Goal: Information Seeking & Learning: Learn about a topic

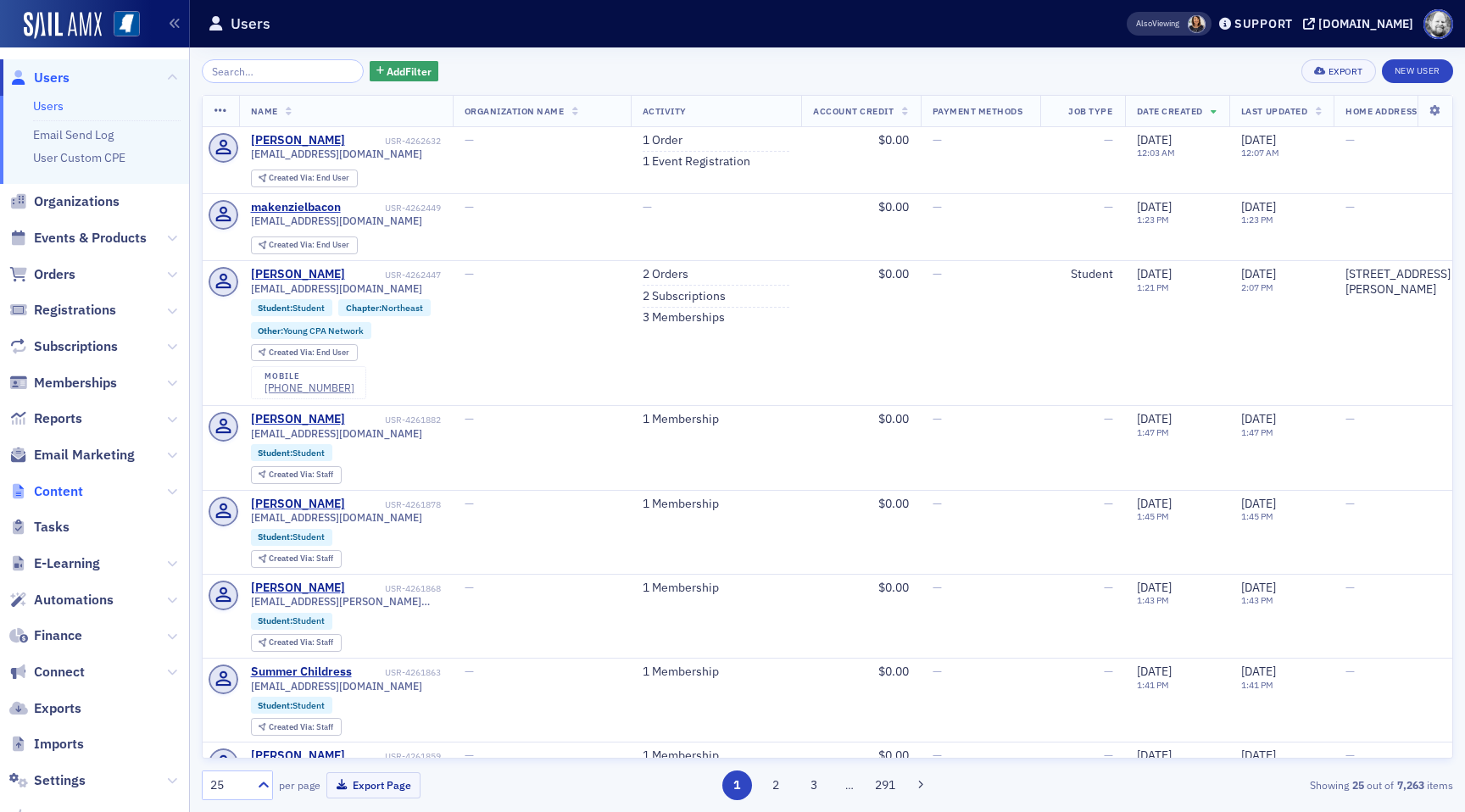
click at [72, 492] on span "Content" at bounding box center [58, 491] width 50 height 19
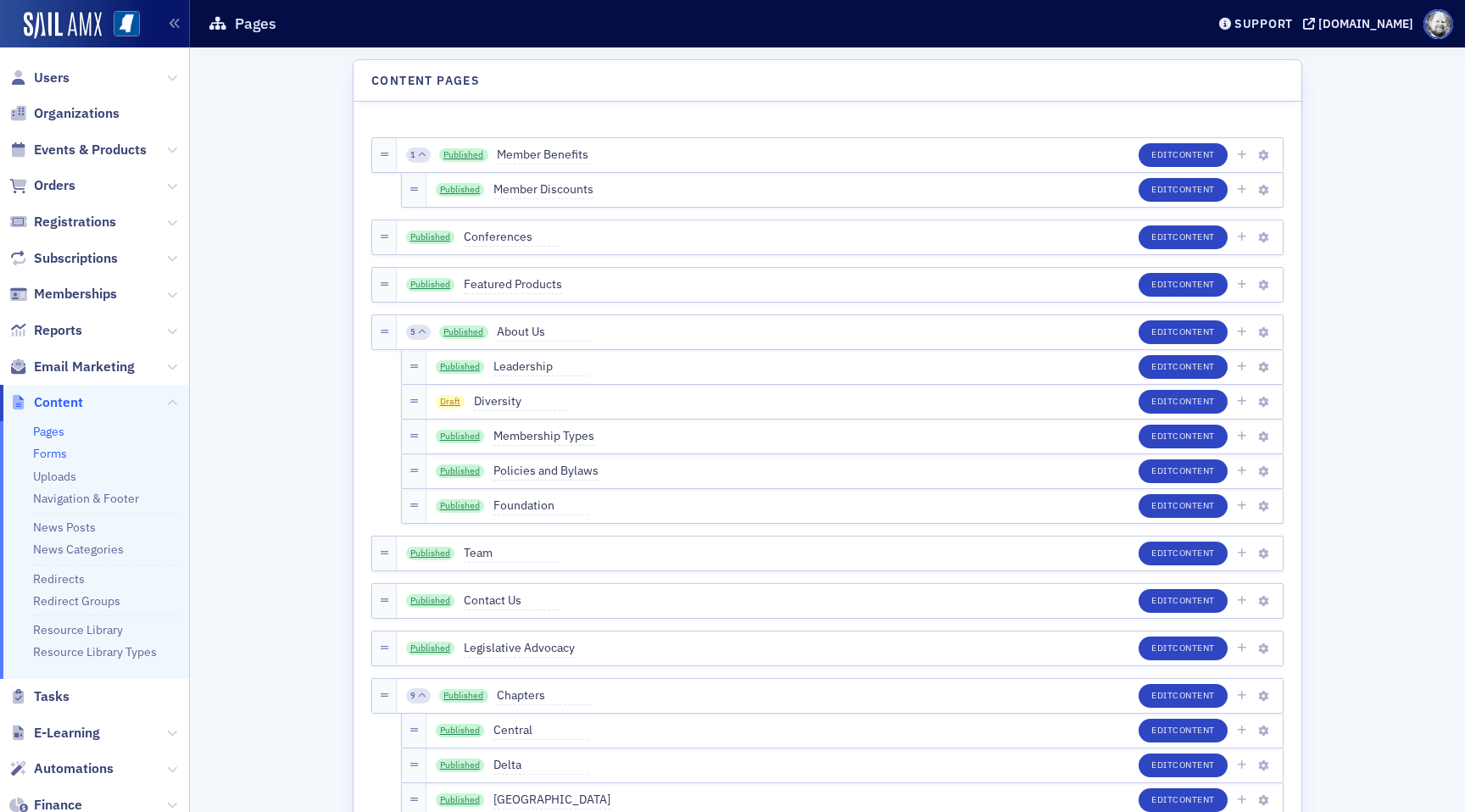
click at [55, 457] on link "Forms" at bounding box center [50, 453] width 34 height 15
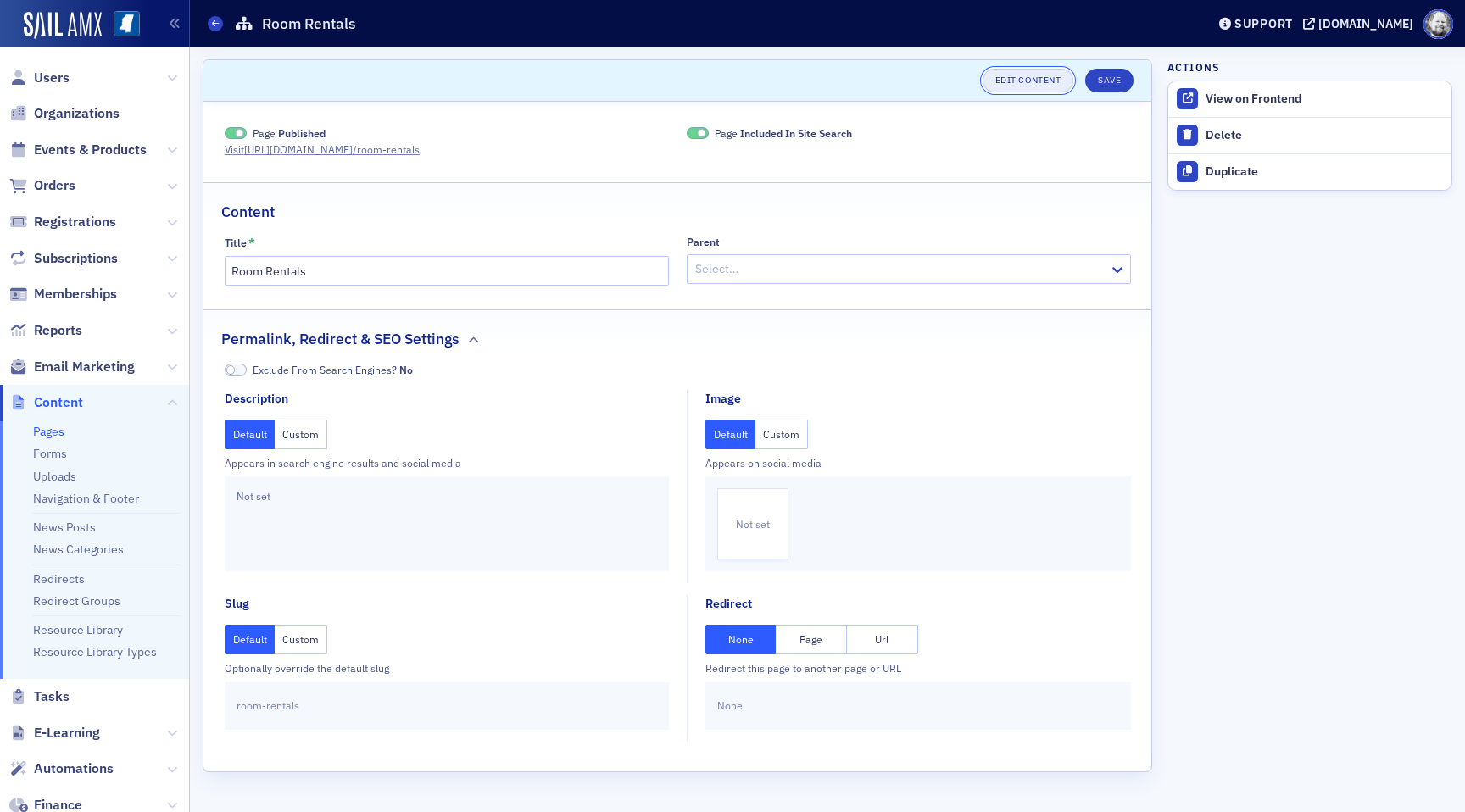
click at [1045, 74] on link "Edit Content" at bounding box center [1028, 80] width 91 height 24
click at [51, 451] on link "Forms" at bounding box center [50, 453] width 34 height 15
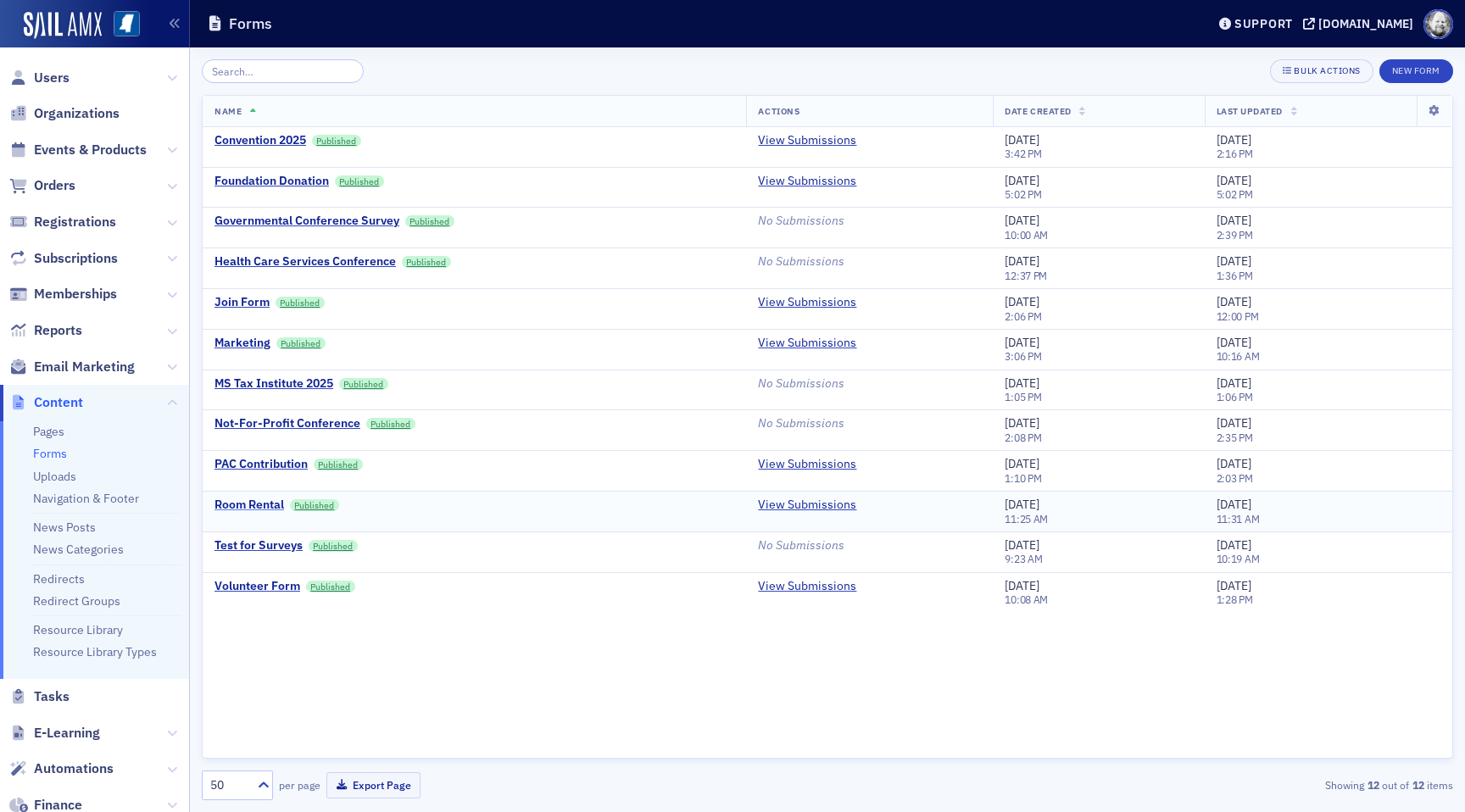
click at [247, 503] on div "Room Rental" at bounding box center [250, 505] width 69 height 15
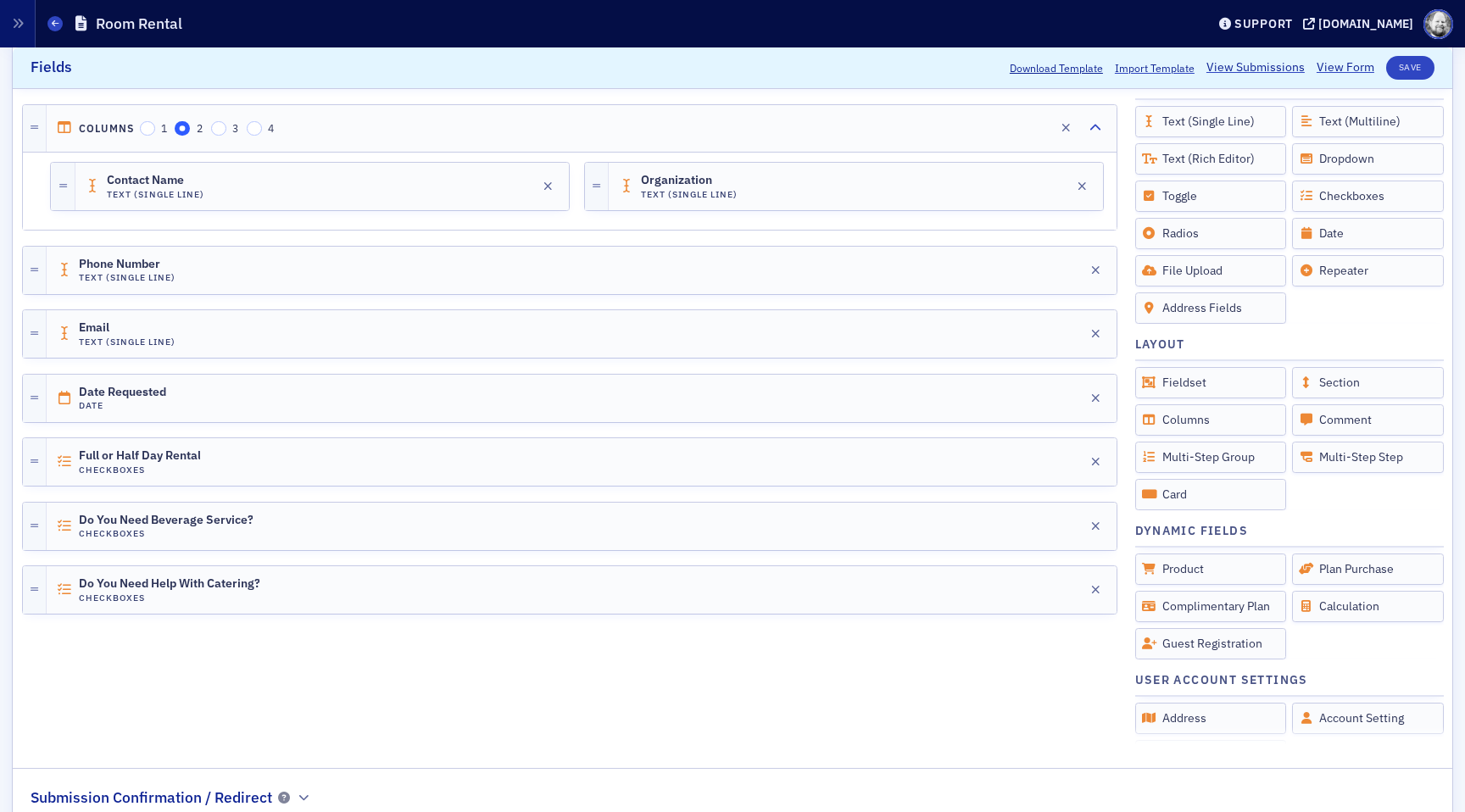
scroll to position [505, 0]
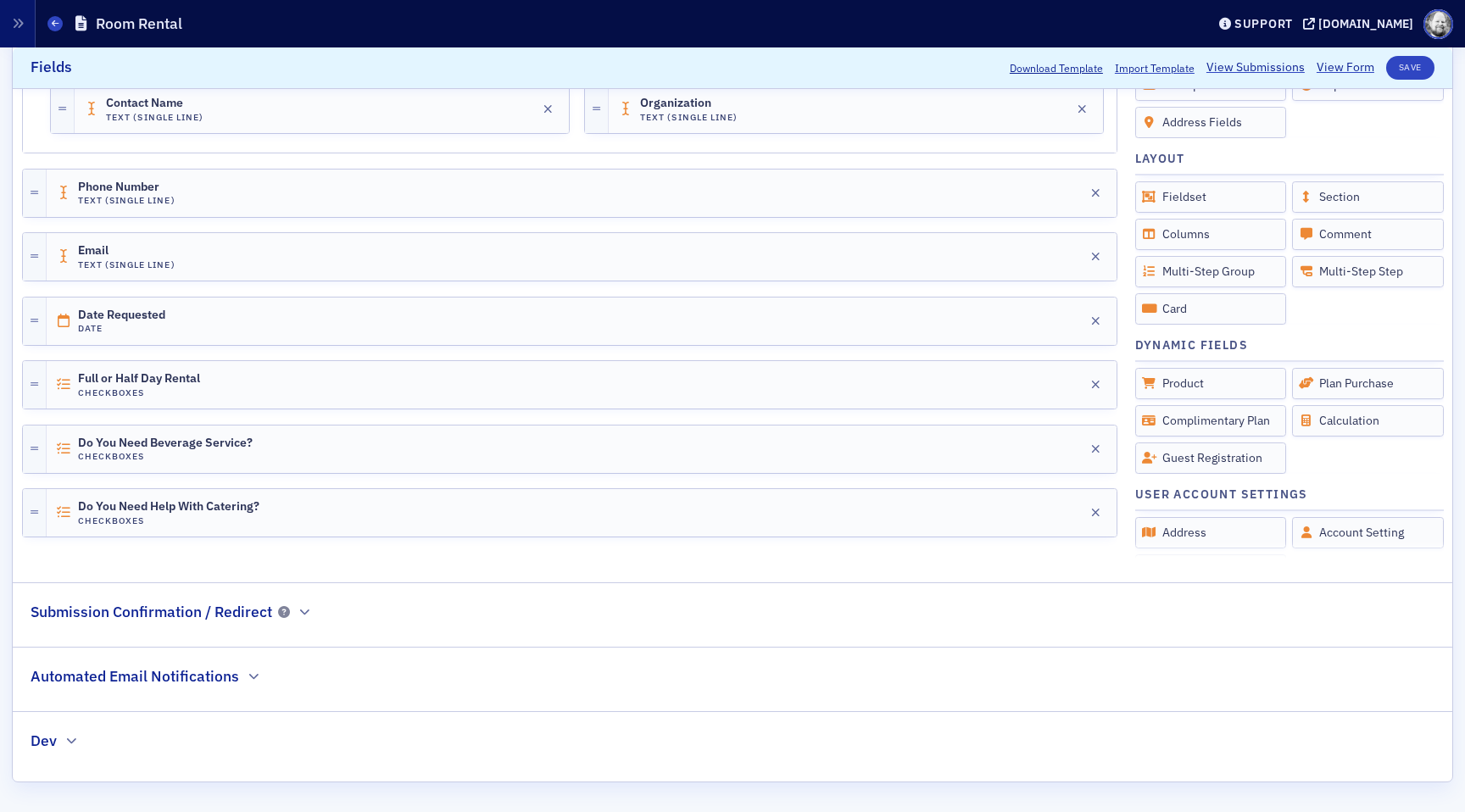
click at [195, 674] on h2 "Automated Email Notifications" at bounding box center [135, 676] width 209 height 22
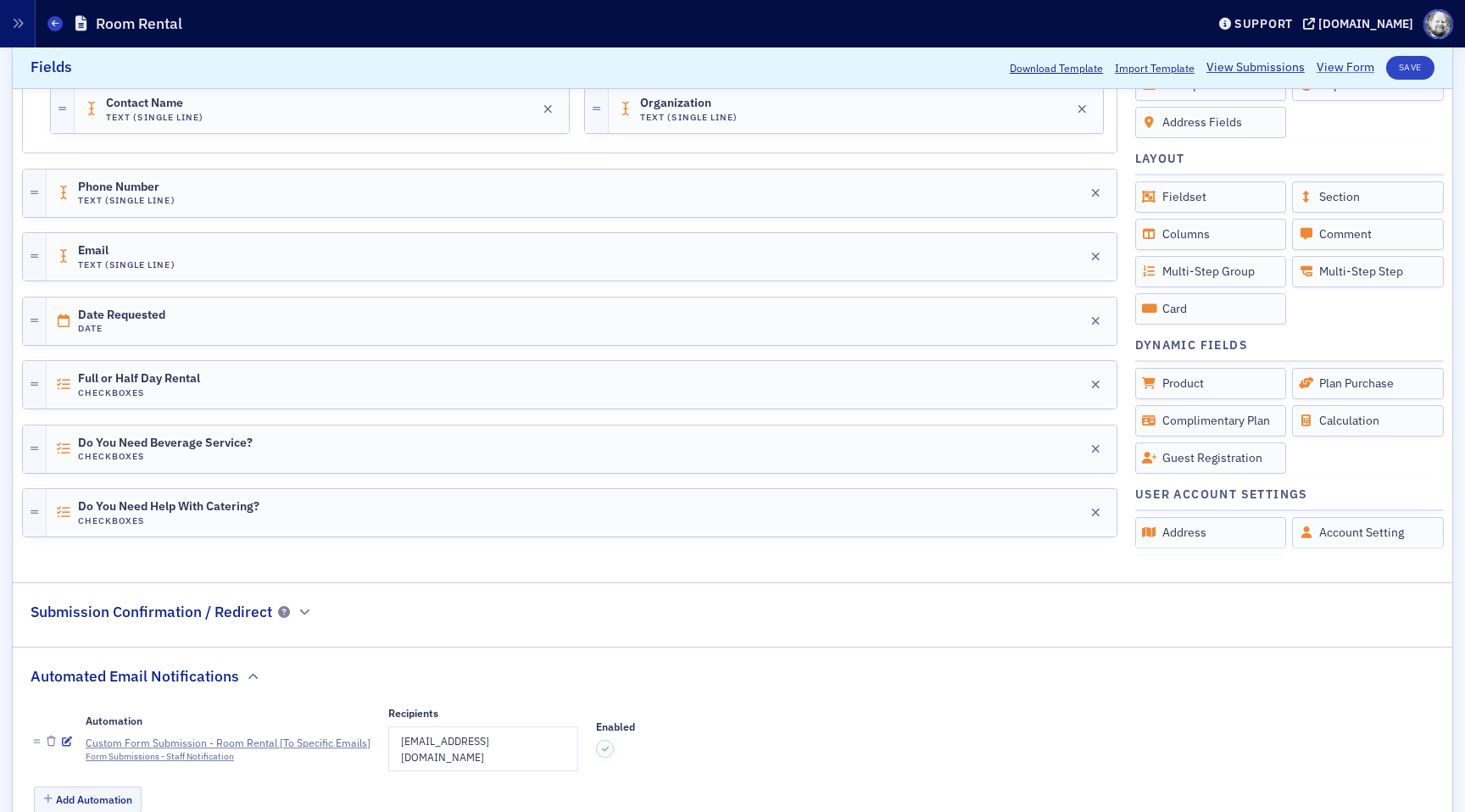
click at [1350, 65] on link "View Form" at bounding box center [1345, 68] width 57 height 18
drag, startPoint x: 397, startPoint y: 742, endPoint x: 513, endPoint y: 745, distance: 116.0
click at [514, 745] on td "[EMAIL_ADDRESS][DOMAIN_NAME]" at bounding box center [483, 749] width 189 height 45
copy td "[EMAIL_ADDRESS][DOMAIN_NAME]"
drag, startPoint x: 34, startPoint y: 677, endPoint x: 239, endPoint y: 675, distance: 205.0
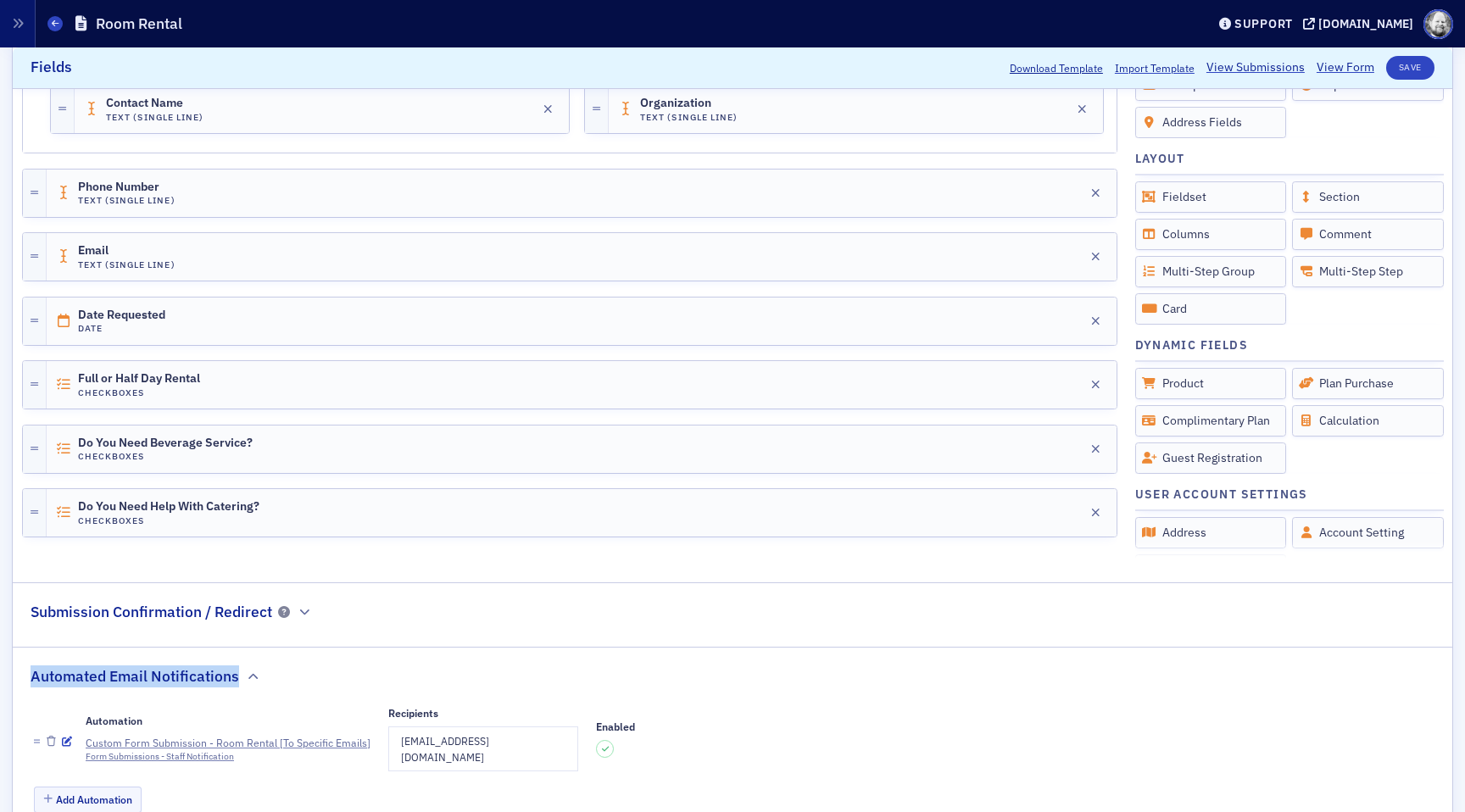
click at [239, 675] on div "Automated Email Notifications" at bounding box center [146, 667] width 231 height 40
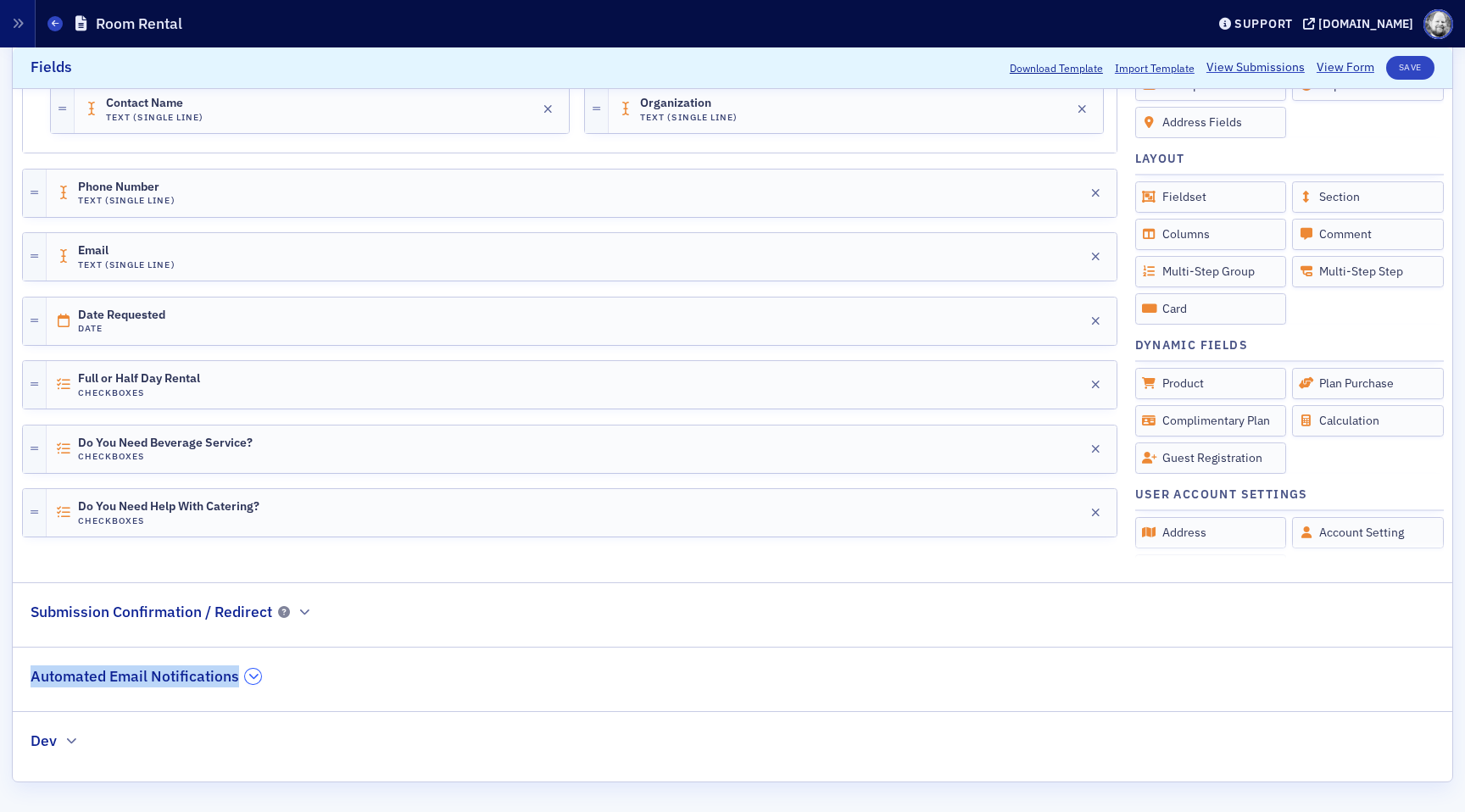
click at [251, 673] on icon "button" at bounding box center [254, 676] width 10 height 10
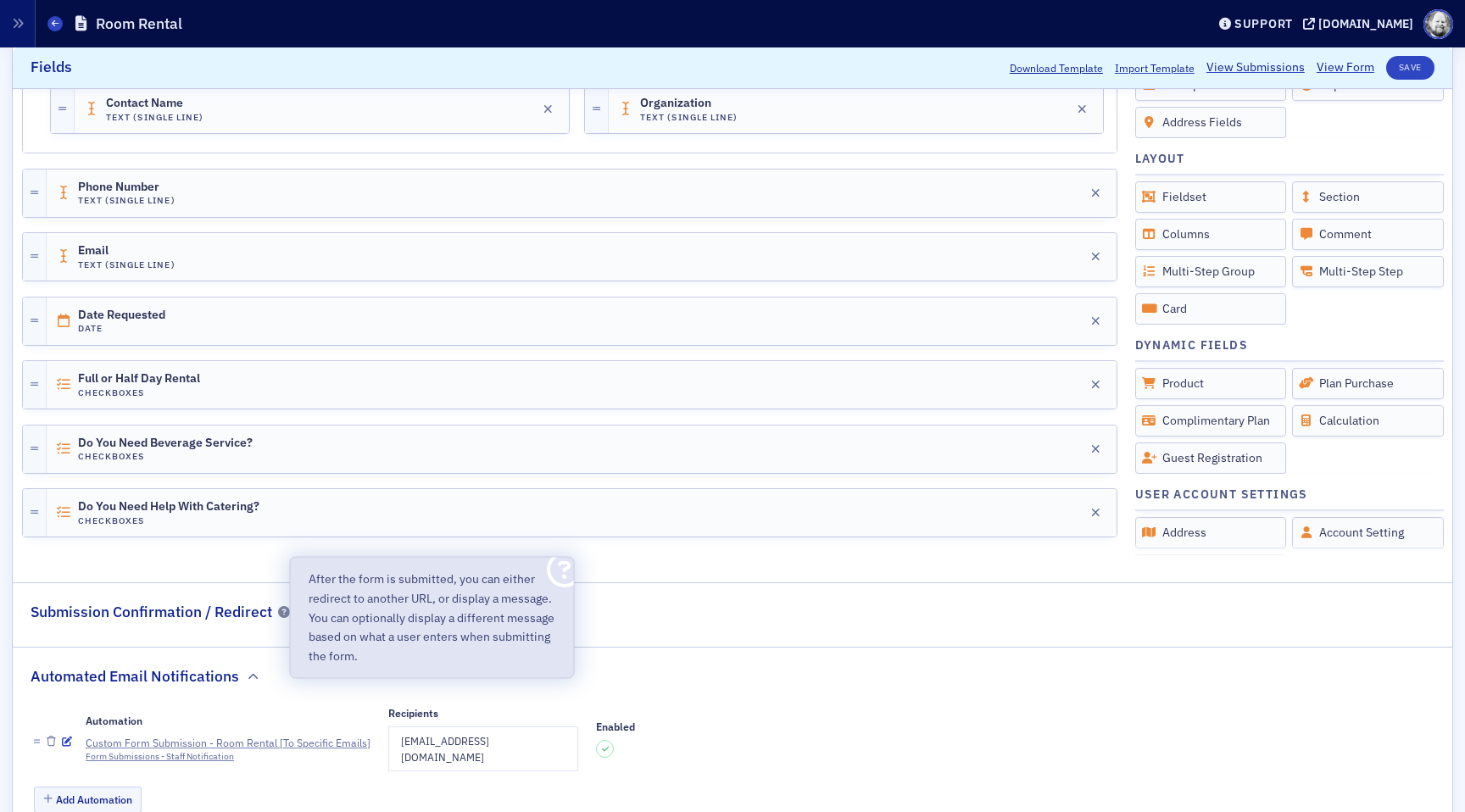
click at [309, 616] on p "After the form is submitted, you can either redirect to another URL, or display…" at bounding box center [433, 618] width 248 height 97
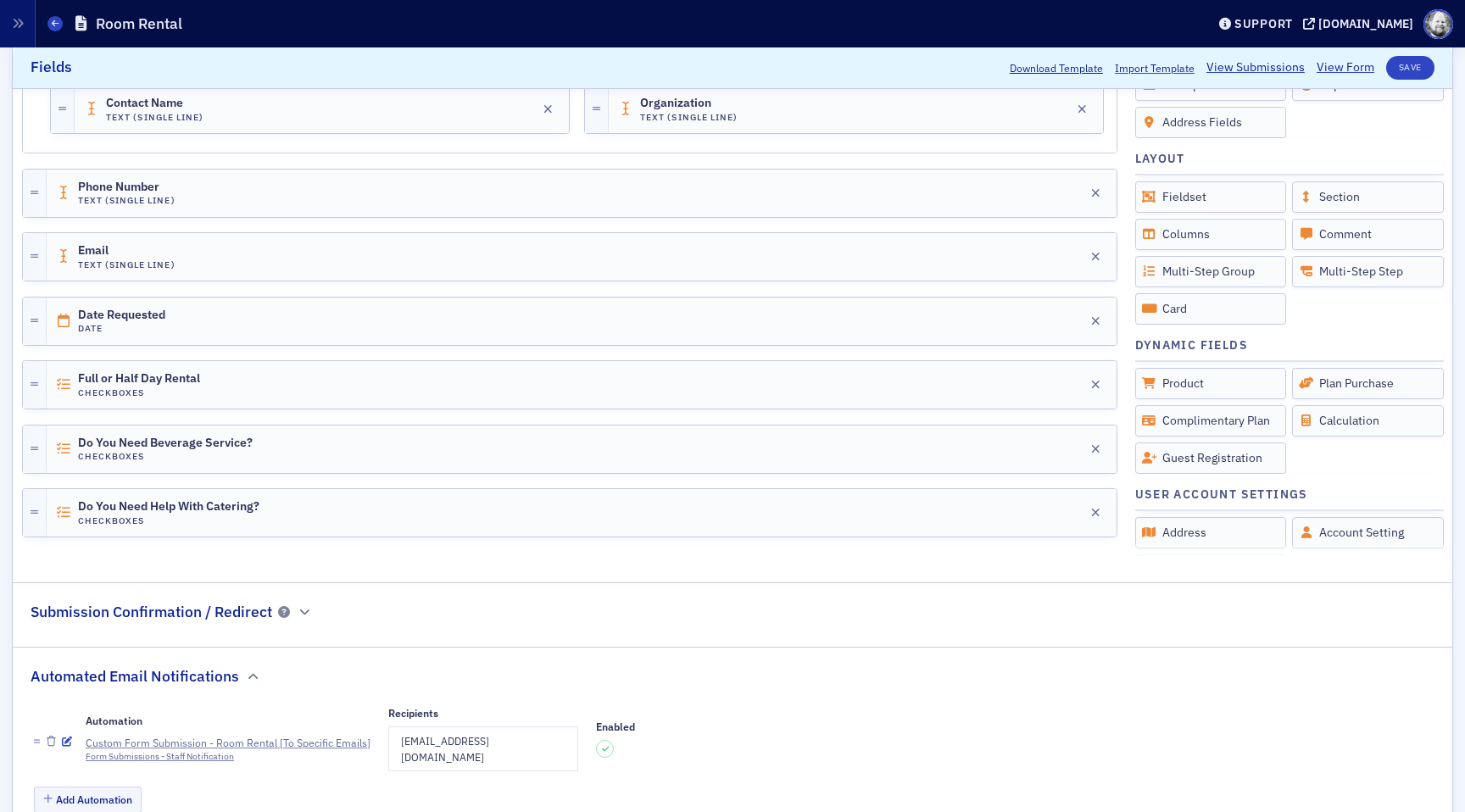
click at [262, 609] on h2 "Submission Confirmation / Redirect" at bounding box center [152, 612] width 242 height 22
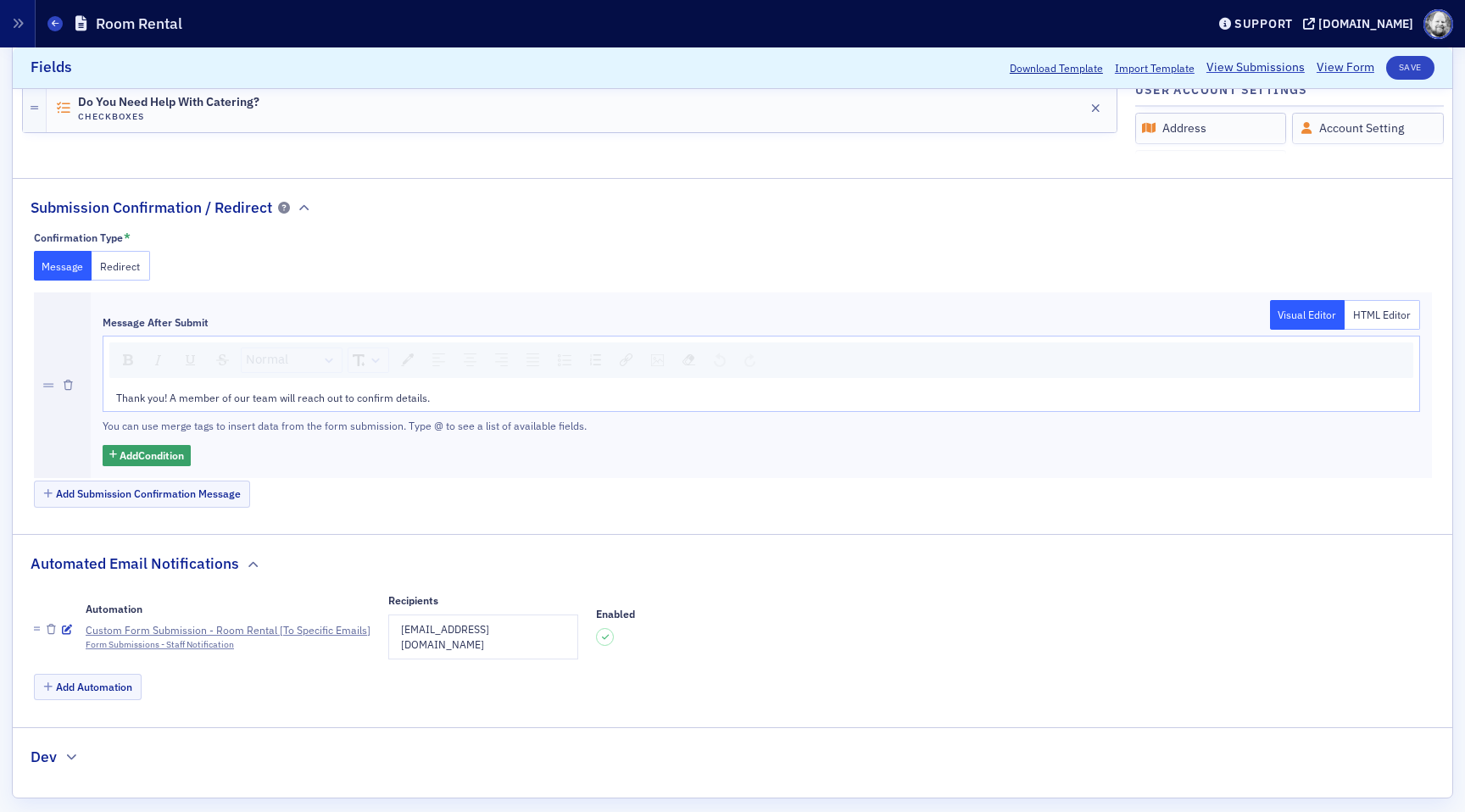
scroll to position [910, 0]
click at [182, 625] on div "Custom Form Submission - Room Rental [To Specific Emails]" at bounding box center [228, 628] width 285 height 15
drag, startPoint x: 397, startPoint y: 623, endPoint x: 529, endPoint y: 628, distance: 132.1
click at [529, 628] on td "[EMAIL_ADDRESS][DOMAIN_NAME]" at bounding box center [483, 636] width 189 height 45
copy td "[EMAIL_ADDRESS][DOMAIN_NAME]"
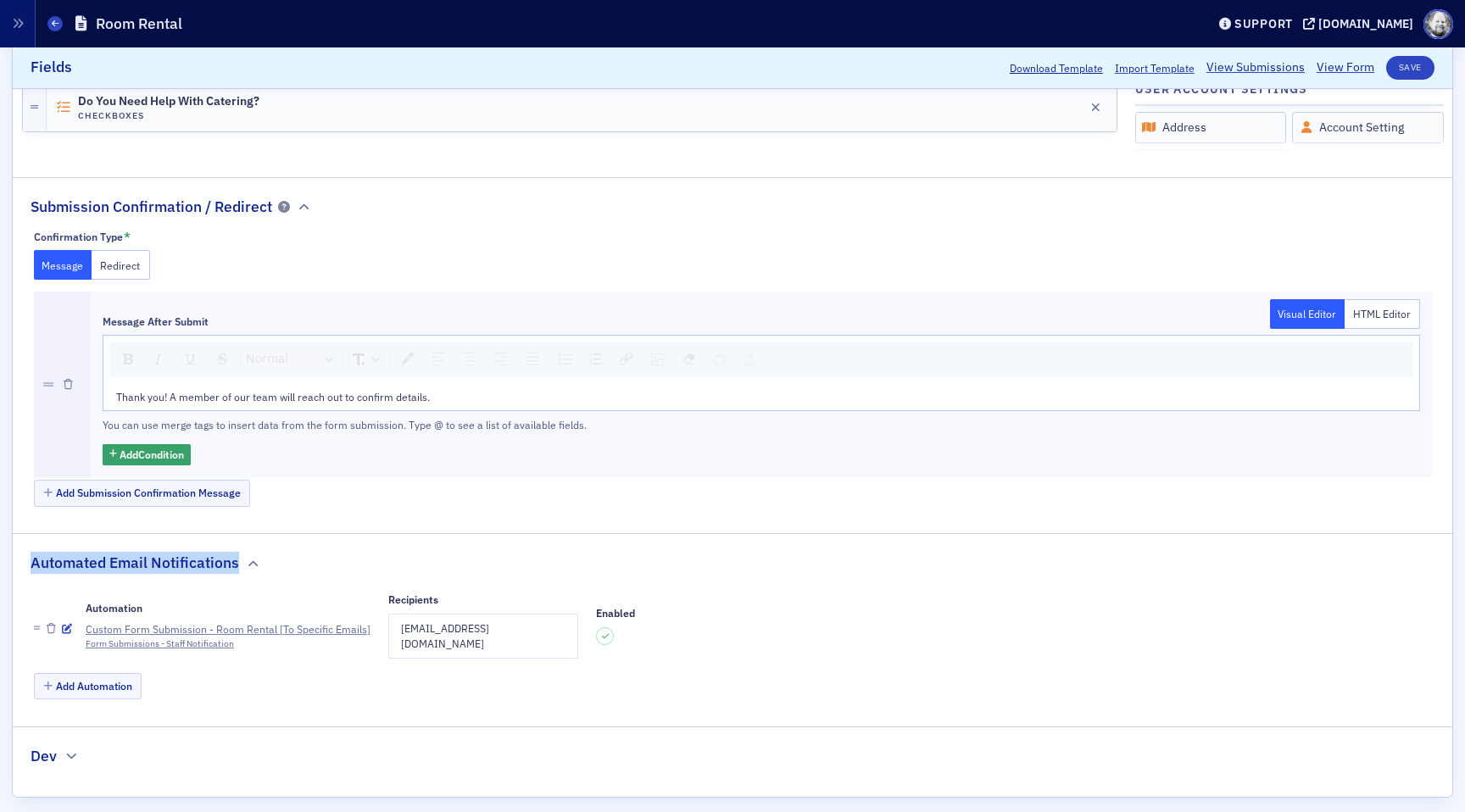
drag, startPoint x: 32, startPoint y: 559, endPoint x: 236, endPoint y: 563, distance: 204.0
click at [237, 563] on h2 "Automated Email Notifications" at bounding box center [135, 562] width 209 height 22
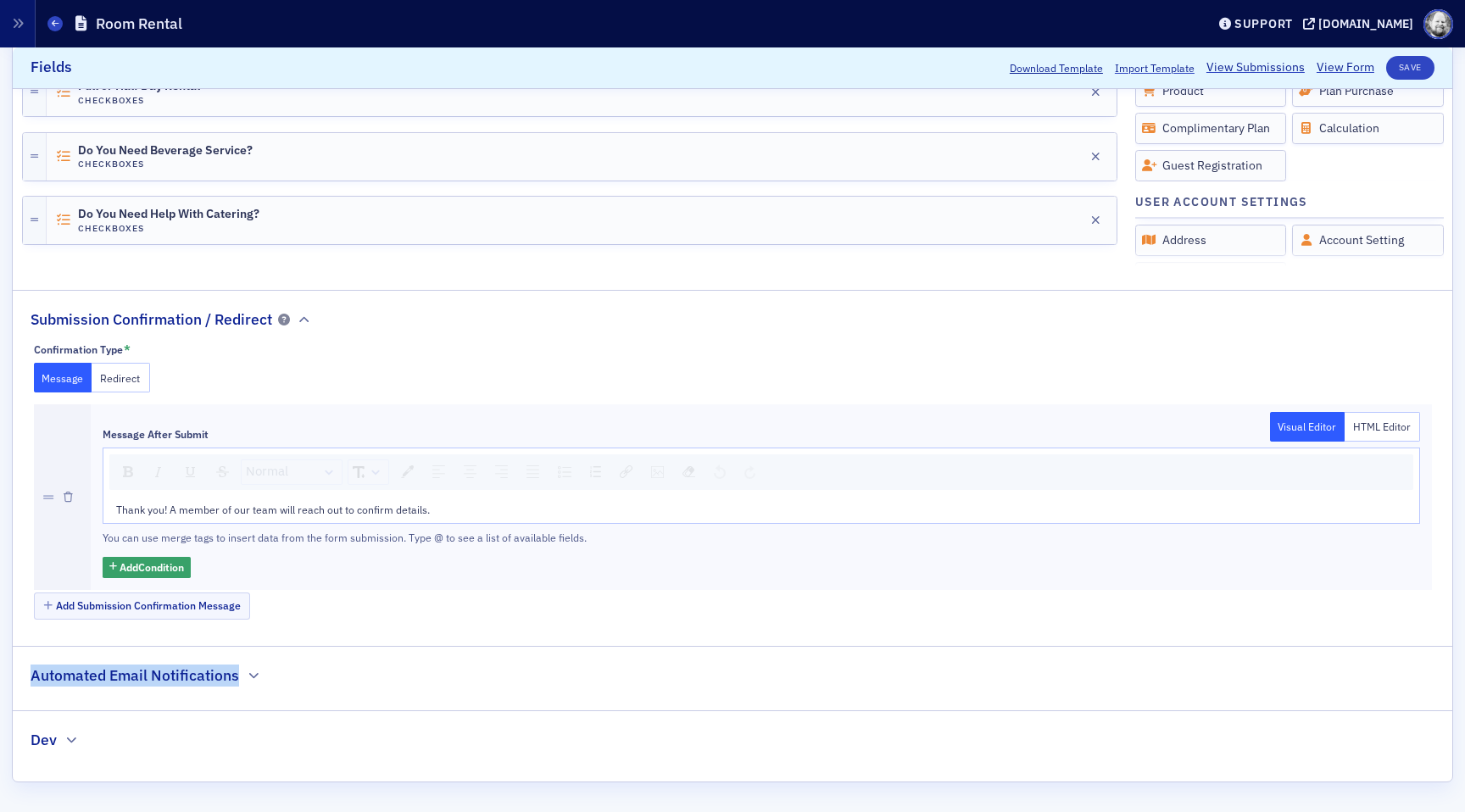
scroll to position [797, 0]
copy h2 "Automated Email Notifications"
click at [191, 667] on h2 "Automated Email Notifications" at bounding box center [135, 676] width 209 height 22
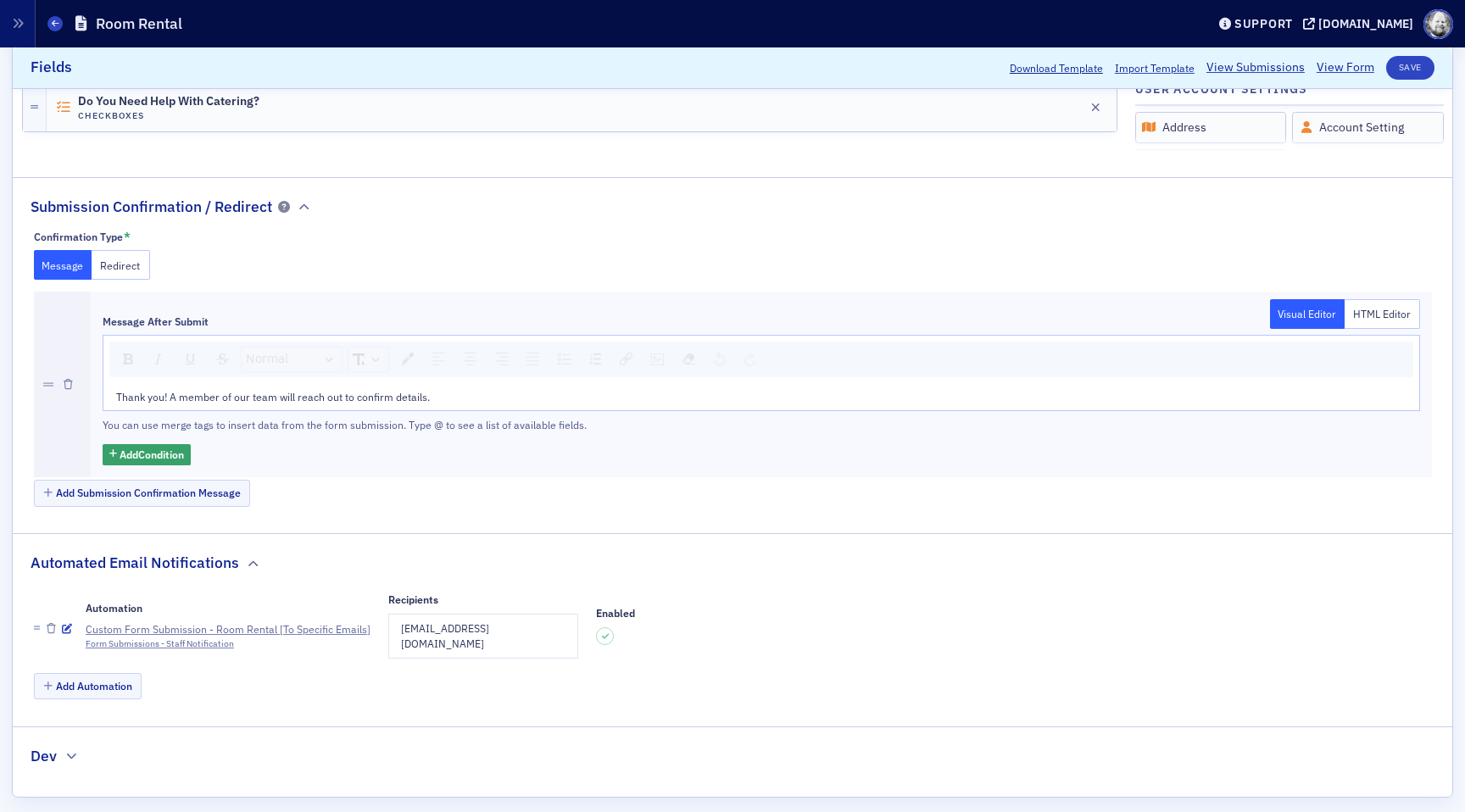
click at [52, 32] on div "Forms Room Rental" at bounding box center [629, 24] width 1163 height 33
click at [53, 27] on icon at bounding box center [54, 24] width 7 height 8
click at [326, 621] on div "Custom Form Submission - Room Rental [To Specific Emails]" at bounding box center [228, 628] width 285 height 15
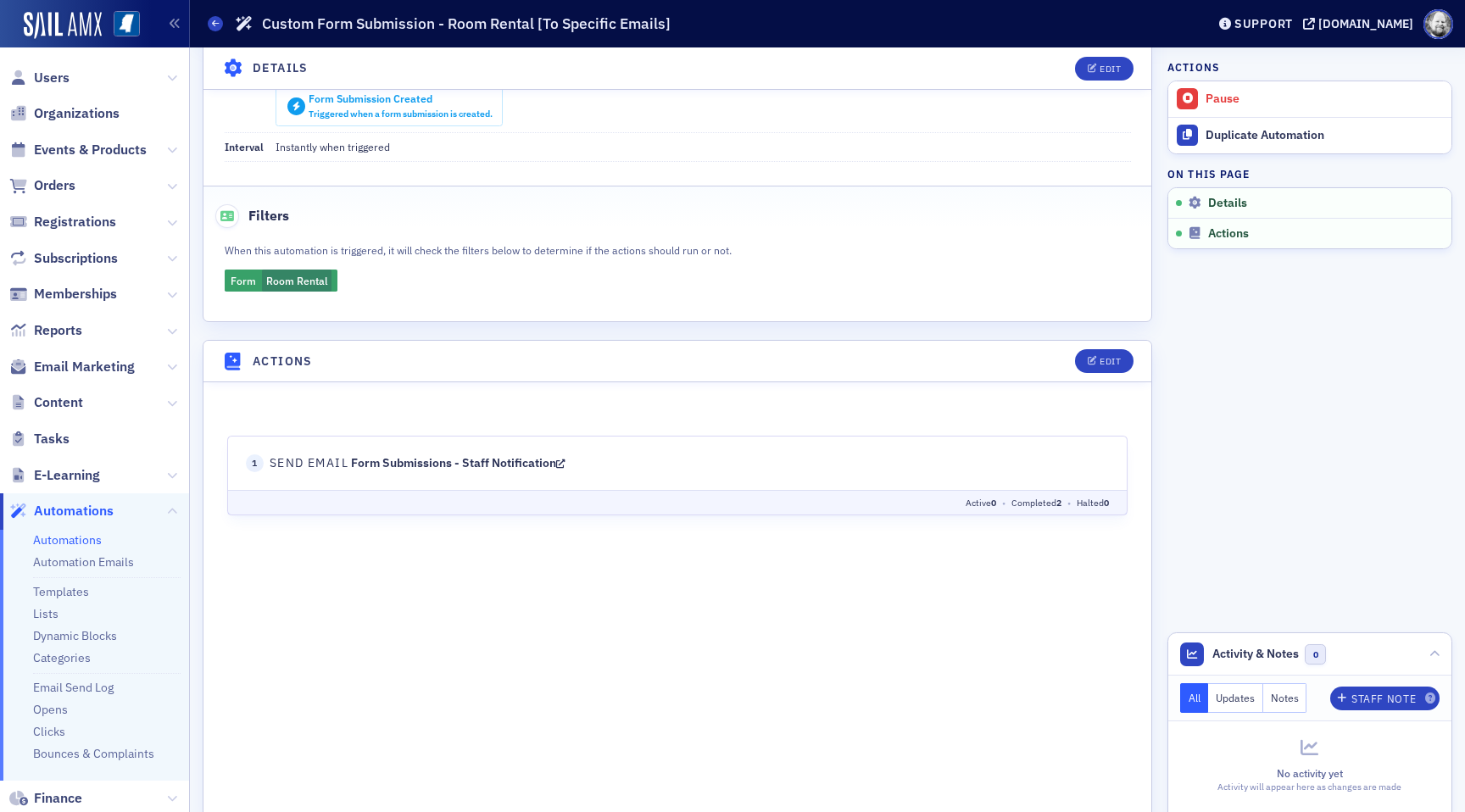
scroll to position [334, 0]
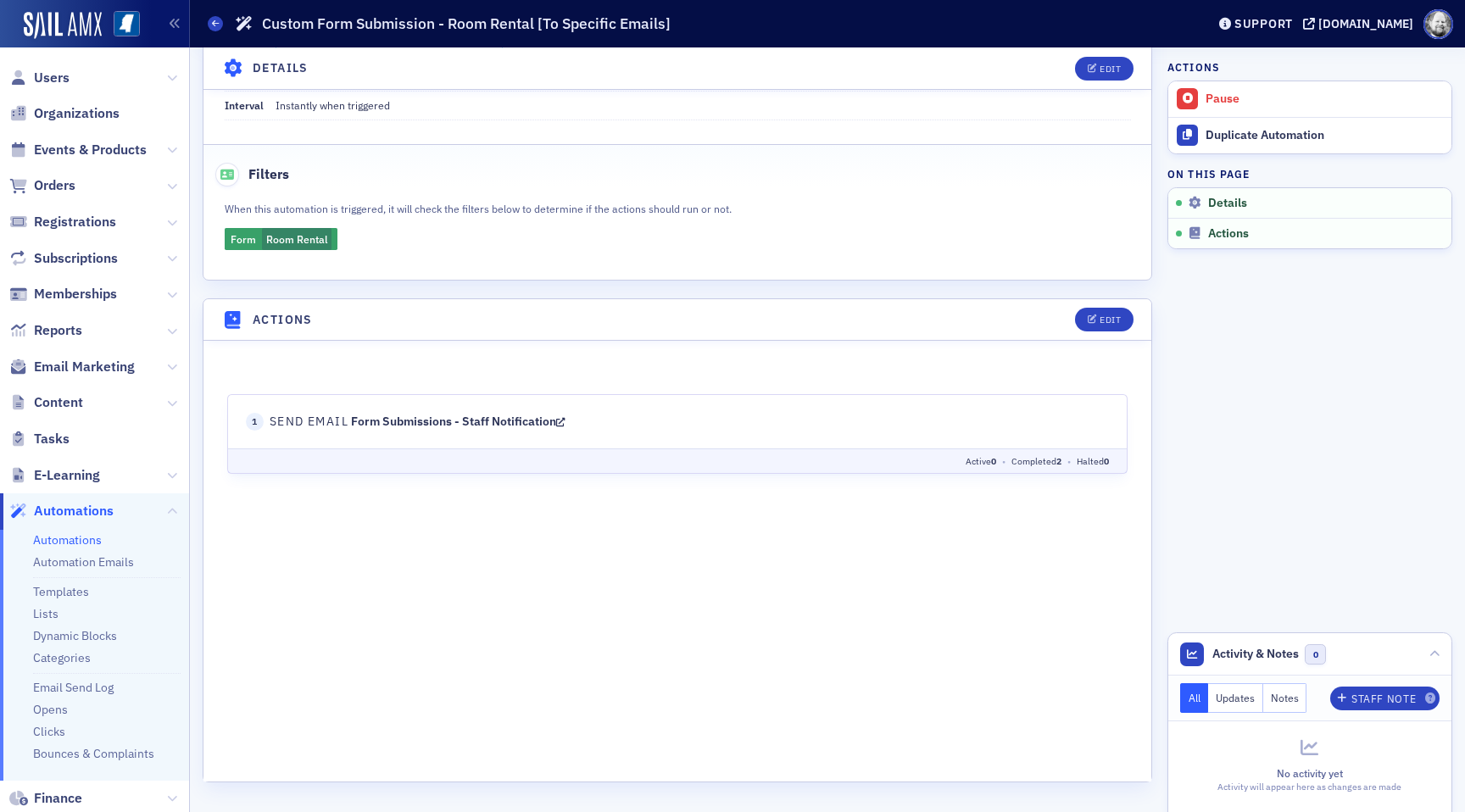
click at [563, 424] on icon at bounding box center [561, 422] width 9 height 12
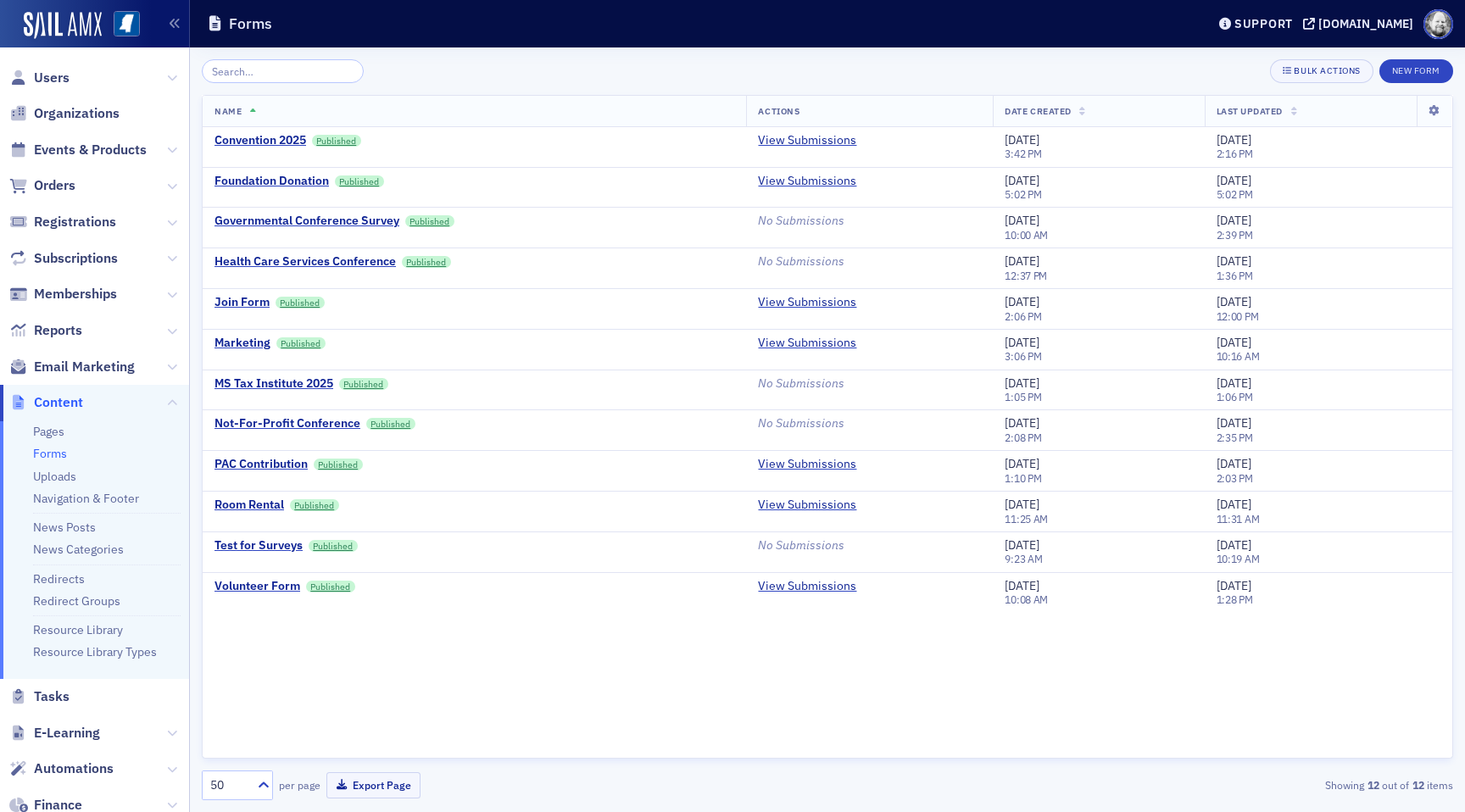
click at [59, 86] on span "Users" at bounding box center [94, 77] width 189 height 37
click at [59, 85] on span "Users" at bounding box center [52, 77] width 36 height 19
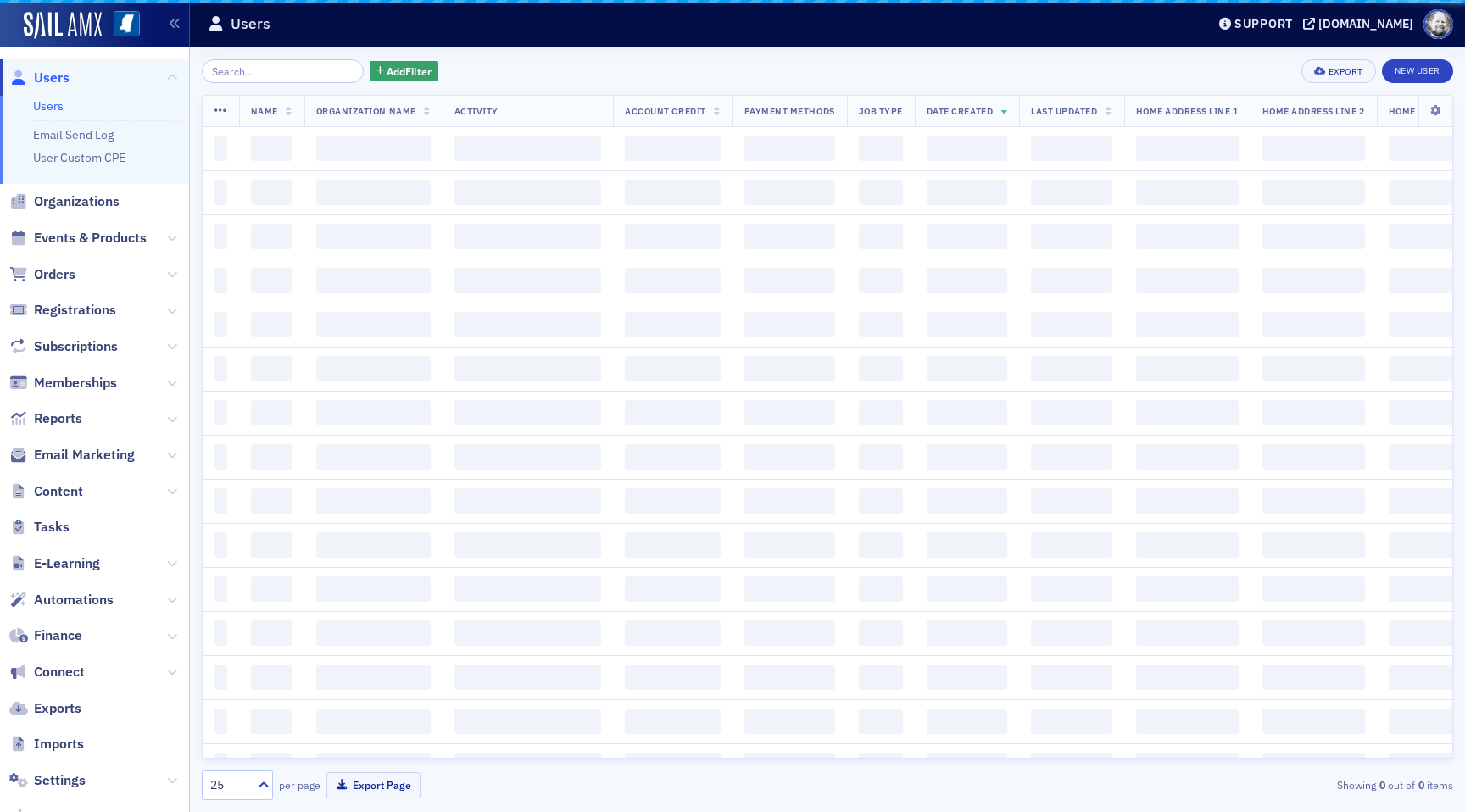
click at [254, 74] on input "search" at bounding box center [283, 71] width 162 height 24
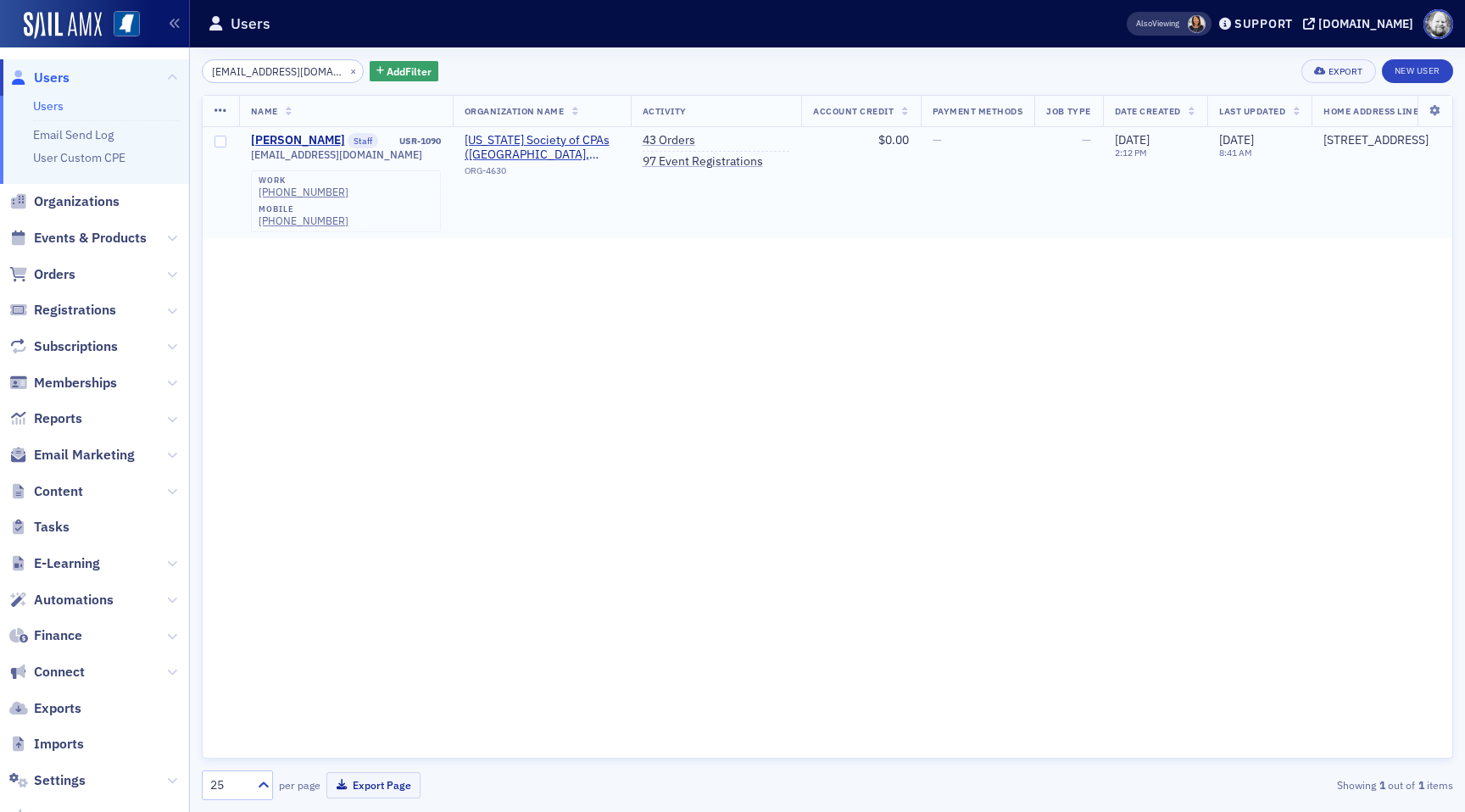
type input "[EMAIL_ADDRESS][DOMAIN_NAME]"
drag, startPoint x: 250, startPoint y: 155, endPoint x: 351, endPoint y: 162, distance: 101.2
click at [351, 161] on td "Lydia Carlisle Staff USR-1090 lcarlisle@ms-cpa.org work (601) 856-4244 mobile (…" at bounding box center [346, 182] width 214 height 112
copy span "[EMAIL_ADDRESS][DOMAIN_NAME]"
click at [315, 74] on input "[EMAIL_ADDRESS][DOMAIN_NAME]" at bounding box center [283, 71] width 162 height 24
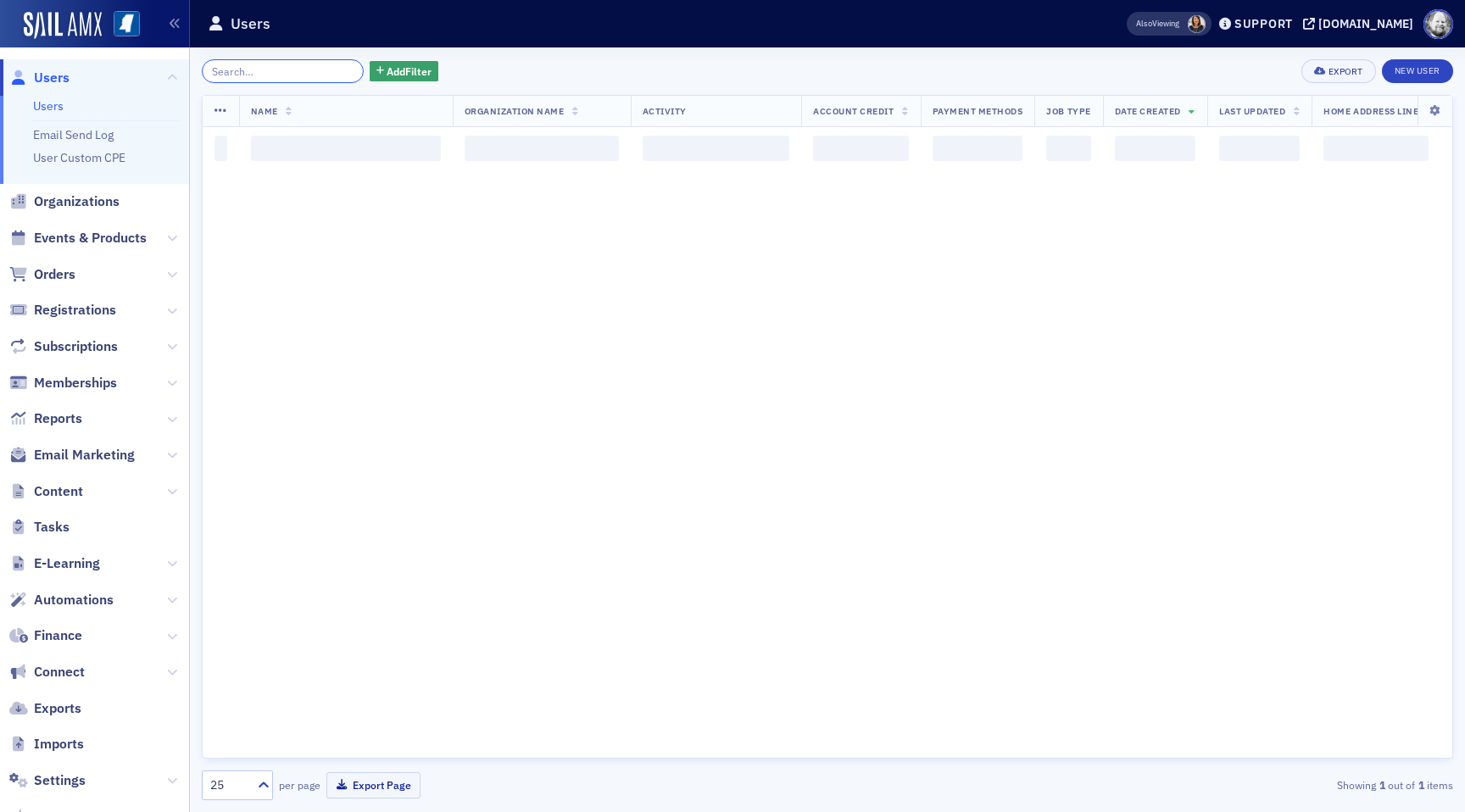
paste input "[EMAIL_ADDRESS][DOMAIN_NAME]"
type input "[EMAIL_ADDRESS][DOMAIN_NAME]"
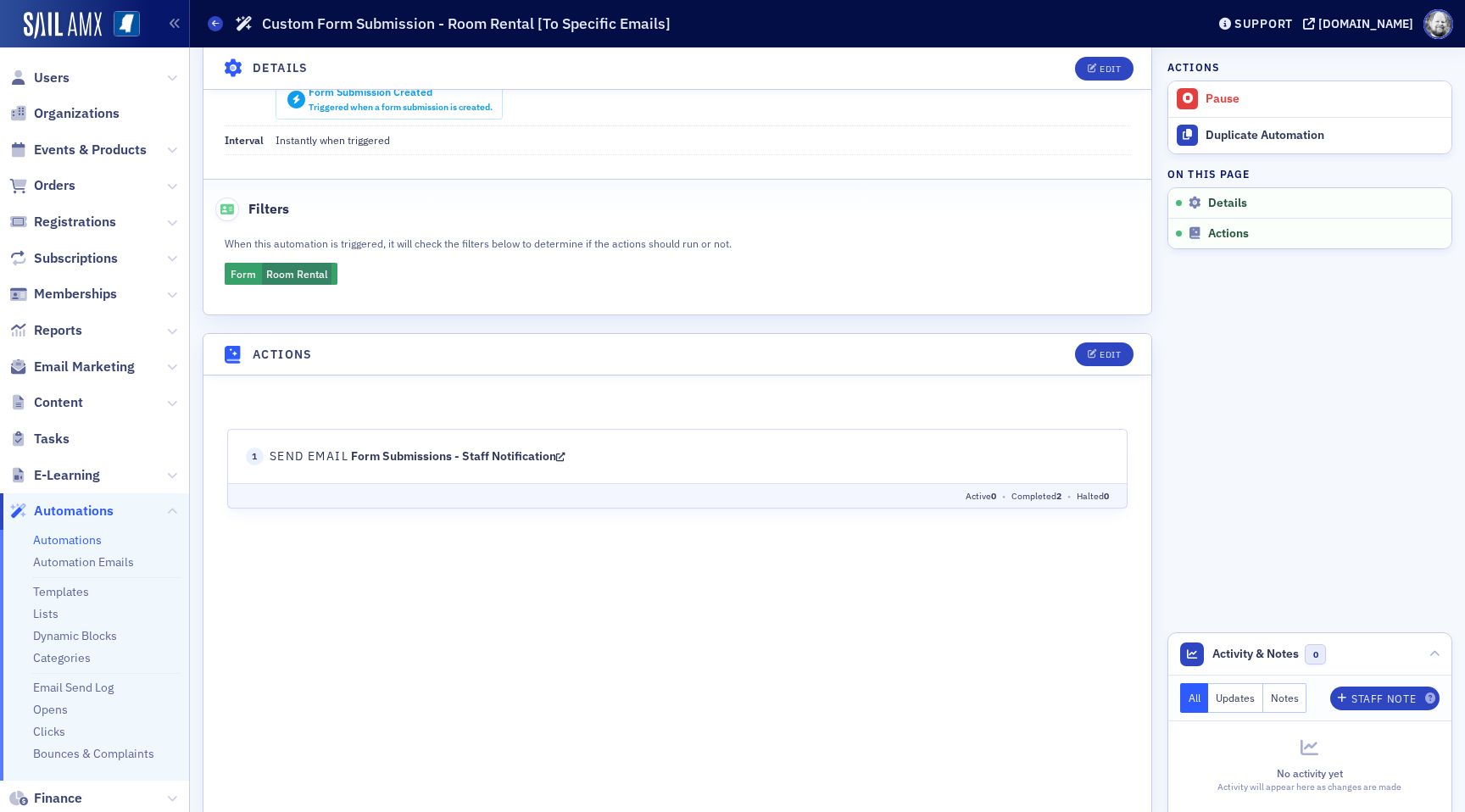
scroll to position [334, 0]
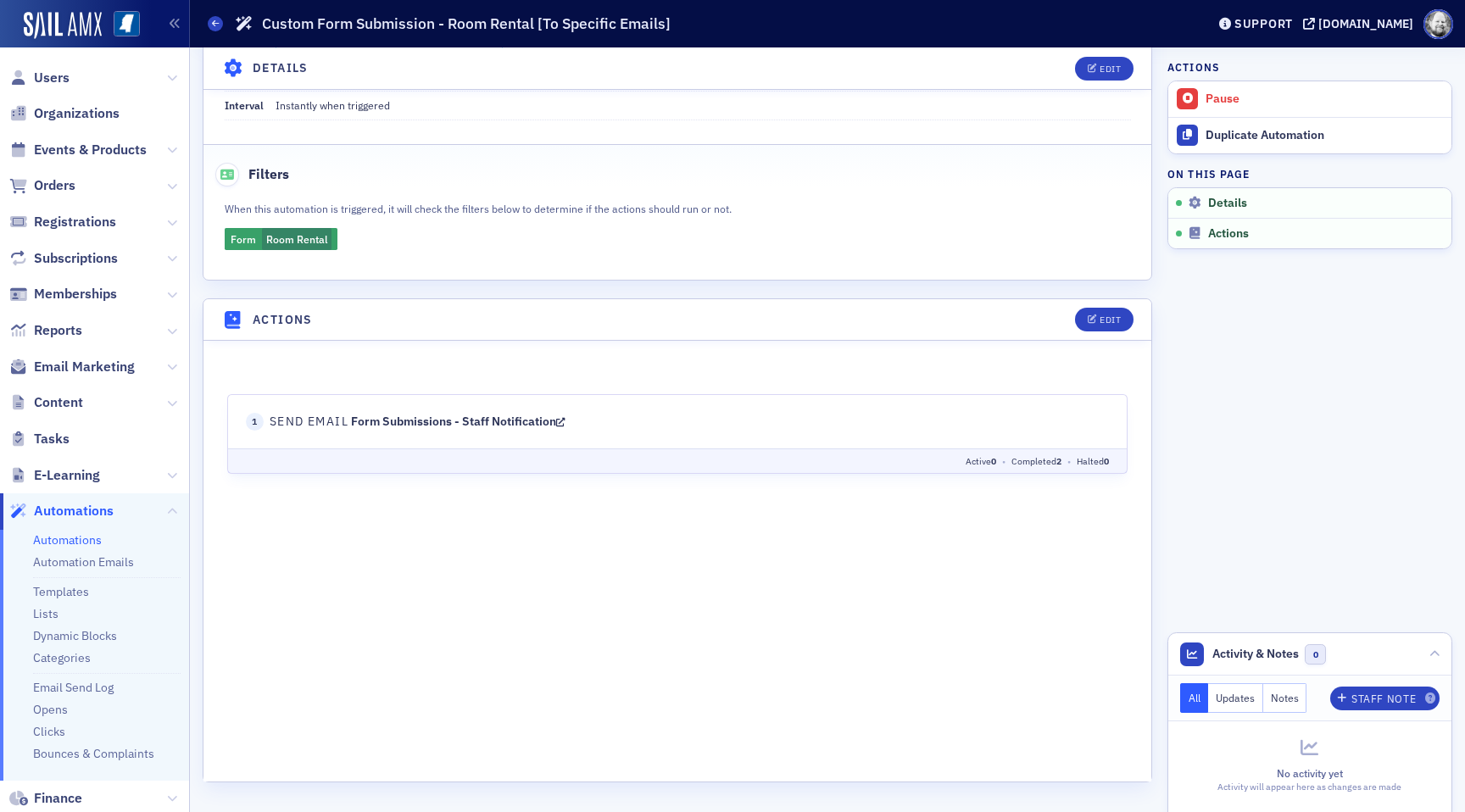
click at [563, 421] on icon at bounding box center [561, 422] width 9 height 12
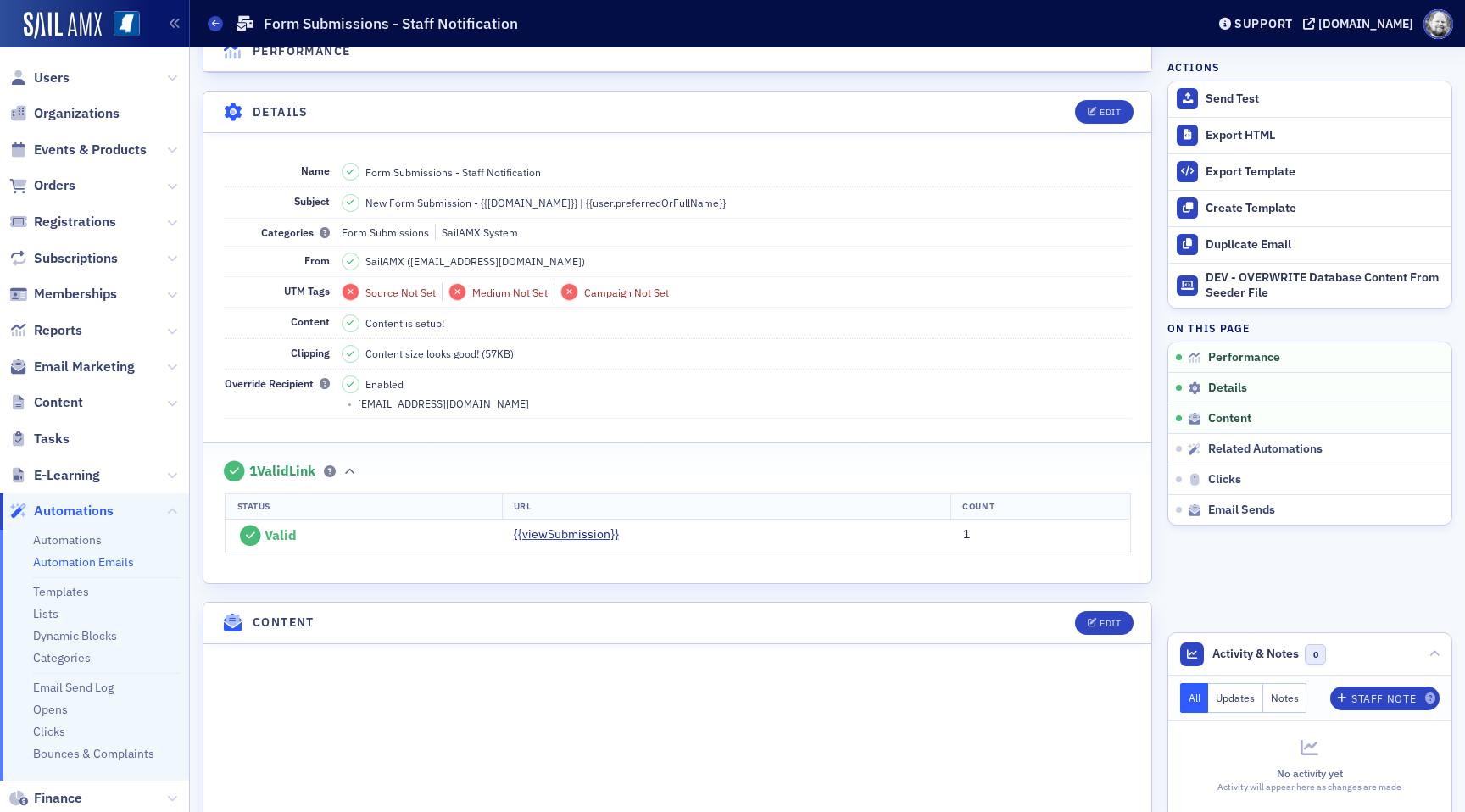
scroll to position [282, 0]
click at [1090, 119] on button "Edit" at bounding box center [1103, 111] width 58 height 24
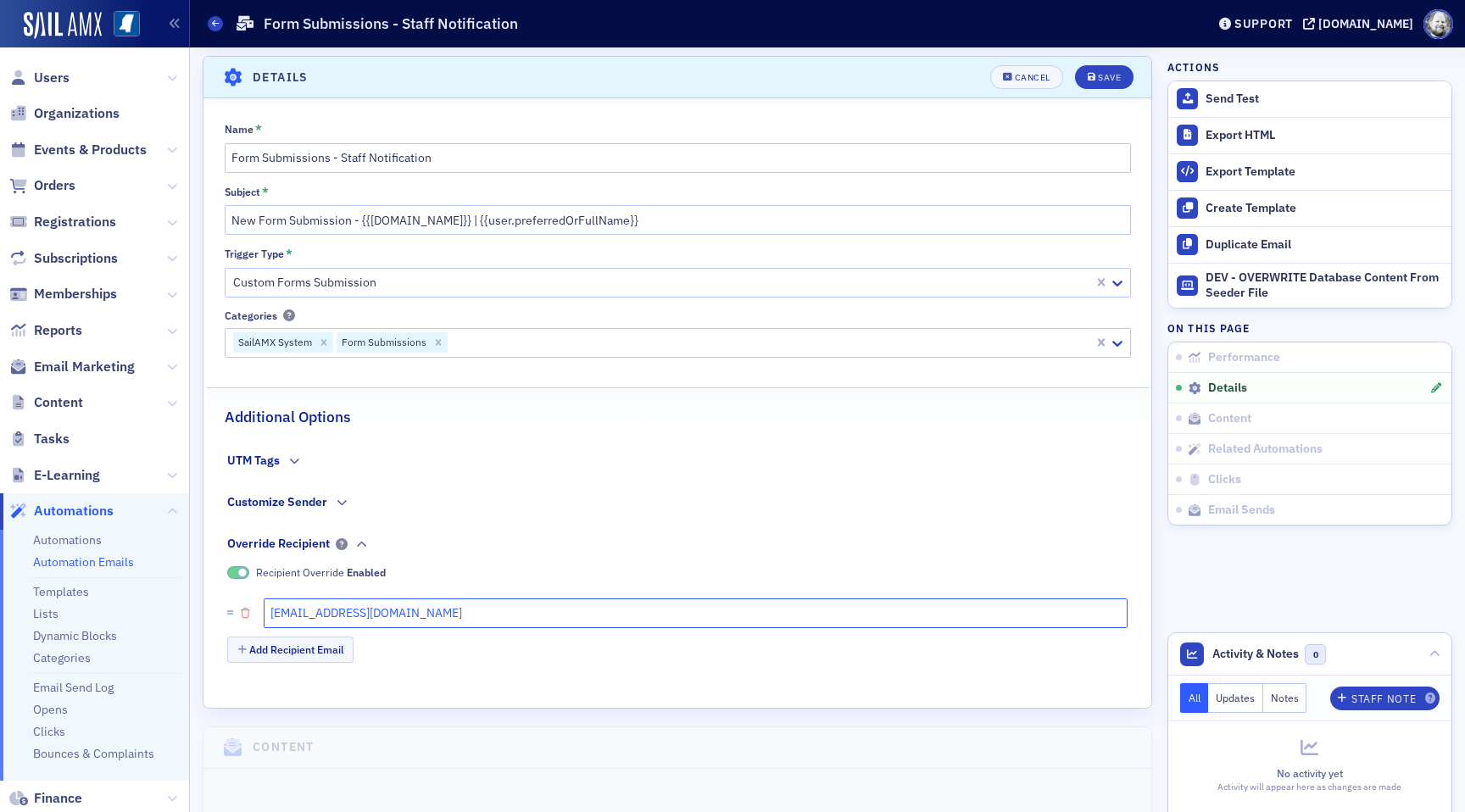
drag, startPoint x: 402, startPoint y: 619, endPoint x: 243, endPoint y: 620, distance: 159.0
click at [242, 620] on li "team@sailamx.com" at bounding box center [677, 613] width 900 height 42
click at [1036, 61] on header "Details Cancel Save" at bounding box center [677, 77] width 948 height 42
click at [1032, 74] on div "Cancel" at bounding box center [1033, 77] width 36 height 9
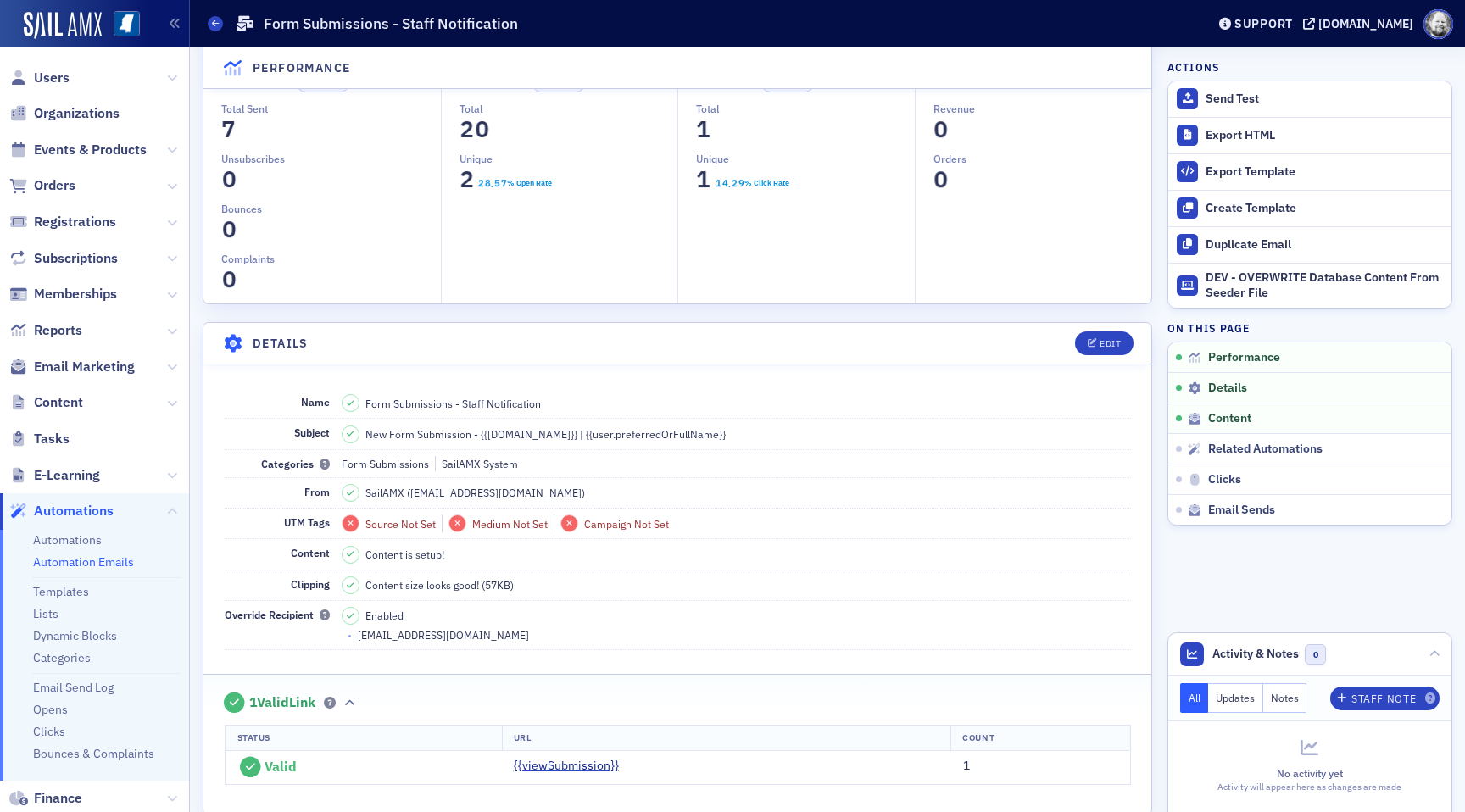
scroll to position [0, 0]
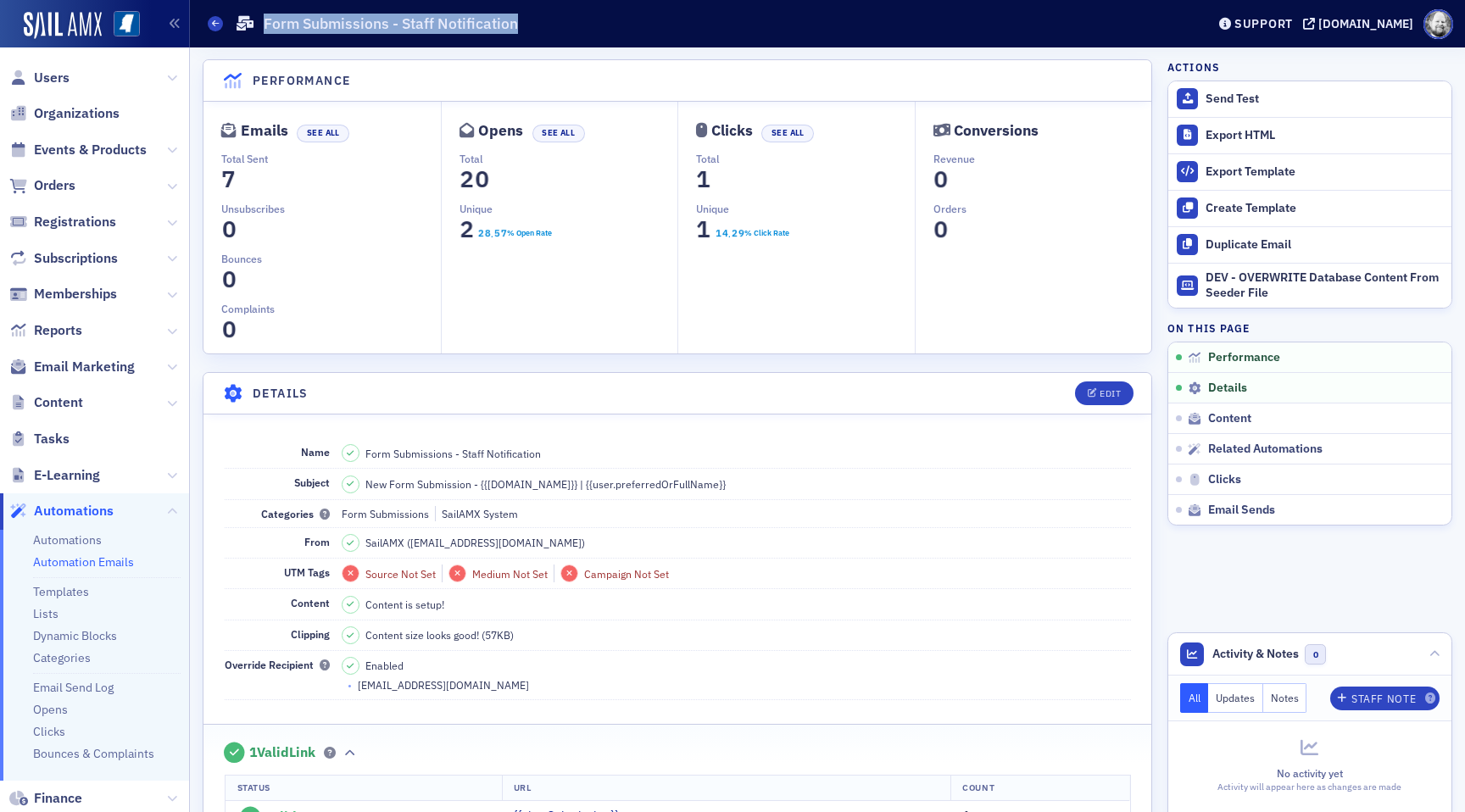
drag, startPoint x: 262, startPoint y: 21, endPoint x: 526, endPoint y: 20, distance: 264.0
click at [527, 19] on div "Automation Emails Form Submissions - Staff Notification" at bounding box center [694, 24] width 973 height 33
copy h1 "Form Submissions - Staff Notification"
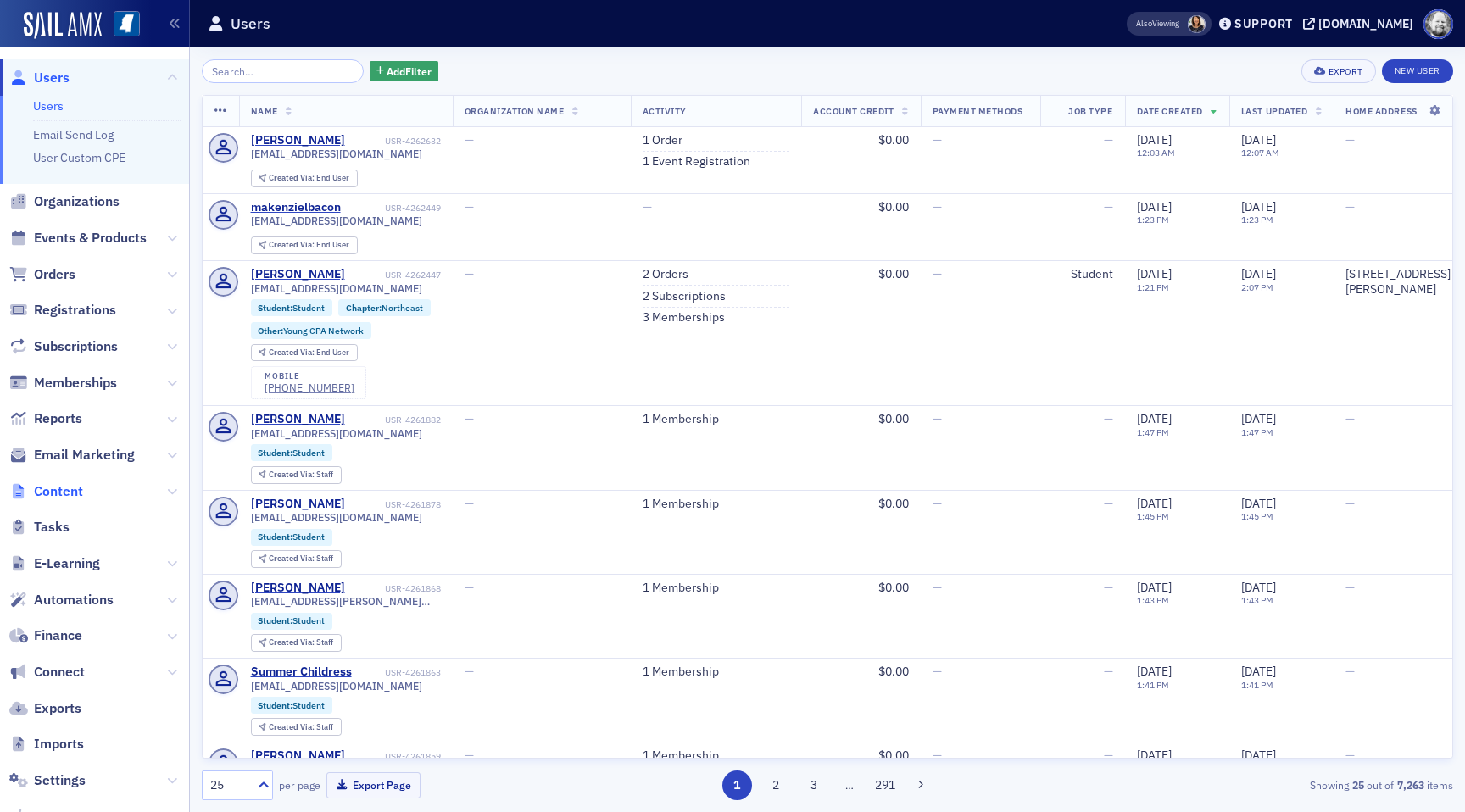
click at [73, 488] on span "Content" at bounding box center [58, 491] width 50 height 19
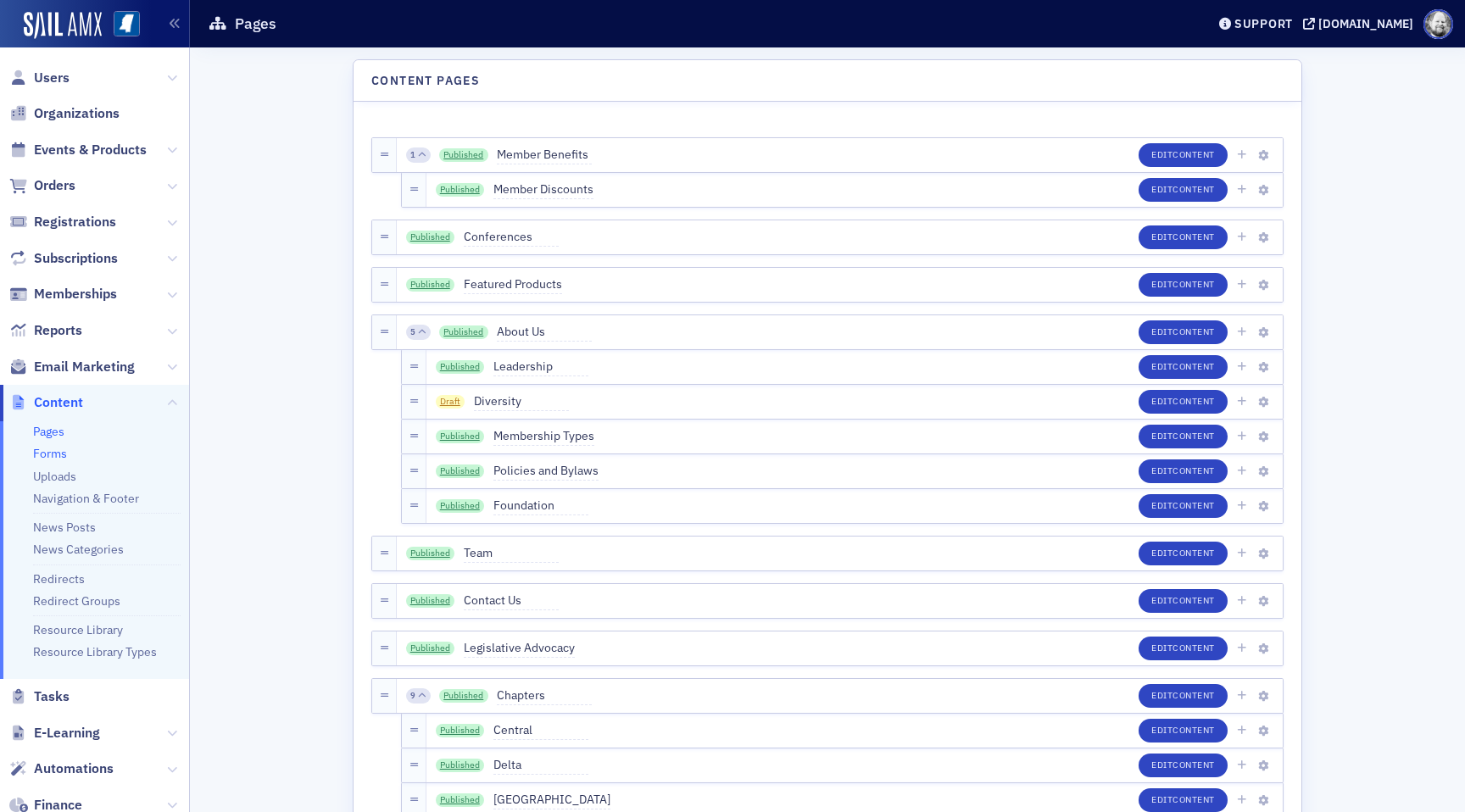
click at [60, 456] on link "Forms" at bounding box center [50, 453] width 34 height 15
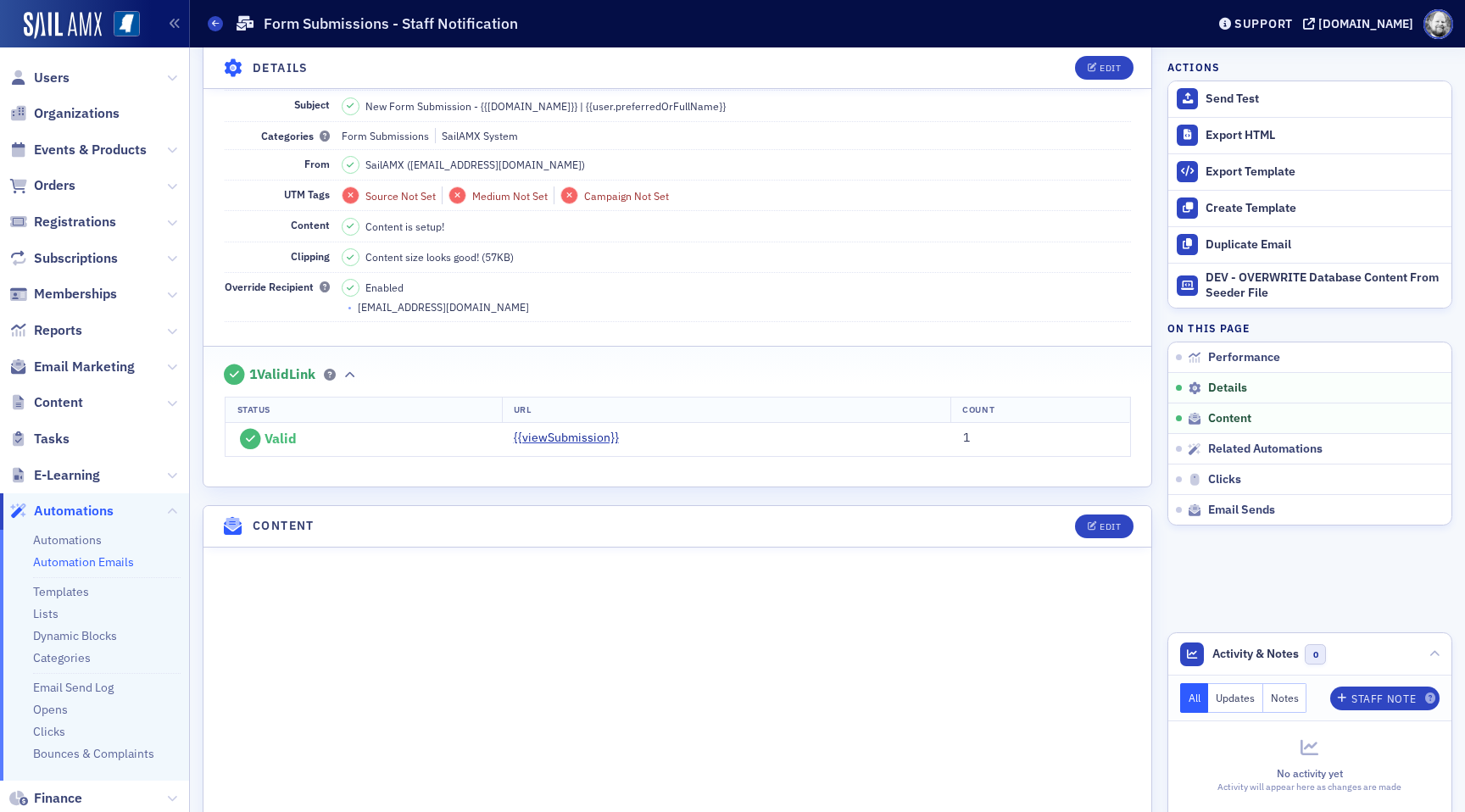
scroll to position [379, 0]
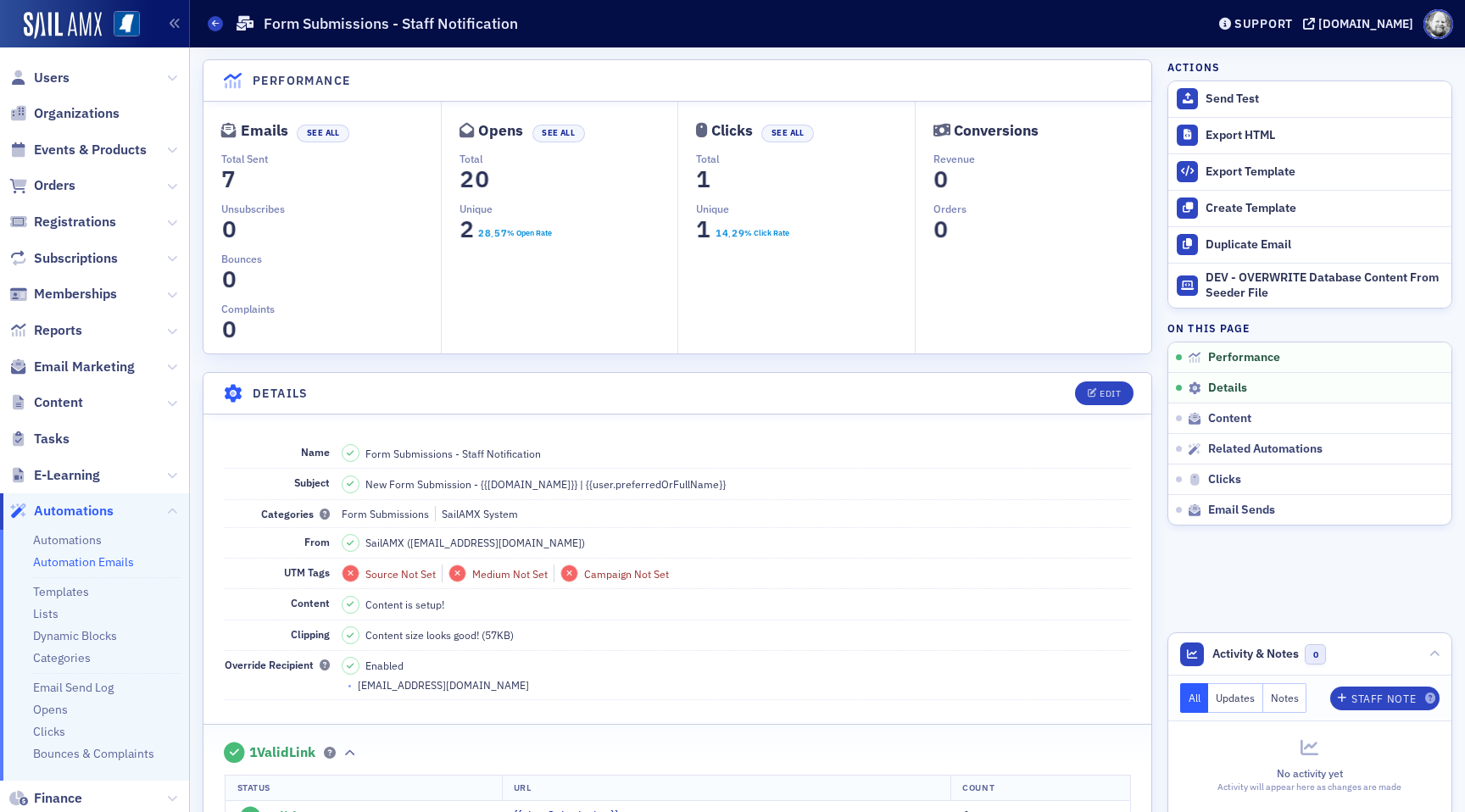
drag, startPoint x: 360, startPoint y: 682, endPoint x: 470, endPoint y: 681, distance: 110.0
click at [470, 681] on div "• [EMAIL_ADDRESS][DOMAIN_NAME]" at bounding box center [739, 684] width 784 height 15
click at [449, 686] on div "• team@sailamx.com" at bounding box center [739, 684] width 784 height 15
copy div "• team@sailamx.com"
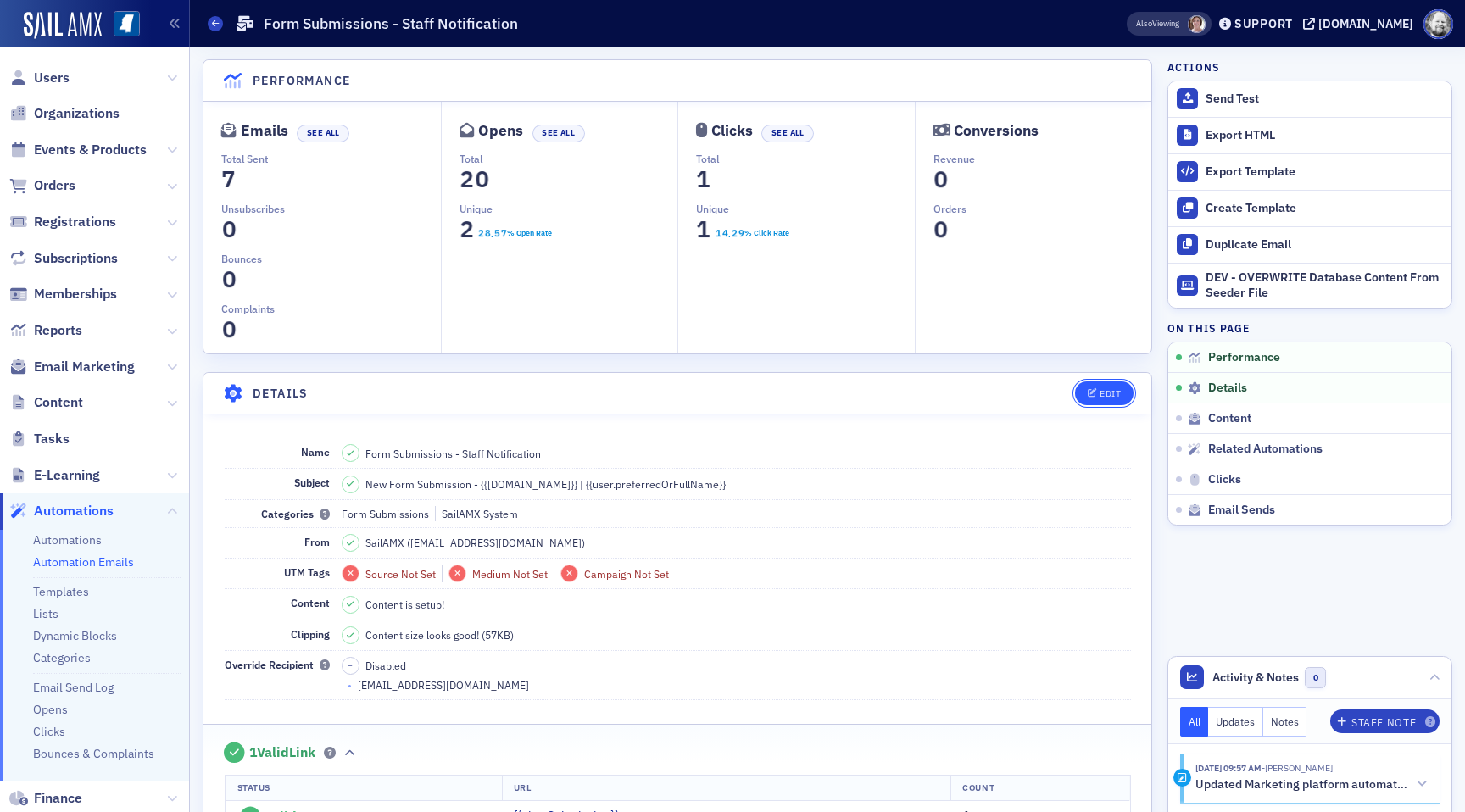
click at [1098, 386] on button "Edit" at bounding box center [1103, 393] width 58 height 24
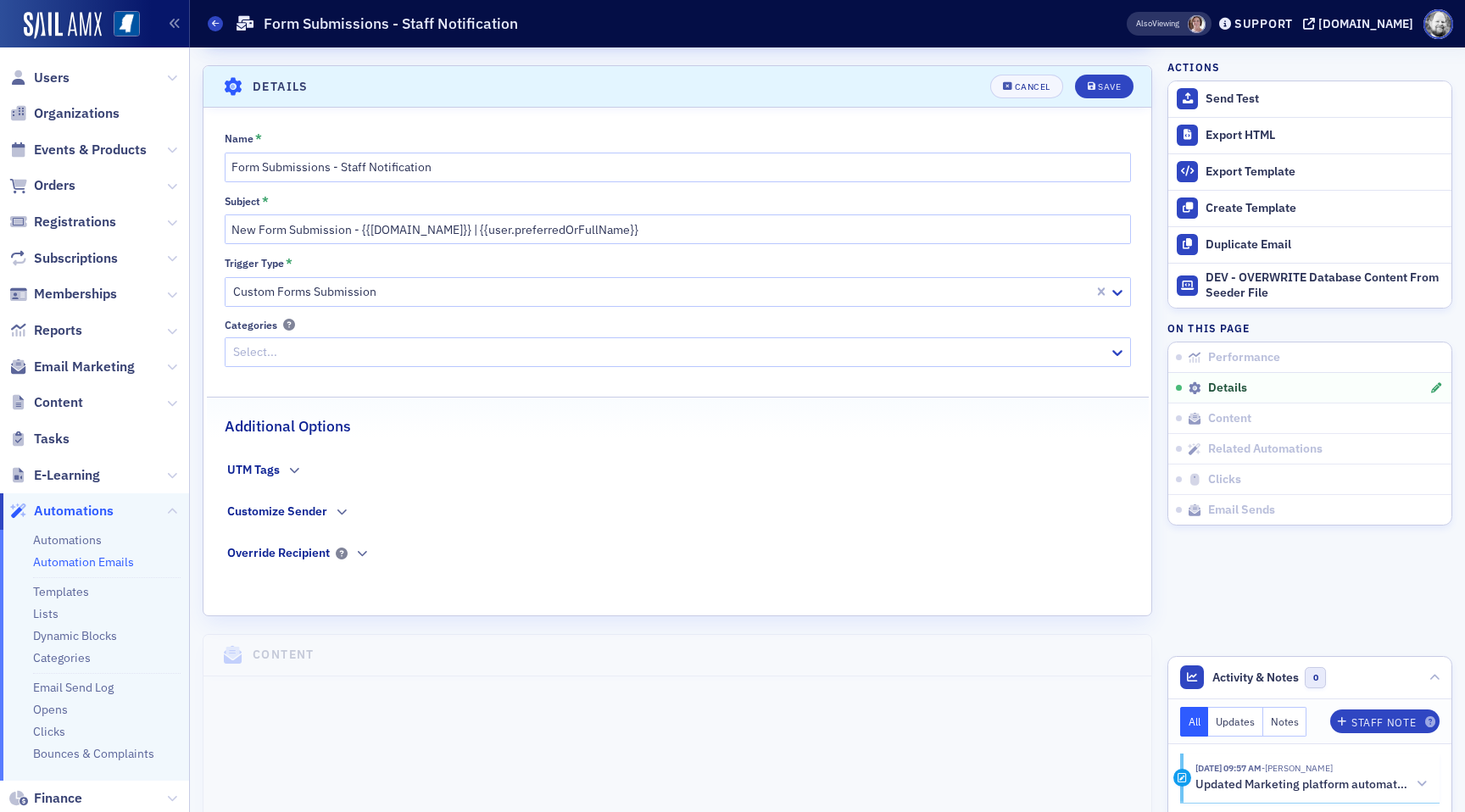
scroll to position [316, 0]
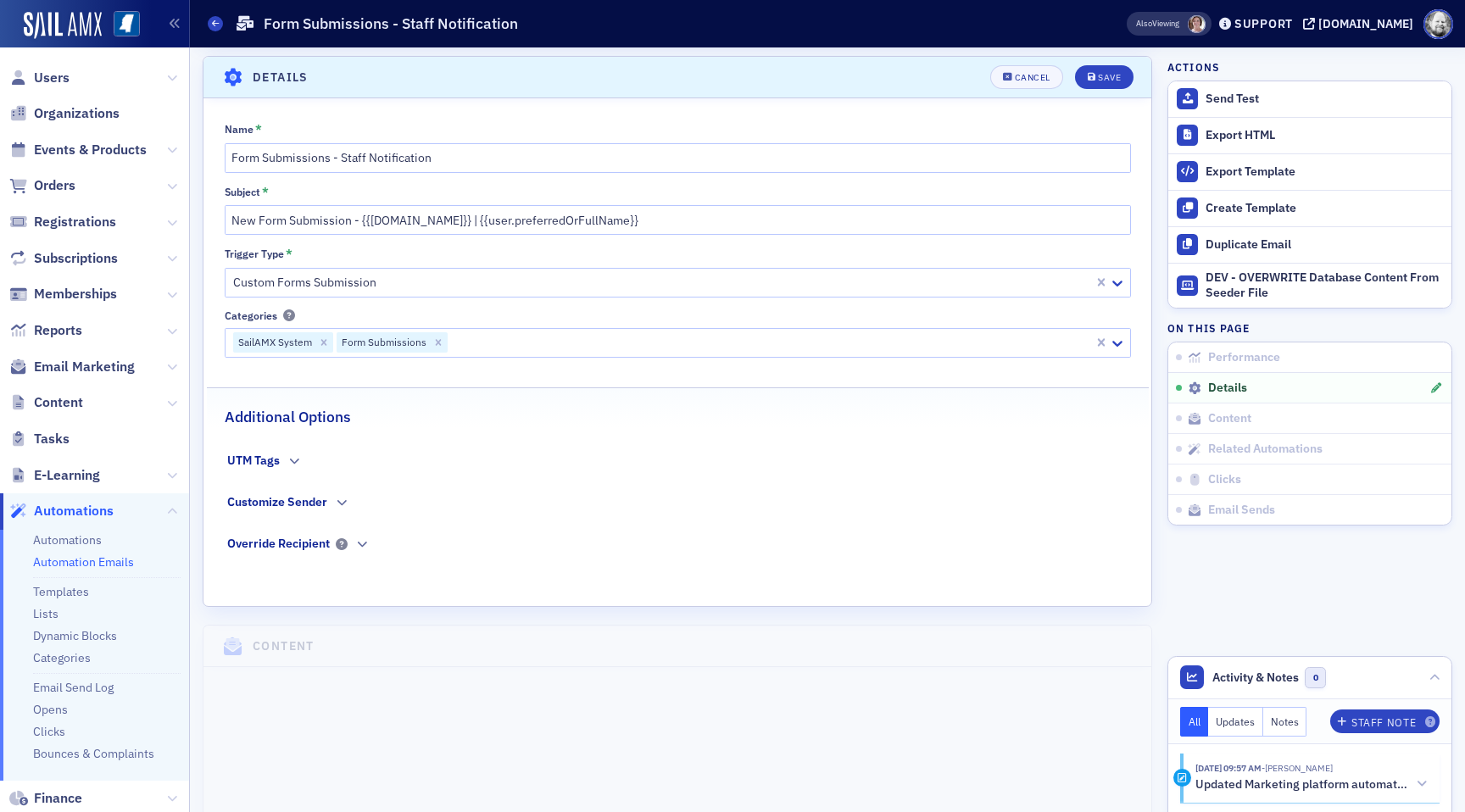
click at [352, 541] on div "Override Recipient" at bounding box center [298, 547] width 143 height 24
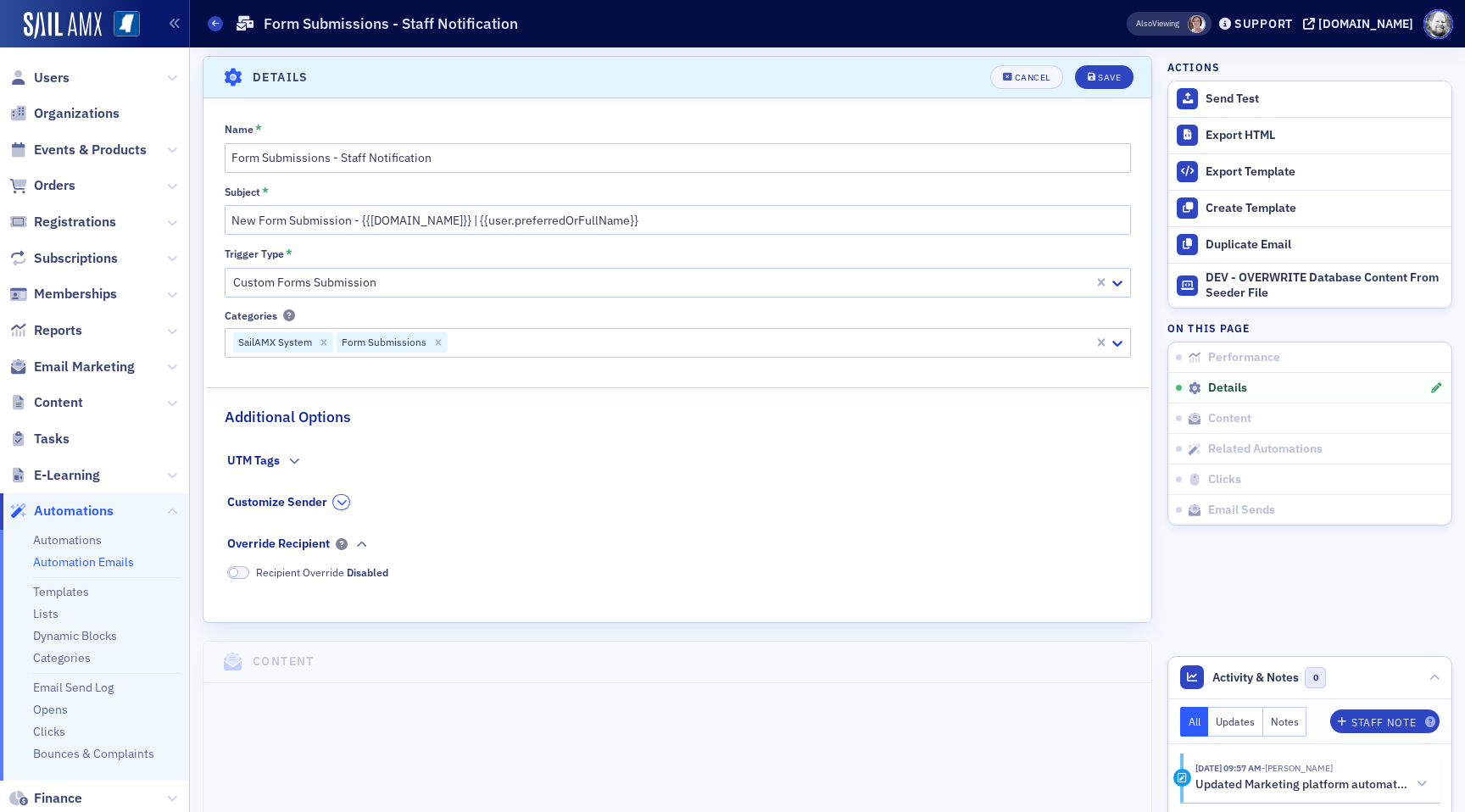
click at [338, 505] on icon "button" at bounding box center [342, 503] width 10 height 10
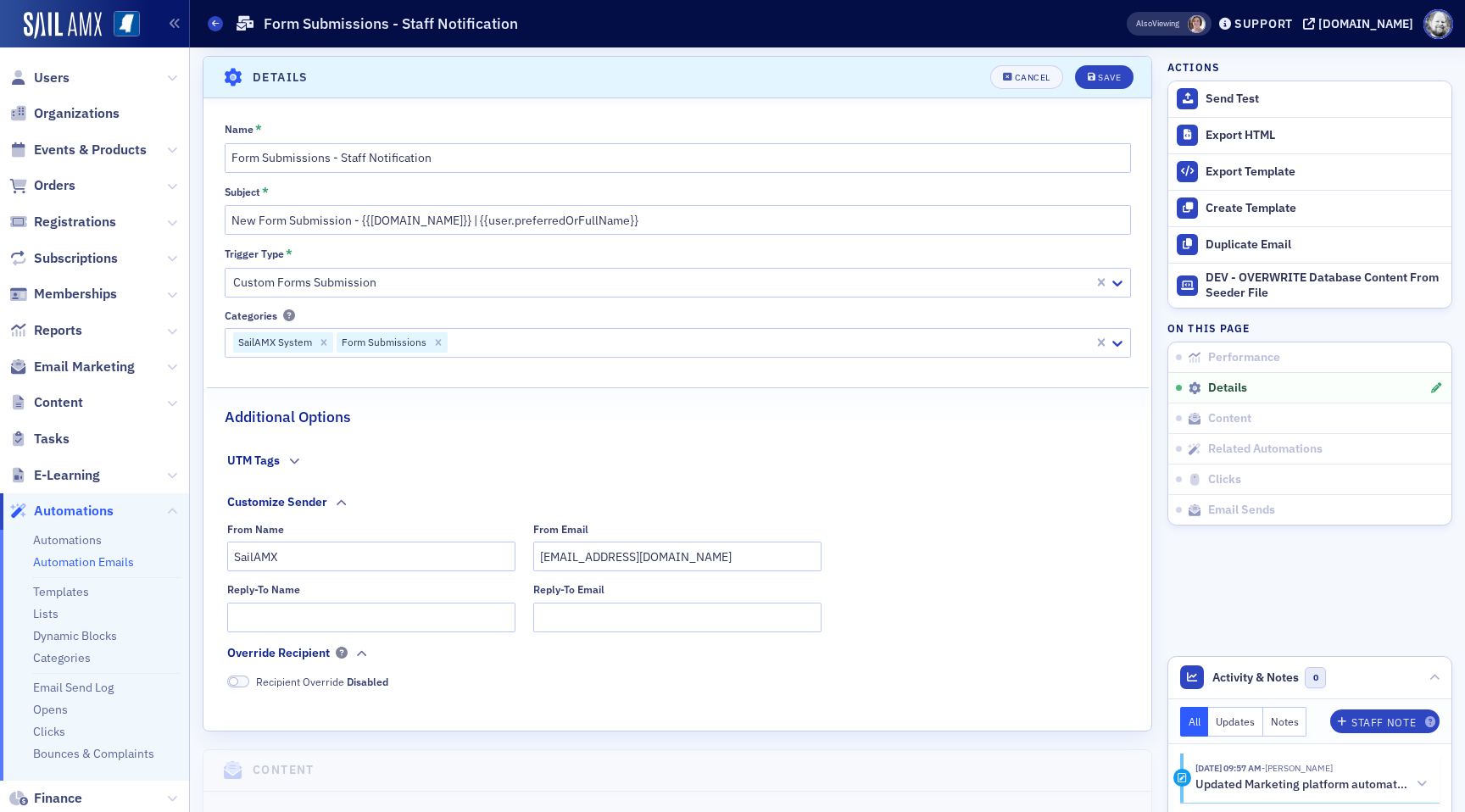
click at [305, 463] on fieldset "UTM Tags" at bounding box center [677, 472] width 900 height 42
click at [290, 455] on button "button" at bounding box center [293, 460] width 16 height 15
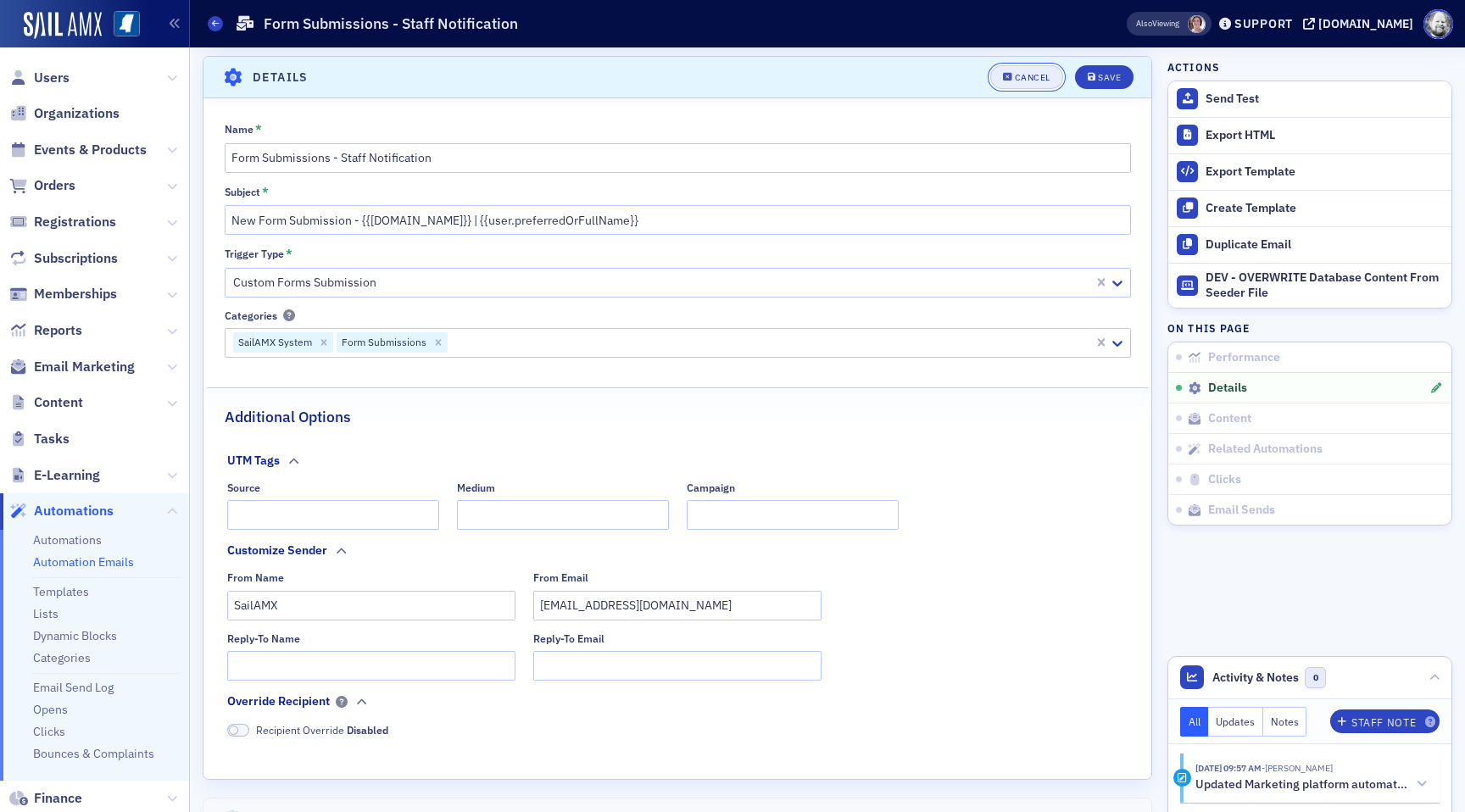
click at [1039, 73] on div "Cancel" at bounding box center [1033, 77] width 36 height 9
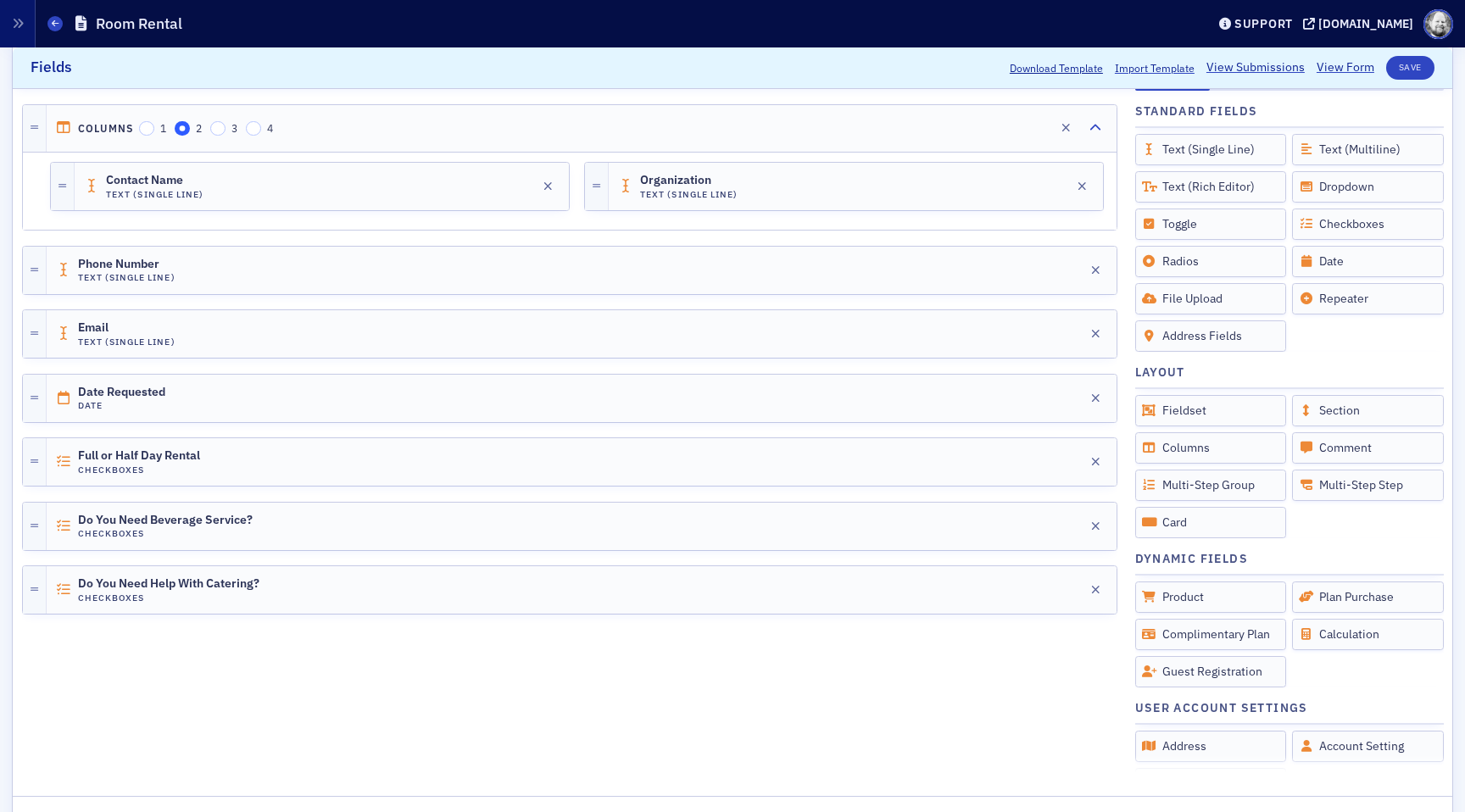
scroll to position [505, 0]
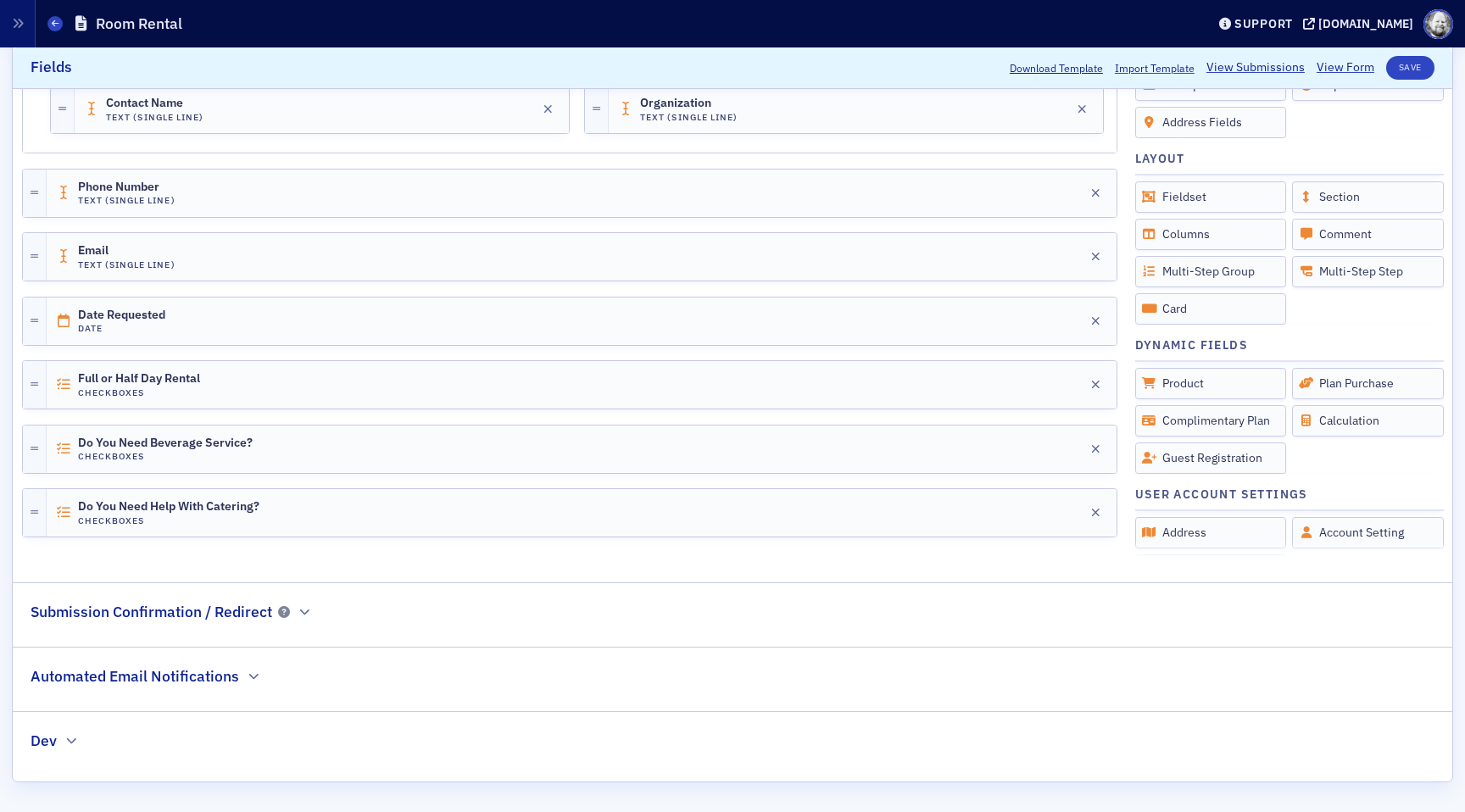
click at [231, 665] on h2 "Automated Email Notifications" at bounding box center [135, 676] width 209 height 22
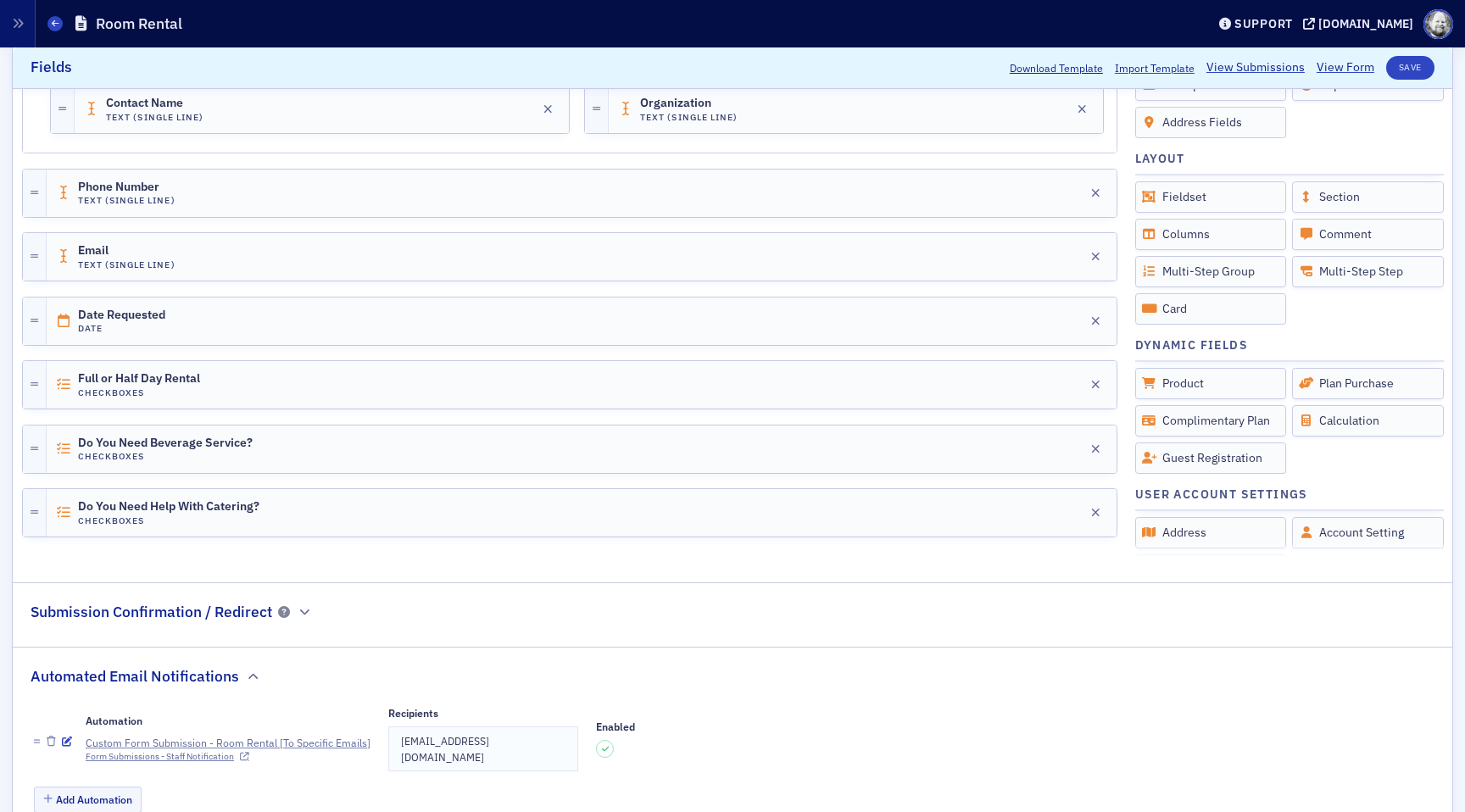
click at [515, 744] on td "[EMAIL_ADDRESS][DOMAIN_NAME]" at bounding box center [483, 749] width 189 height 45
click at [493, 742] on td "[EMAIL_ADDRESS][DOMAIN_NAME]" at bounding box center [483, 749] width 189 height 45
click at [64, 737] on icon "button" at bounding box center [66, 742] width 10 height 10
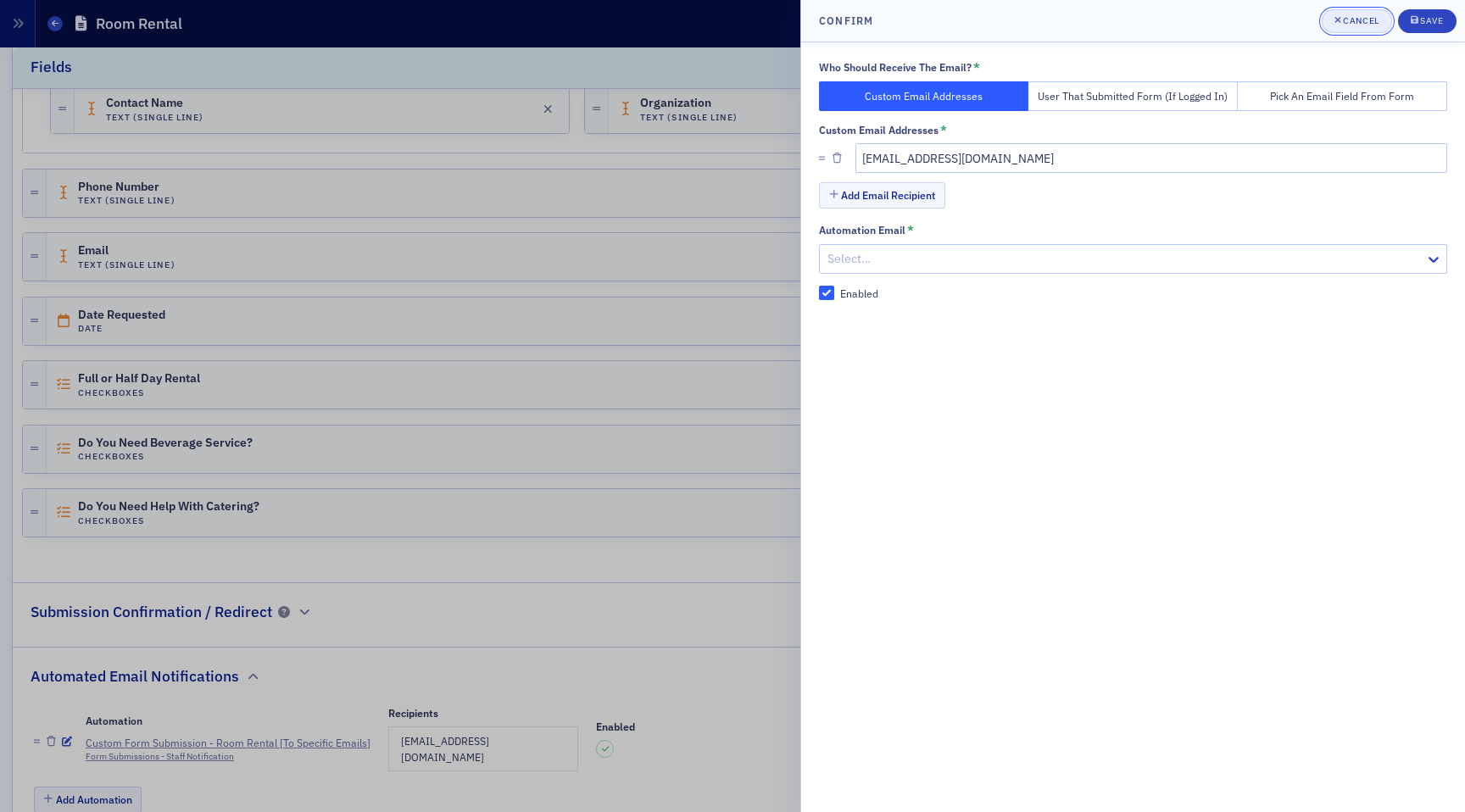
click at [1358, 20] on div "Cancel" at bounding box center [1361, 20] width 36 height 9
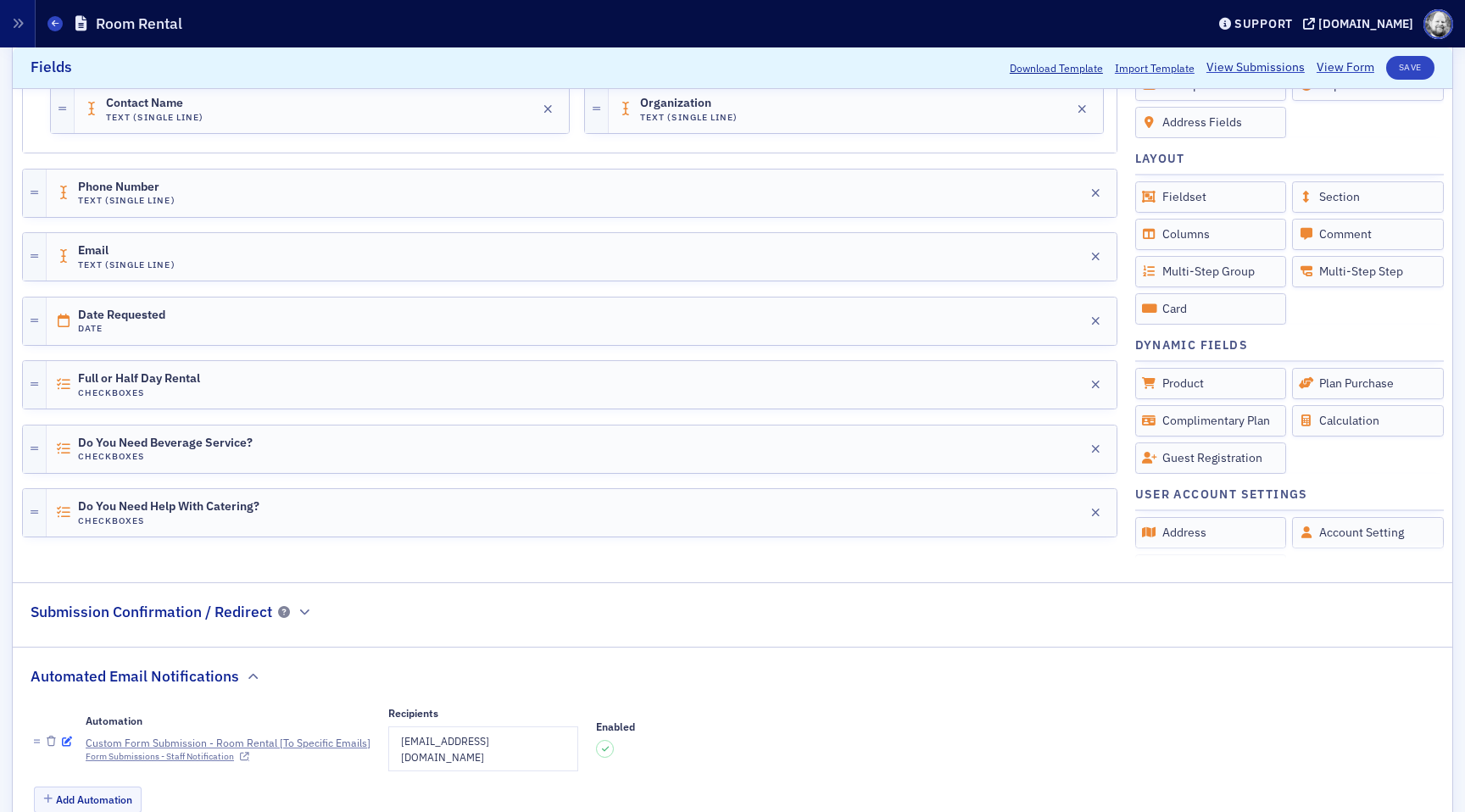
click at [67, 737] on icon "button" at bounding box center [66, 742] width 10 height 10
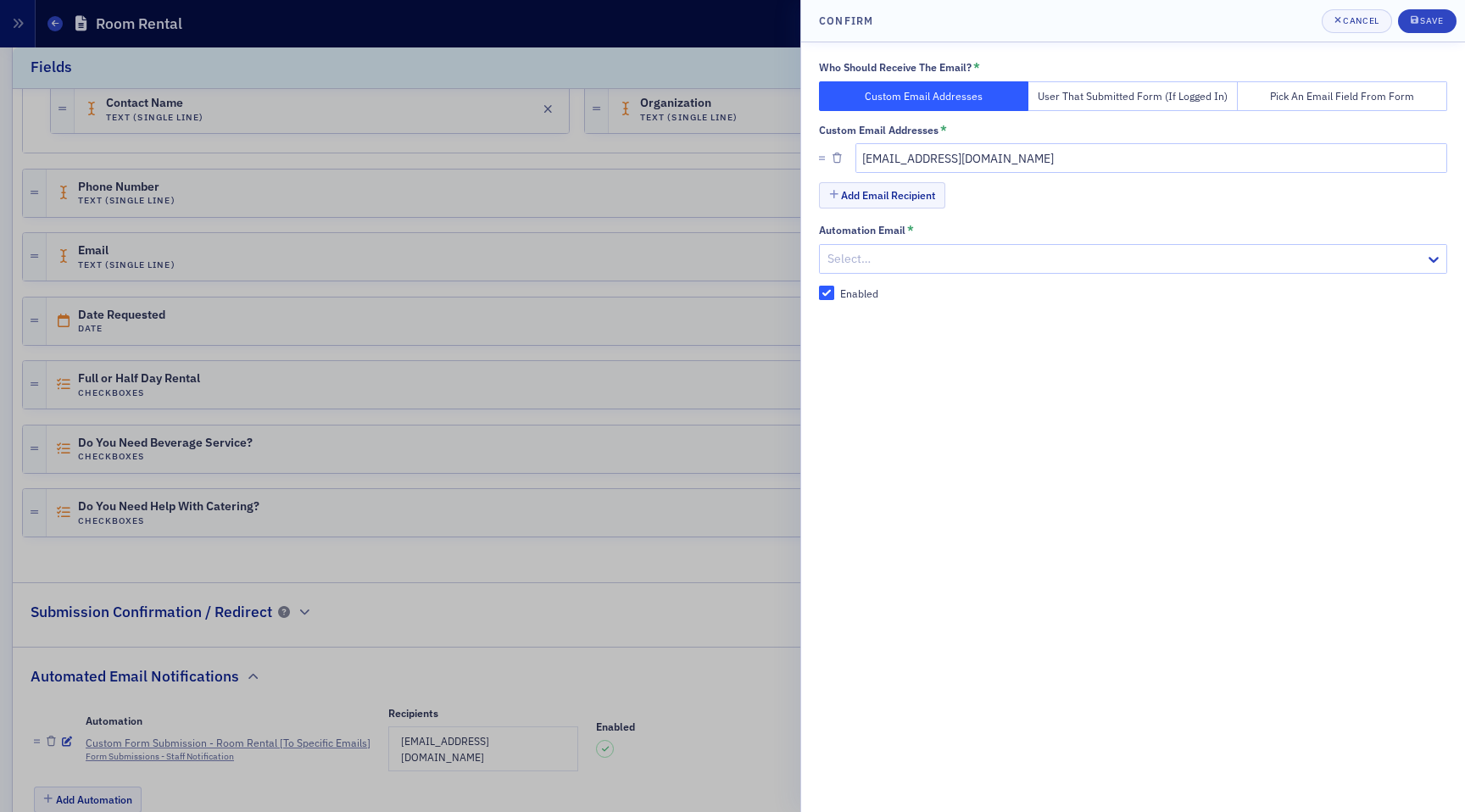
click at [885, 259] on div at bounding box center [1125, 258] width 598 height 21
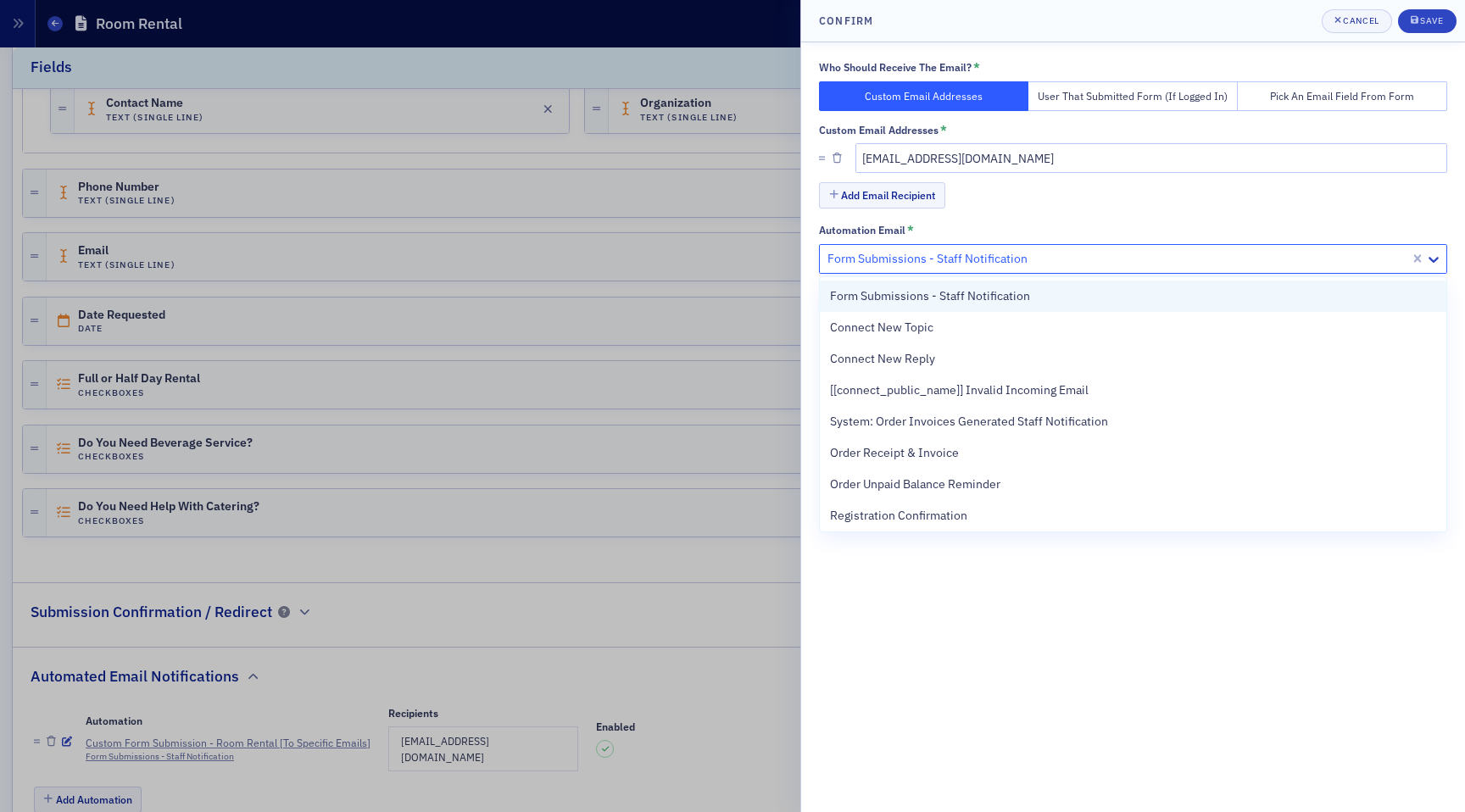
click at [887, 291] on span "Form Submissions - Staff Notification" at bounding box center [930, 296] width 200 height 18
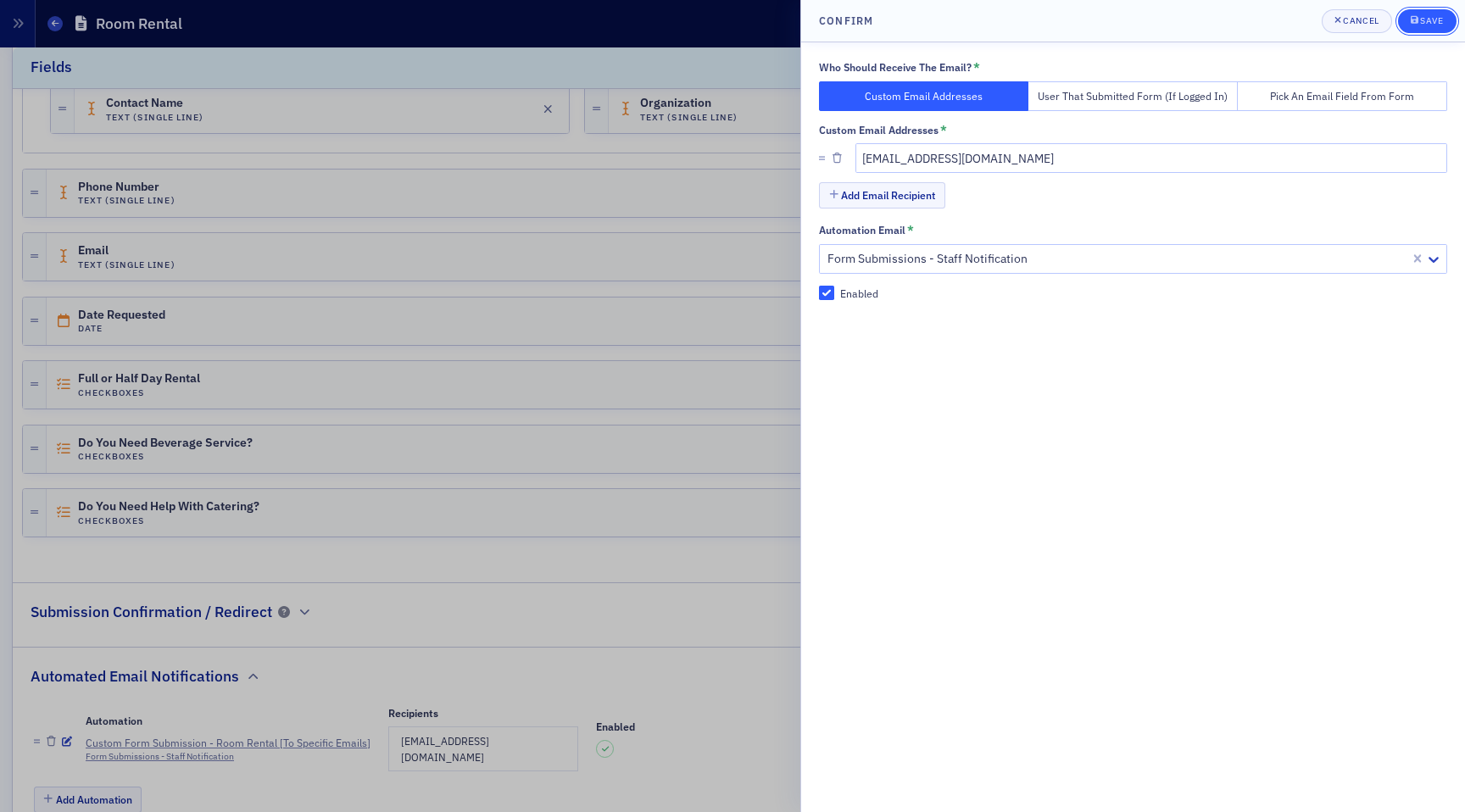
click at [1418, 19] on div "submit" at bounding box center [1415, 22] width 10 height 14
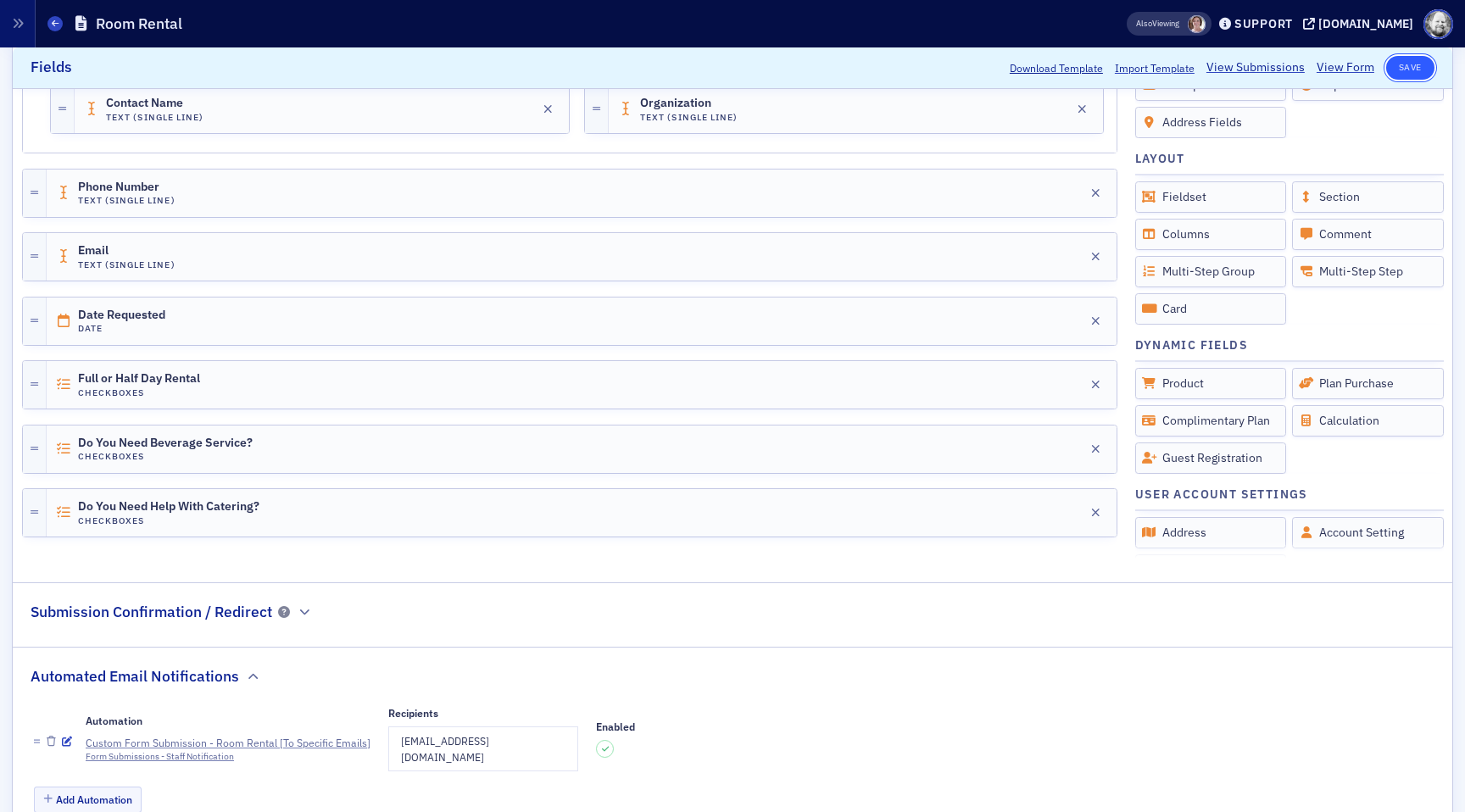
click at [1405, 66] on button "Save" at bounding box center [1411, 67] width 49 height 24
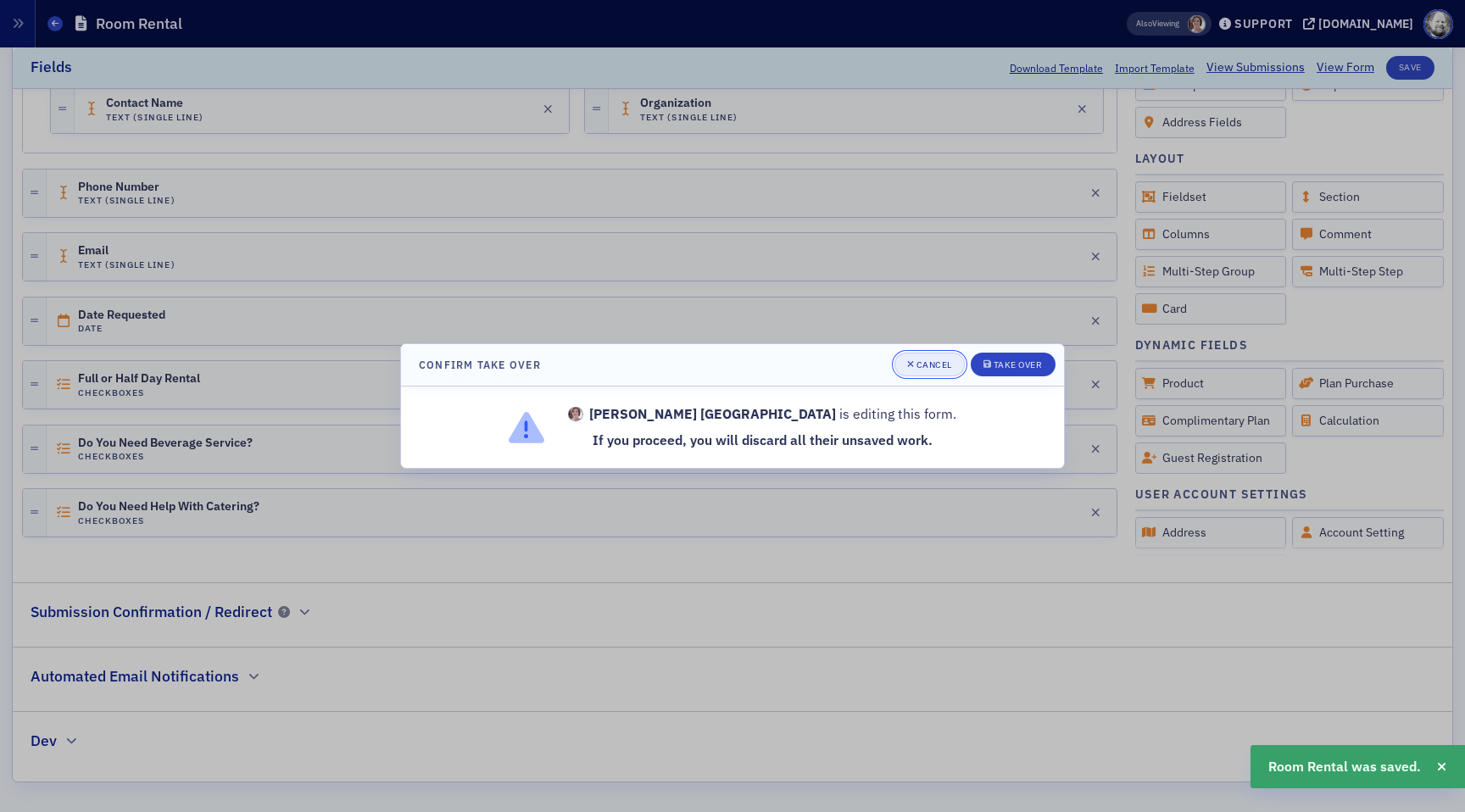
click at [924, 369] on span "Cancel" at bounding box center [929, 365] width 45 height 14
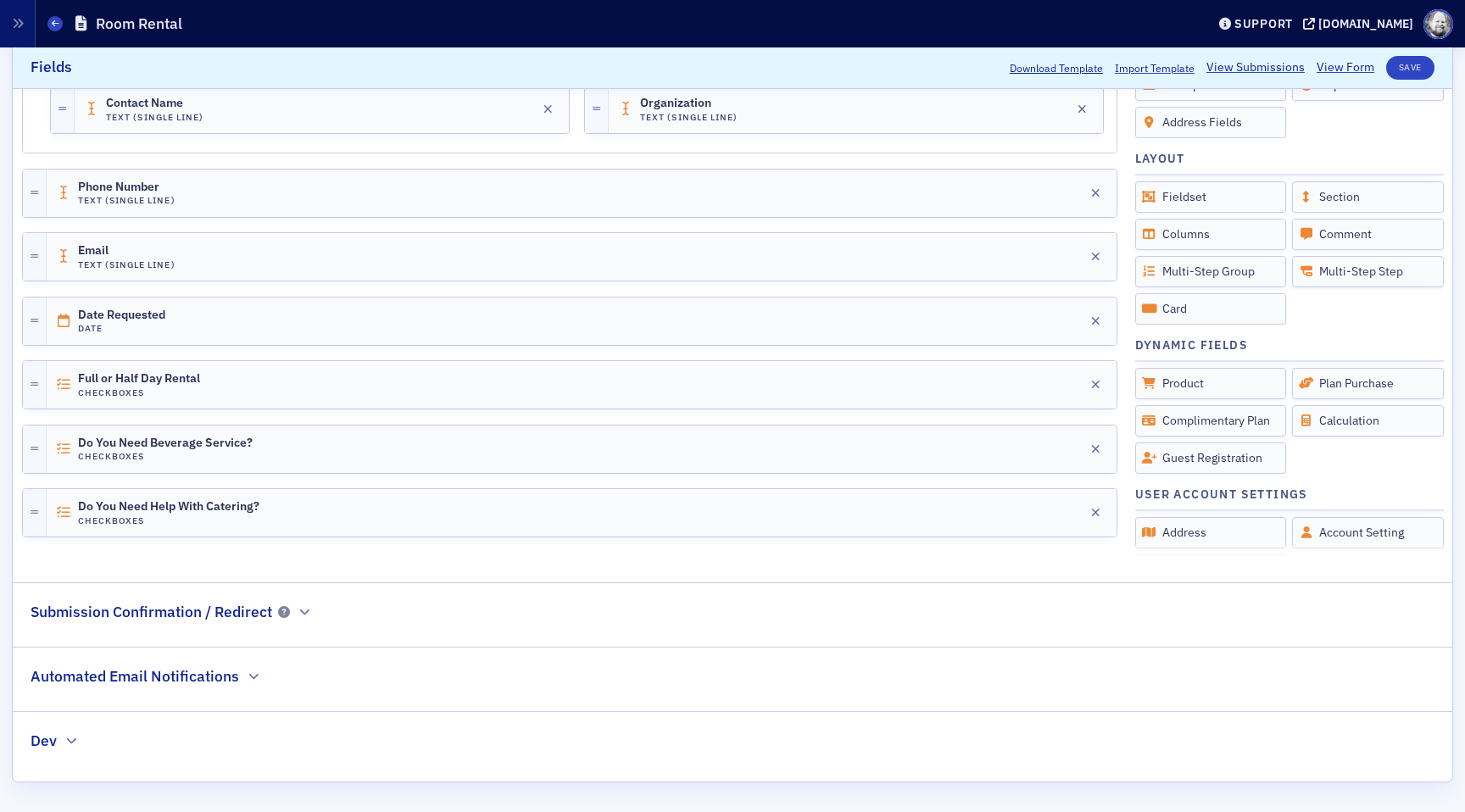
click at [133, 686] on h2 "Automated Email Notifications" at bounding box center [135, 676] width 209 height 22
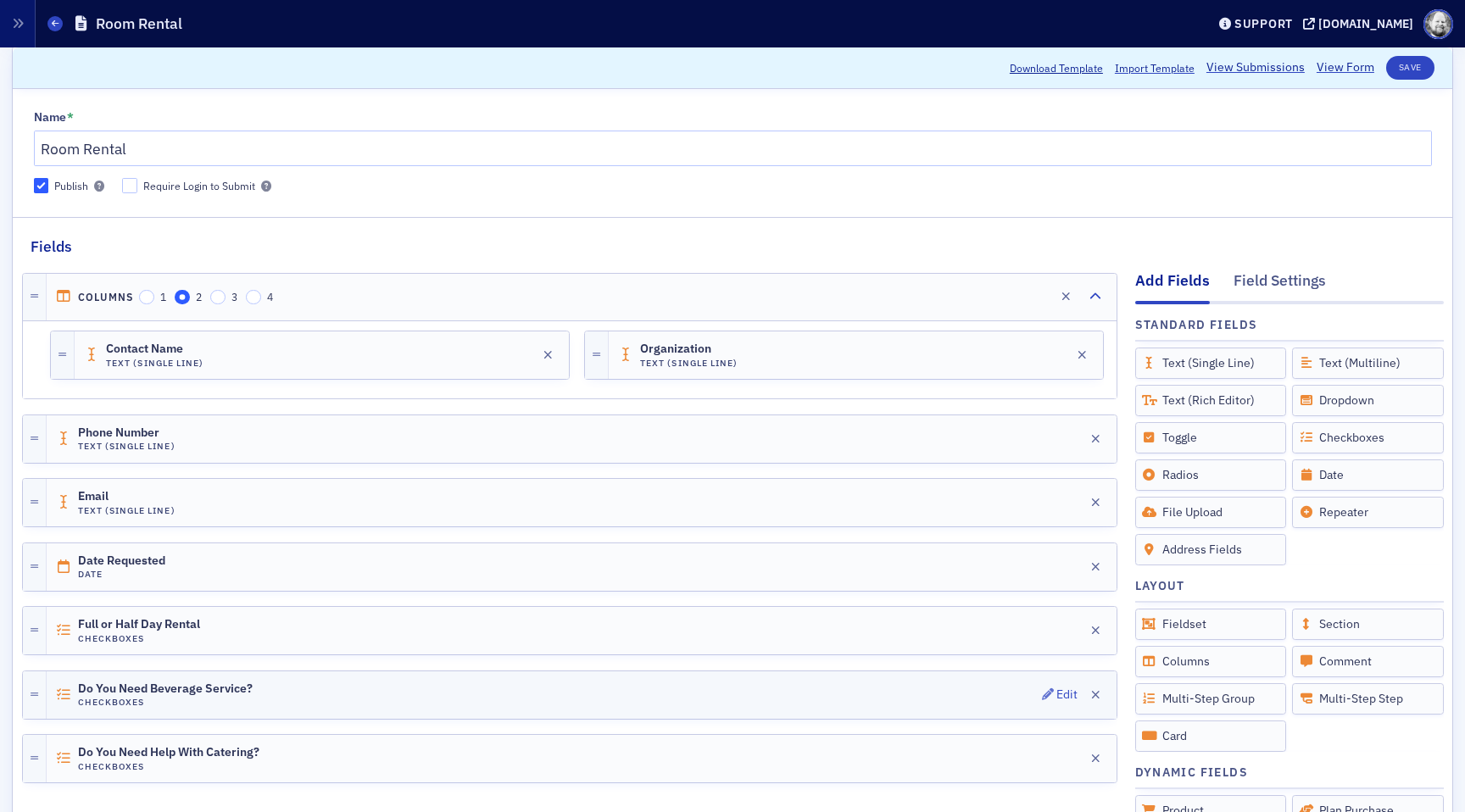
scroll to position [0, 0]
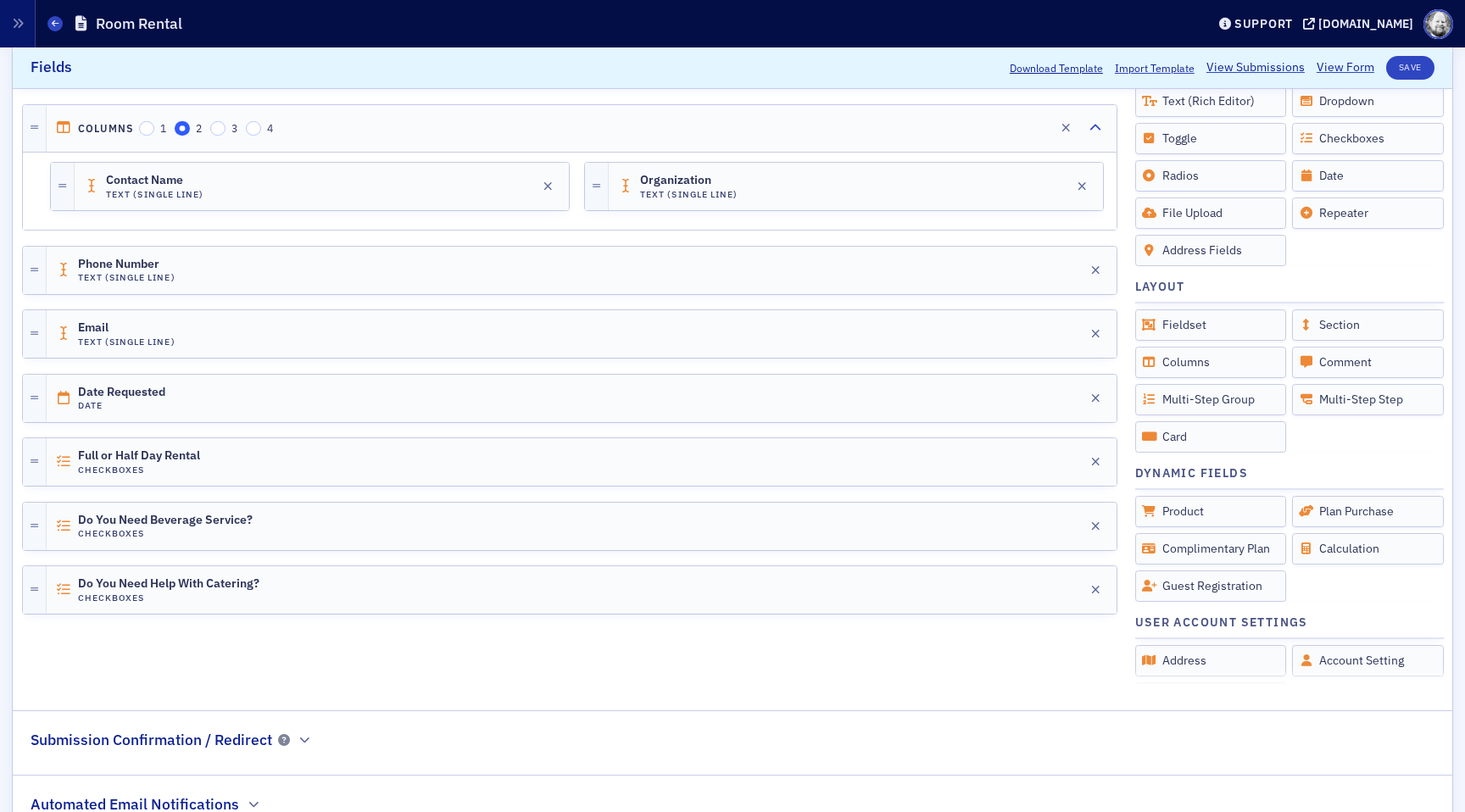
scroll to position [505, 0]
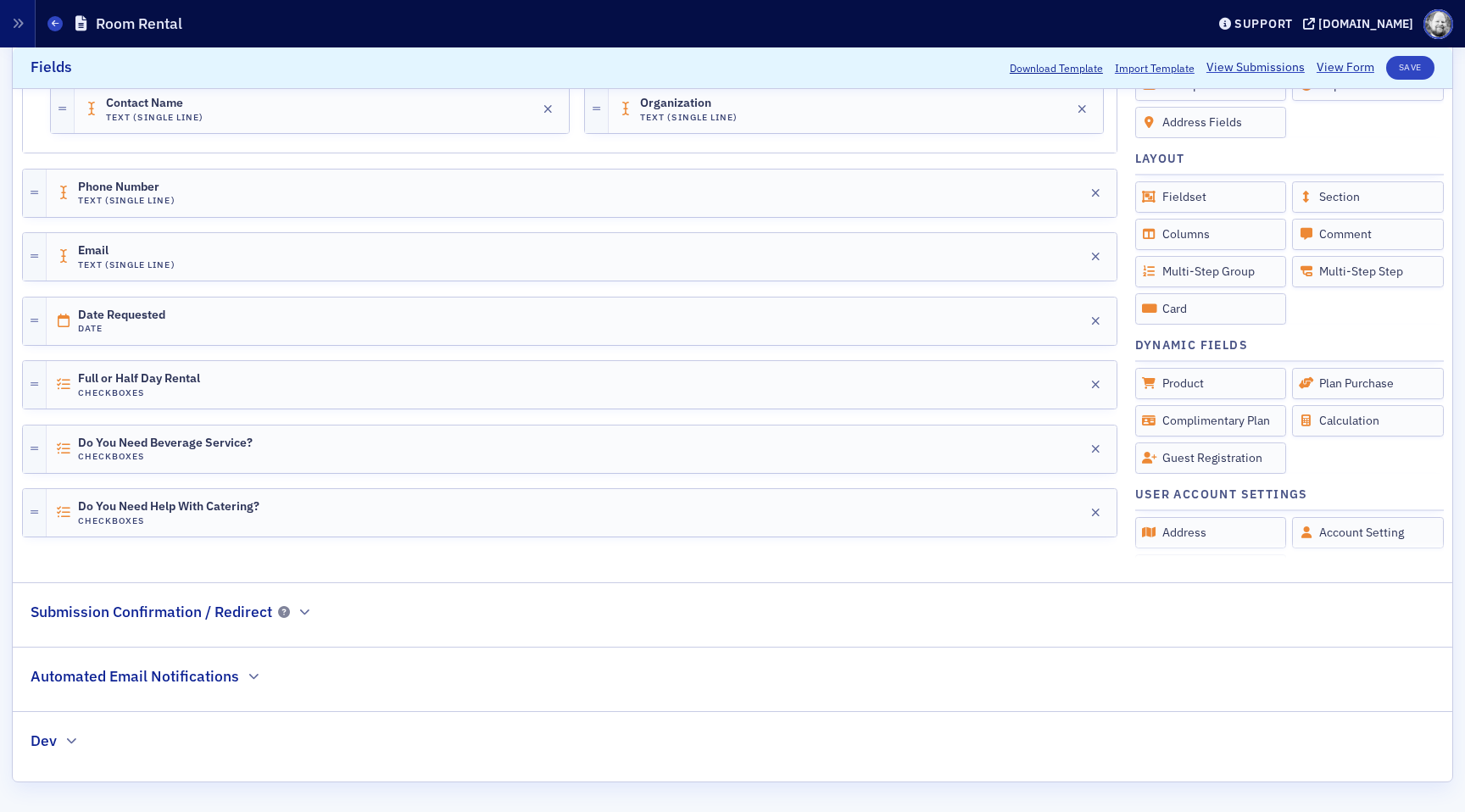
click at [259, 665] on div "Automated Email Notifications" at bounding box center [146, 667] width 231 height 40
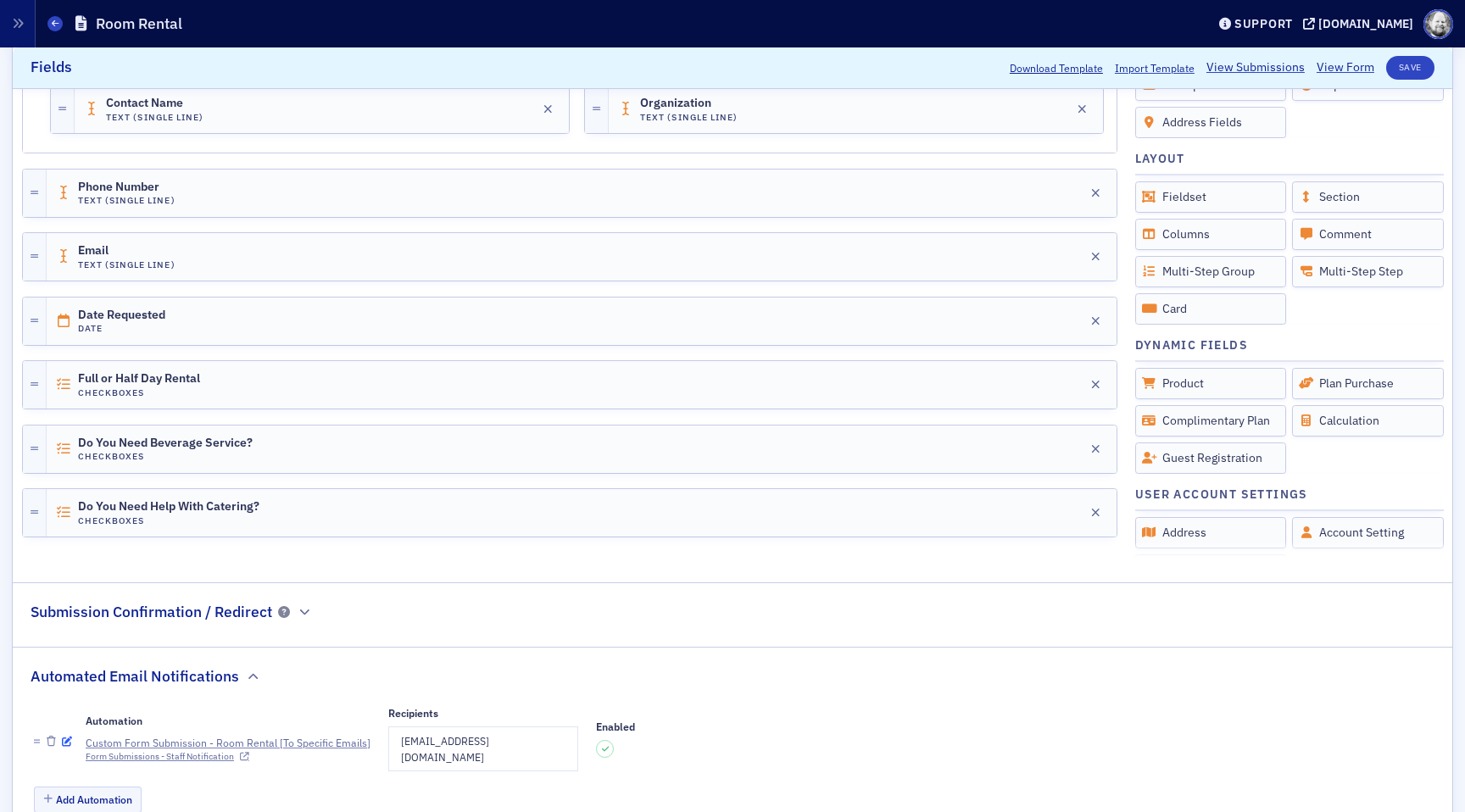
click at [64, 737] on icon "button" at bounding box center [66, 742] width 10 height 10
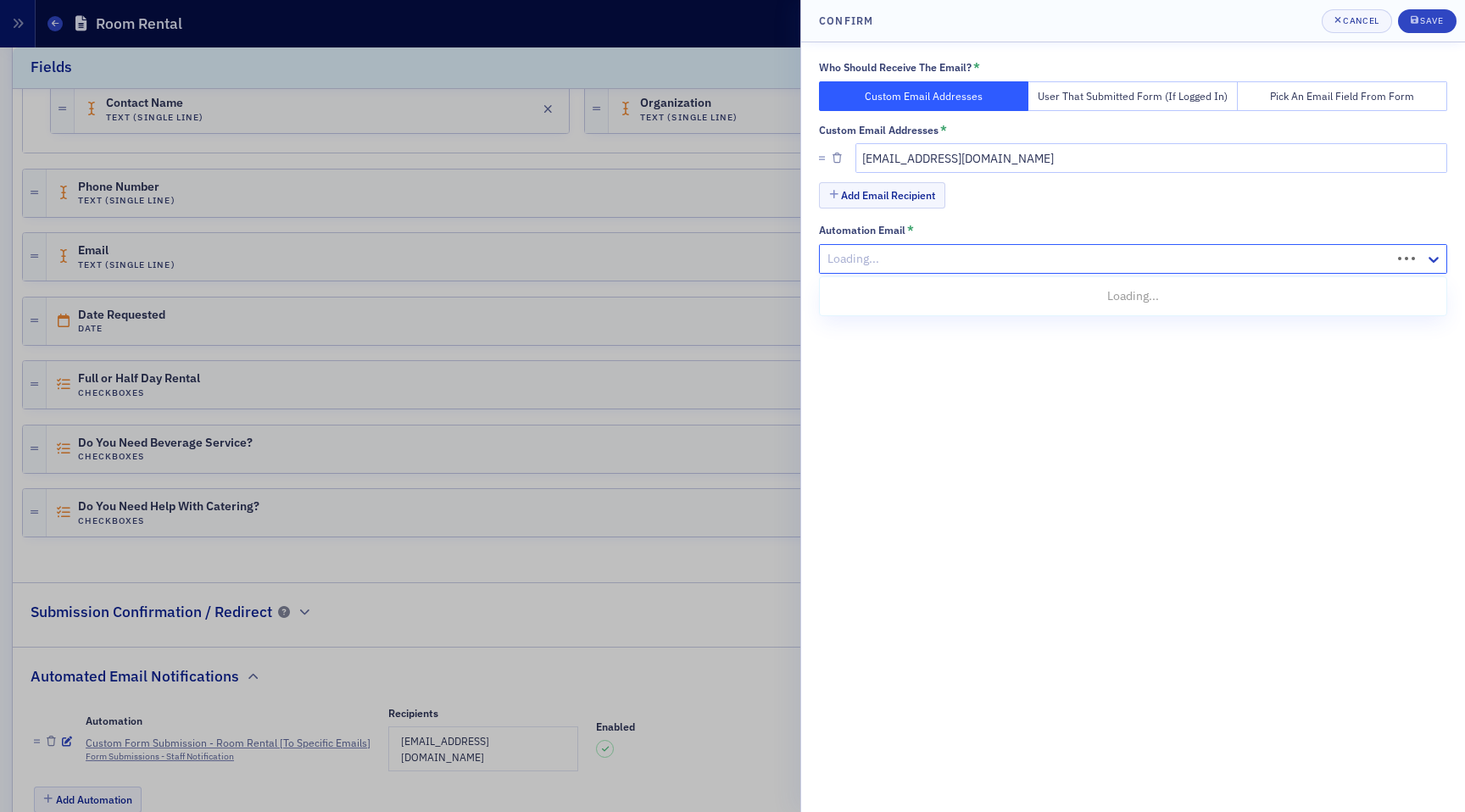
click at [902, 273] on div "Loading..." at bounding box center [1133, 259] width 628 height 30
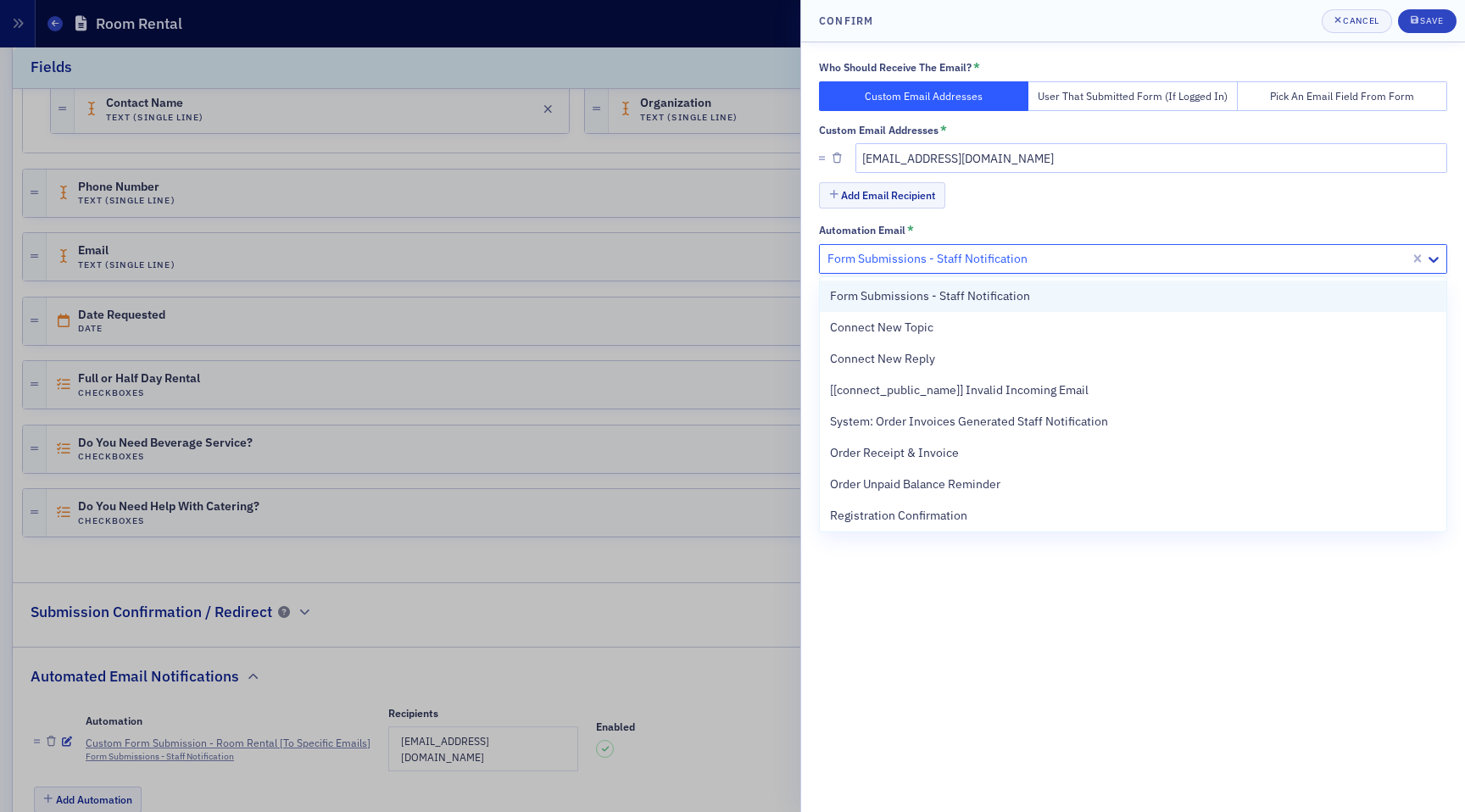
click at [904, 291] on span "Form Submissions - Staff Notification" at bounding box center [930, 296] width 200 height 18
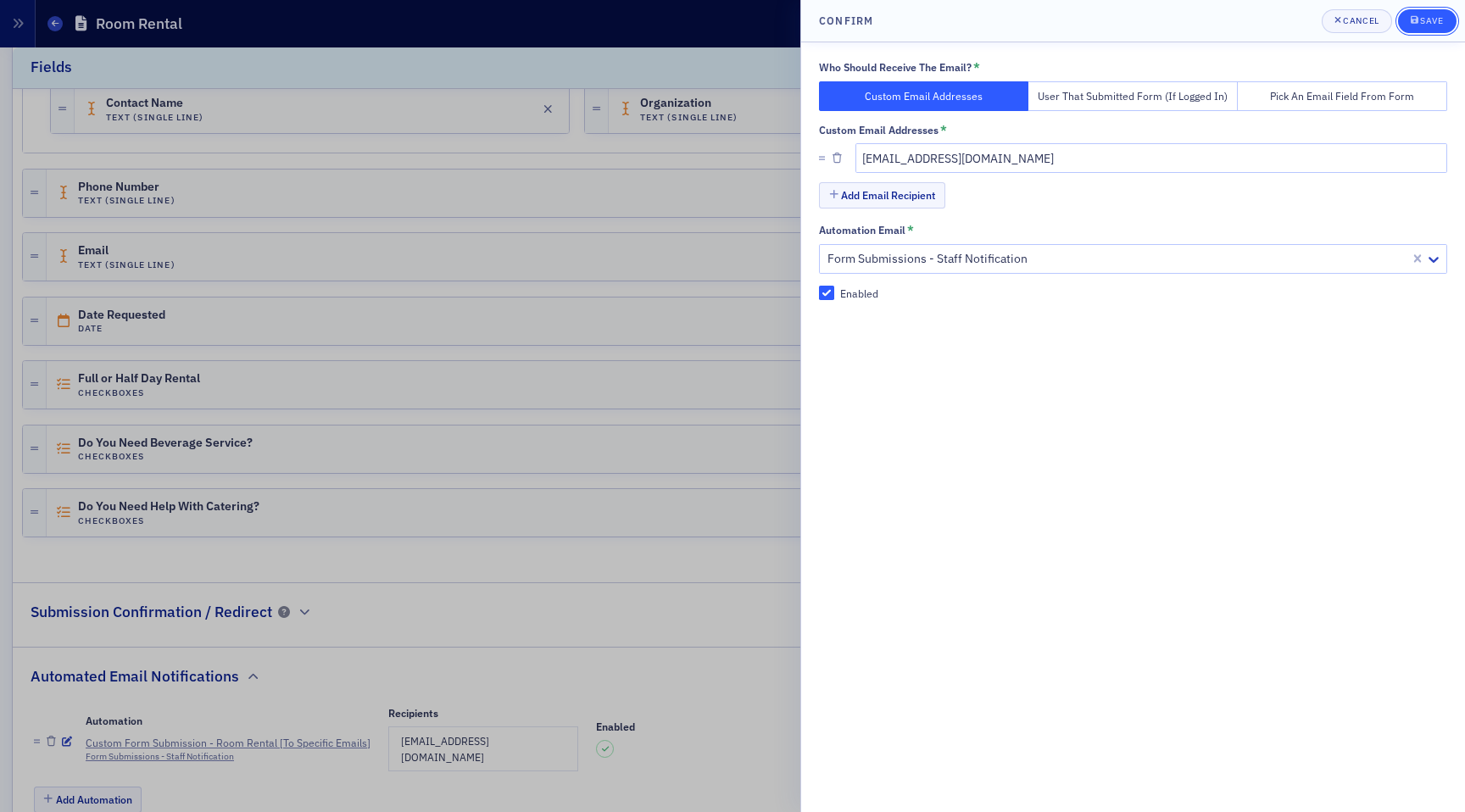
click at [1438, 18] on div "Save" at bounding box center [1431, 20] width 23 height 9
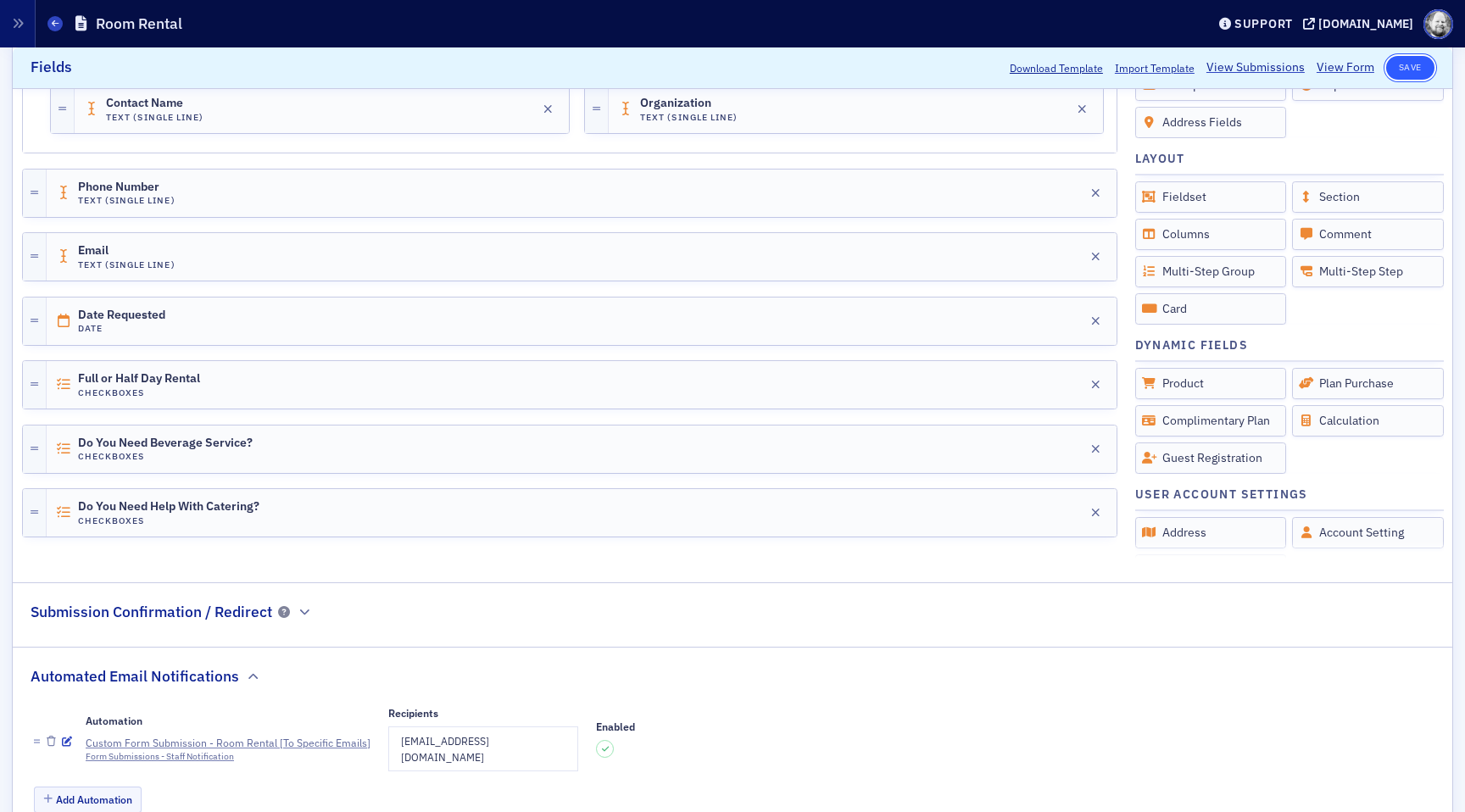
click at [1413, 61] on button "Save" at bounding box center [1411, 67] width 49 height 24
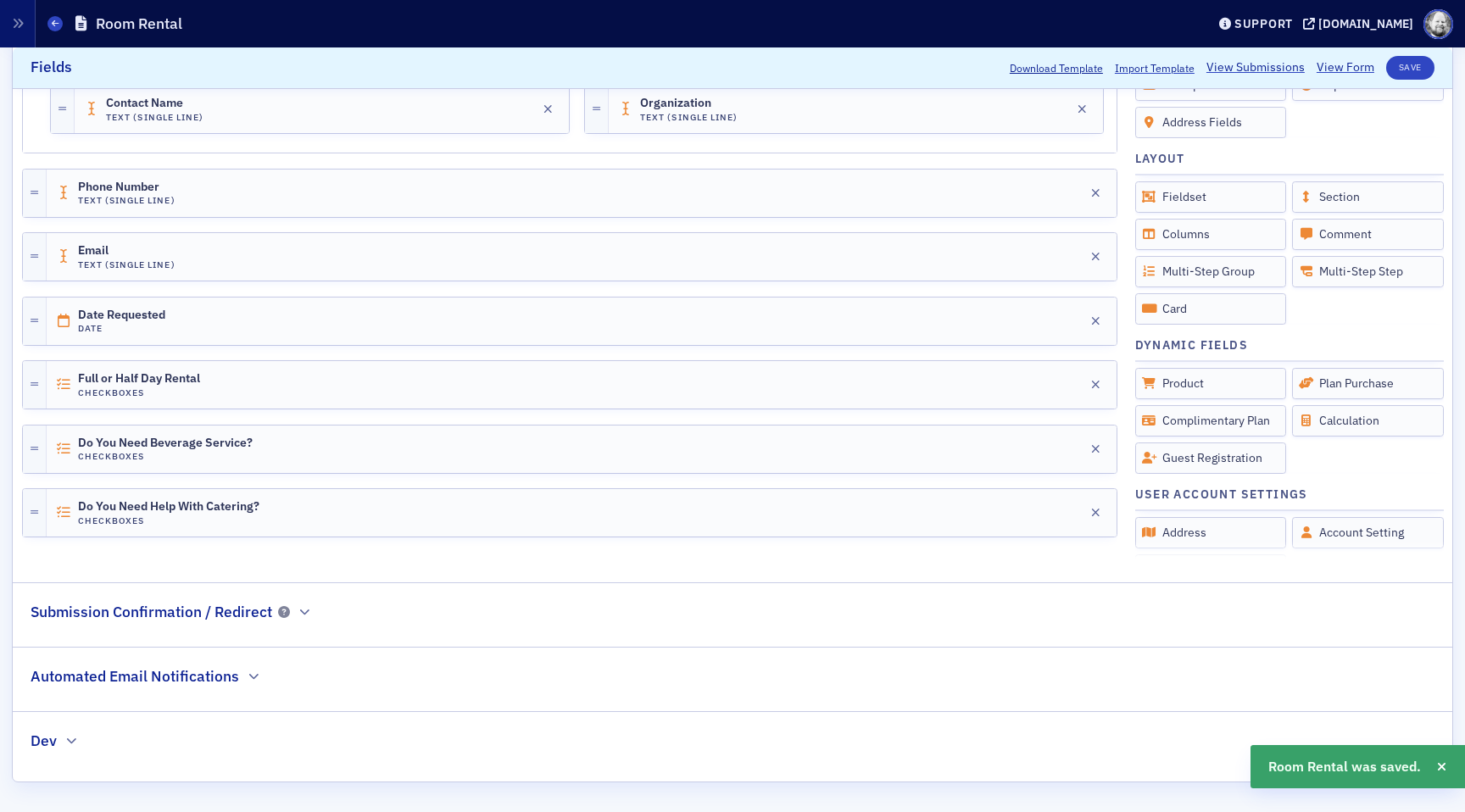
click at [245, 668] on div "Automated Email Notifications" at bounding box center [146, 667] width 231 height 40
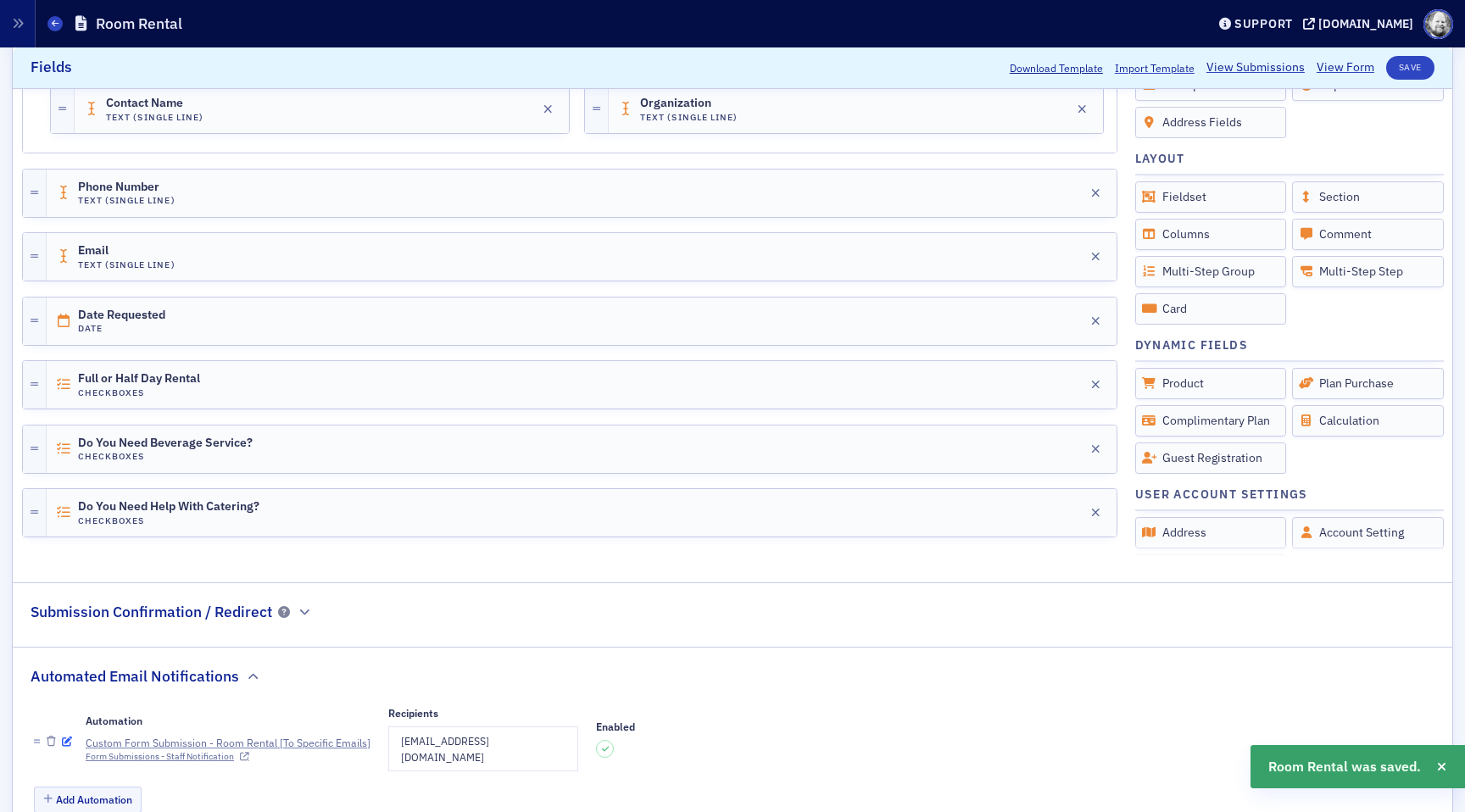
click at [67, 737] on icon "button" at bounding box center [66, 742] width 10 height 10
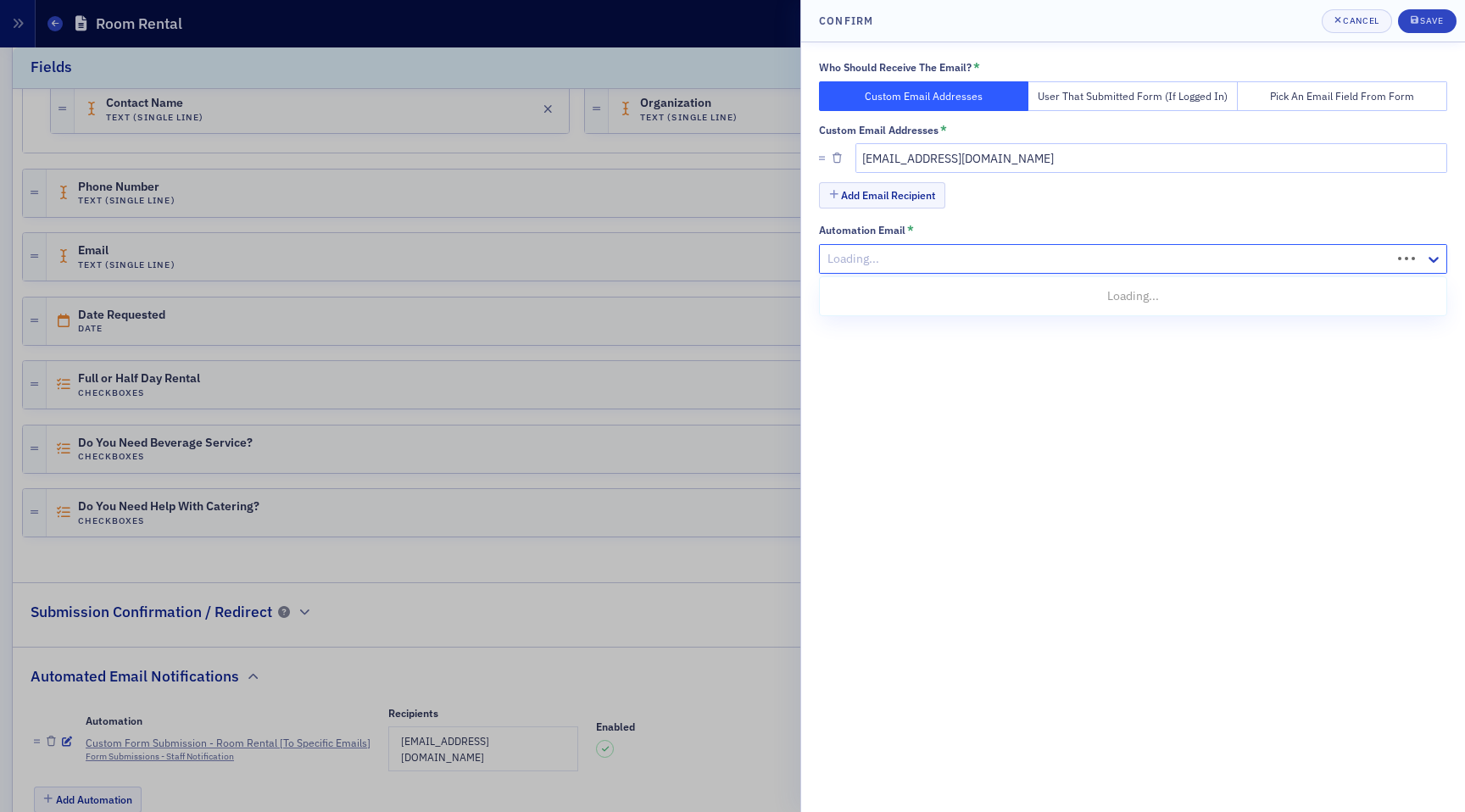
click at [1148, 262] on div at bounding box center [1107, 258] width 564 height 21
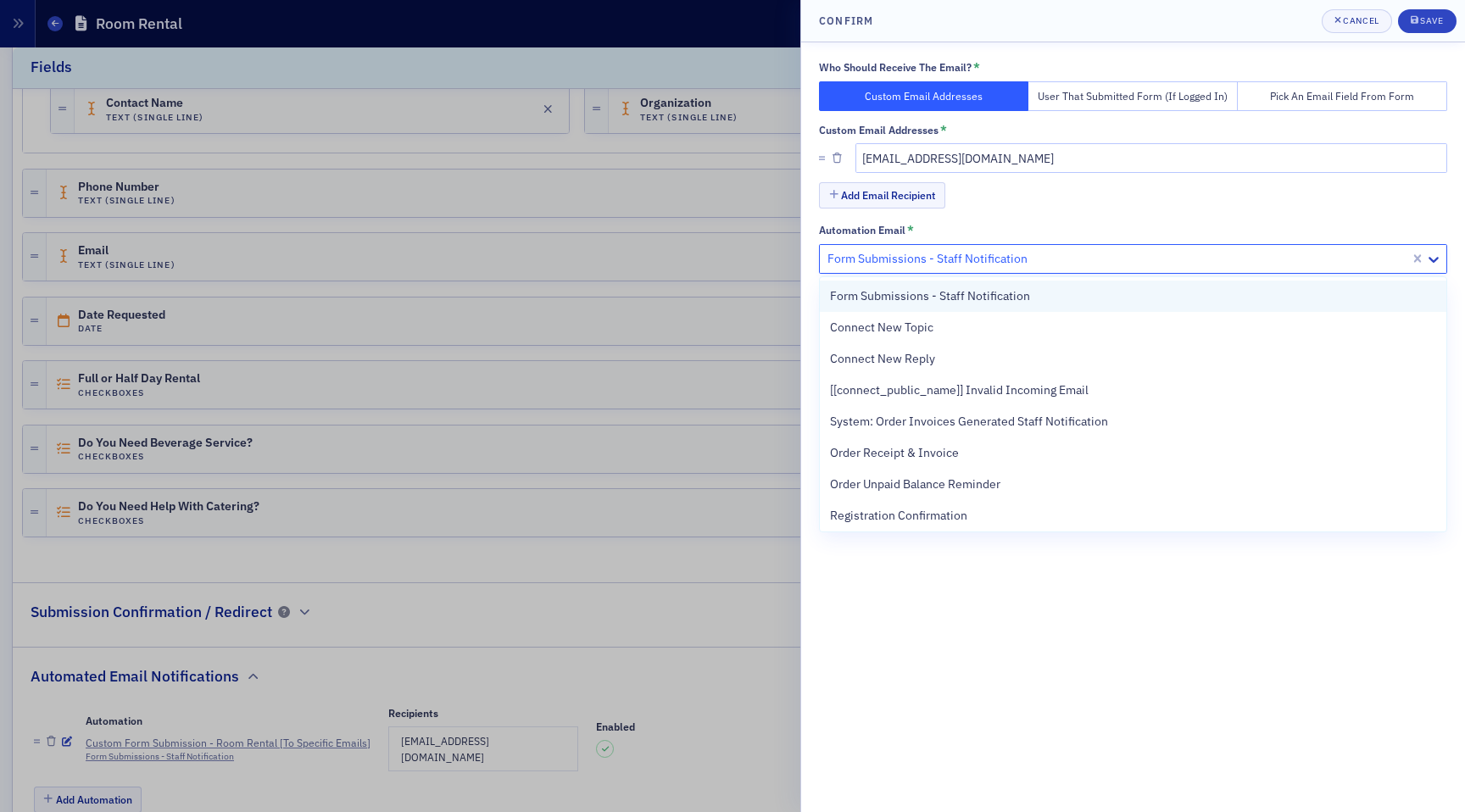
click at [1088, 298] on div "Form Submissions - Staff Notification" at bounding box center [1133, 296] width 606 height 18
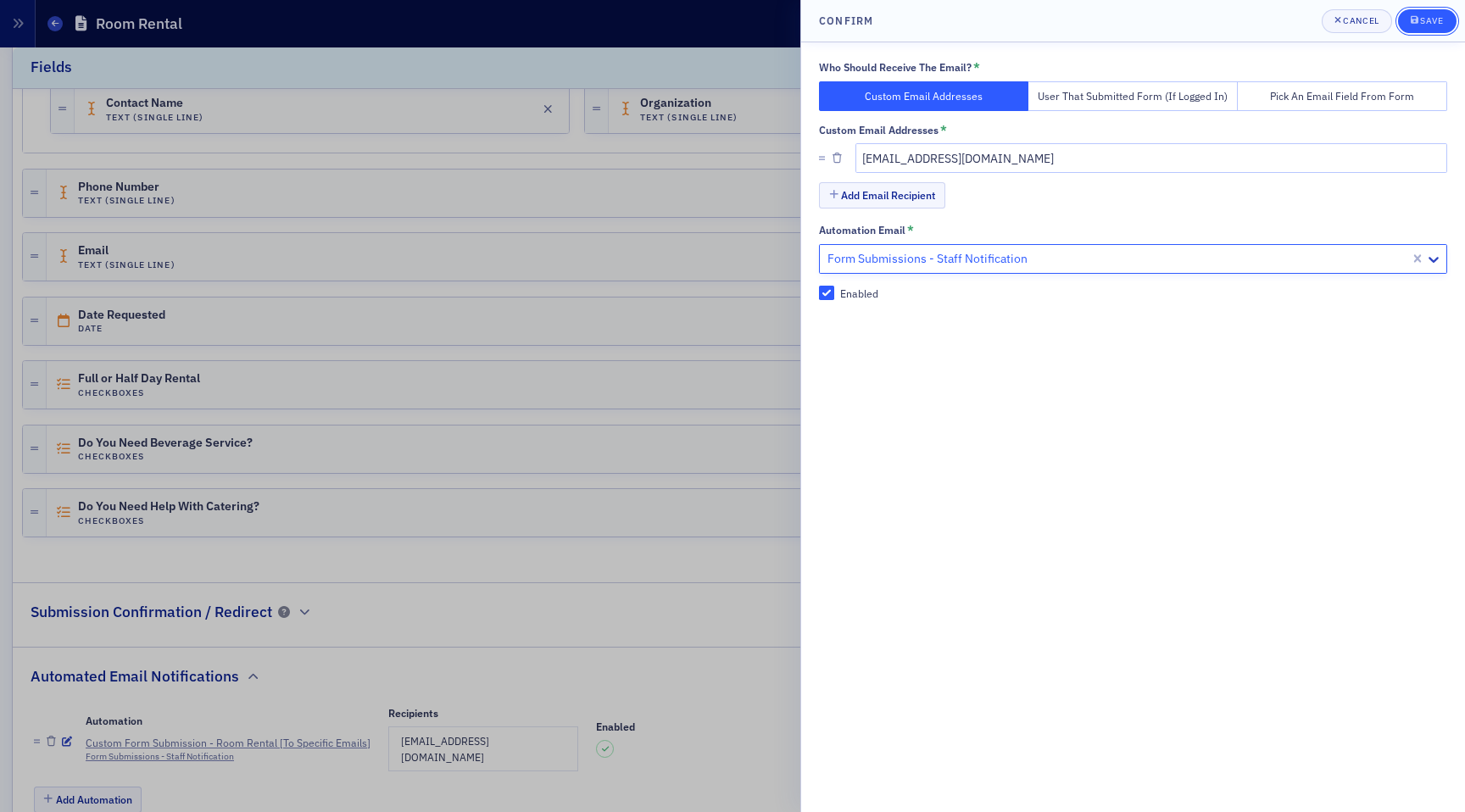
click at [1425, 28] on button "Save" at bounding box center [1427, 21] width 58 height 24
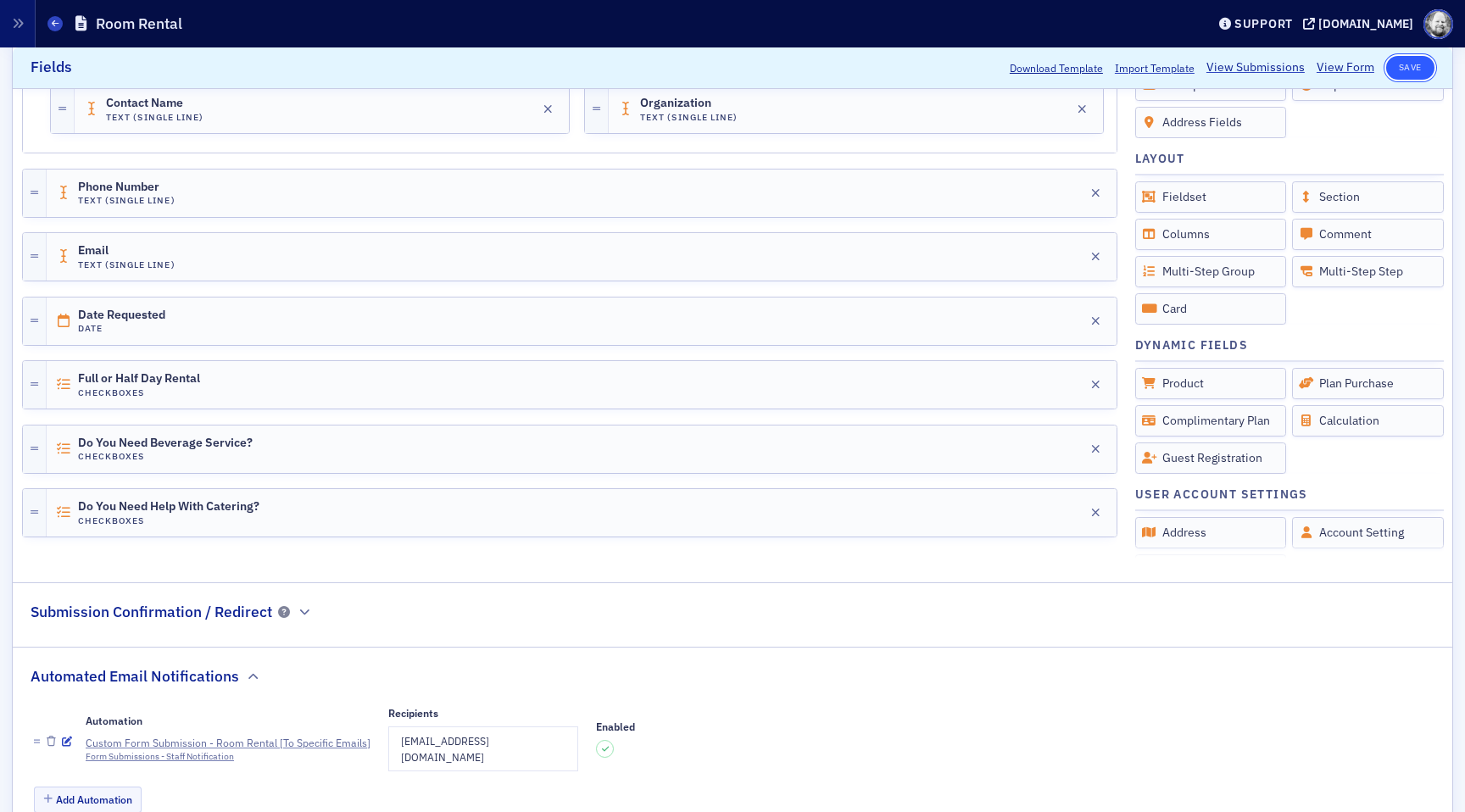
click at [1413, 68] on button "Save" at bounding box center [1411, 67] width 49 height 24
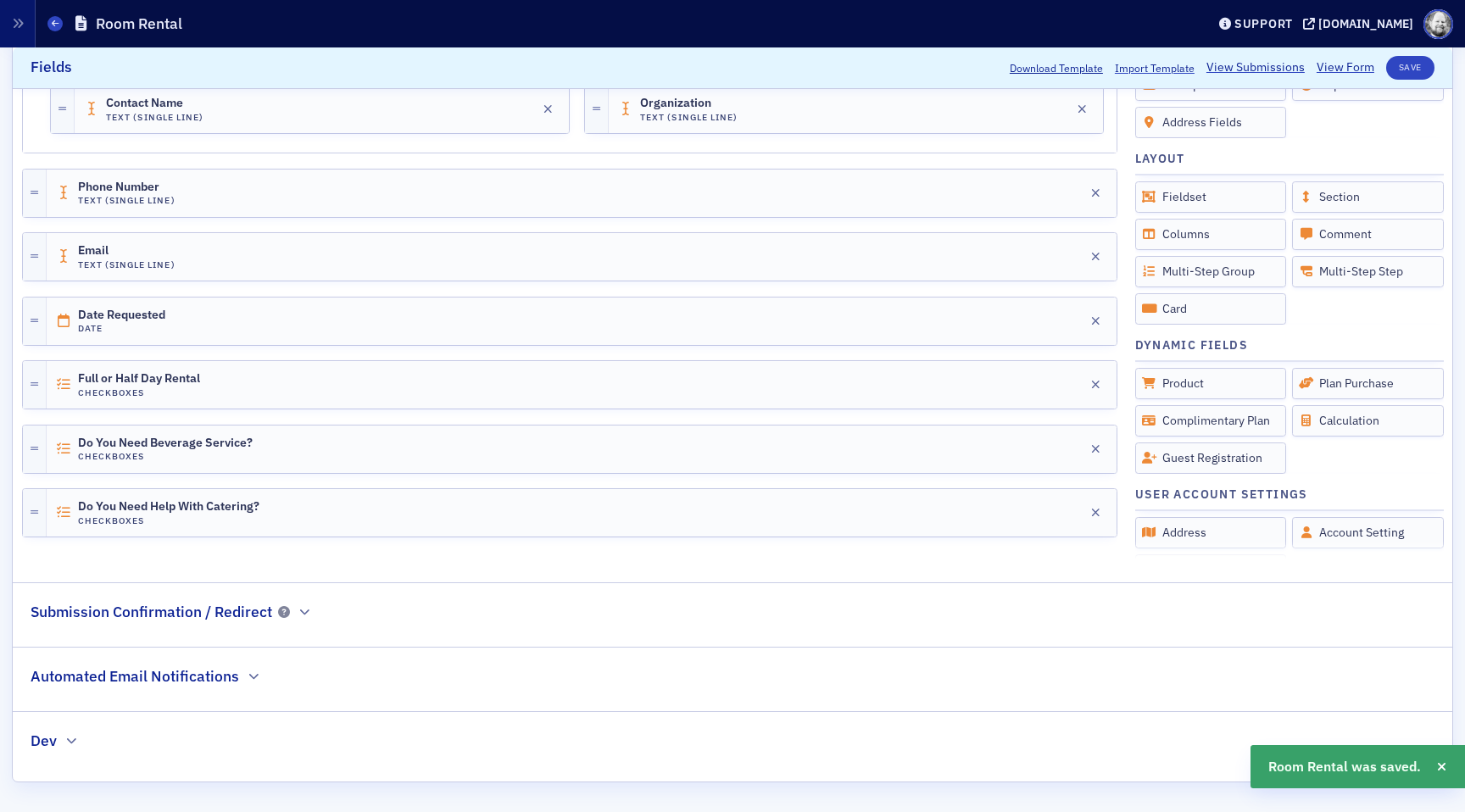
click at [235, 691] on fieldset "Automated Email Notifications" at bounding box center [733, 672] width 1440 height 52
click at [233, 674] on h2 "Automated Email Notifications" at bounding box center [135, 676] width 209 height 22
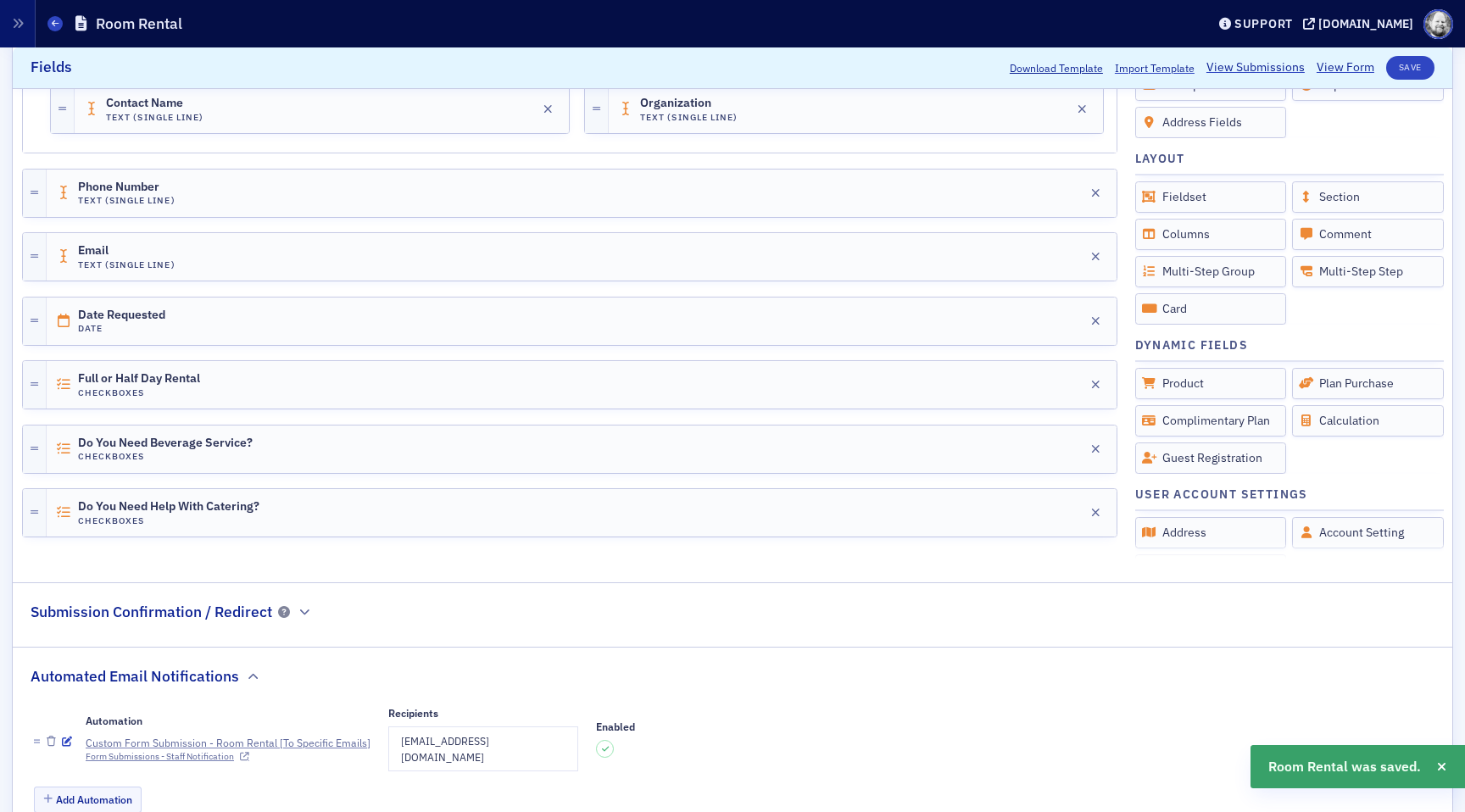
click at [60, 733] on div at bounding box center [56, 741] width 47 height 72
click at [64, 737] on icon "button" at bounding box center [66, 742] width 10 height 10
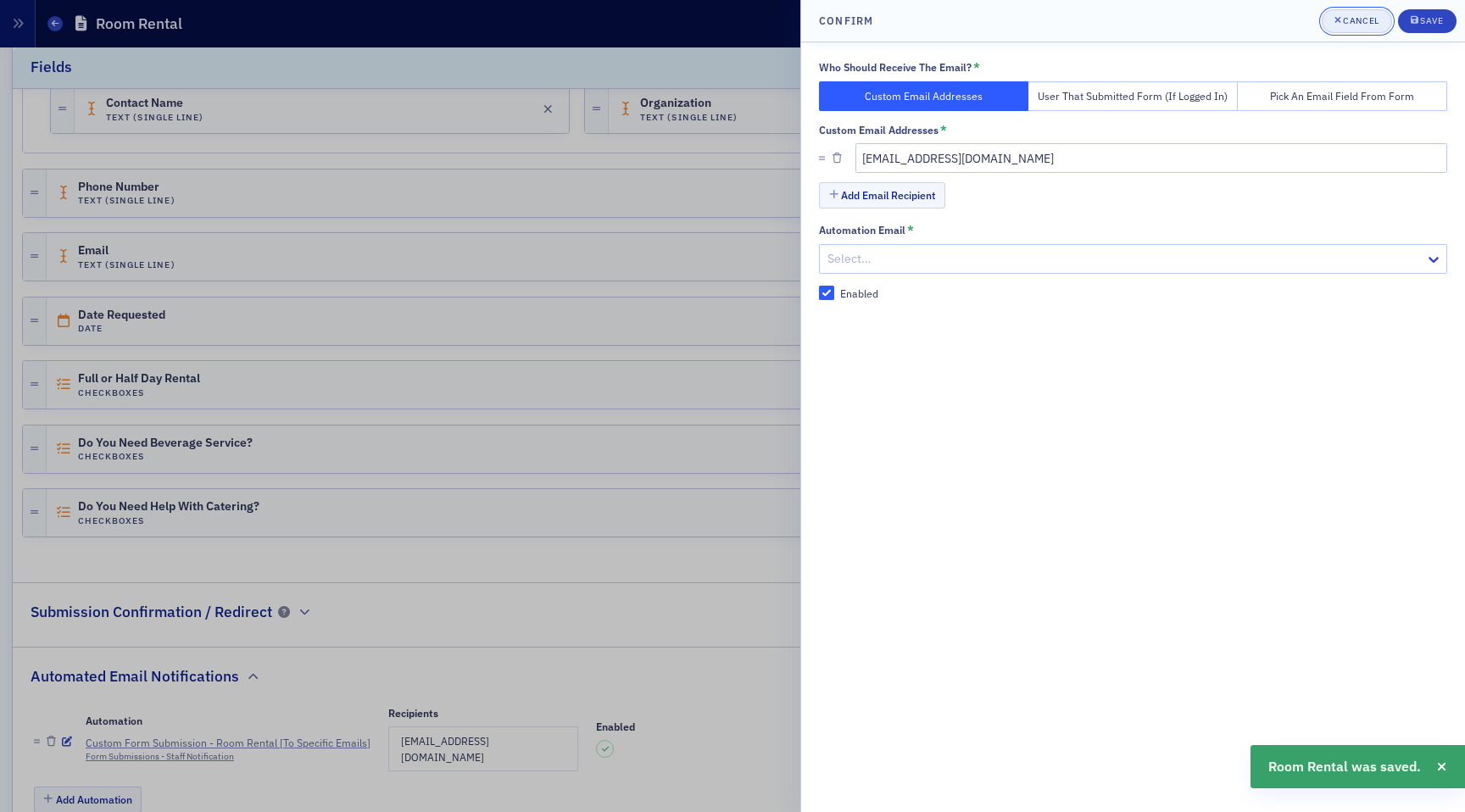
click at [1356, 27] on span "Cancel" at bounding box center [1356, 22] width 45 height 14
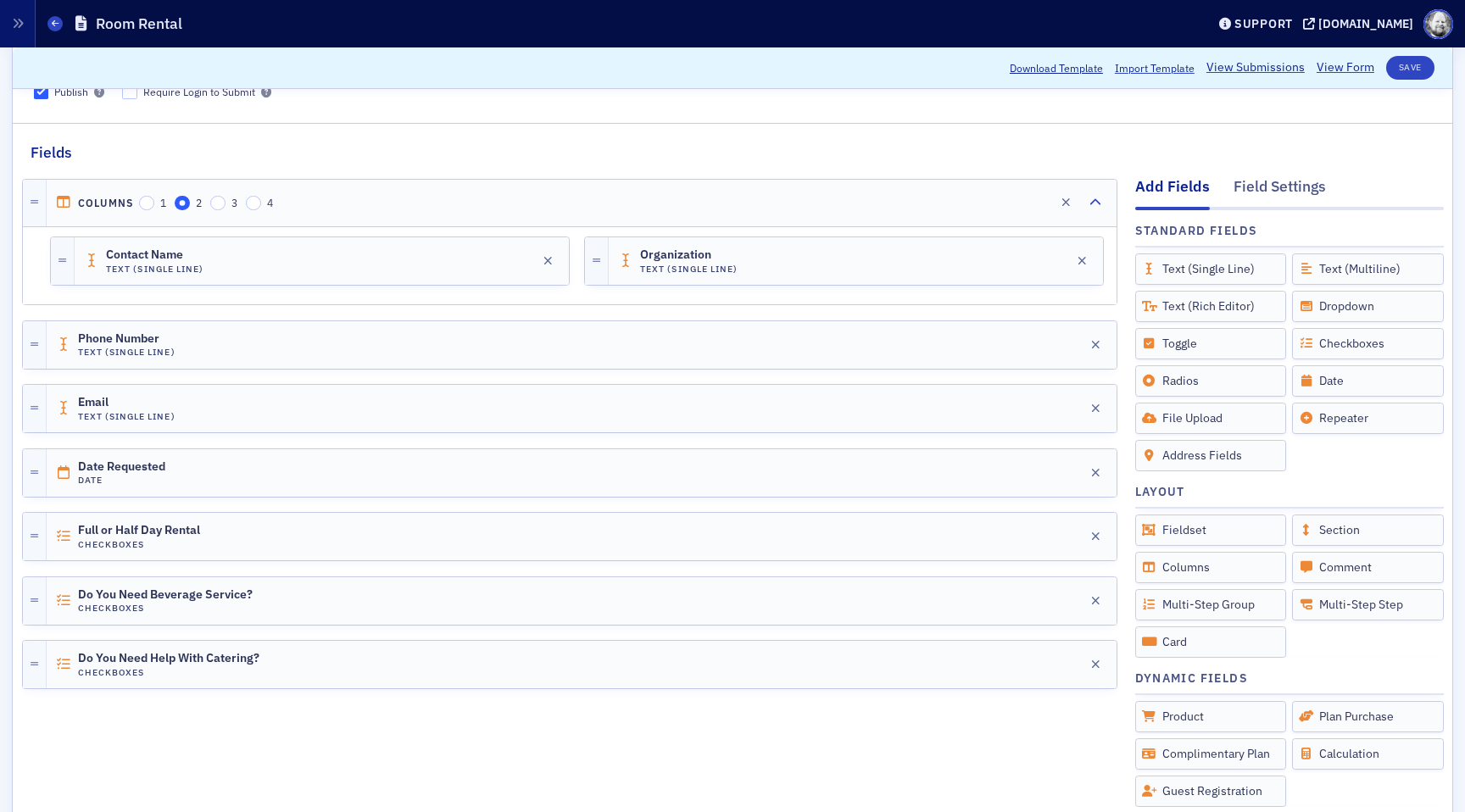
scroll to position [505, 0]
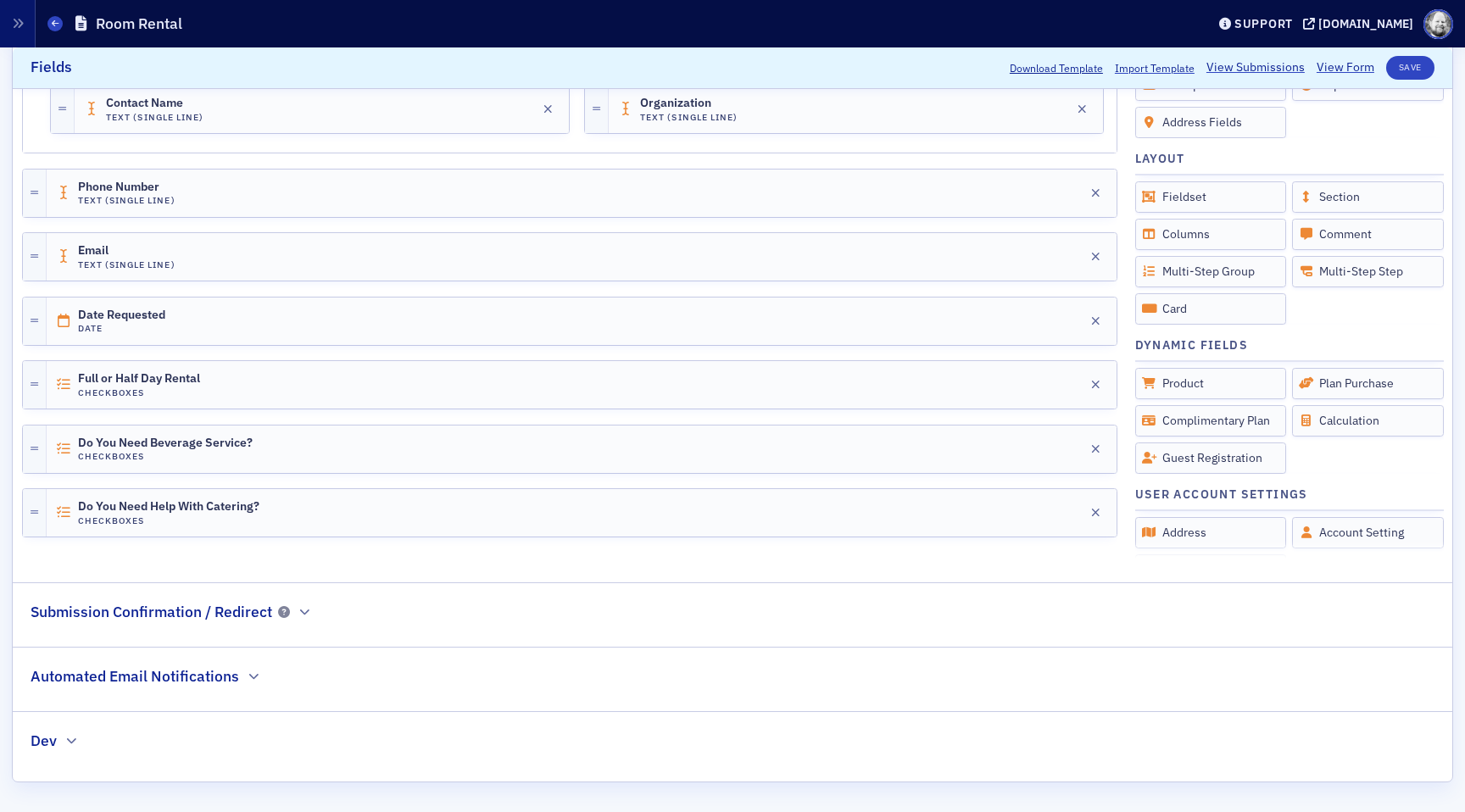
click at [180, 671] on h2 "Automated Email Notifications" at bounding box center [135, 676] width 209 height 22
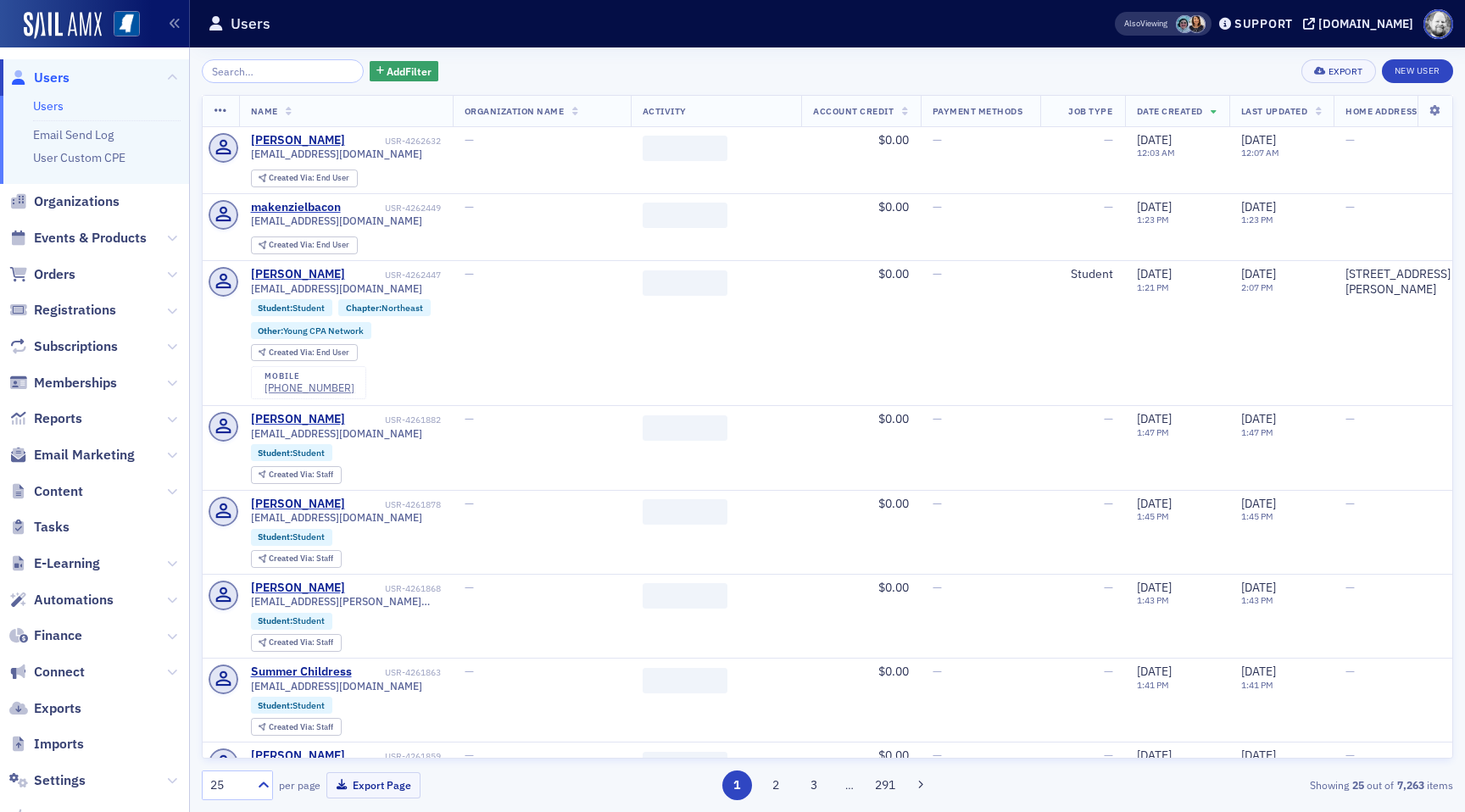
click at [274, 64] on input "search" at bounding box center [283, 71] width 162 height 24
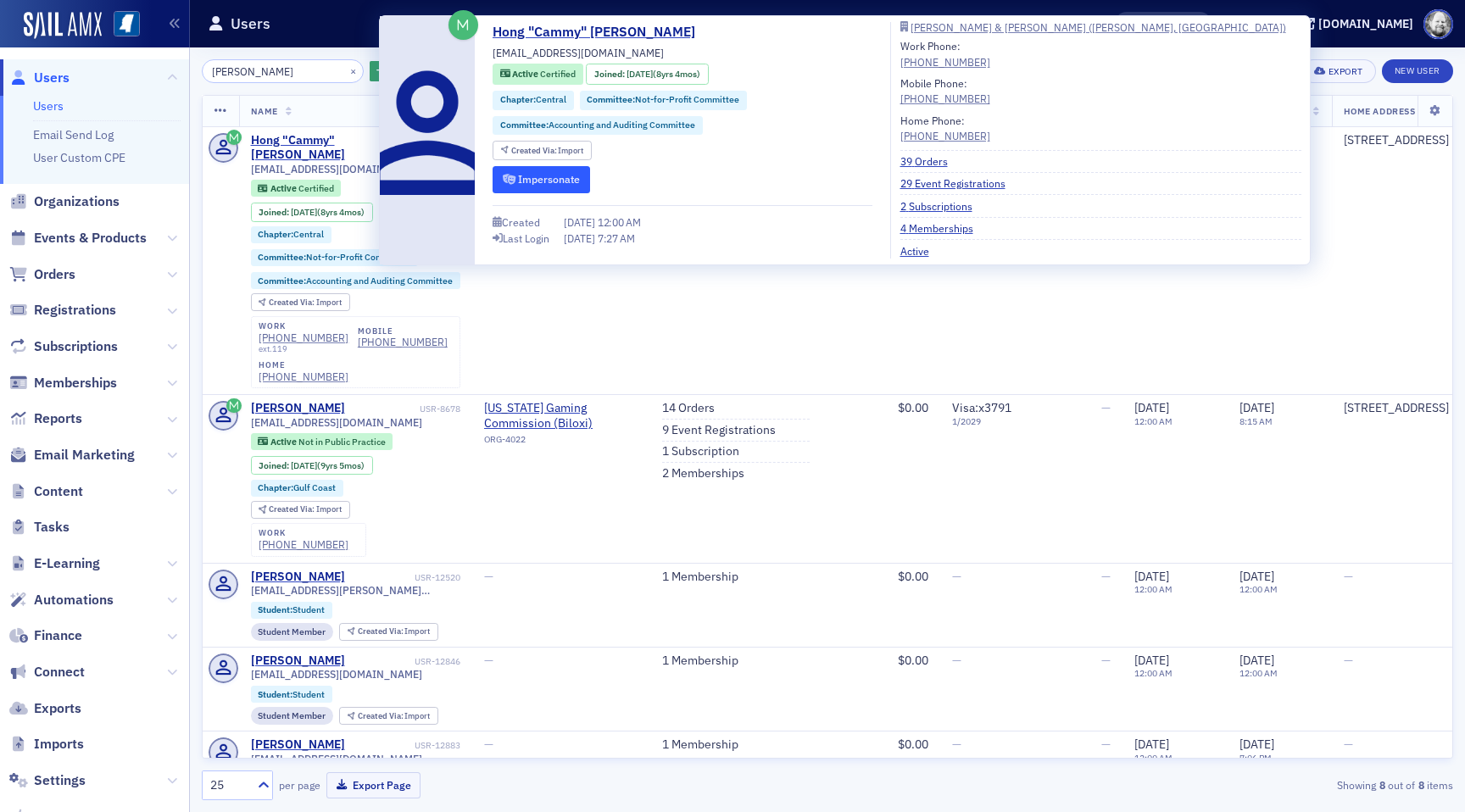
type input "Cammy Nguyen"
click at [524, 173] on button "Impersonate" at bounding box center [541, 179] width 97 height 27
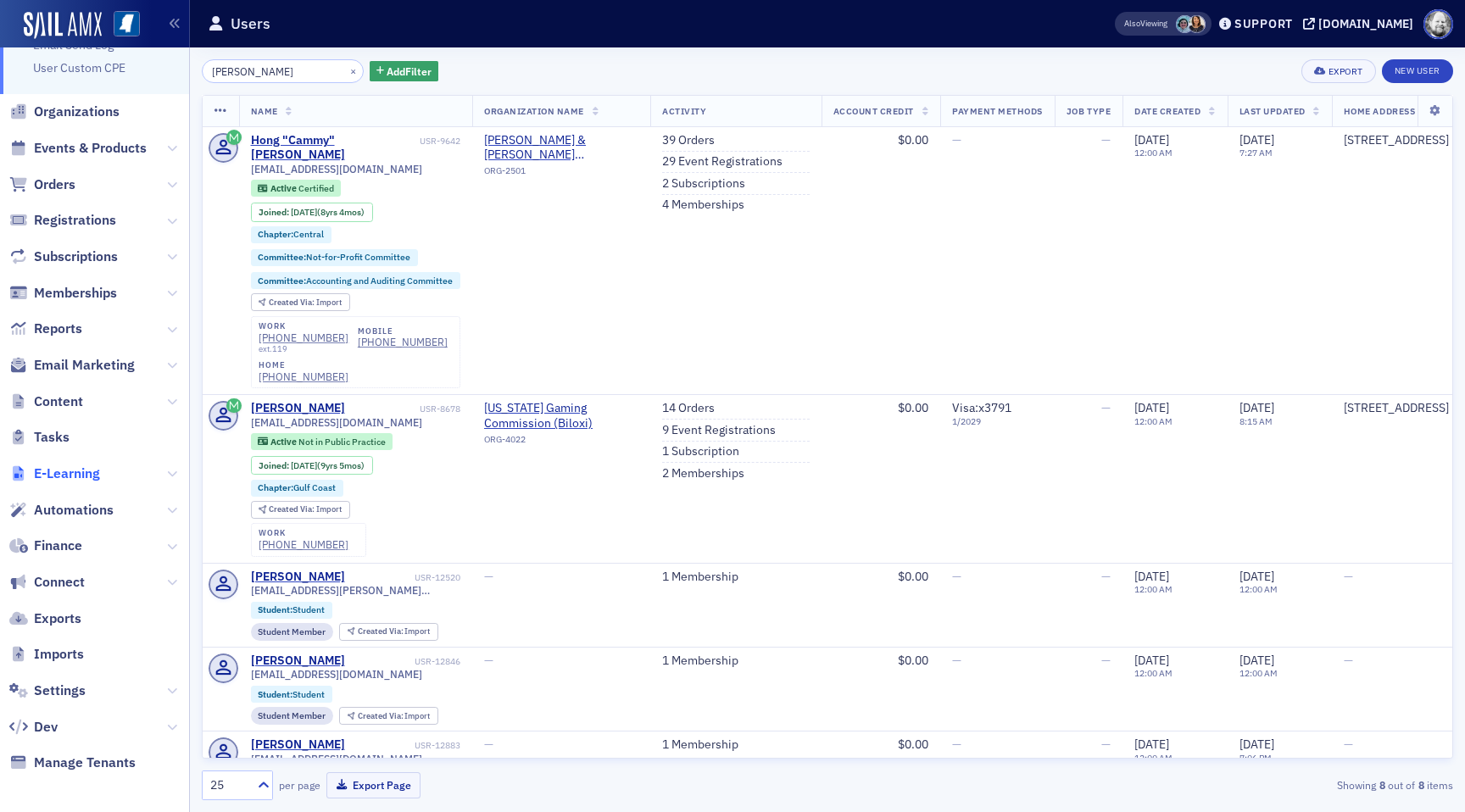
scroll to position [94, 0]
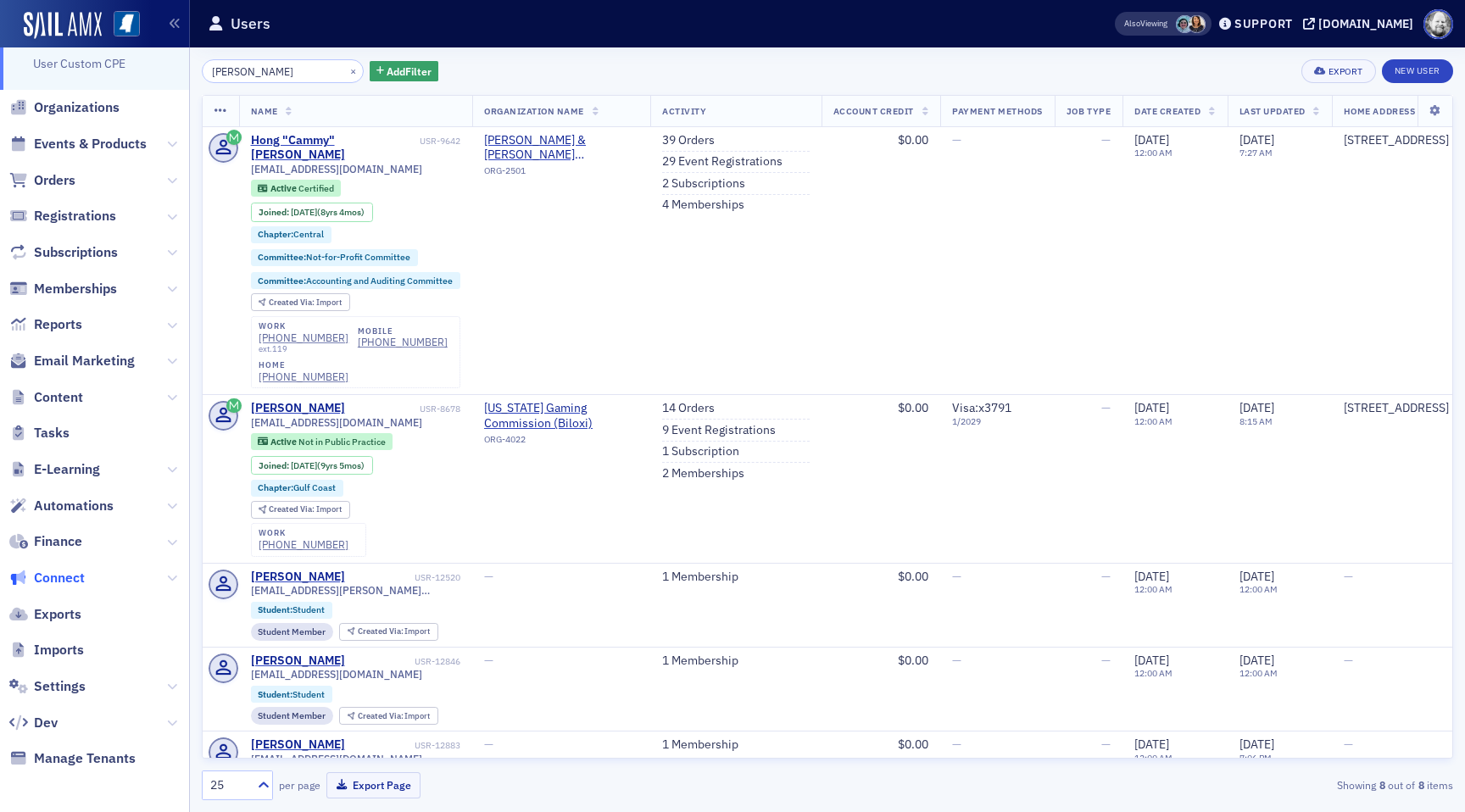
click at [60, 571] on span "Connect" at bounding box center [58, 577] width 51 height 19
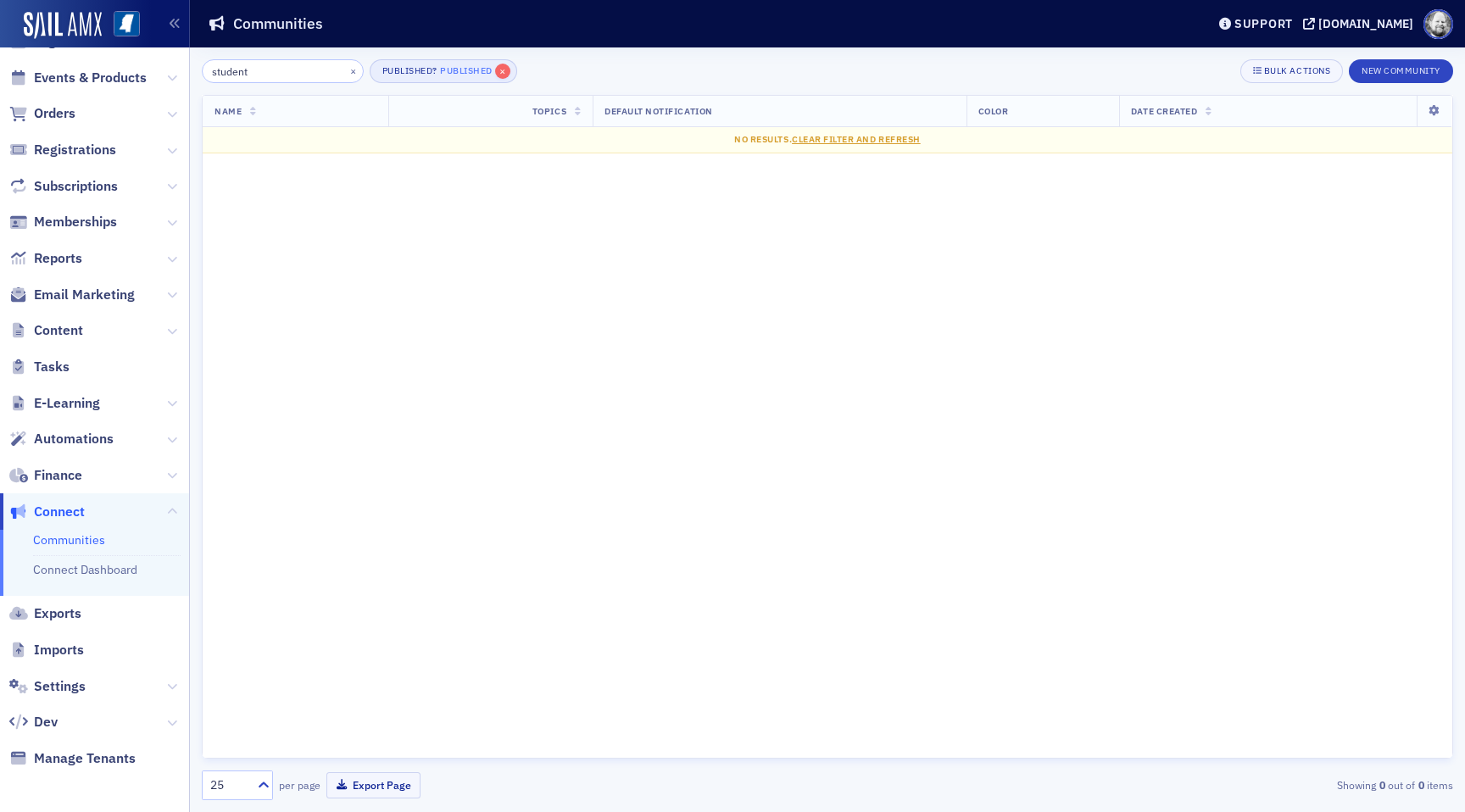
type input "student"
click at [495, 66] on span "×" at bounding box center [502, 70] width 15 height 15
click at [346, 67] on button "×" at bounding box center [353, 69] width 15 height 15
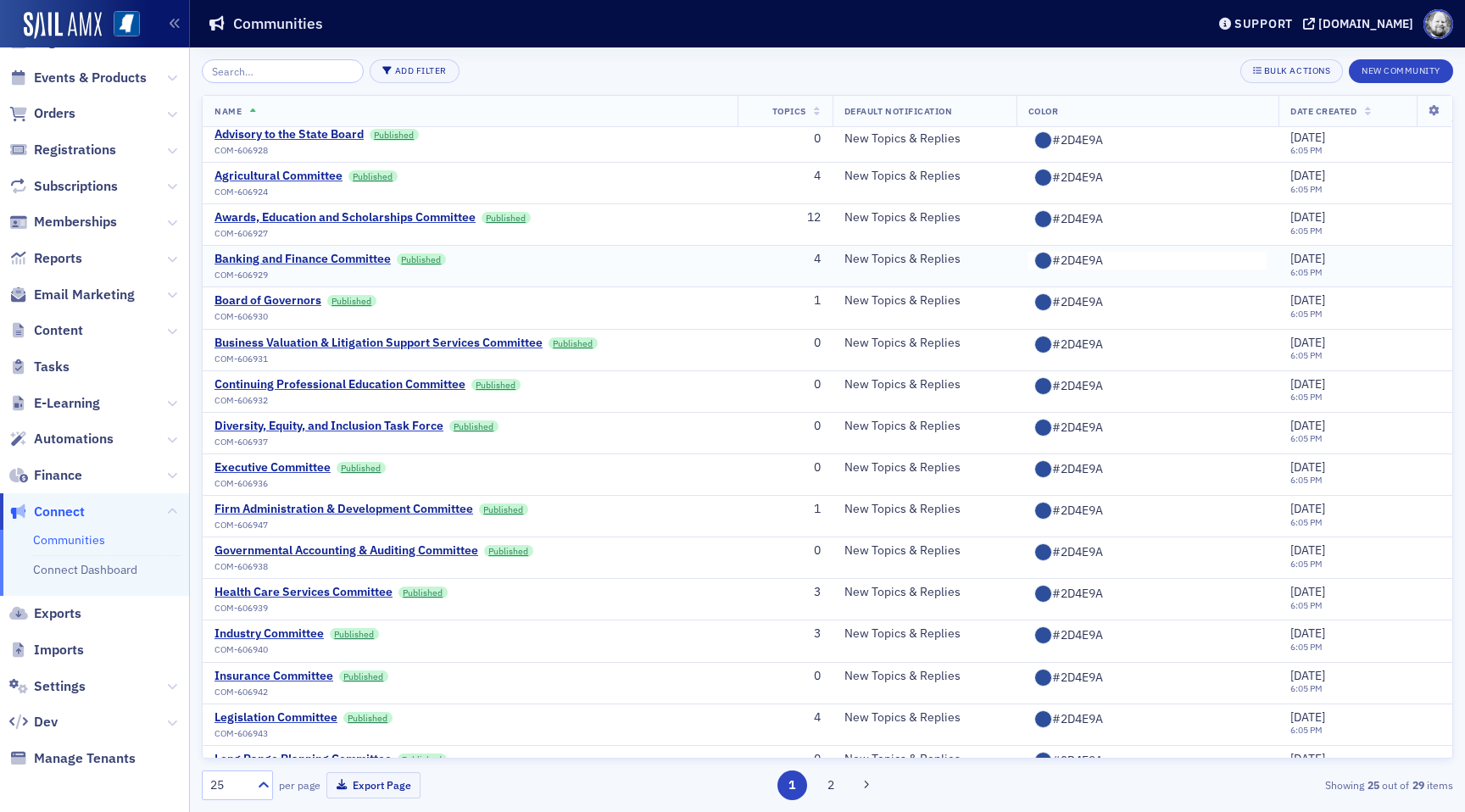
scroll to position [64, 0]
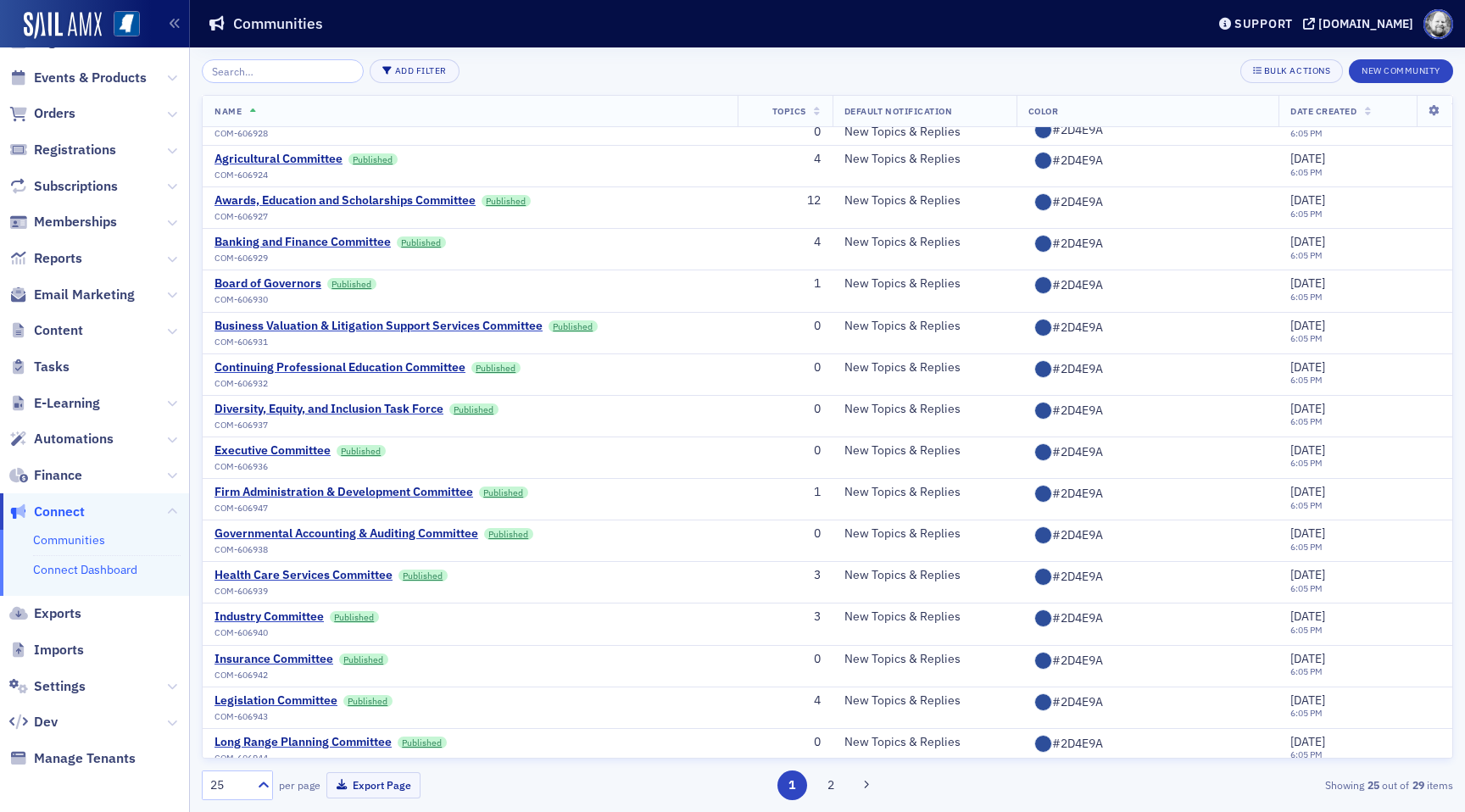
click at [67, 564] on link "Connect Dashboard" at bounding box center [84, 569] width 104 height 15
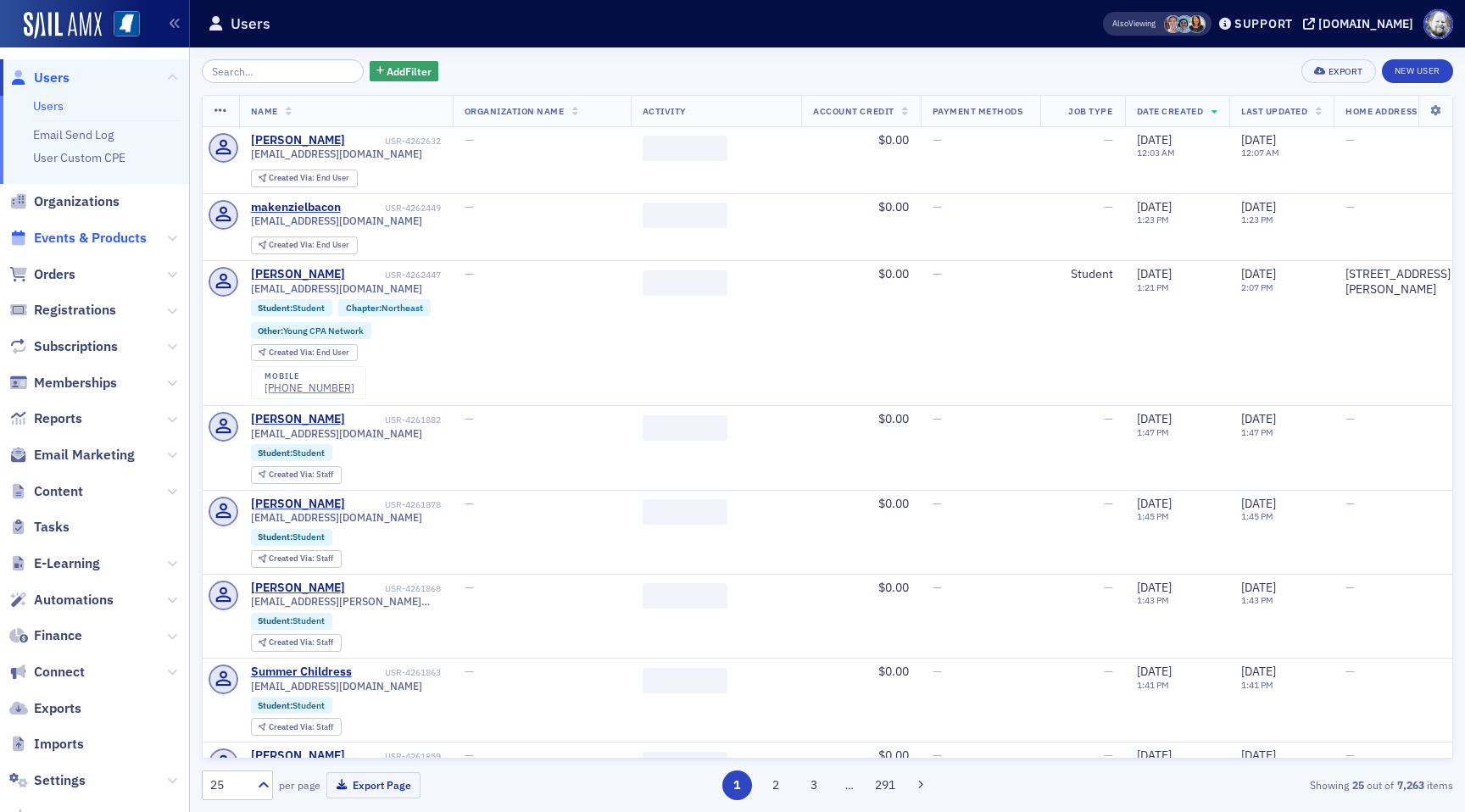
click at [100, 232] on span "Events & Products" at bounding box center [90, 238] width 113 height 19
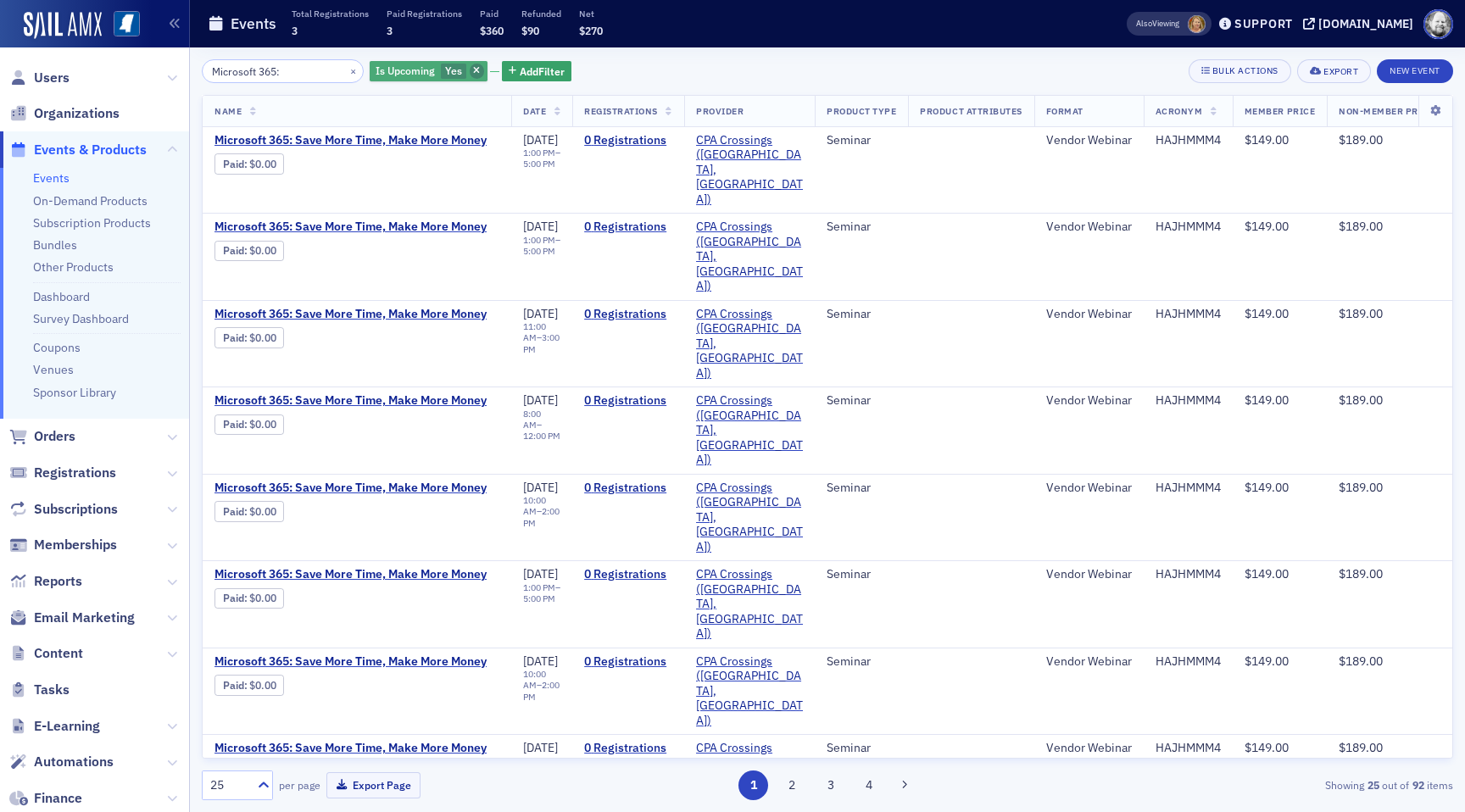
type input "Microsoft 365:"
click at [470, 76] on span "button" at bounding box center [476, 70] width 15 height 15
click at [386, 64] on span "Add Filter" at bounding box center [408, 70] width 45 height 15
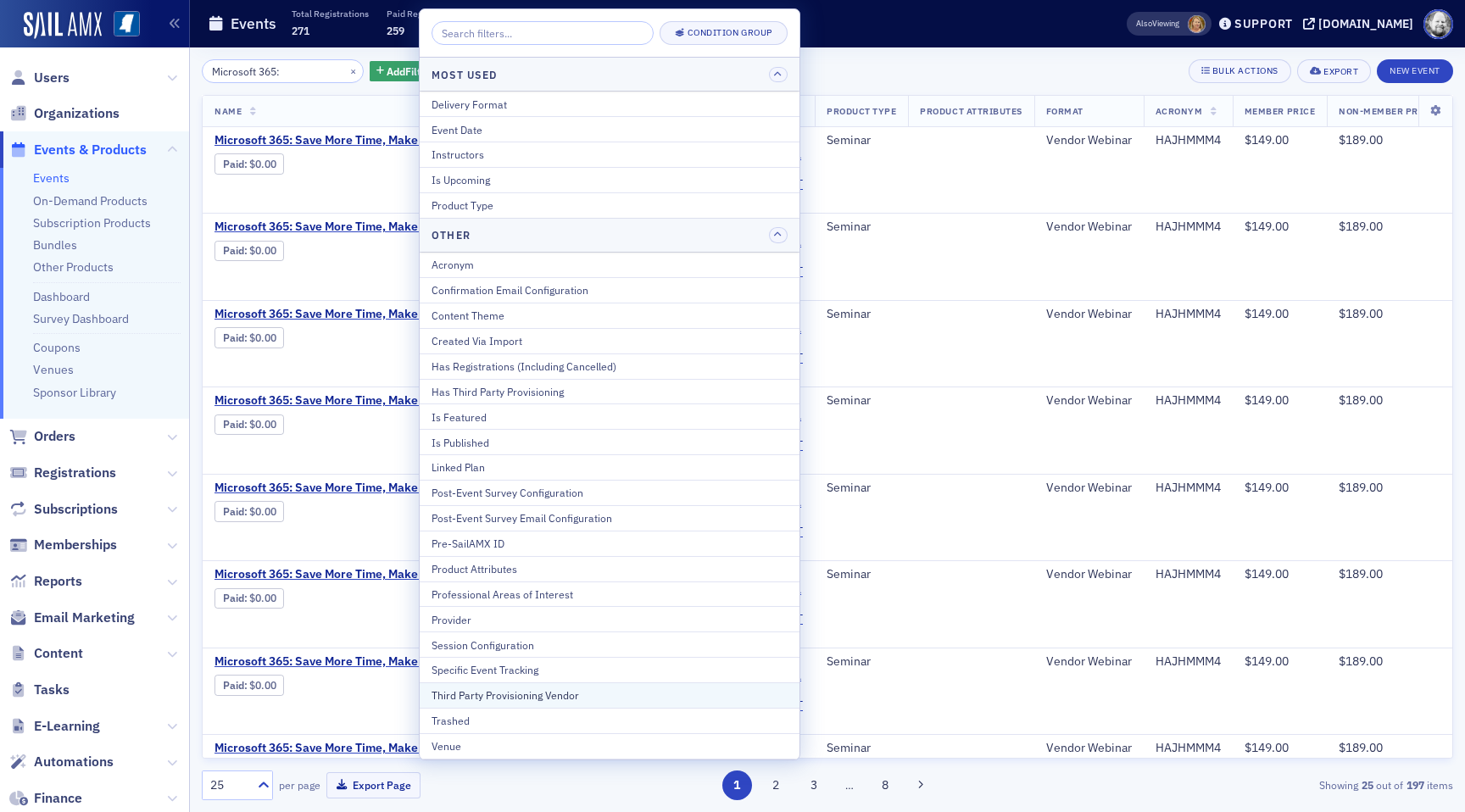
click at [564, 686] on button "Third Party Provisioning Vendor" at bounding box center [610, 695] width 380 height 26
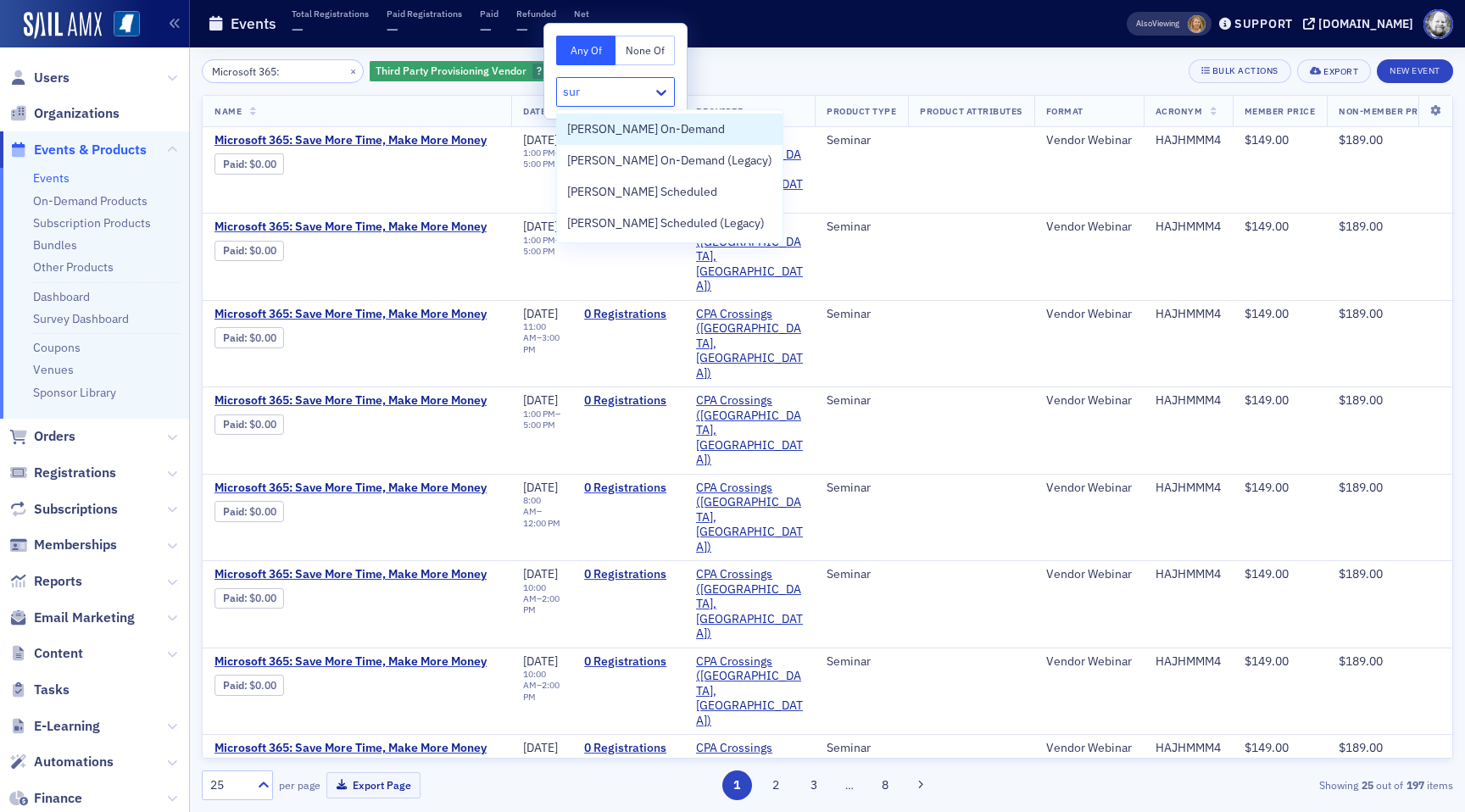
type input "surg"
click at [645, 192] on span "Surgent Scheduled" at bounding box center [643, 192] width 151 height 18
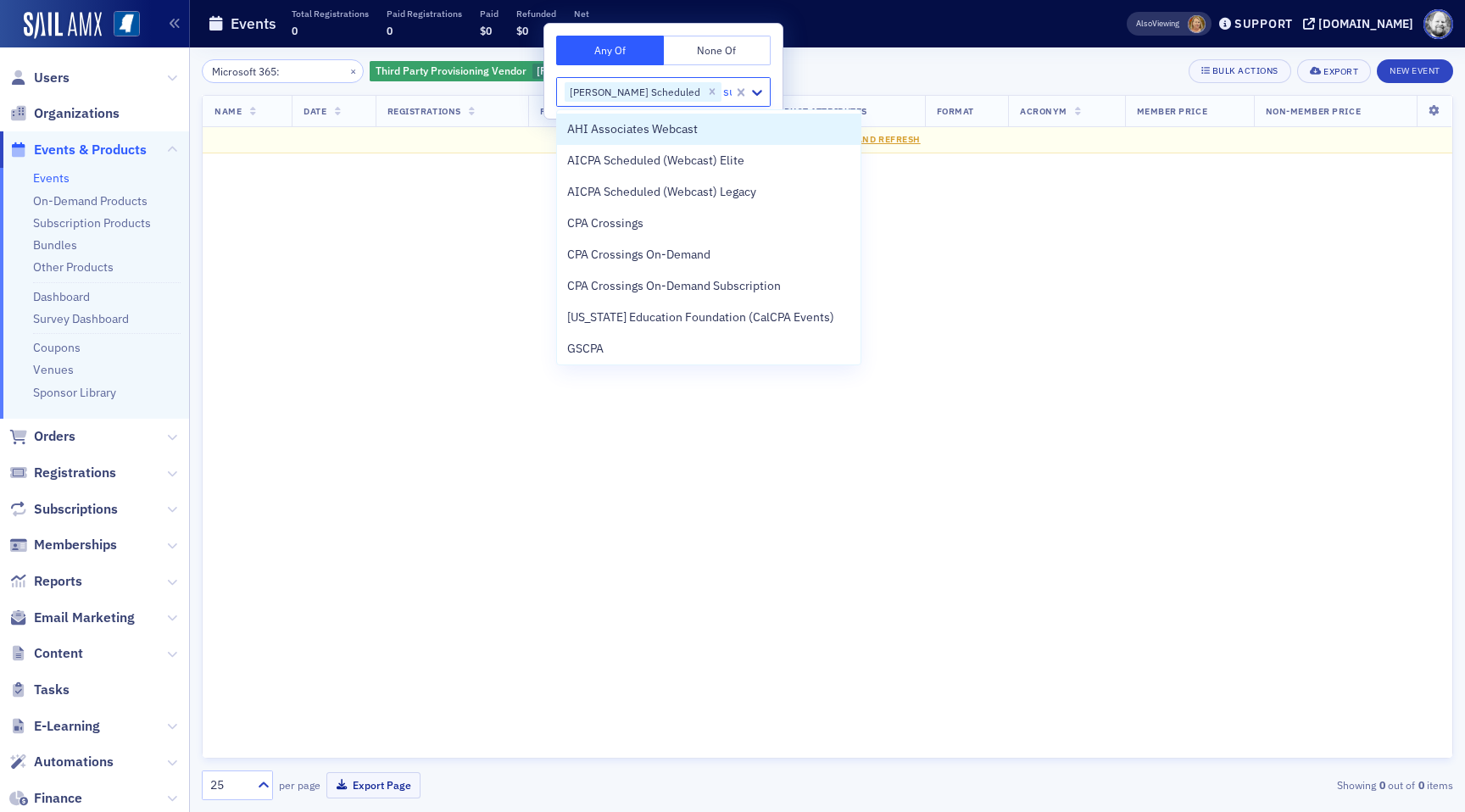
type input "sur"
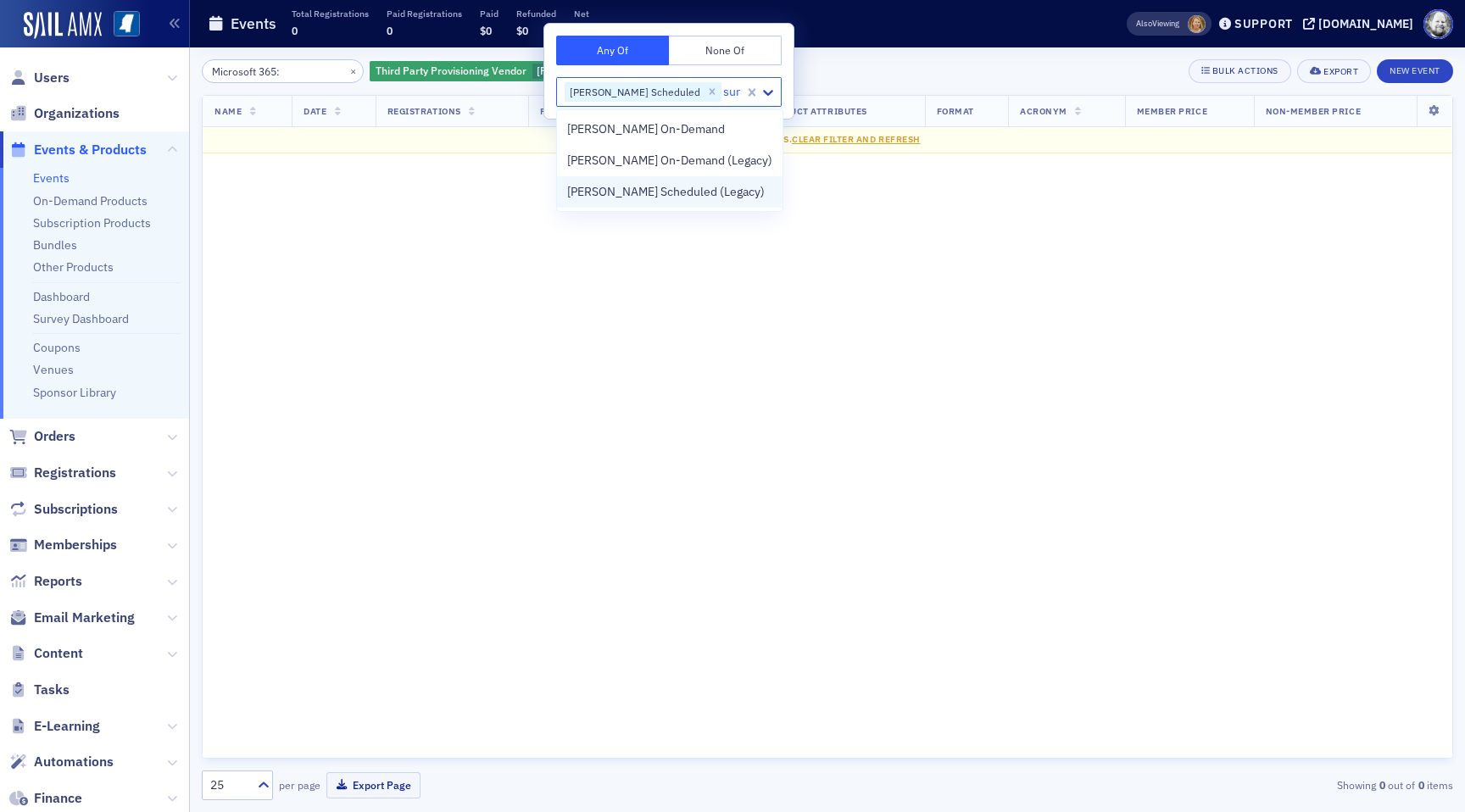
click at [652, 191] on span "Surgent Scheduled (Legacy)" at bounding box center [666, 192] width 197 height 18
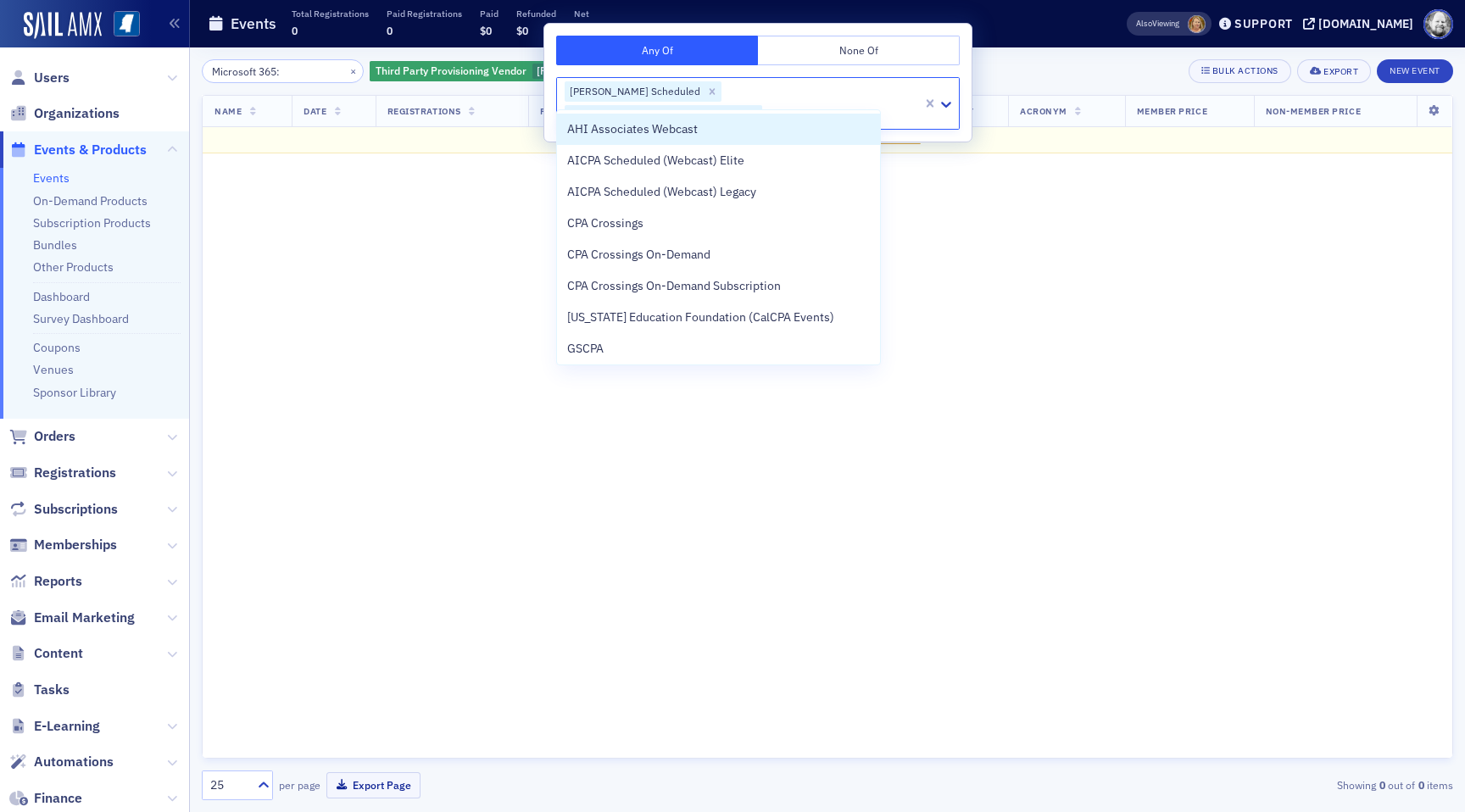
type input "sur"
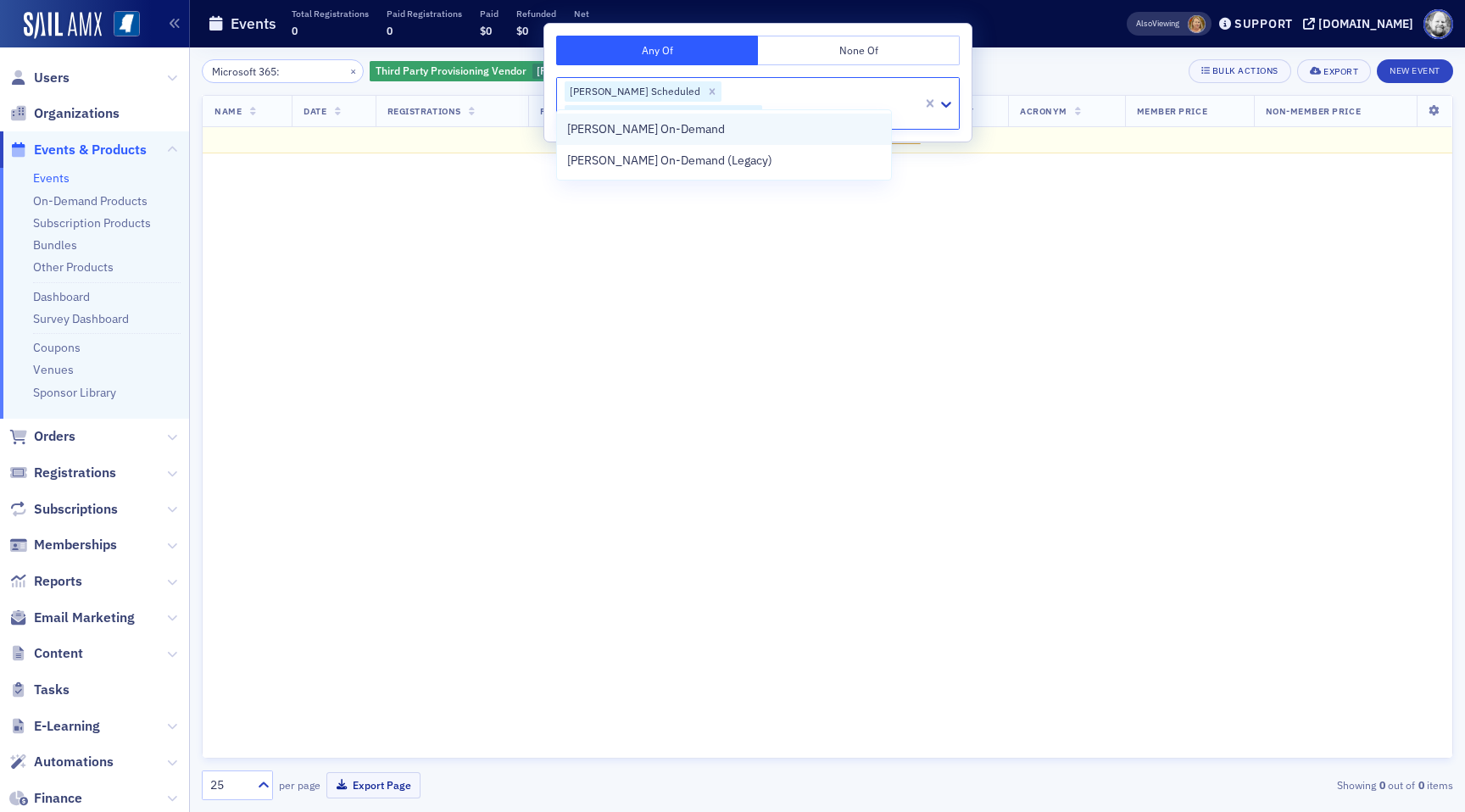
click at [621, 141] on div "[PERSON_NAME] On-Demand" at bounding box center [723, 130] width 334 height 32
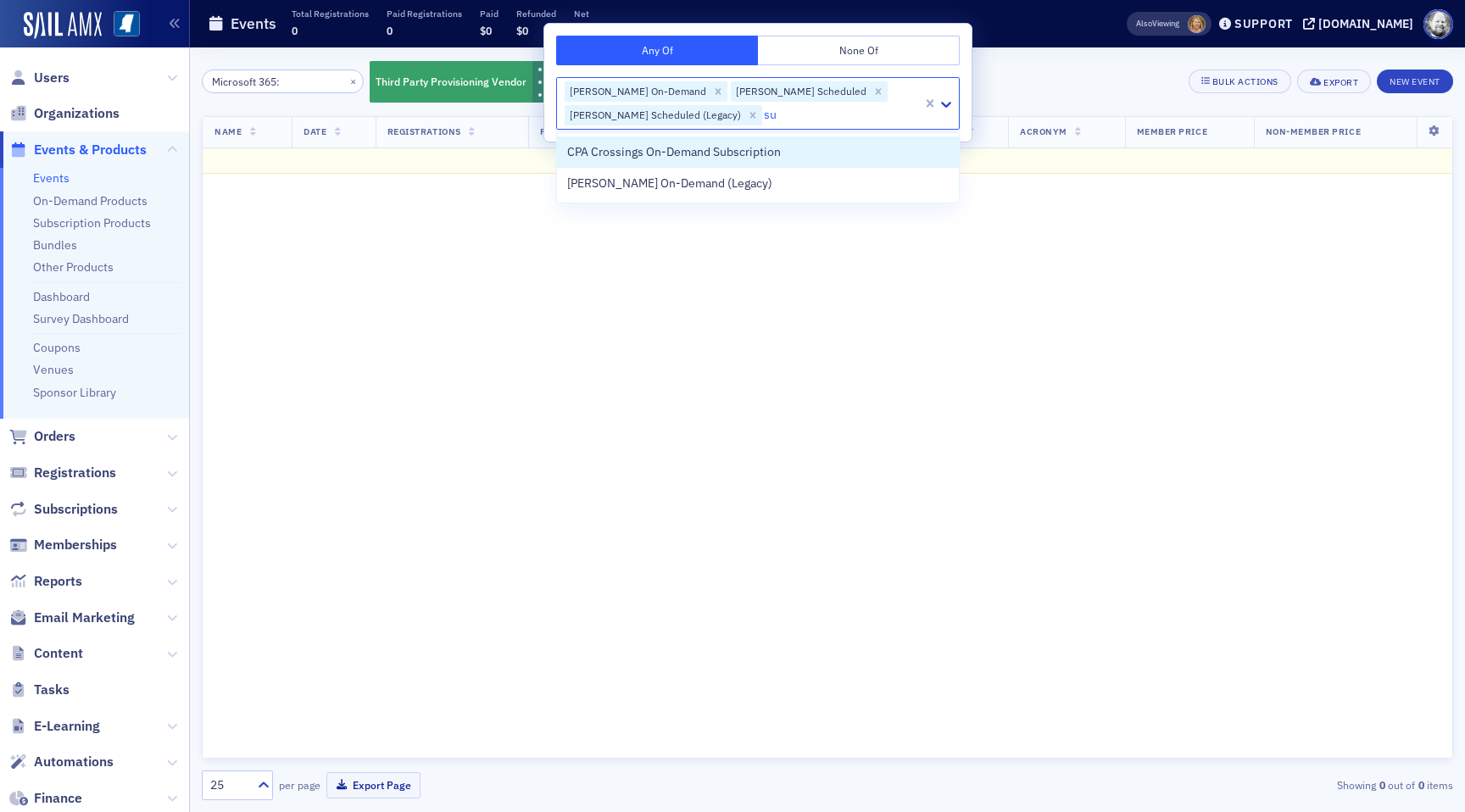
type input "sur"
click at [621, 160] on span "Surgent On-Demand (Legacy)" at bounding box center [670, 152] width 205 height 18
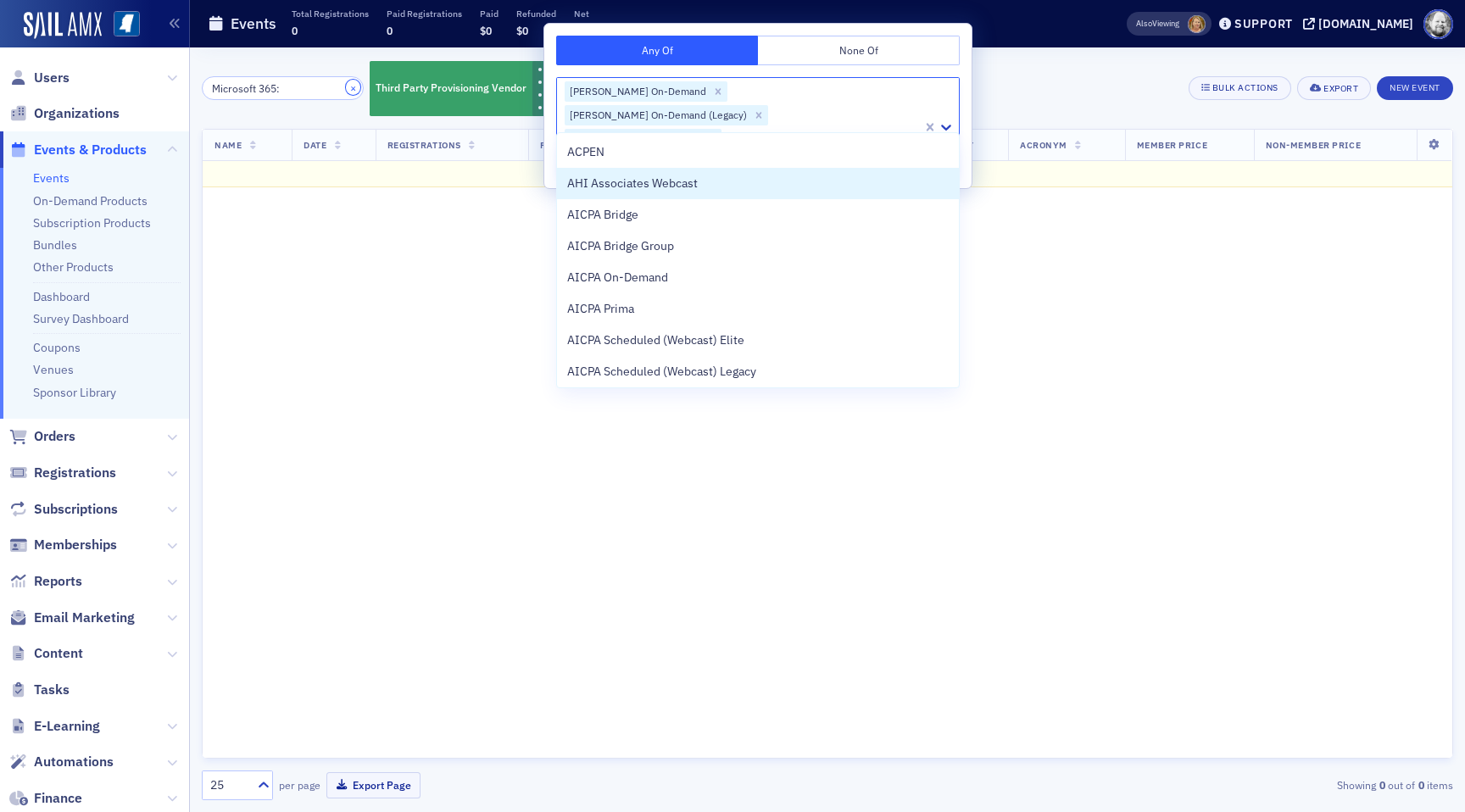
click at [346, 84] on button "×" at bounding box center [353, 86] width 15 height 15
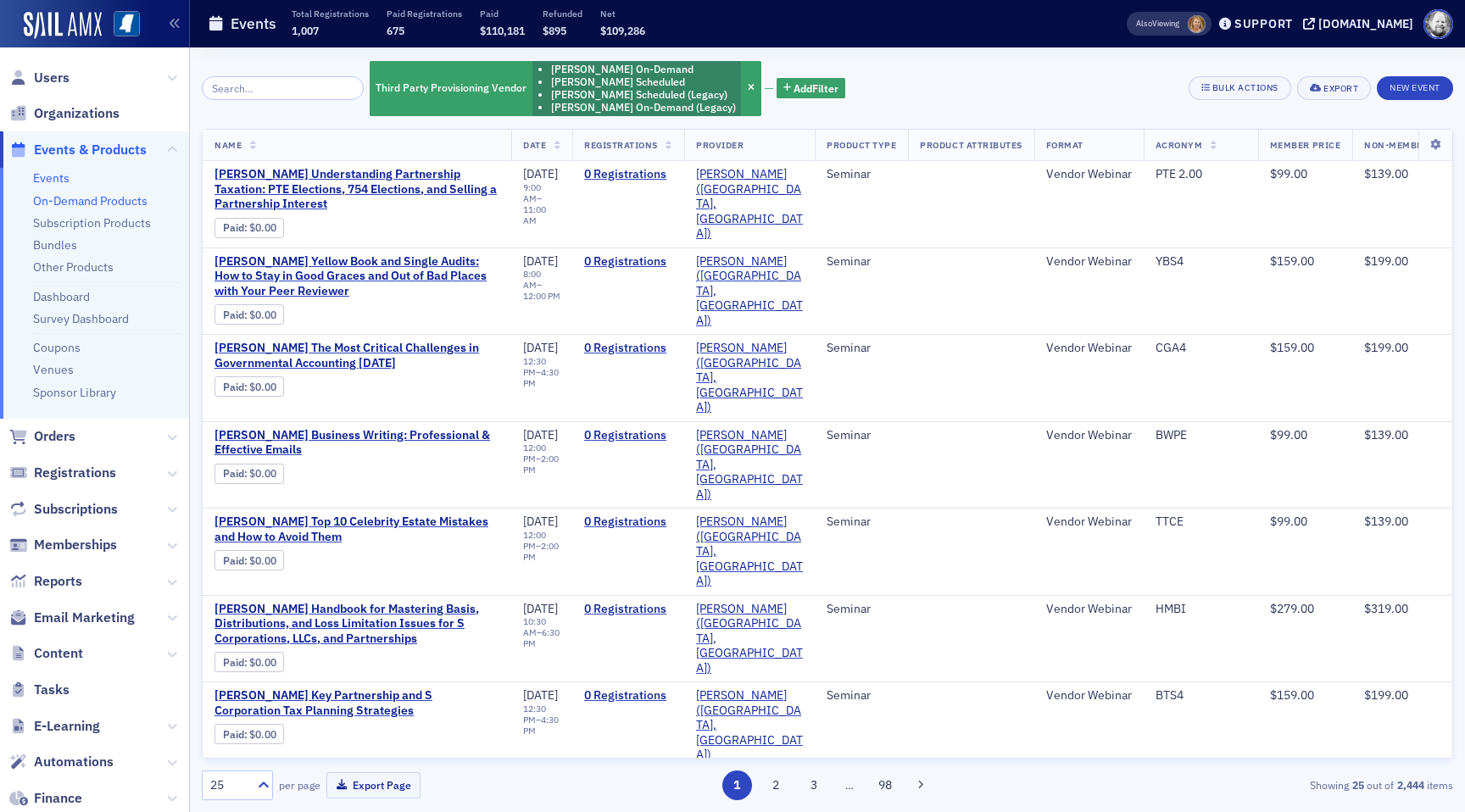
click at [136, 193] on link "On-Demand Products" at bounding box center [90, 200] width 115 height 15
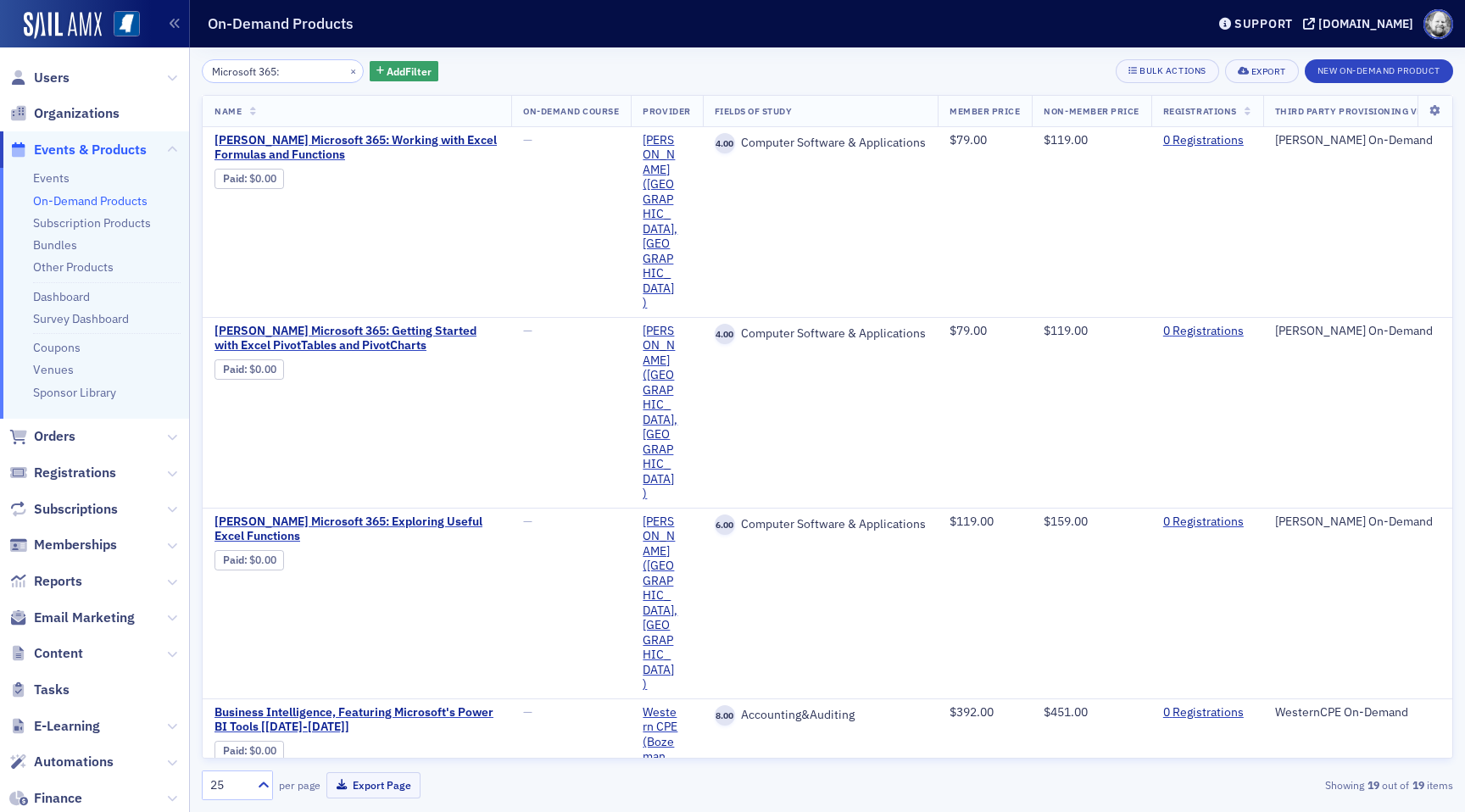
type input "Microsoft 365:"
click at [346, 66] on button "×" at bounding box center [353, 69] width 15 height 15
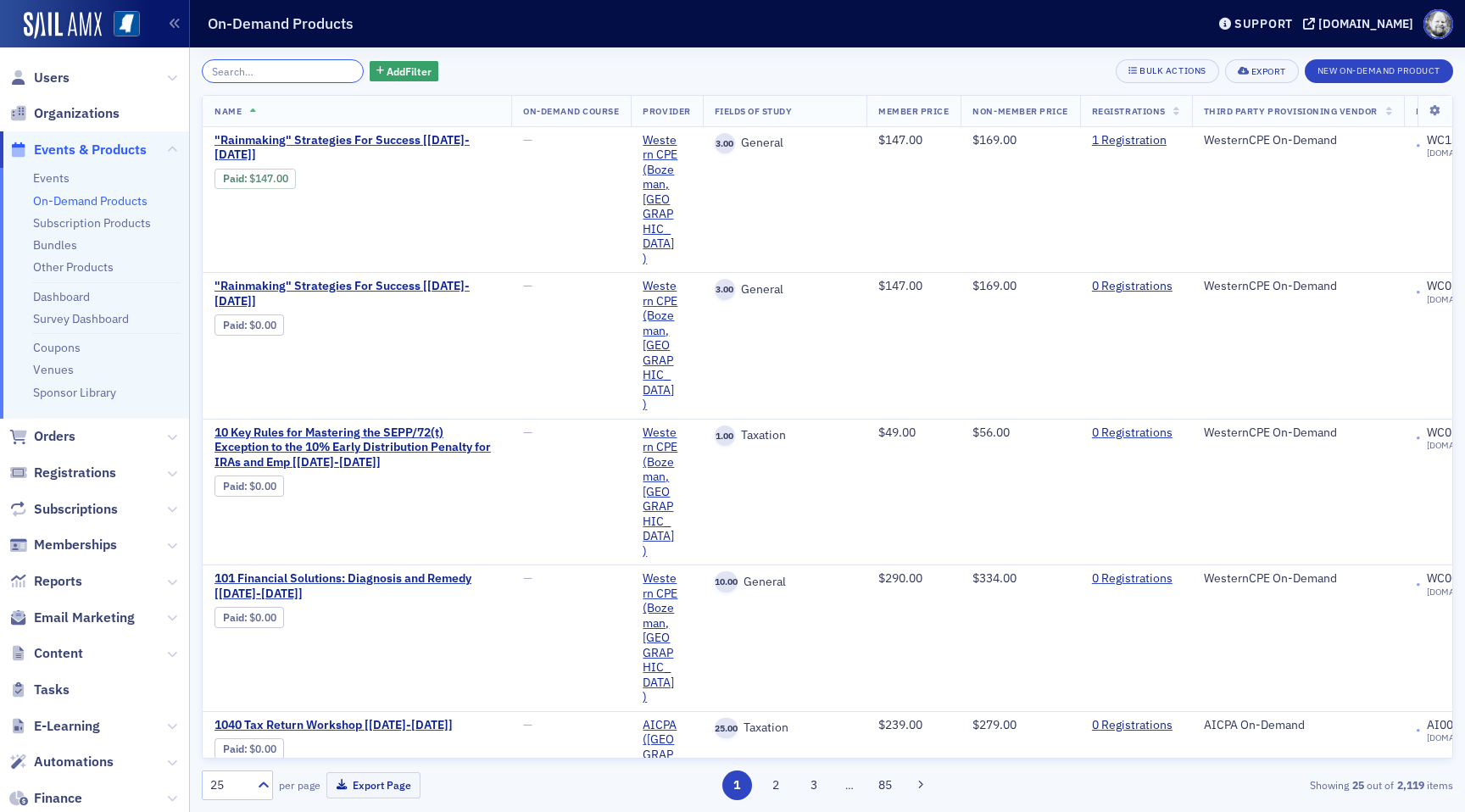
click at [296, 66] on input "search" at bounding box center [283, 71] width 162 height 24
paste input "Microsoft 365: Working with Excel Formulas and Functions"
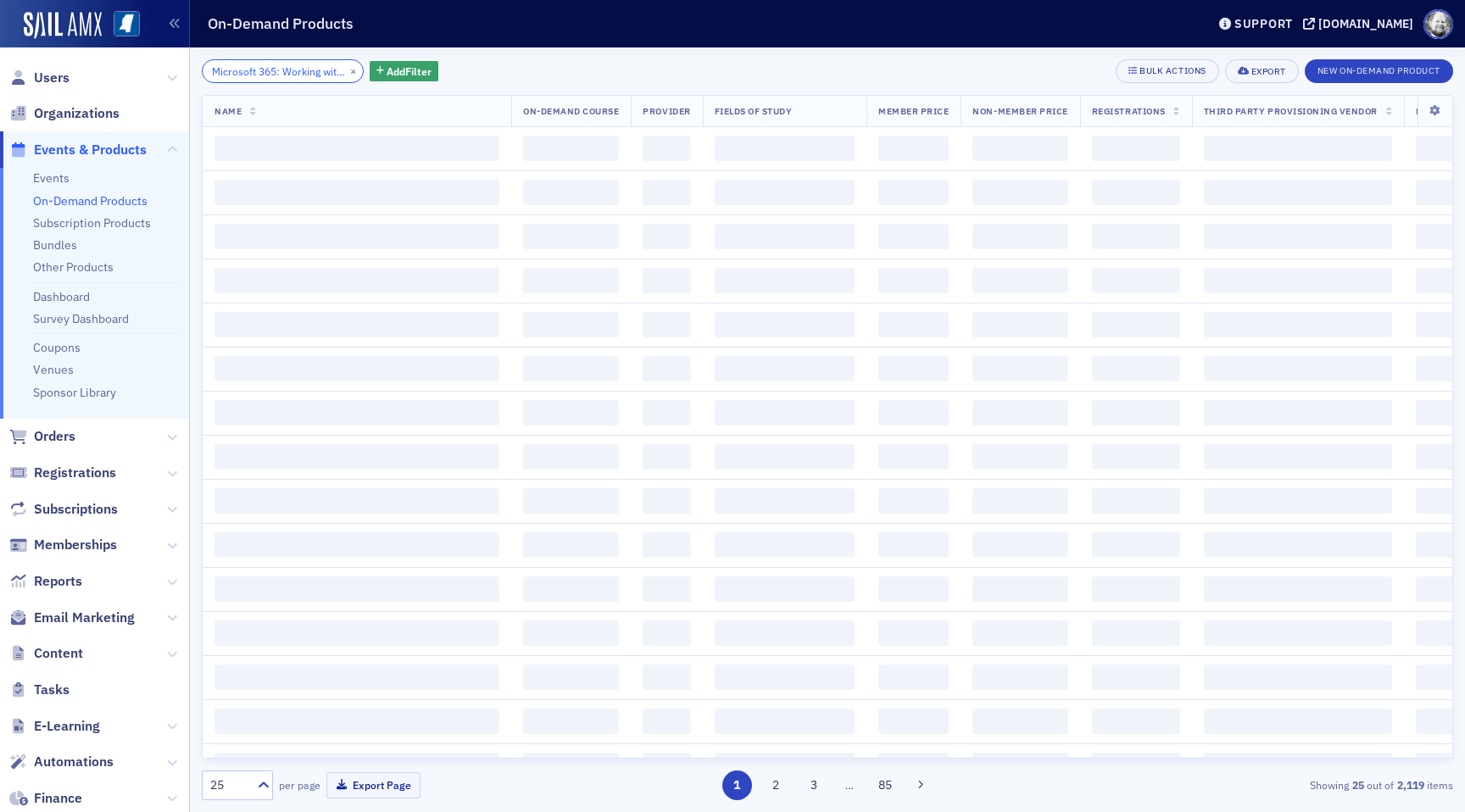
scroll to position [0, 161]
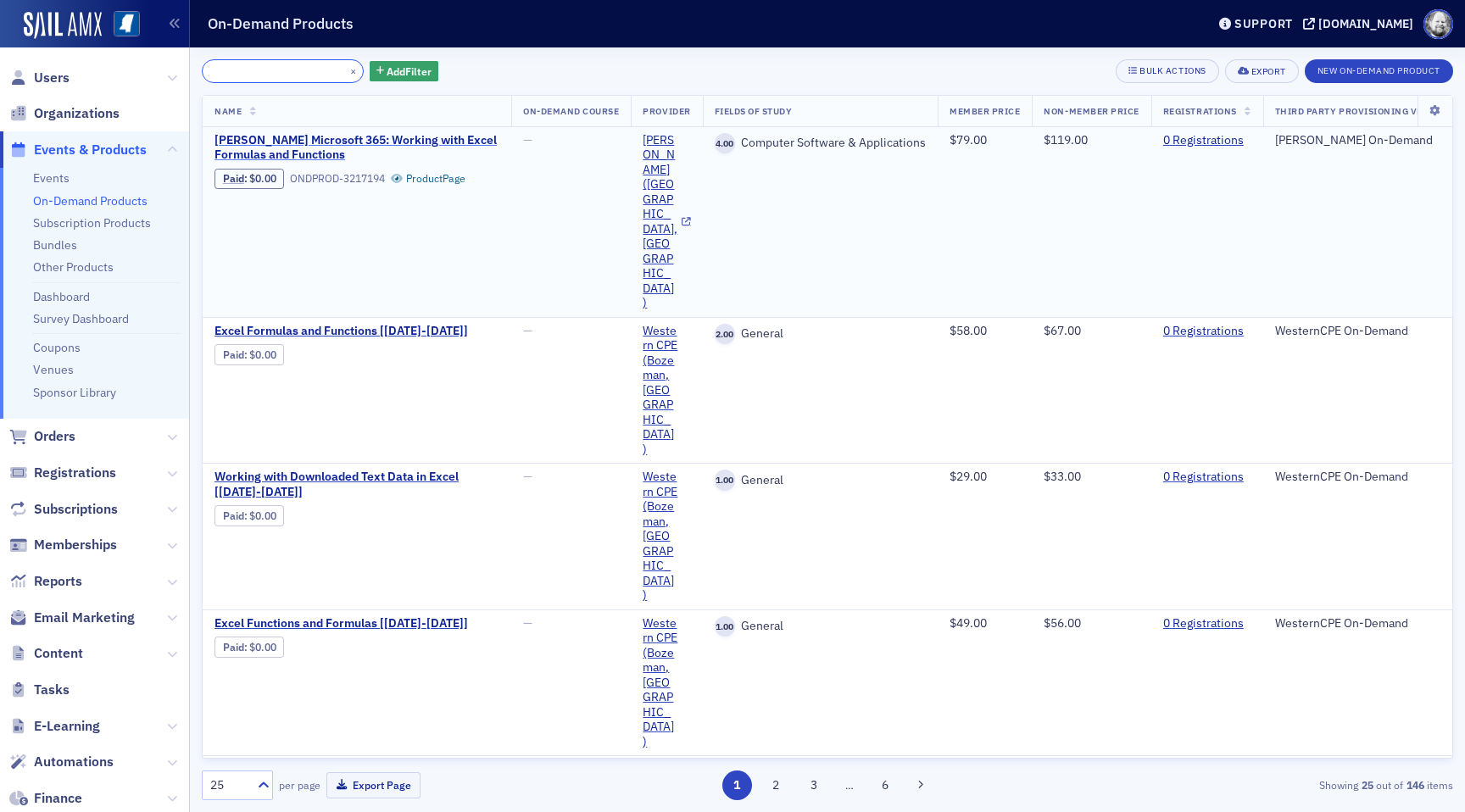
type input "Microsoft 365: Working with Excel Formulas and Functions"
click at [276, 149] on span "Surgent's Microsoft 365: Working with Excel Formulas and Functions" at bounding box center [358, 148] width 285 height 30
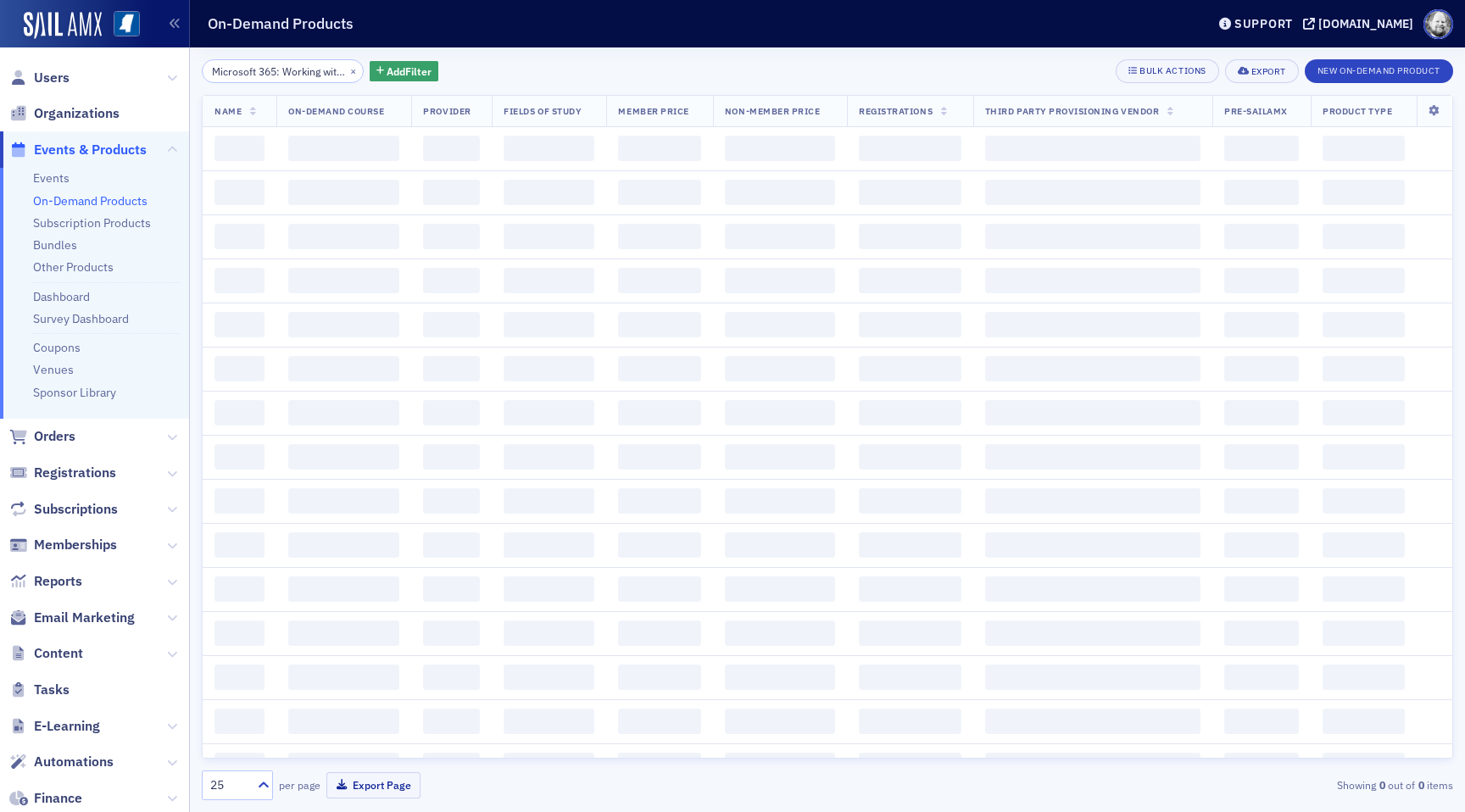
scroll to position [0, 161]
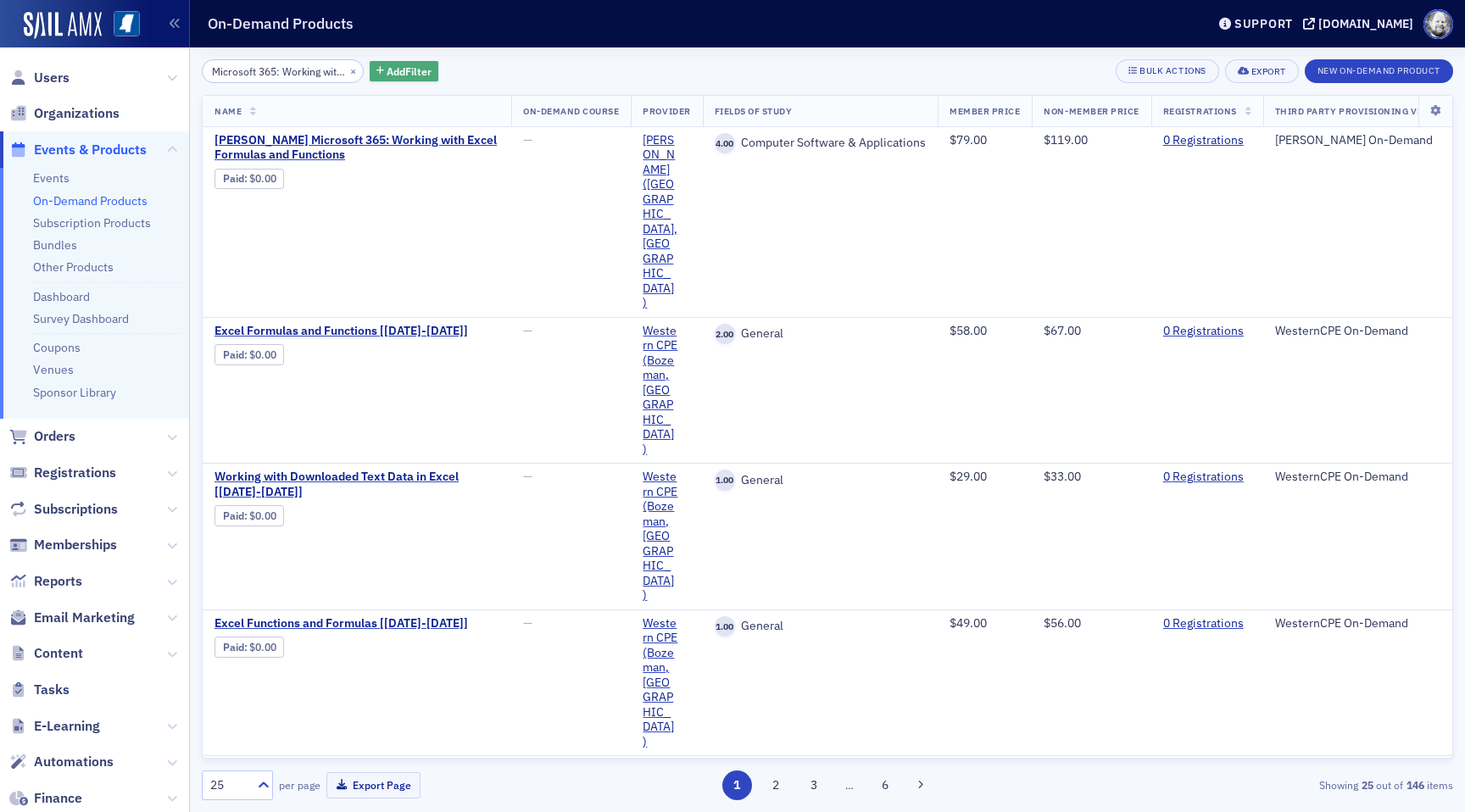
click at [395, 76] on span "Add Filter" at bounding box center [408, 70] width 45 height 15
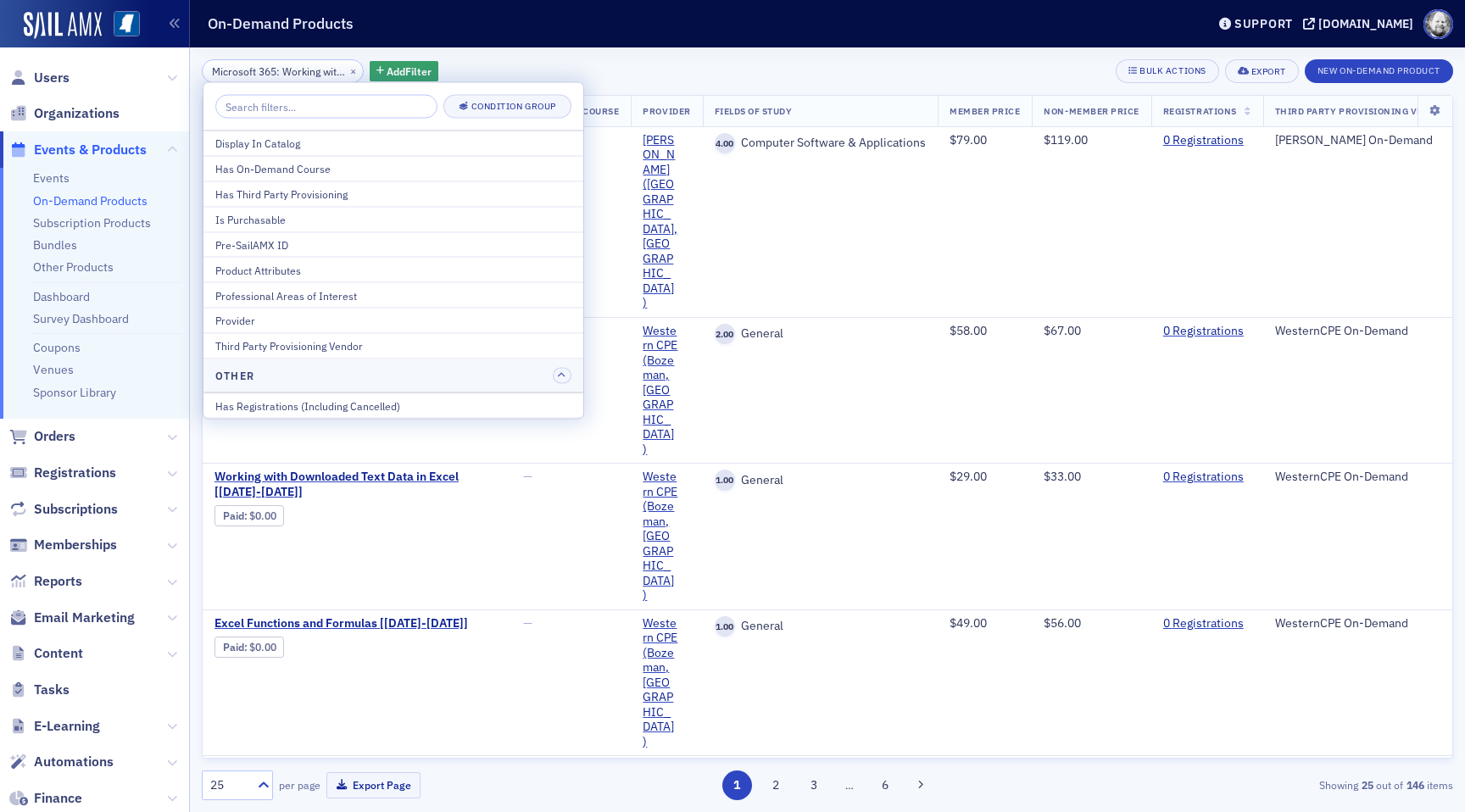
click at [560, 51] on div "Microsoft 365: Working with Excel Formulas and Functions × Add Filter Bulk Acti…" at bounding box center [828, 430] width 1252 height 764
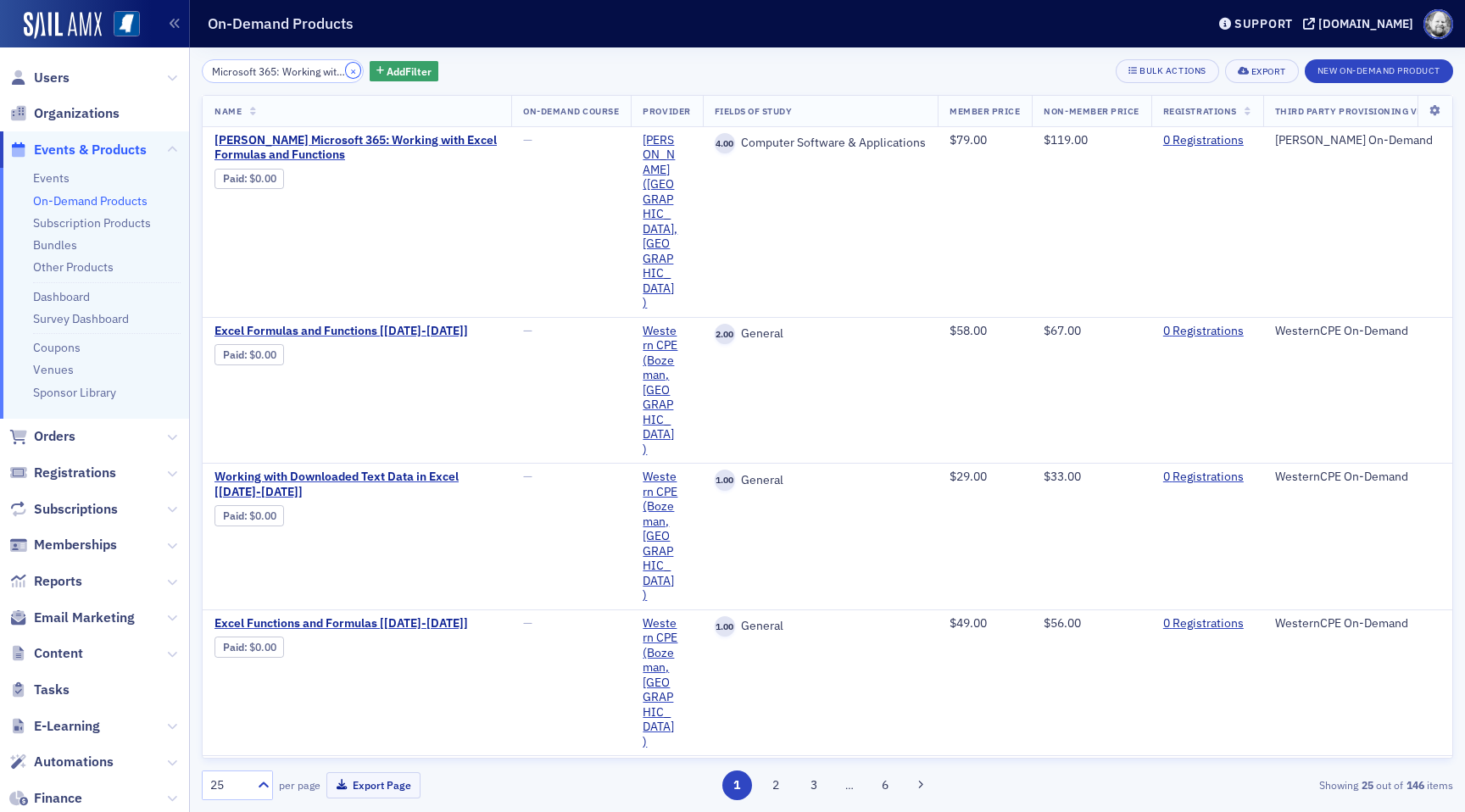
click at [346, 71] on button "×" at bounding box center [353, 69] width 15 height 15
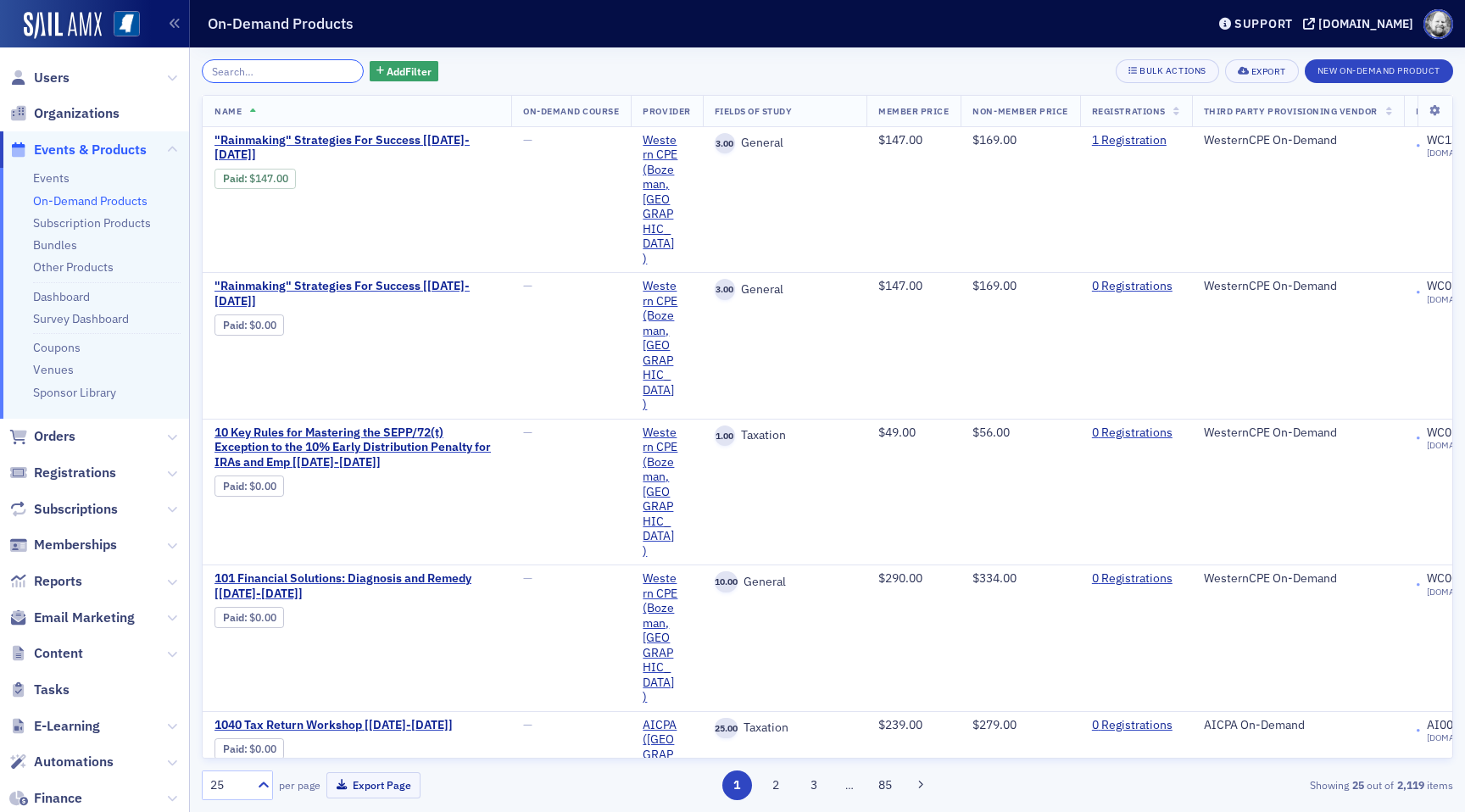
click at [287, 72] on input "search" at bounding box center [283, 71] width 162 height 24
paste input "Microsoft 365: Exploring Useful Excel Functions"
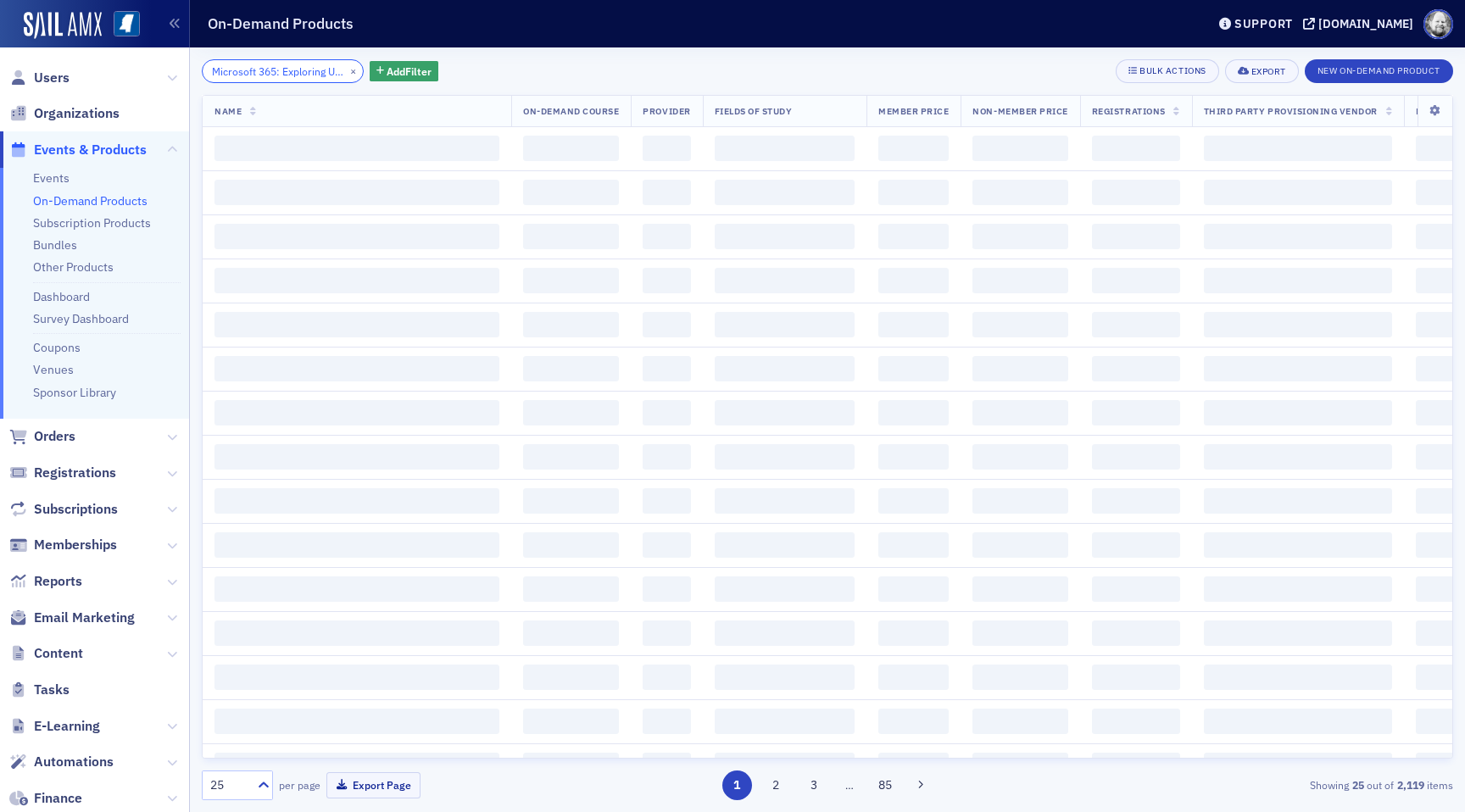
scroll to position [0, 110]
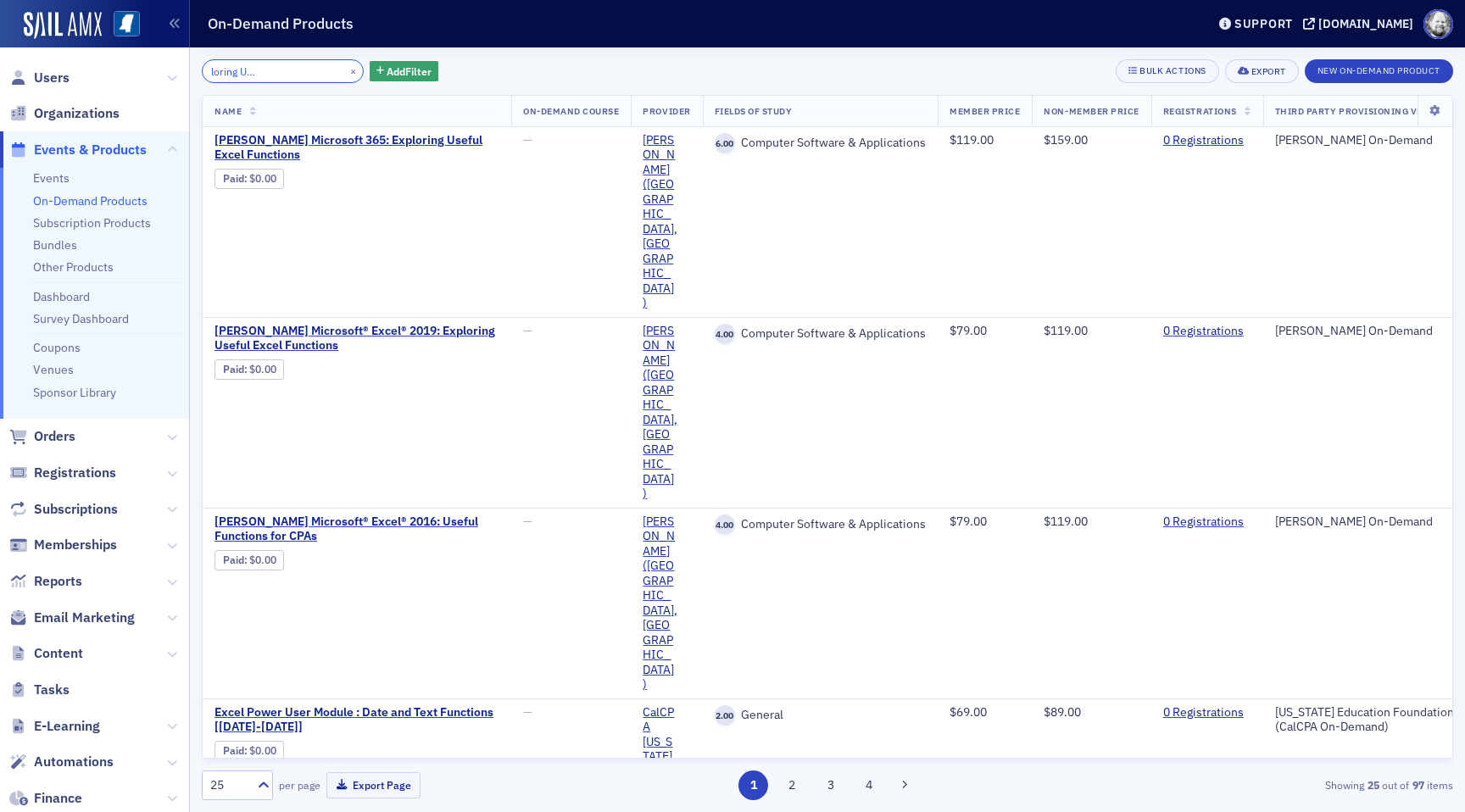
type input "Microsoft 365: Exploring Useful Excel Functions"
click at [435, 145] on span "Surgent's Microsoft 365: Exploring Useful Excel Functions" at bounding box center [358, 148] width 285 height 30
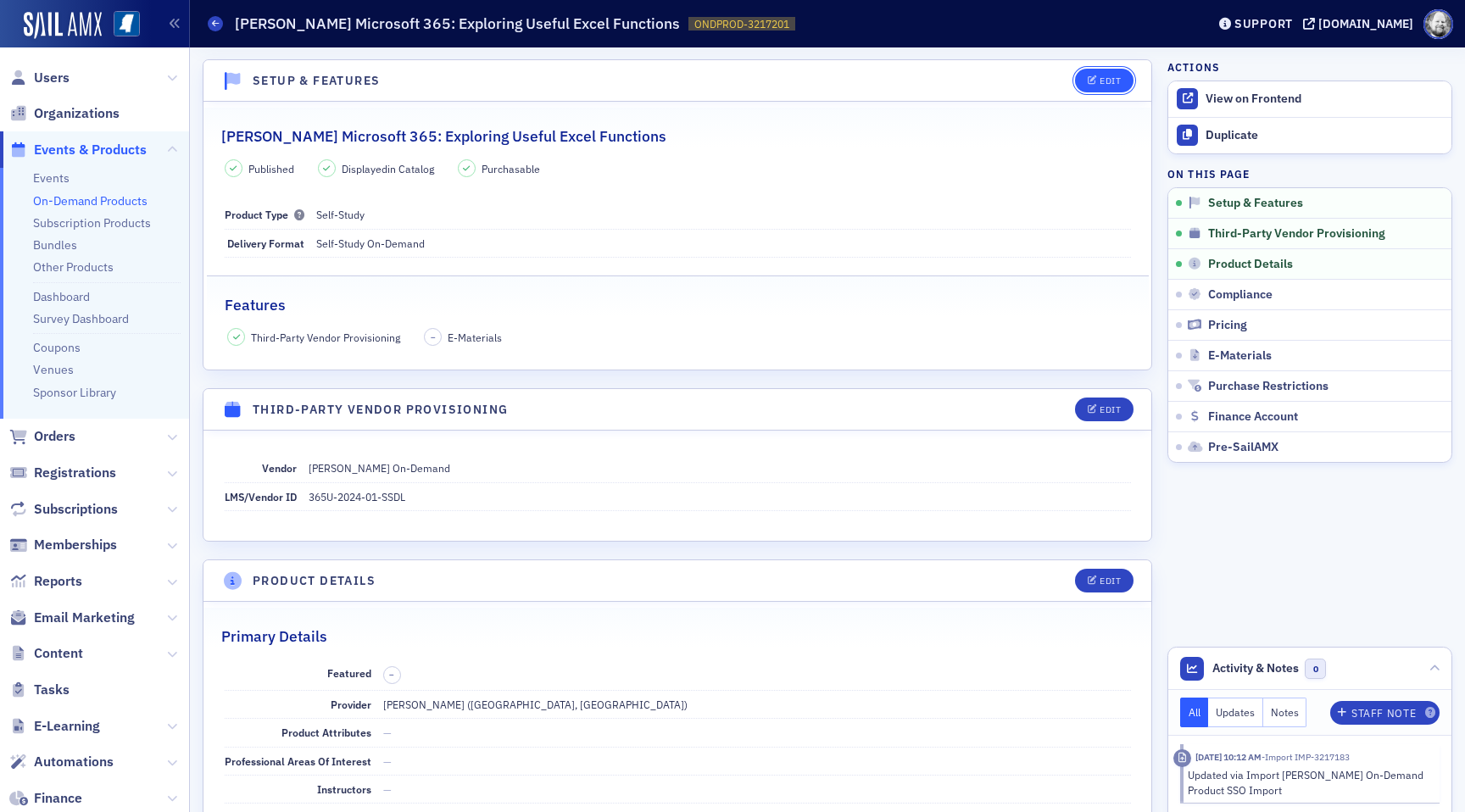
click at [1101, 88] on button "Edit" at bounding box center [1103, 80] width 58 height 24
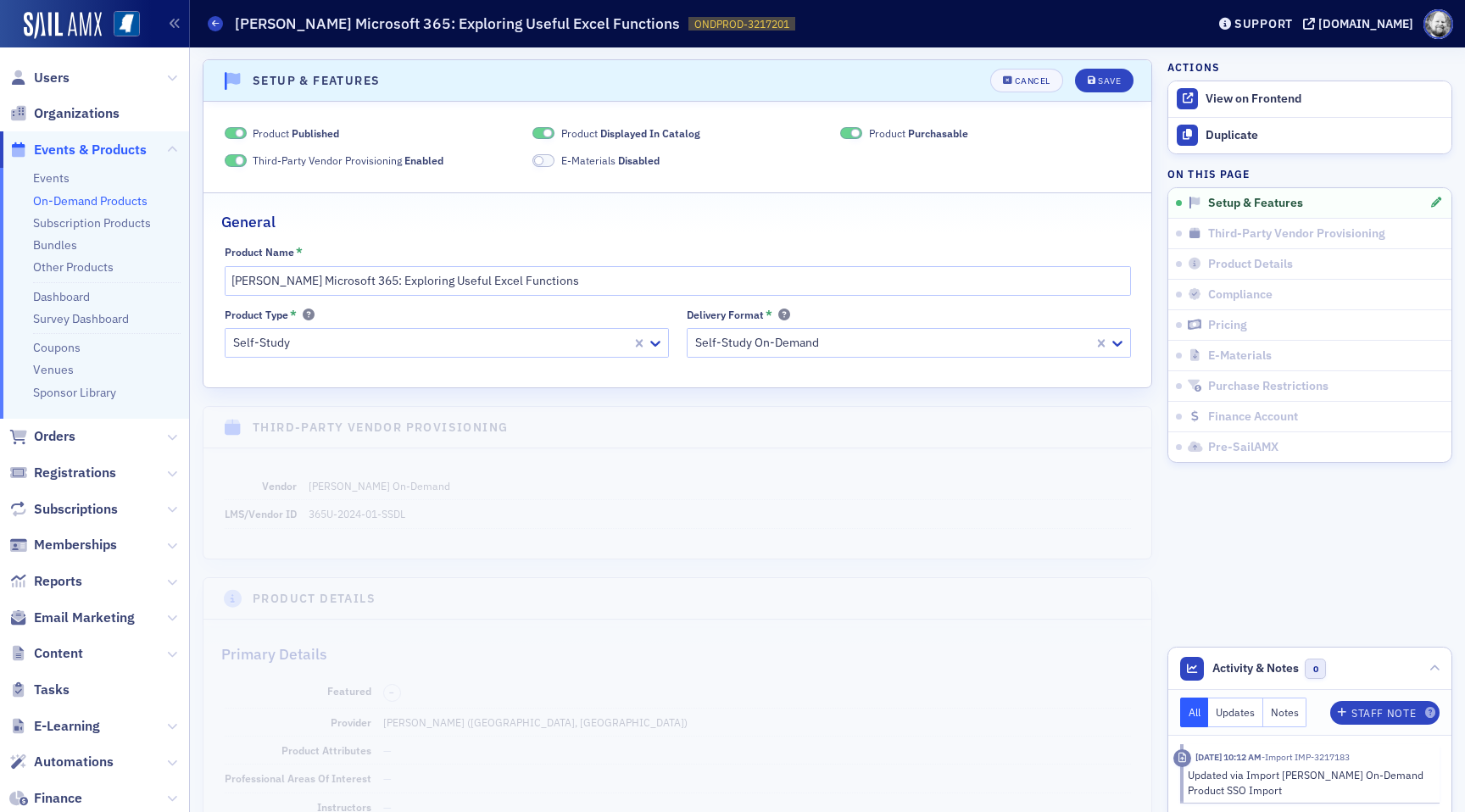
scroll to position [3, 0]
click at [1034, 69] on button "Cancel" at bounding box center [1027, 77] width 73 height 24
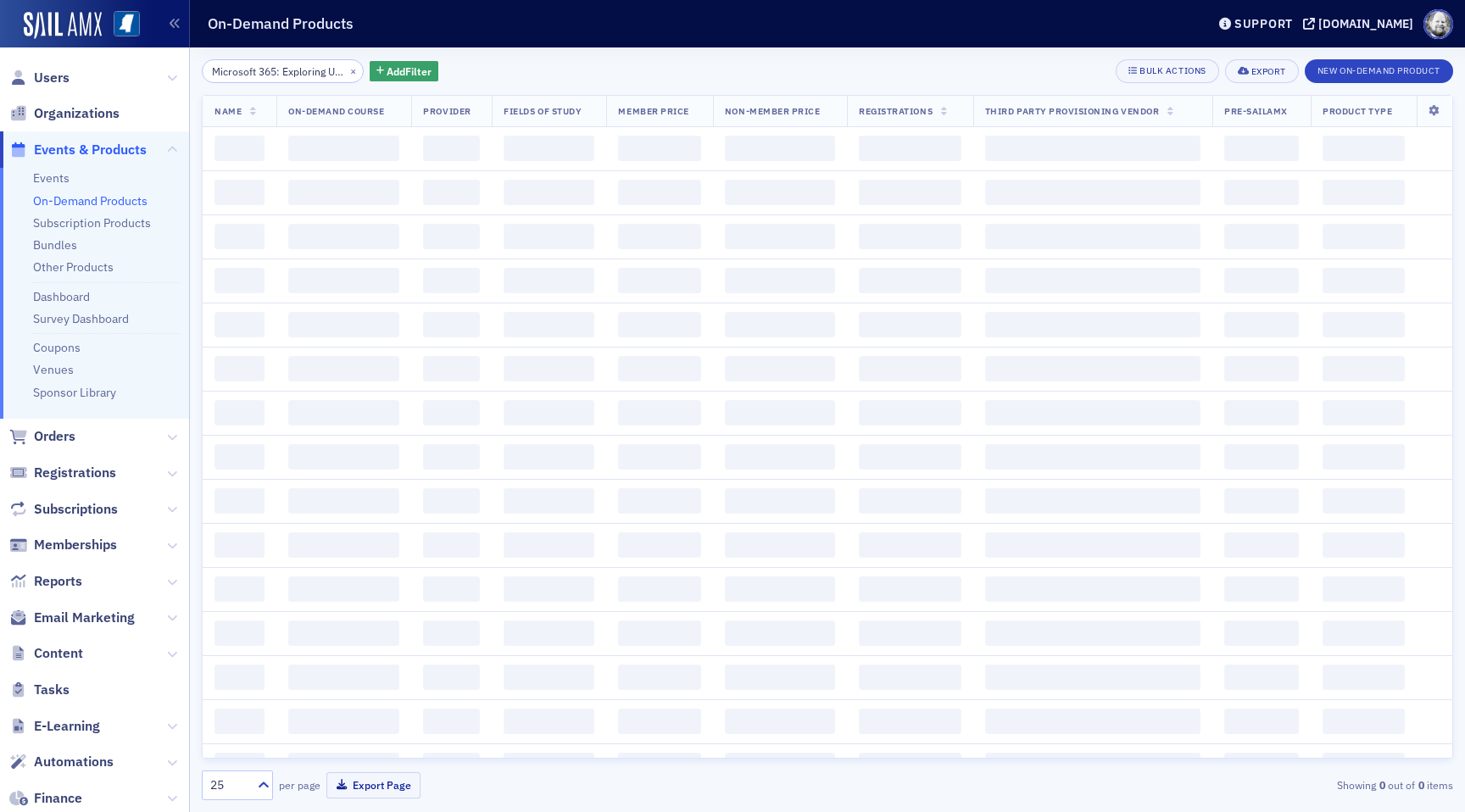
scroll to position [0, 110]
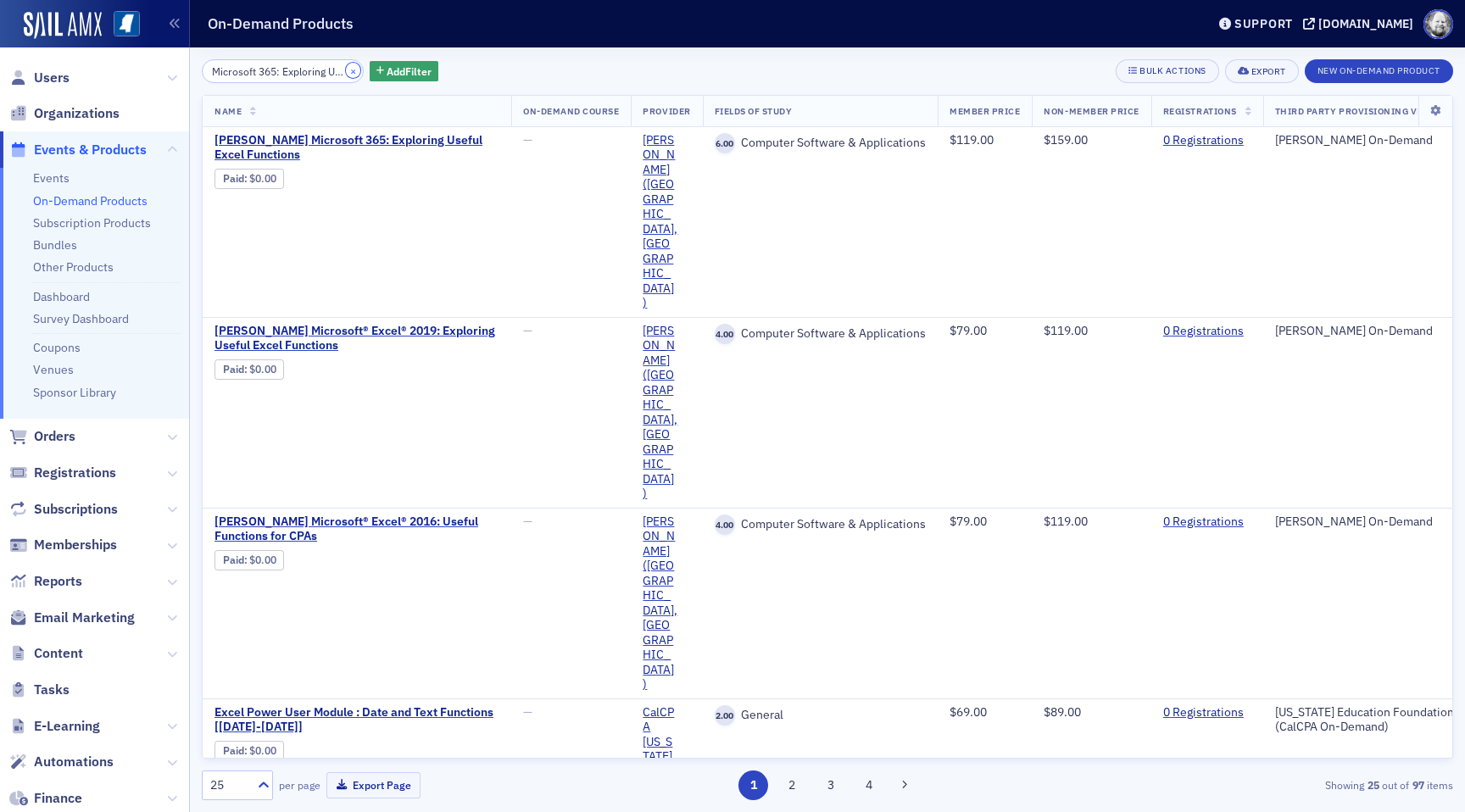
click at [346, 67] on button "×" at bounding box center [353, 69] width 15 height 15
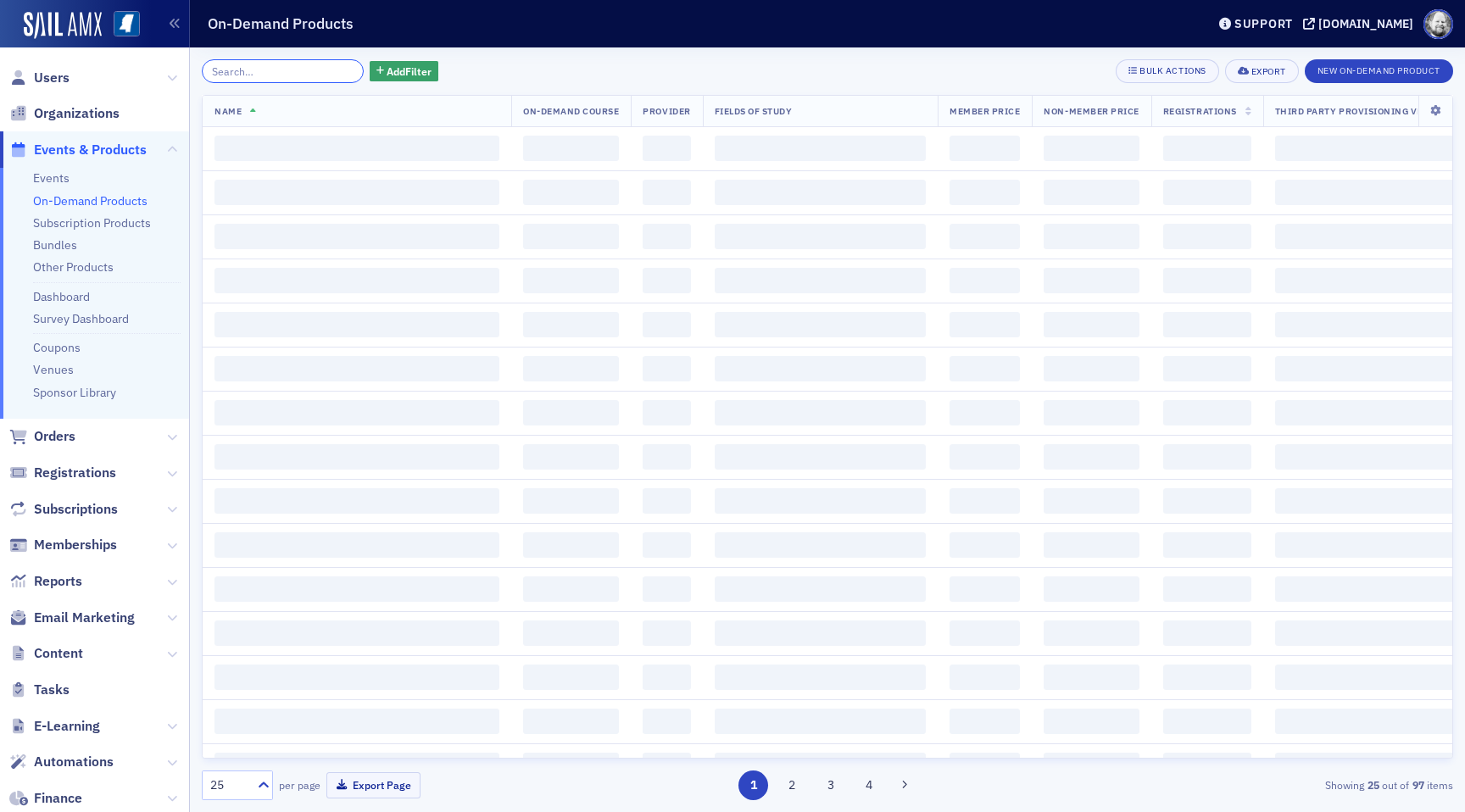
click at [285, 68] on input "search" at bounding box center [283, 71] width 162 height 24
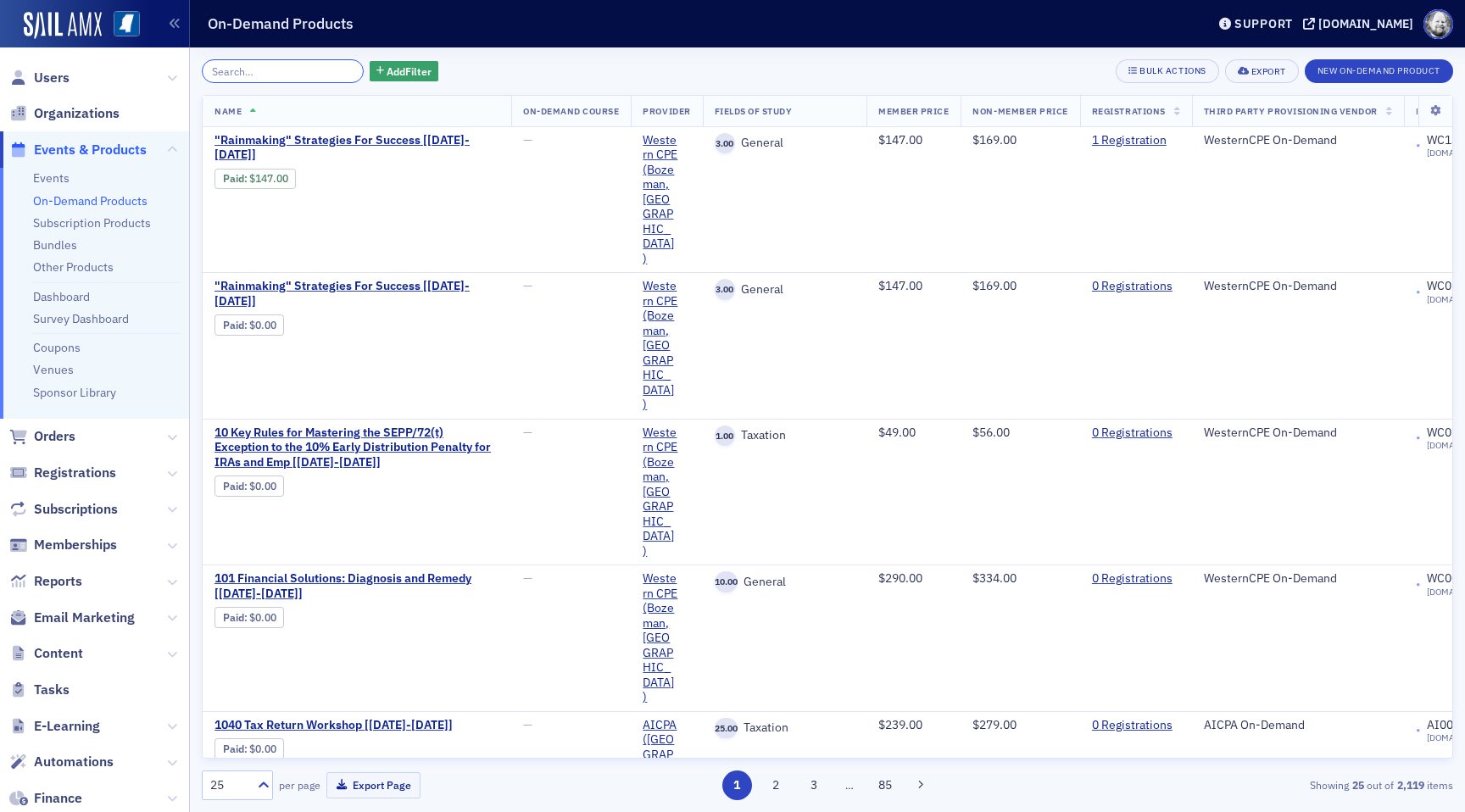
paste input "Microsoft 365: Working with Excel Formulas and Functions"
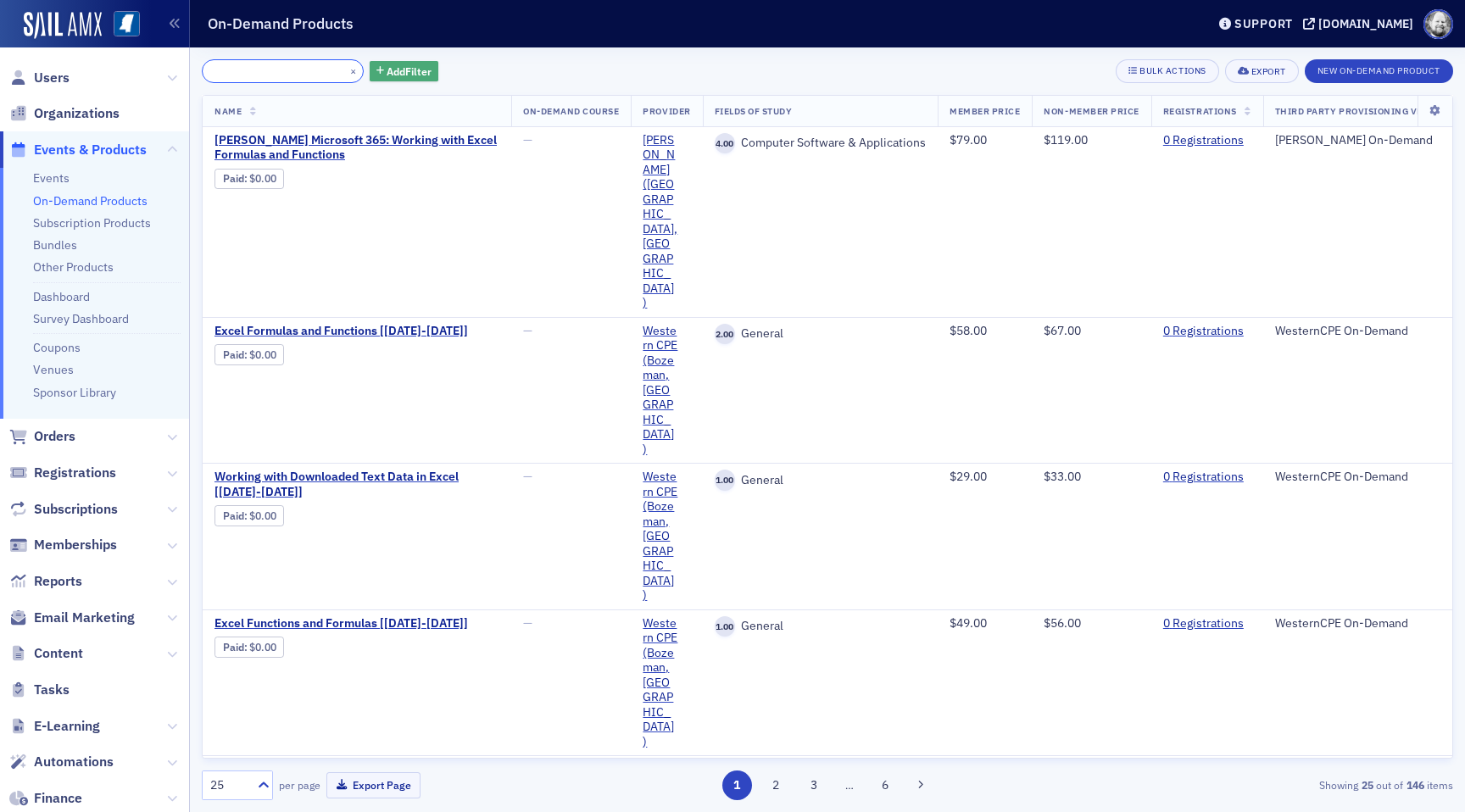
type input "Microsoft 365: Working with Excel Formulas and Functions"
click at [386, 73] on span "Add Filter" at bounding box center [408, 70] width 45 height 15
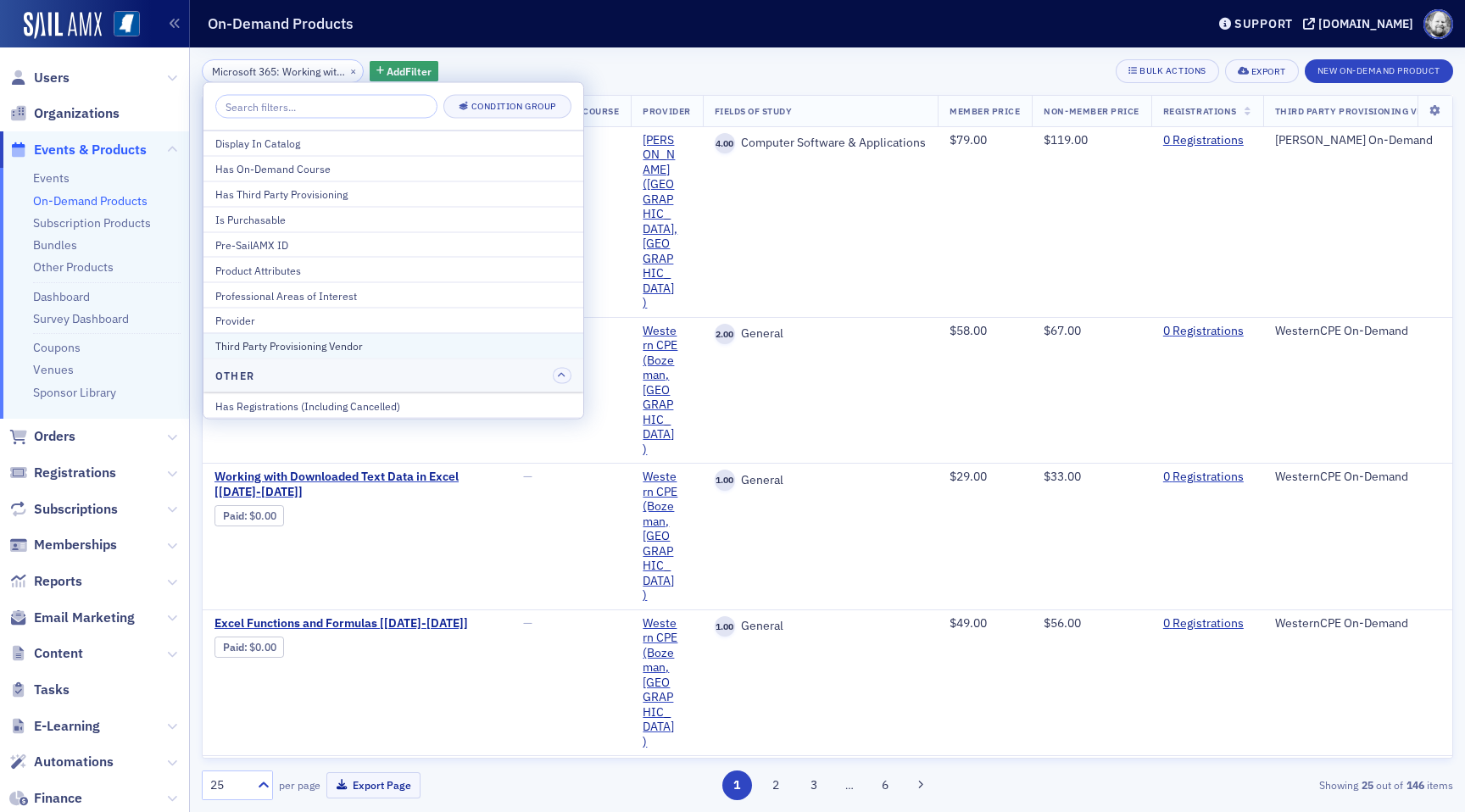
click at [375, 341] on div "Third Party Provisioning Vendor" at bounding box center [393, 346] width 357 height 15
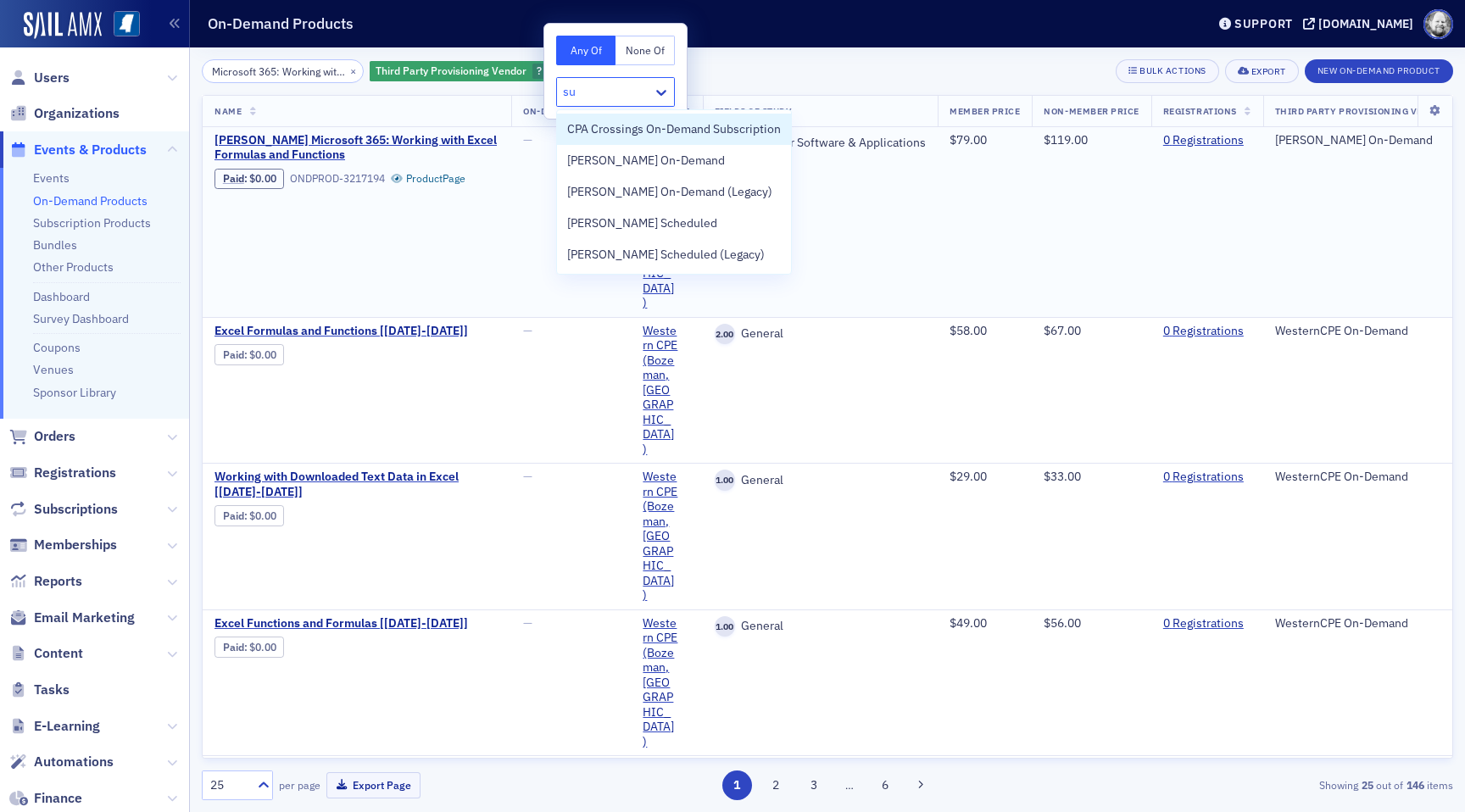
type input "sur"
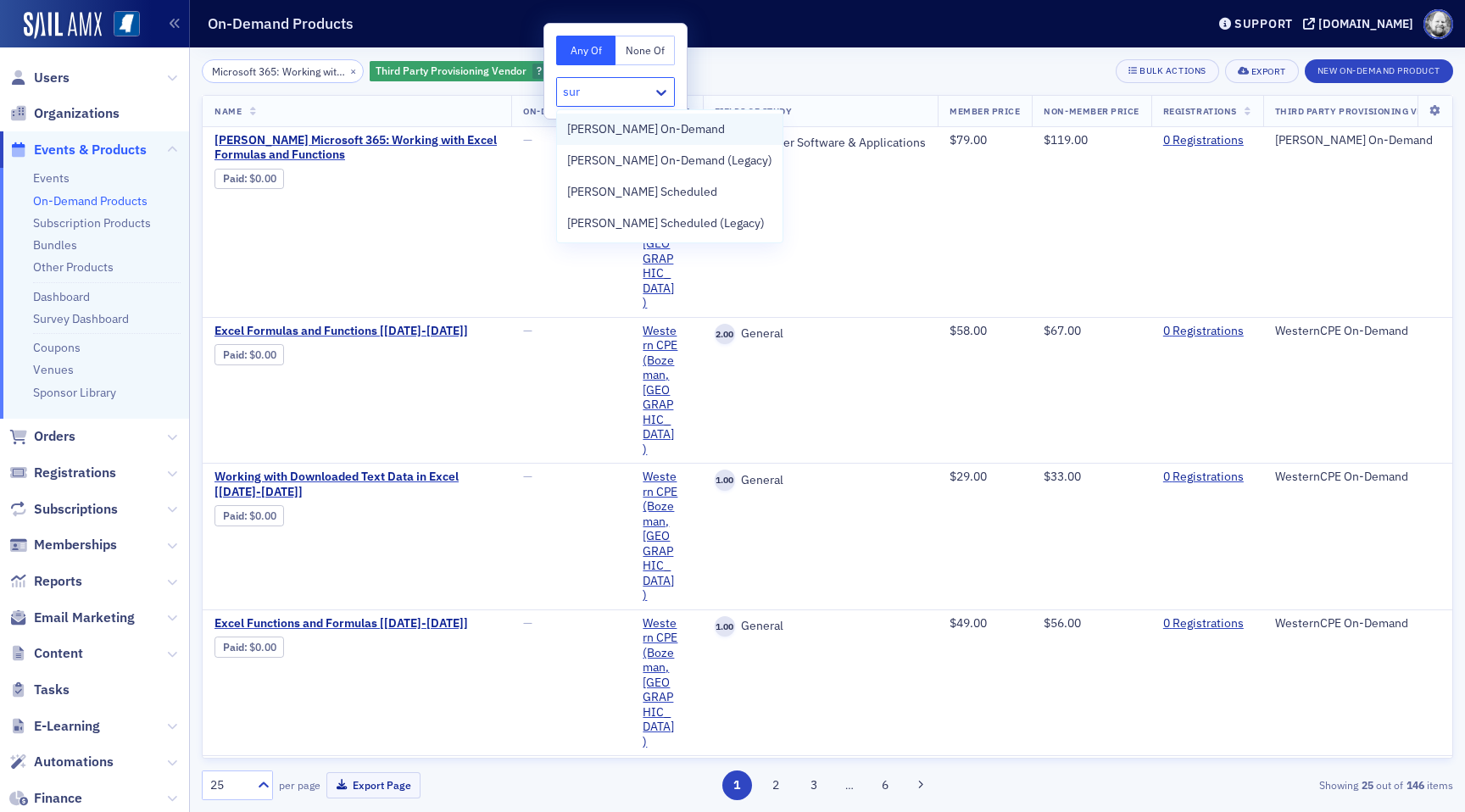
click at [648, 125] on span "Surgent On-Demand" at bounding box center [646, 130] width 157 height 18
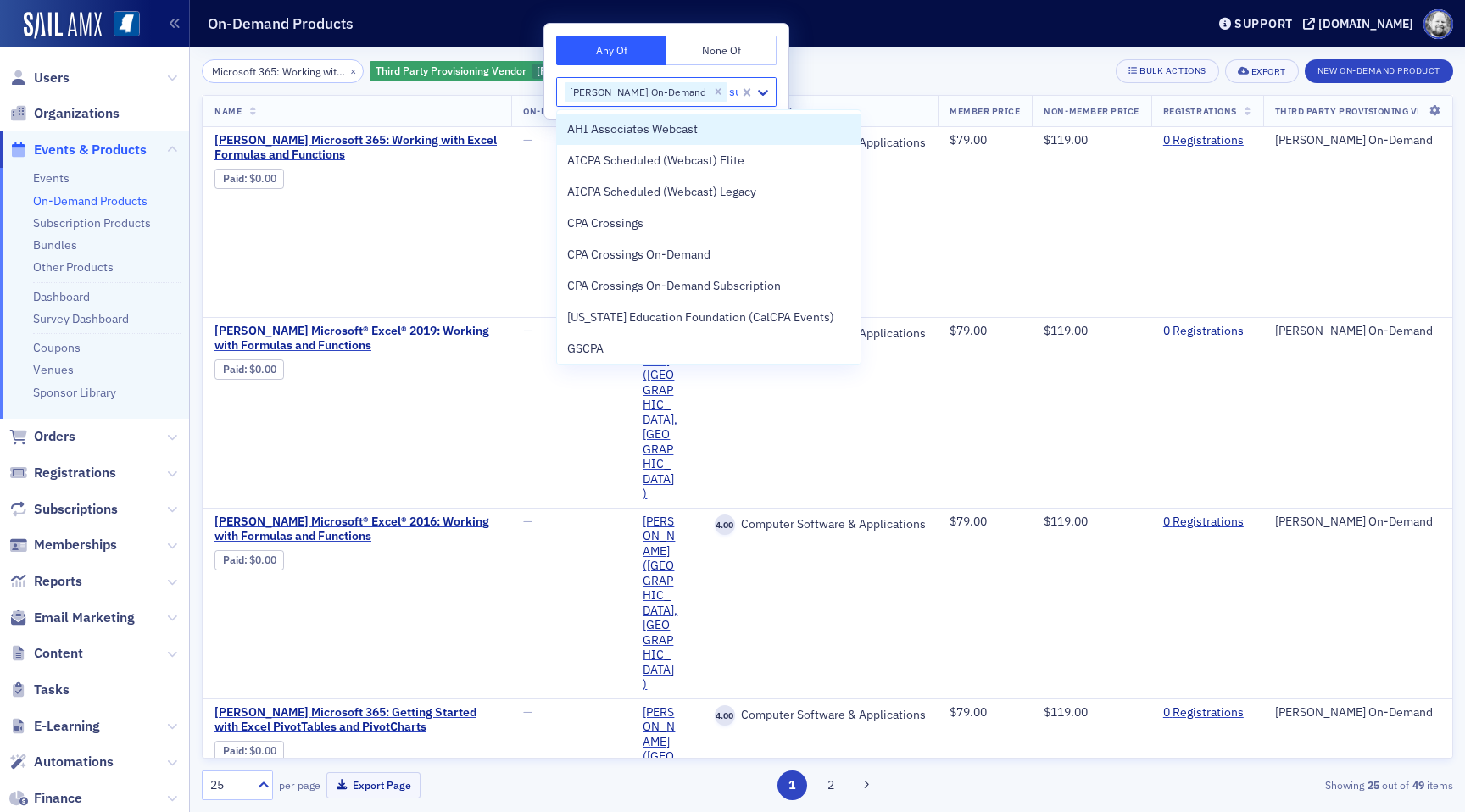
type input "sur"
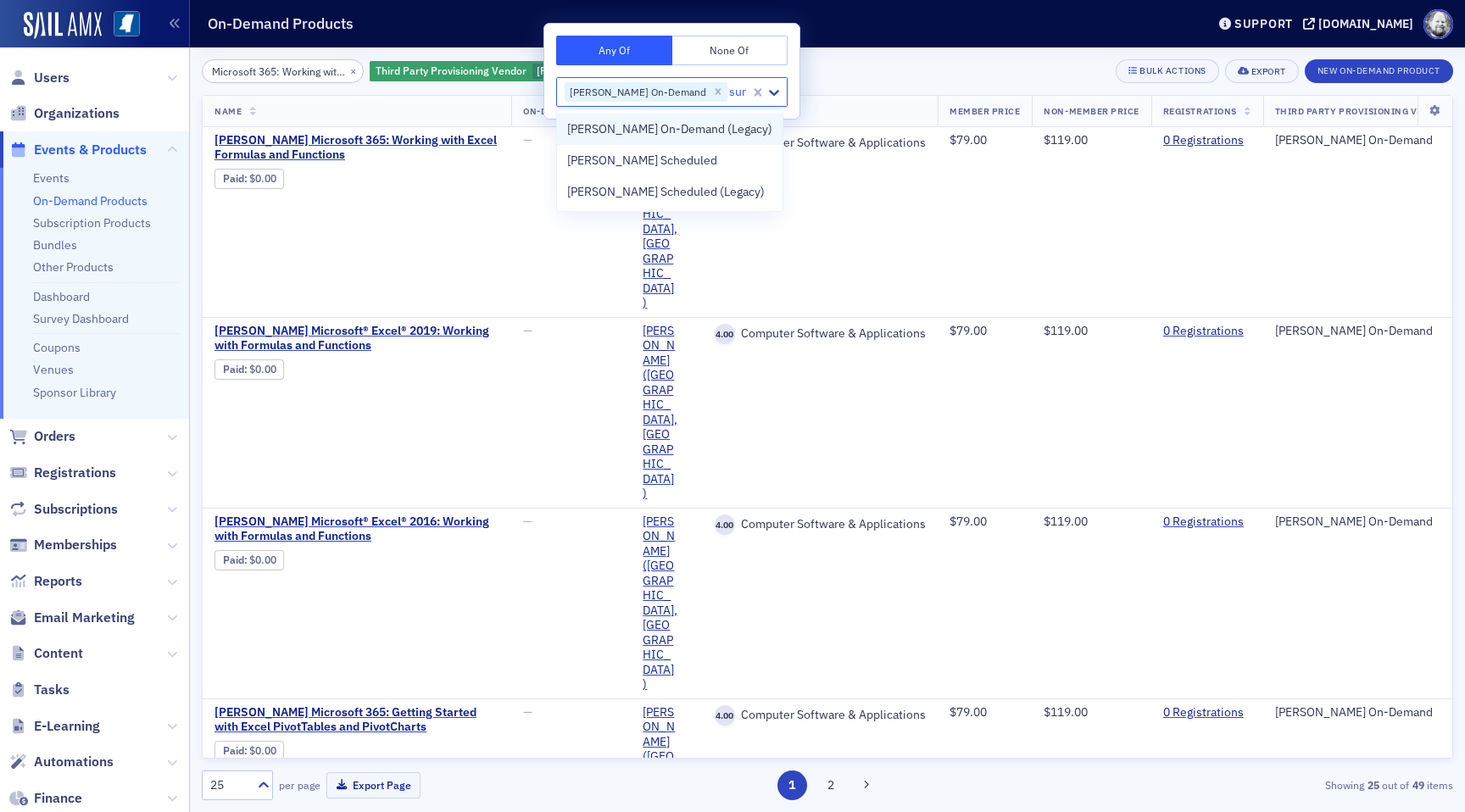
click at [665, 121] on span "Surgent On-Demand (Legacy)" at bounding box center [670, 130] width 205 height 18
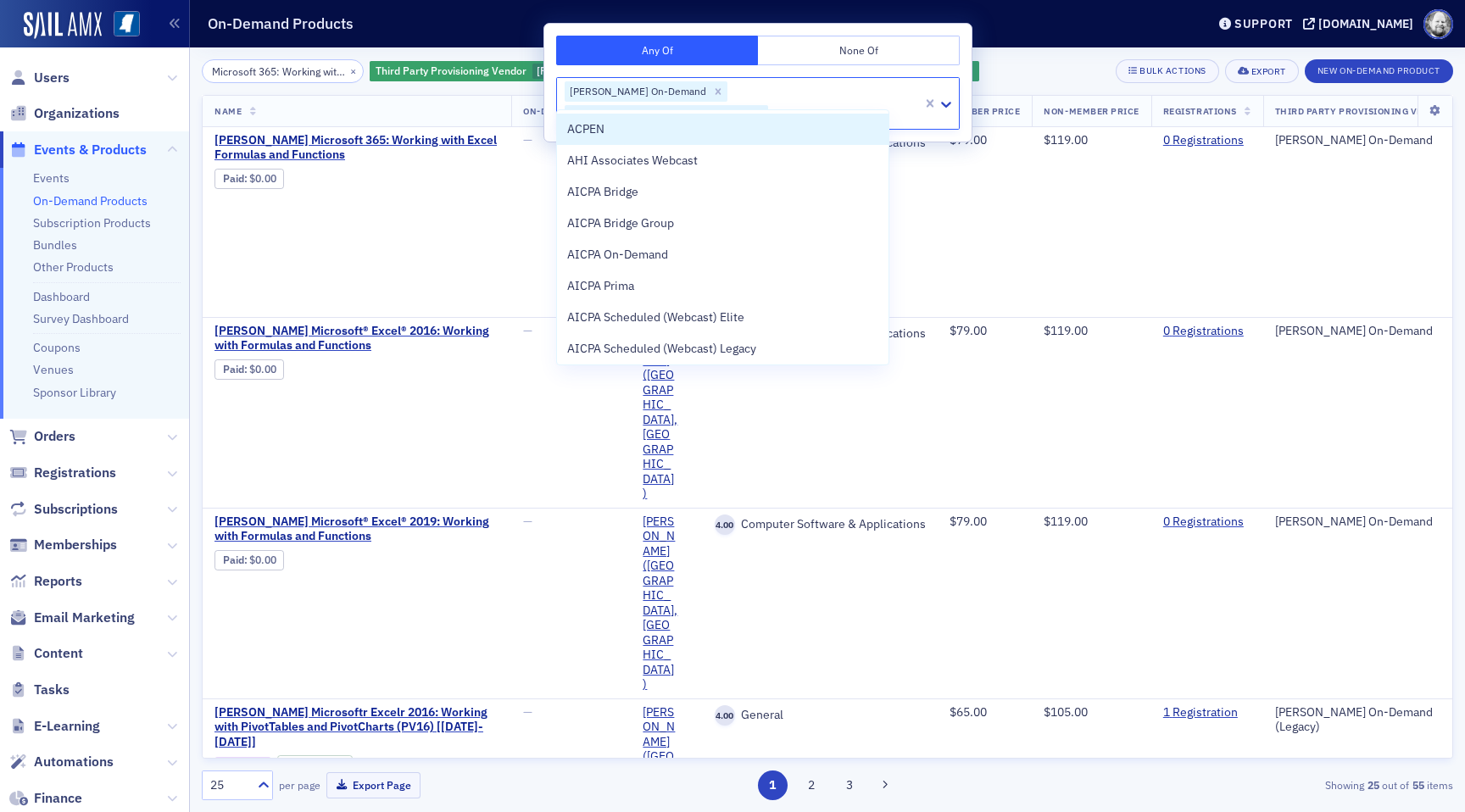
click at [945, 60] on div "Microsoft 365: Working with Excel Formulas and Functions × Third Party Provisio…" at bounding box center [828, 71] width 1252 height 24
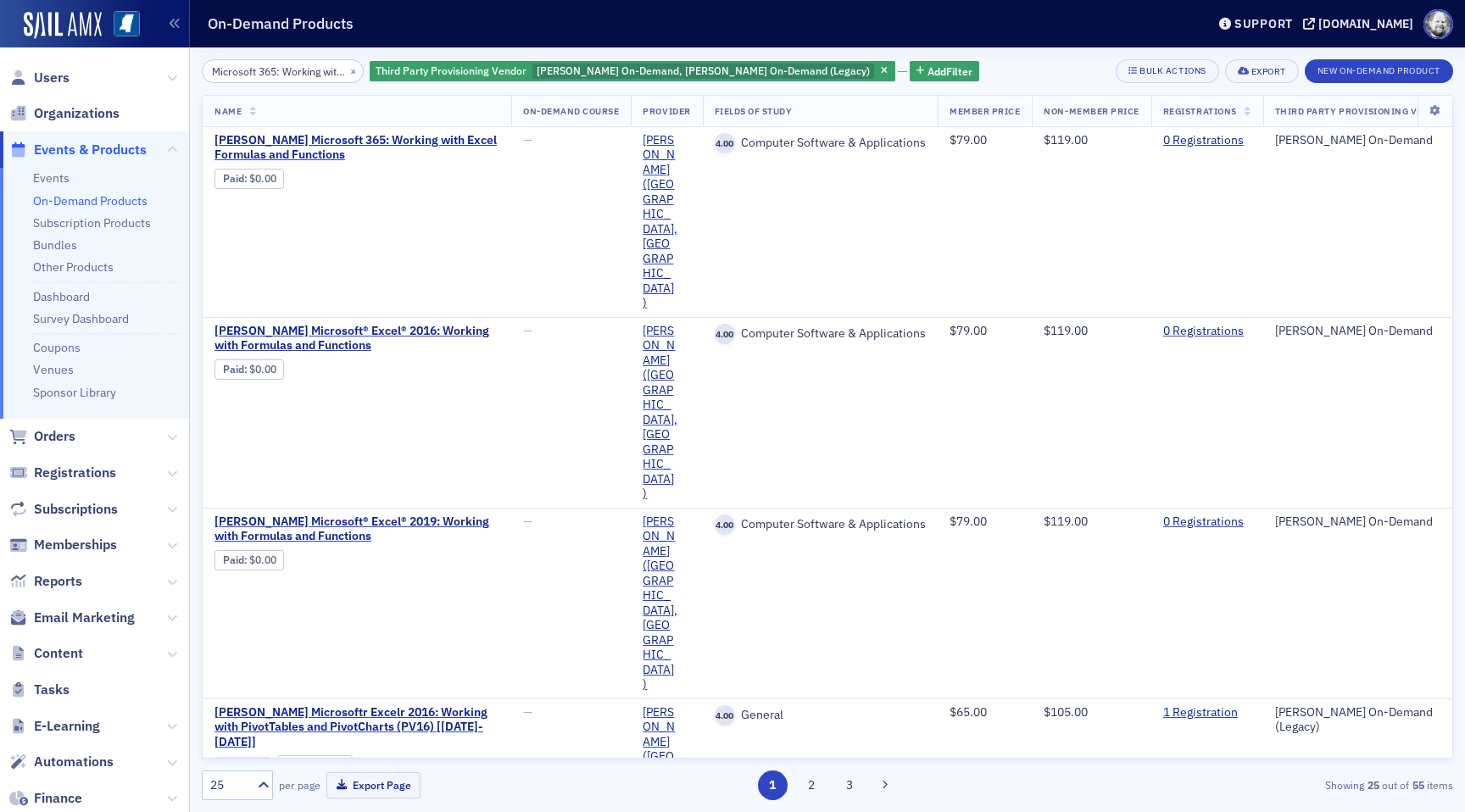
click at [1431, 117] on th at bounding box center [1434, 112] width 35 height 32
click at [1434, 112] on icon at bounding box center [1434, 111] width 35 height 10
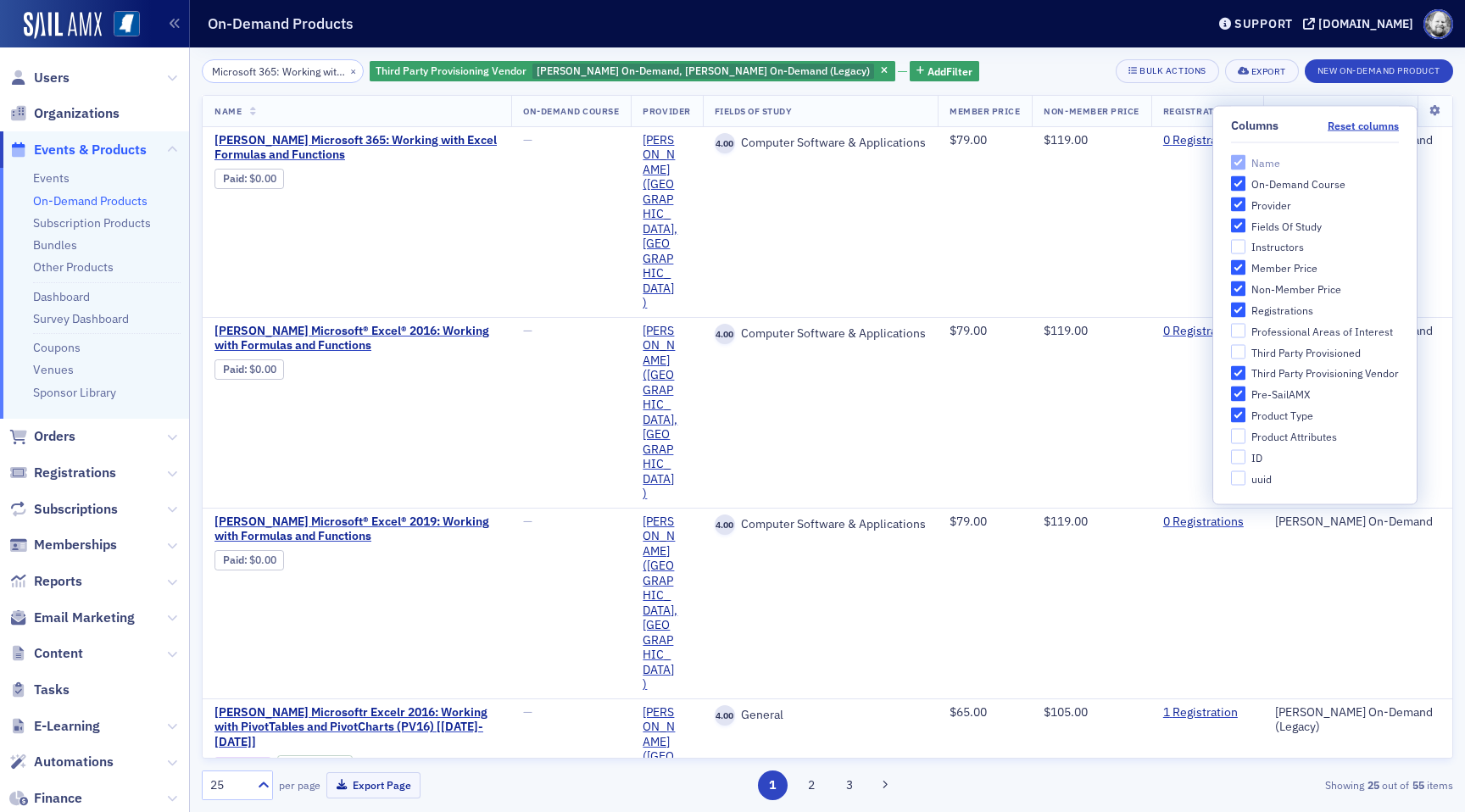
click at [940, 66] on div "Microsoft 365: Working with Excel Formulas and Functions × Third Party Provisio…" at bounding box center [828, 71] width 1252 height 24
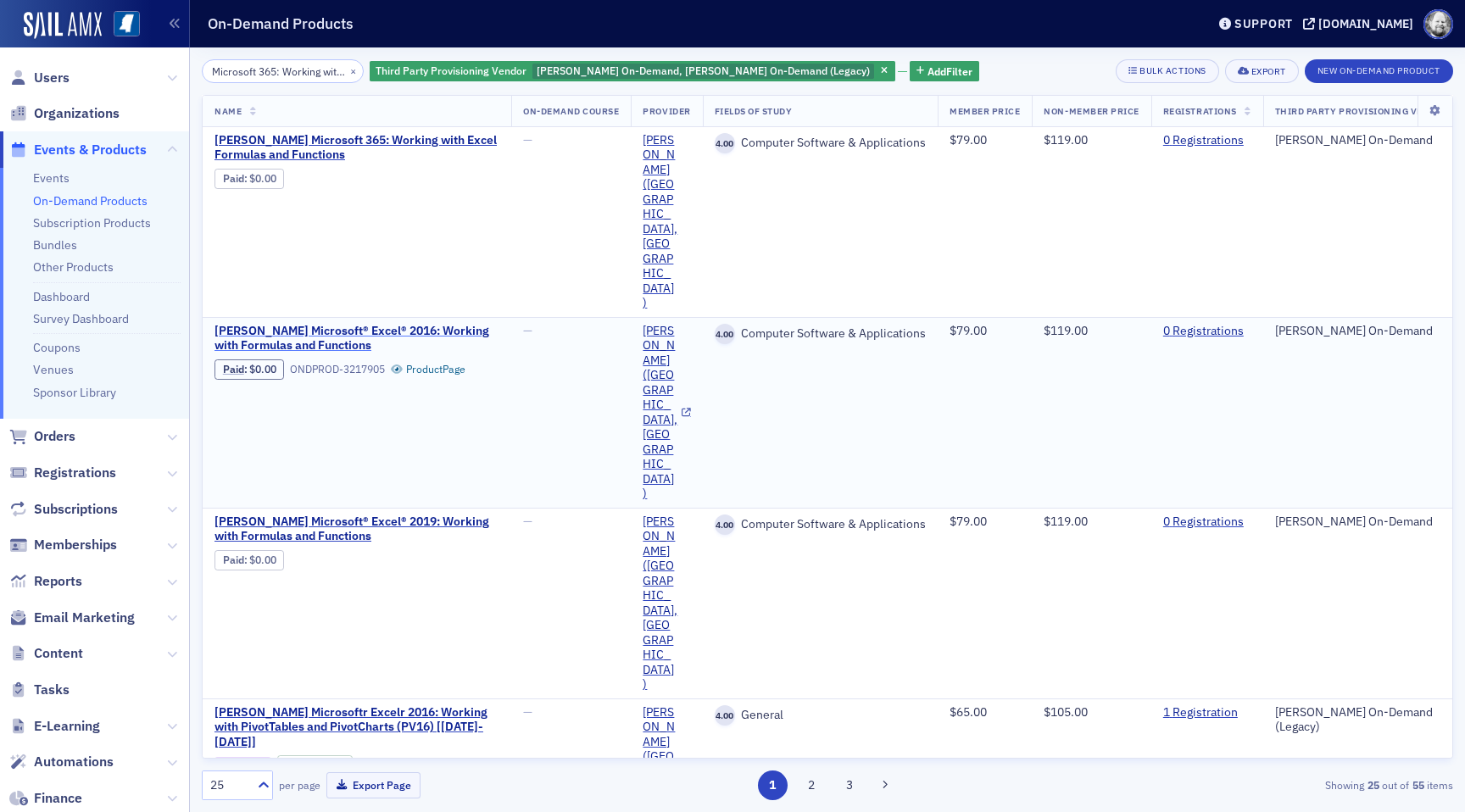
click at [343, 324] on span "Surgent's Microsoft® Excel® 2016: Working with Formulas and Functions" at bounding box center [358, 339] width 285 height 30
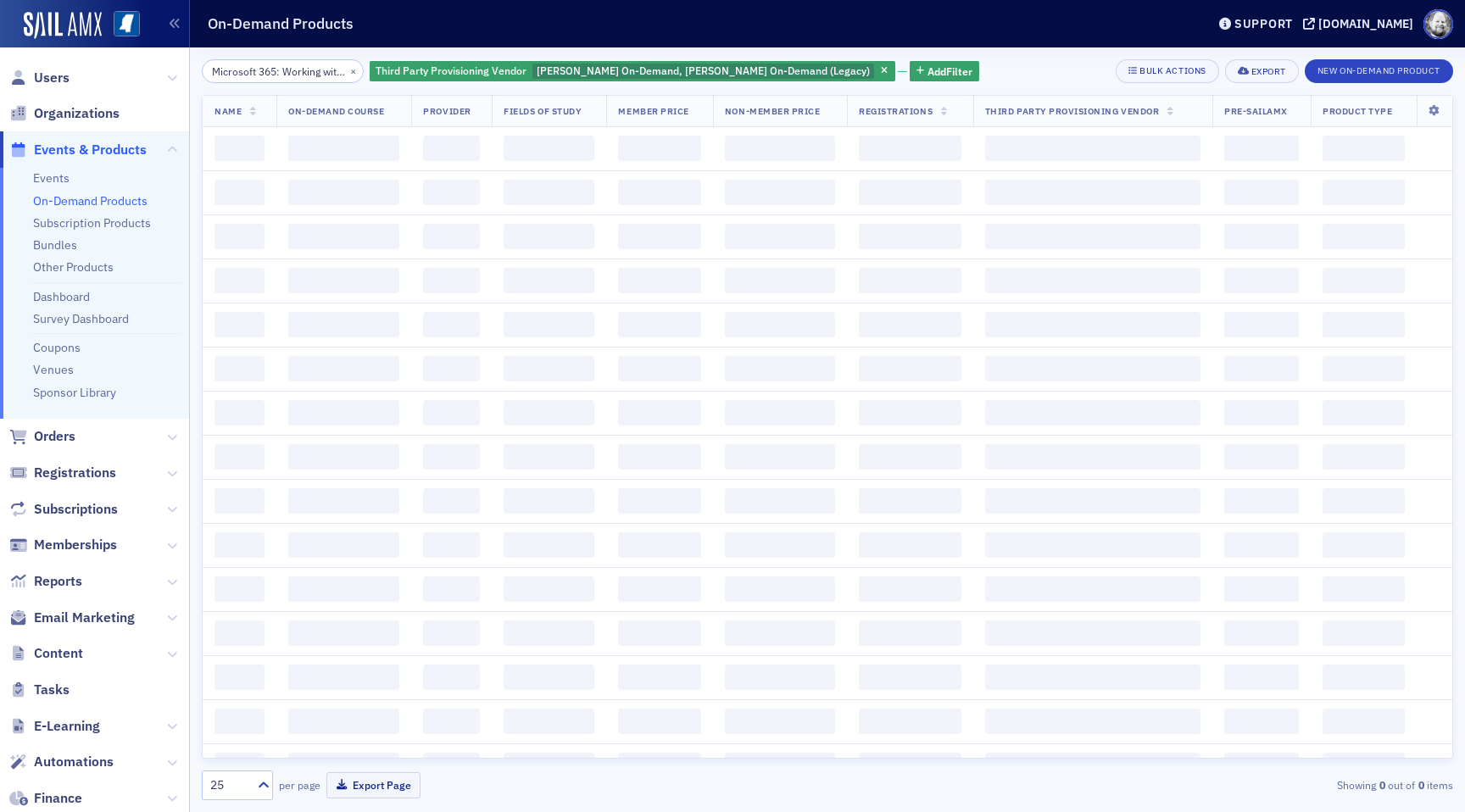
scroll to position [0, 161]
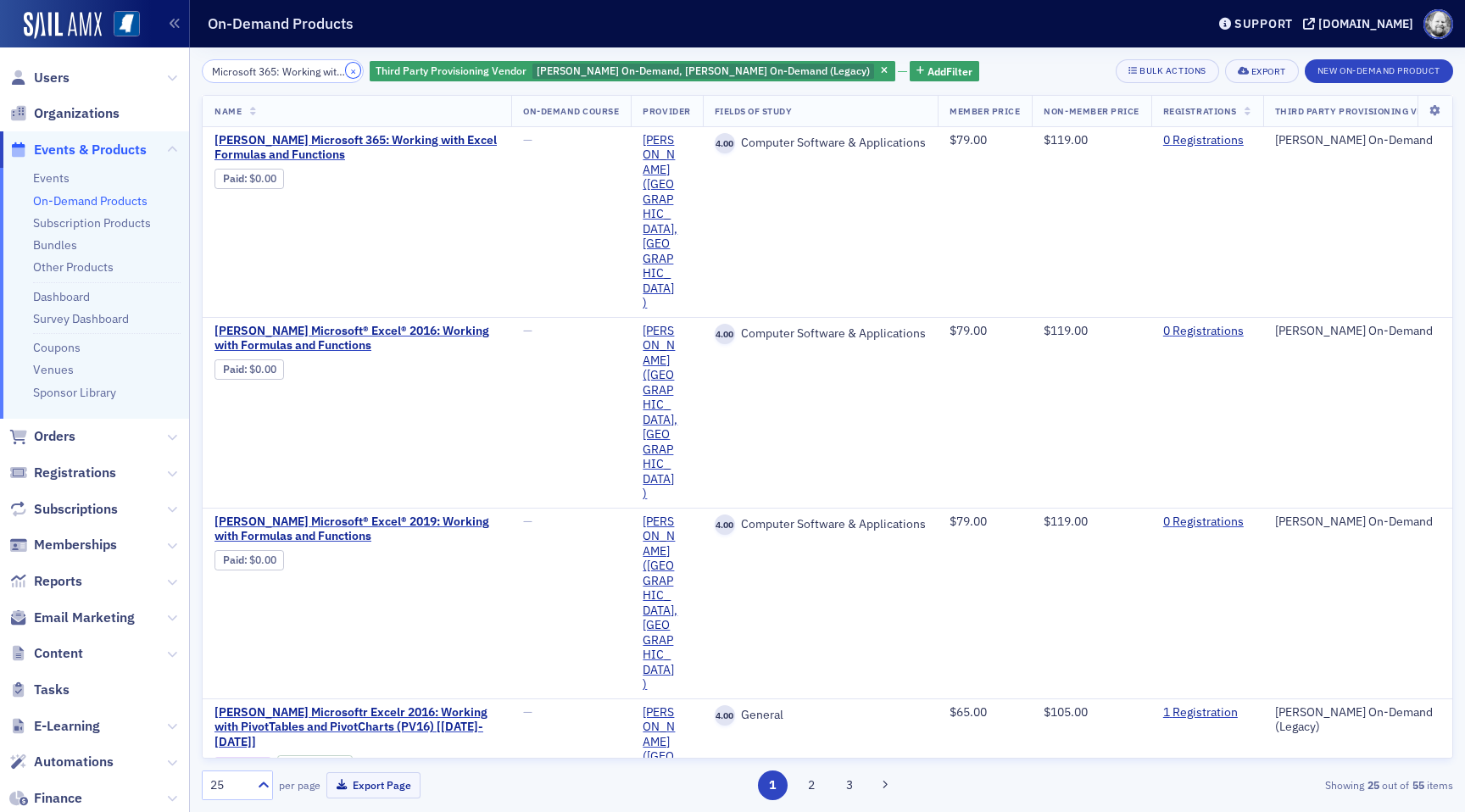
click at [346, 70] on button "×" at bounding box center [353, 69] width 15 height 15
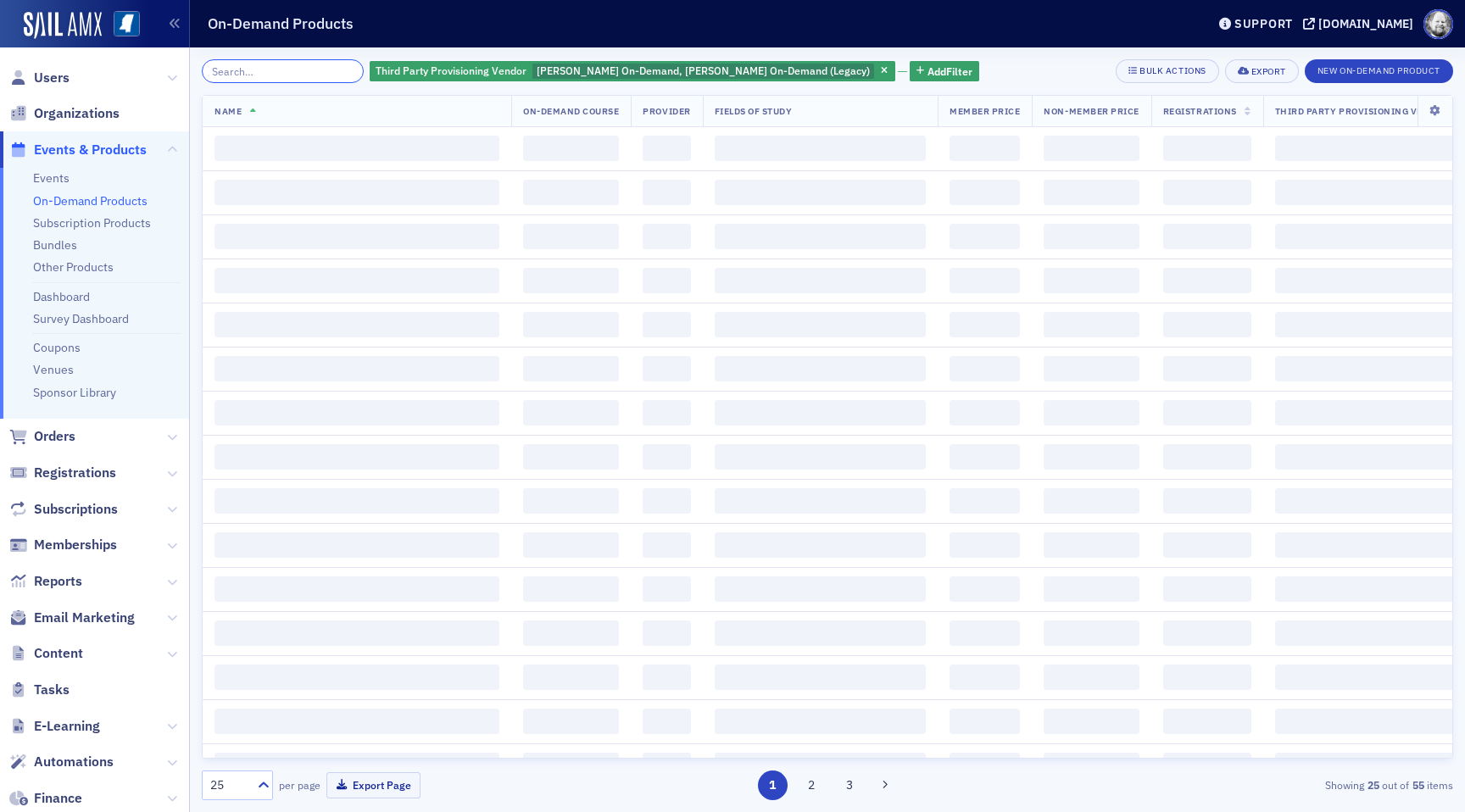
click at [280, 73] on input "search" at bounding box center [283, 71] width 162 height 24
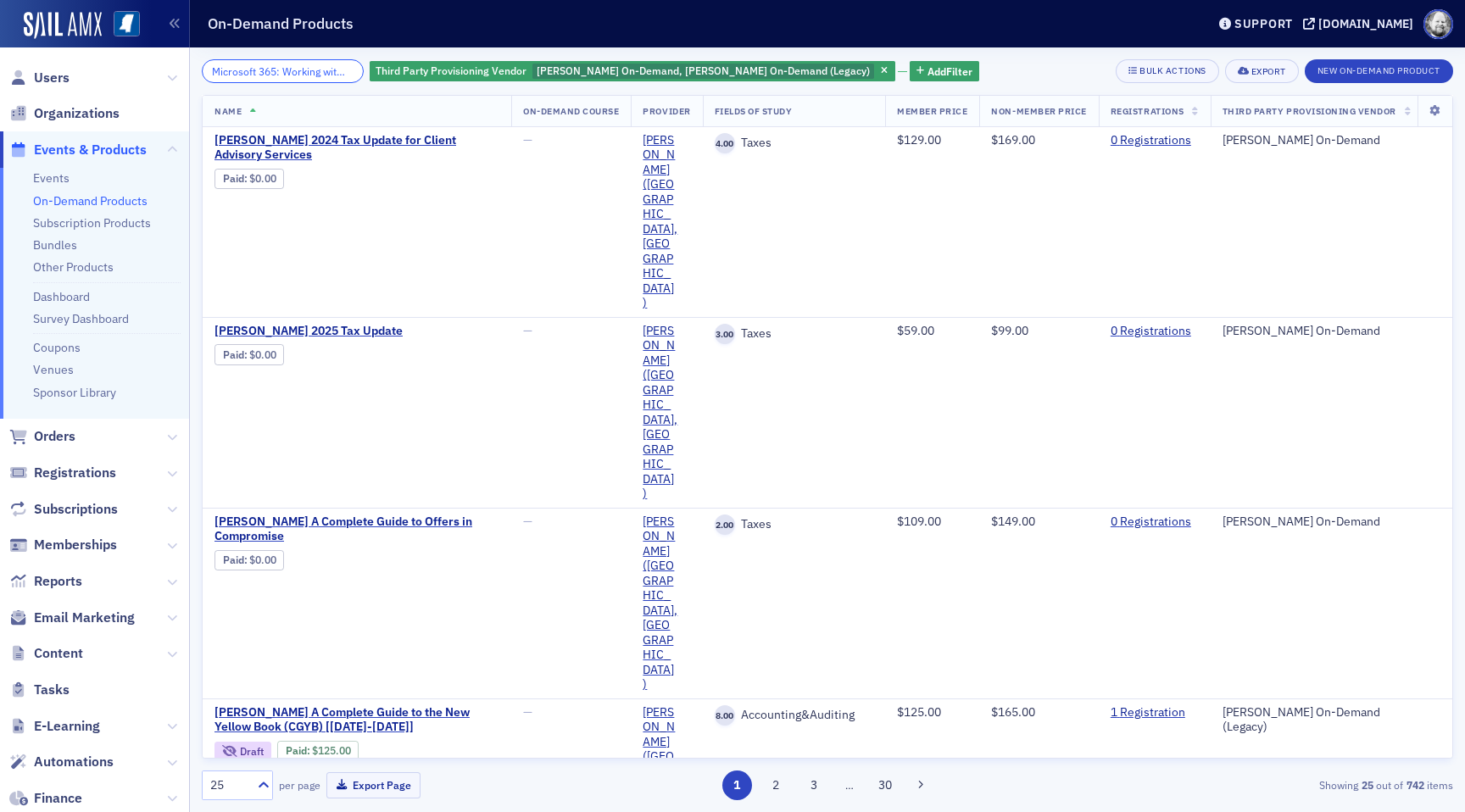
scroll to position [0, 161]
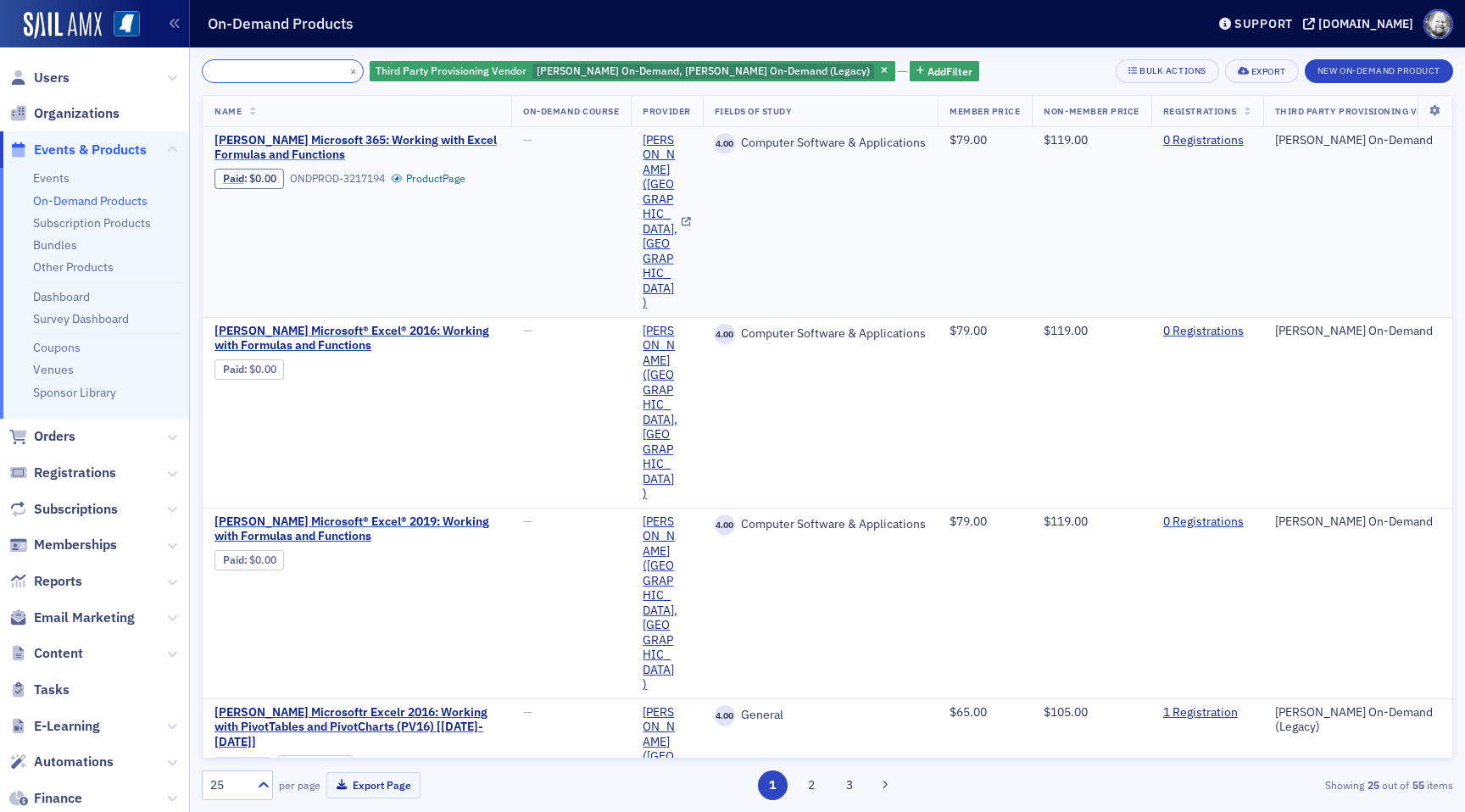
type input "Microsoft 365: Working with Excel Formulas and Functions"
click at [311, 144] on span "Surgent's Microsoft 365: Working with Excel Formulas and Functions" at bounding box center [358, 148] width 285 height 30
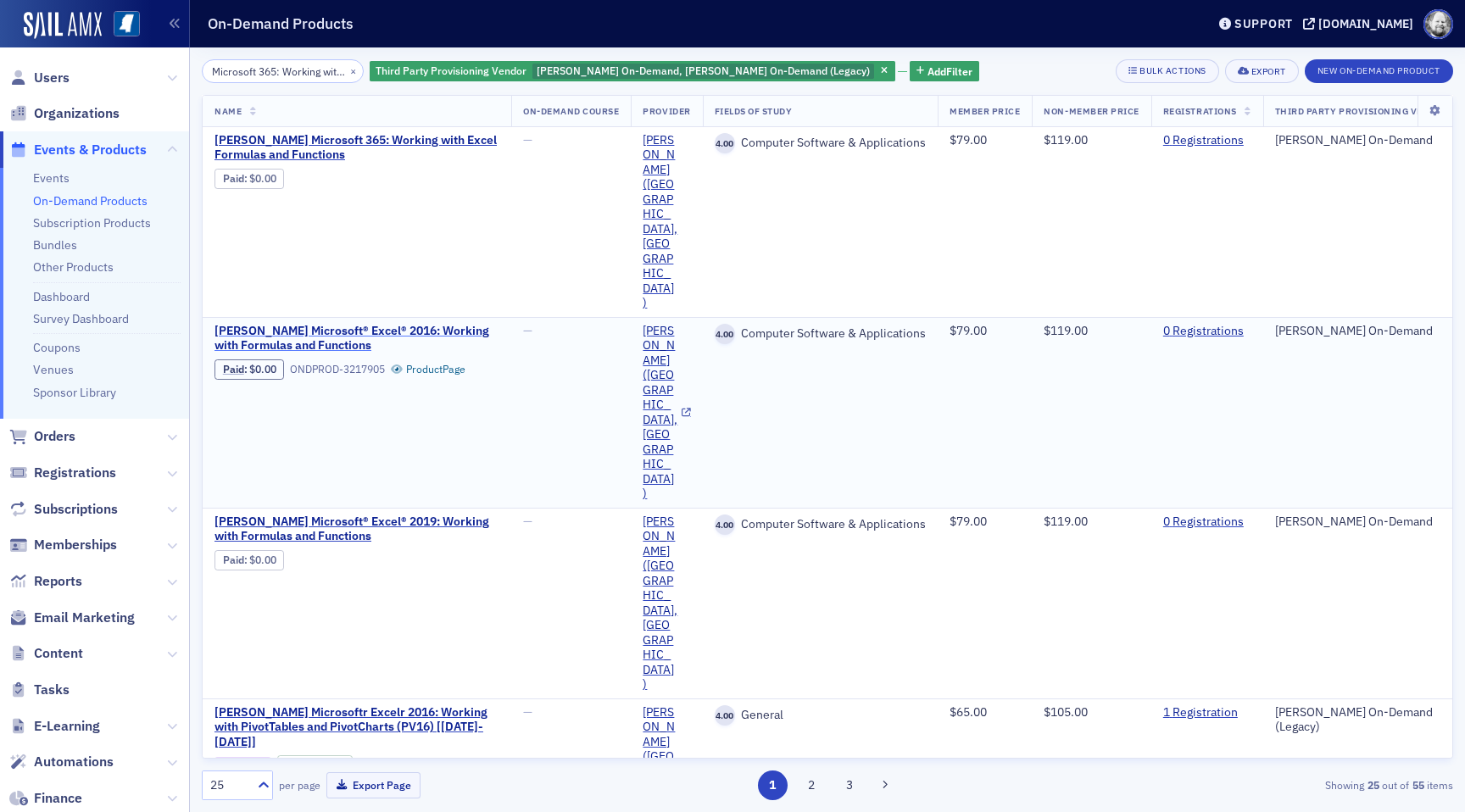
click at [319, 324] on span "Surgent's Microsoft® Excel® 2016: Working with Formulas and Functions" at bounding box center [358, 339] width 285 height 30
click at [321, 515] on span "Surgent's Microsoft® Excel® 2019: Working with Formulas and Functions" at bounding box center [358, 530] width 285 height 30
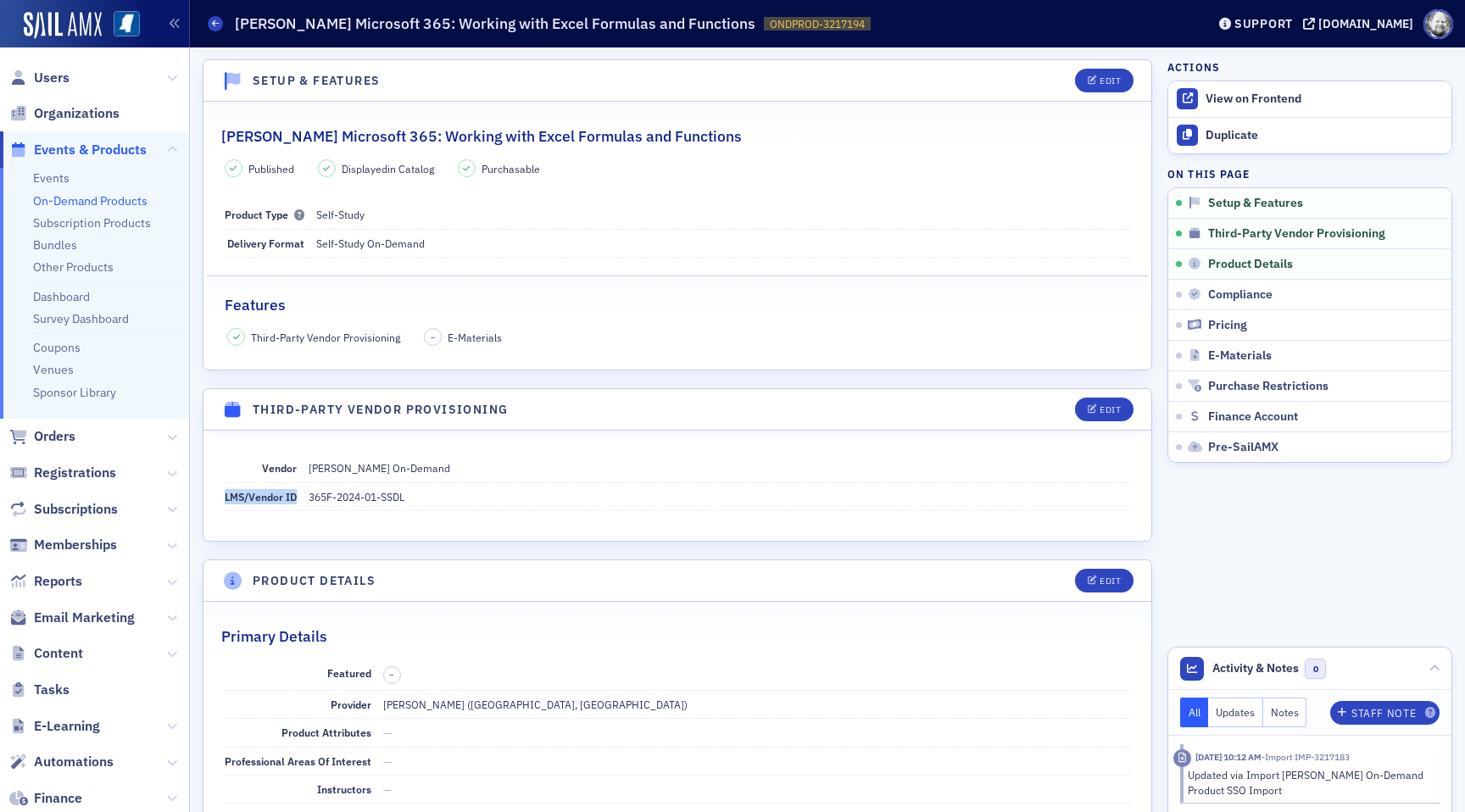
drag, startPoint x: 226, startPoint y: 496, endPoint x: 297, endPoint y: 498, distance: 71.0
click at [298, 498] on div "LMS/Vendor ID 365F-2024-01-SSDL" at bounding box center [678, 497] width 906 height 28
copy span "LMS/Vendor ID"
click at [583, 215] on dd "Self-Study" at bounding box center [723, 214] width 815 height 27
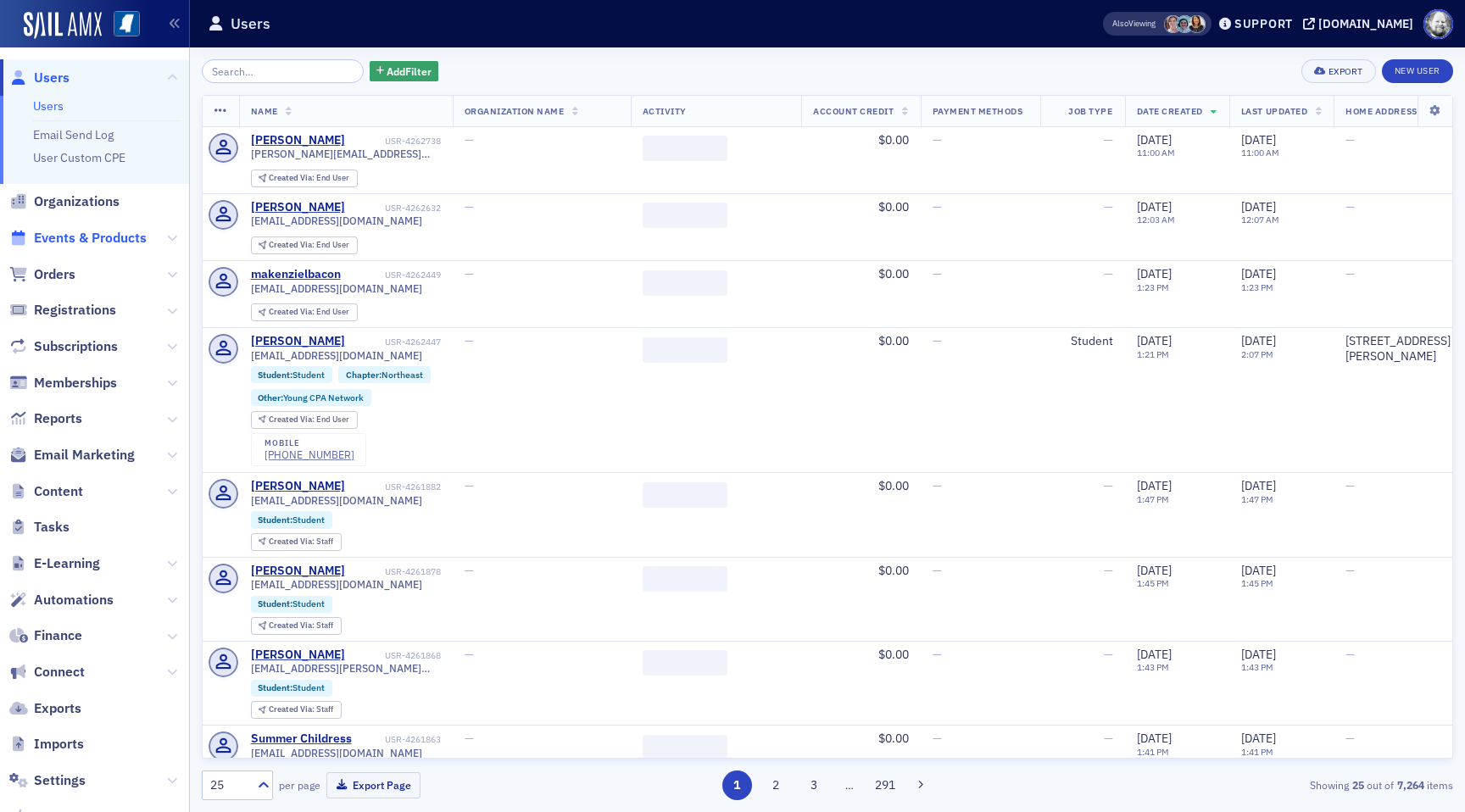
click at [114, 238] on span "Events & Products" at bounding box center [90, 238] width 113 height 19
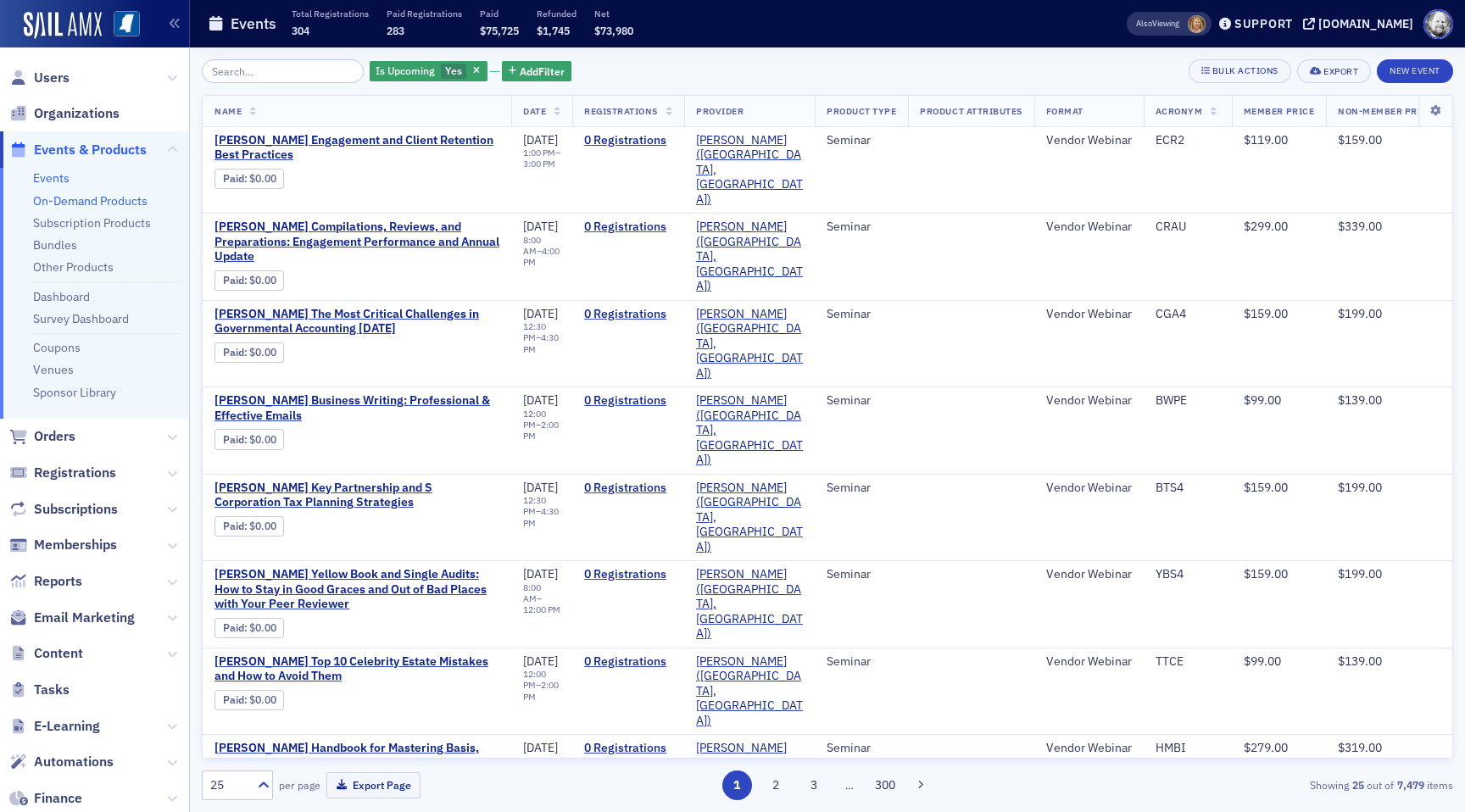
click at [115, 200] on link "On-Demand Products" at bounding box center [90, 200] width 115 height 15
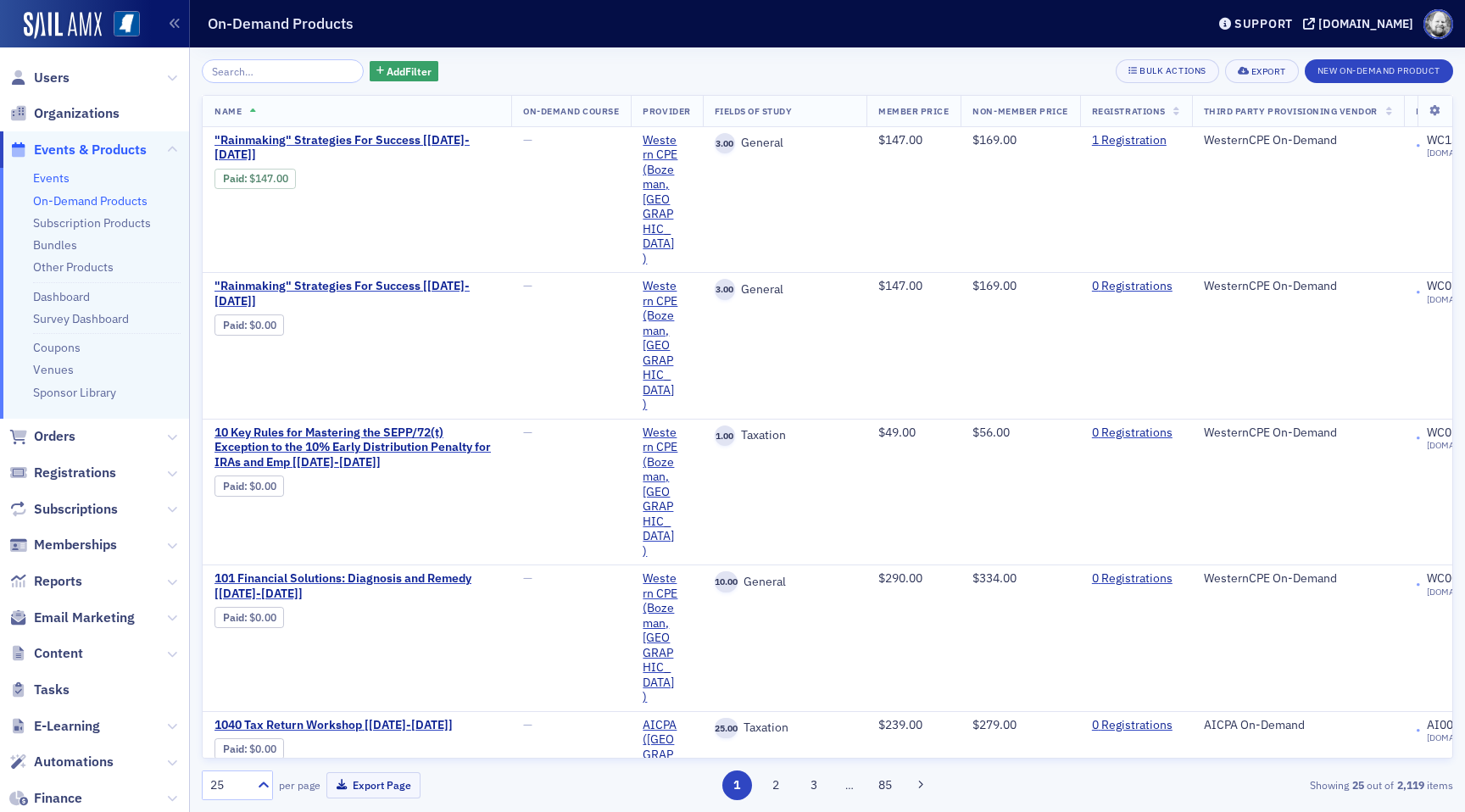
click at [65, 177] on link "Events" at bounding box center [51, 177] width 37 height 15
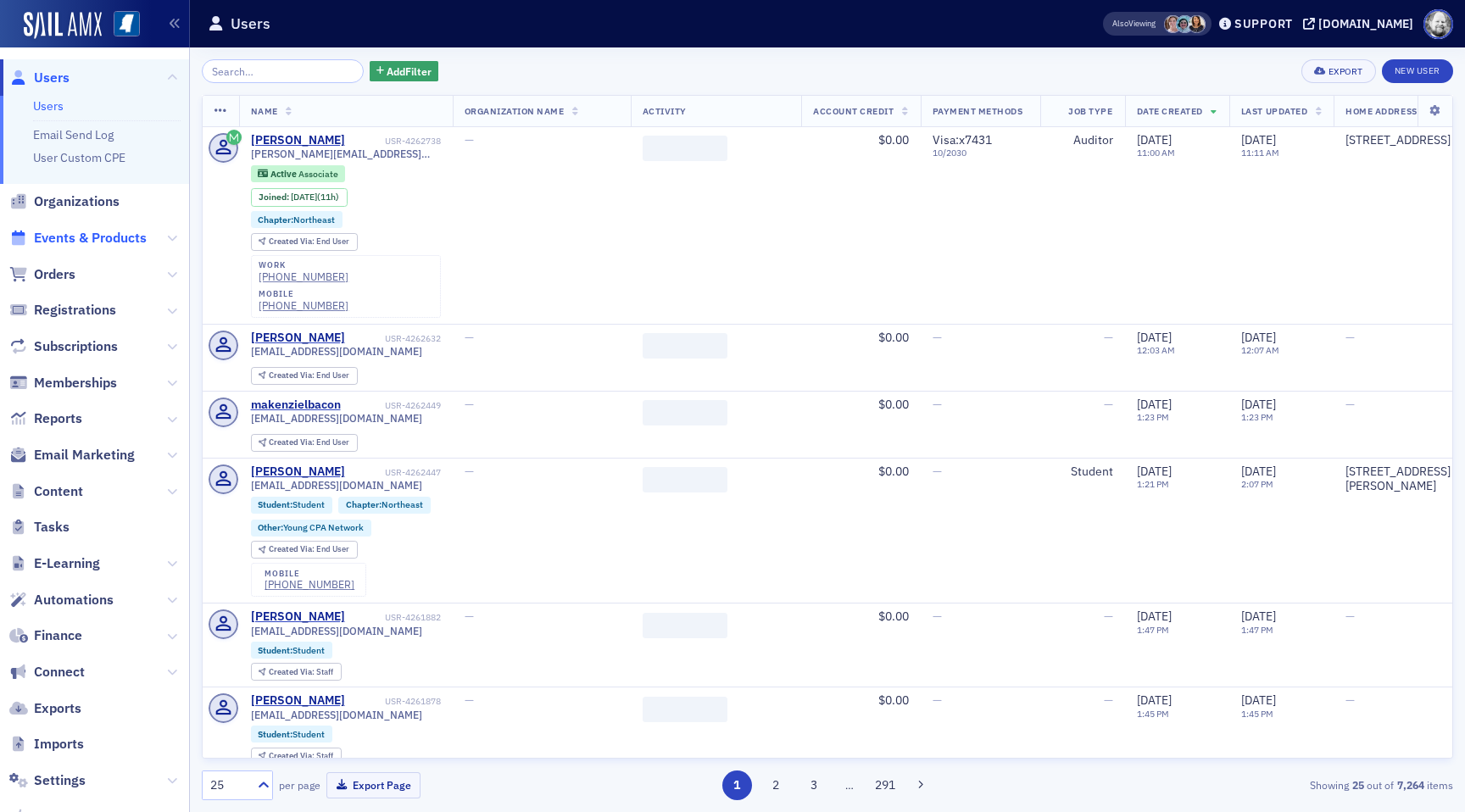
click at [125, 235] on span "Events & Products" at bounding box center [90, 238] width 113 height 19
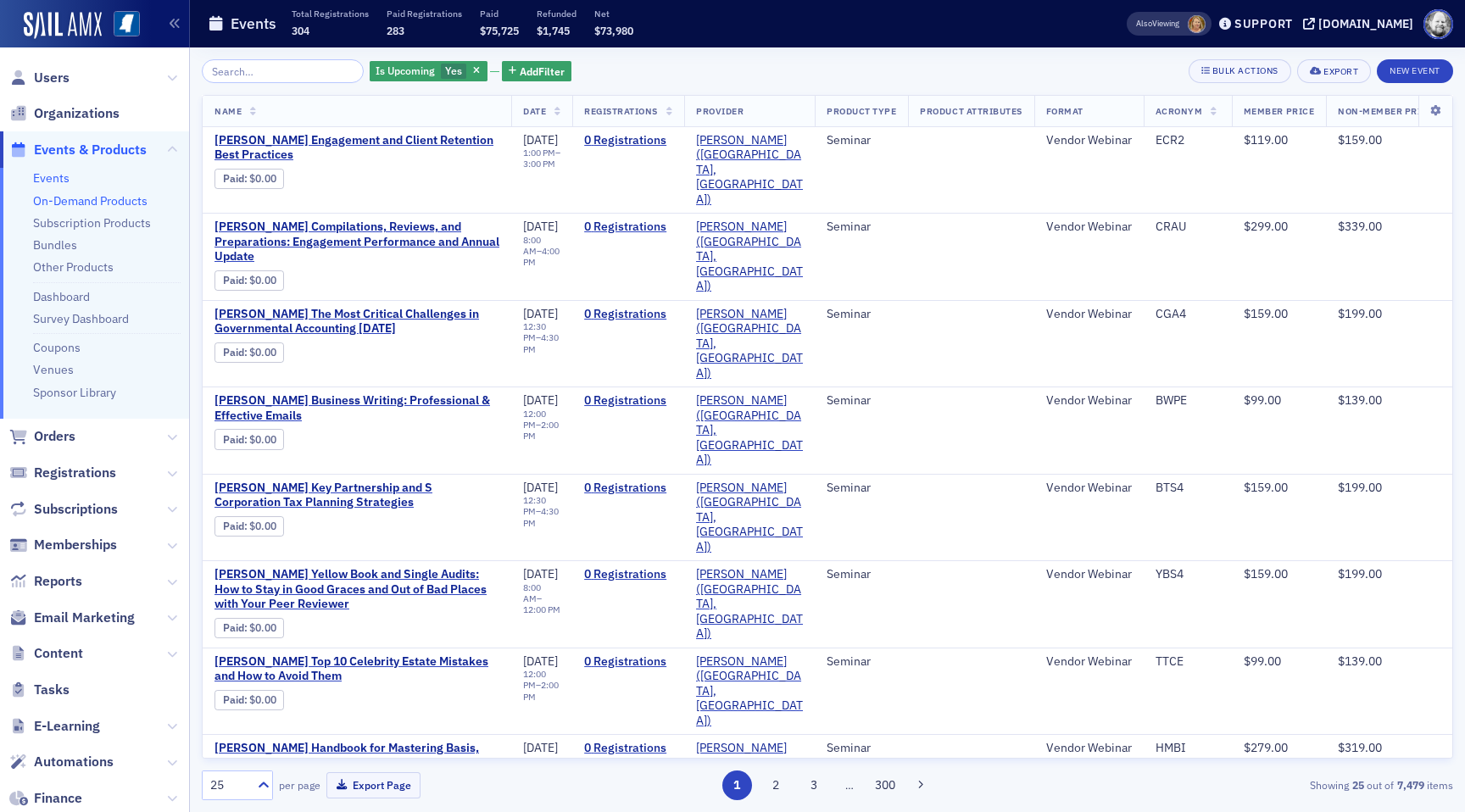
click at [115, 202] on link "On-Demand Products" at bounding box center [90, 200] width 115 height 15
